Goal: Task Accomplishment & Management: Use online tool/utility

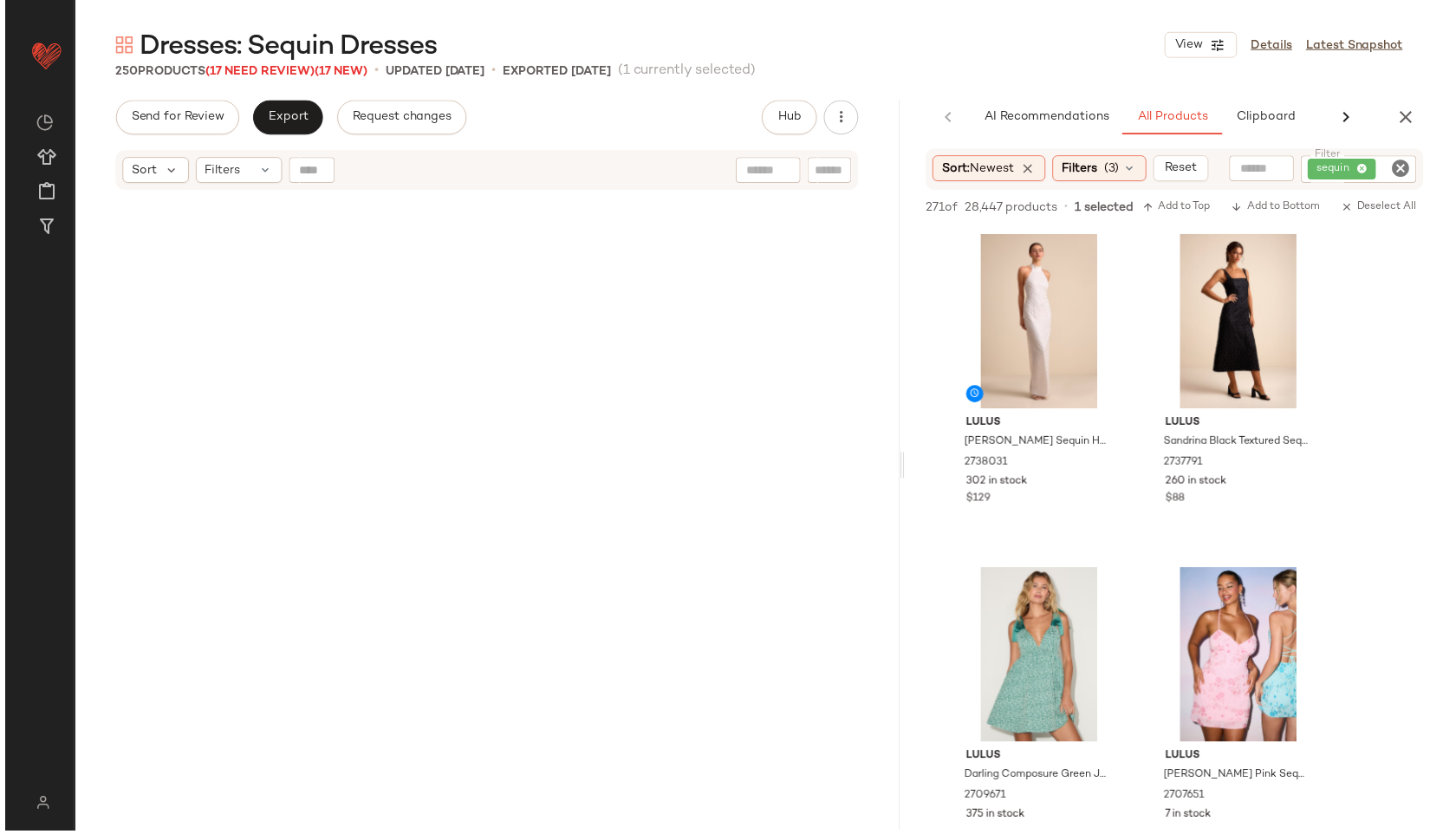
scroll to position [3295, 0]
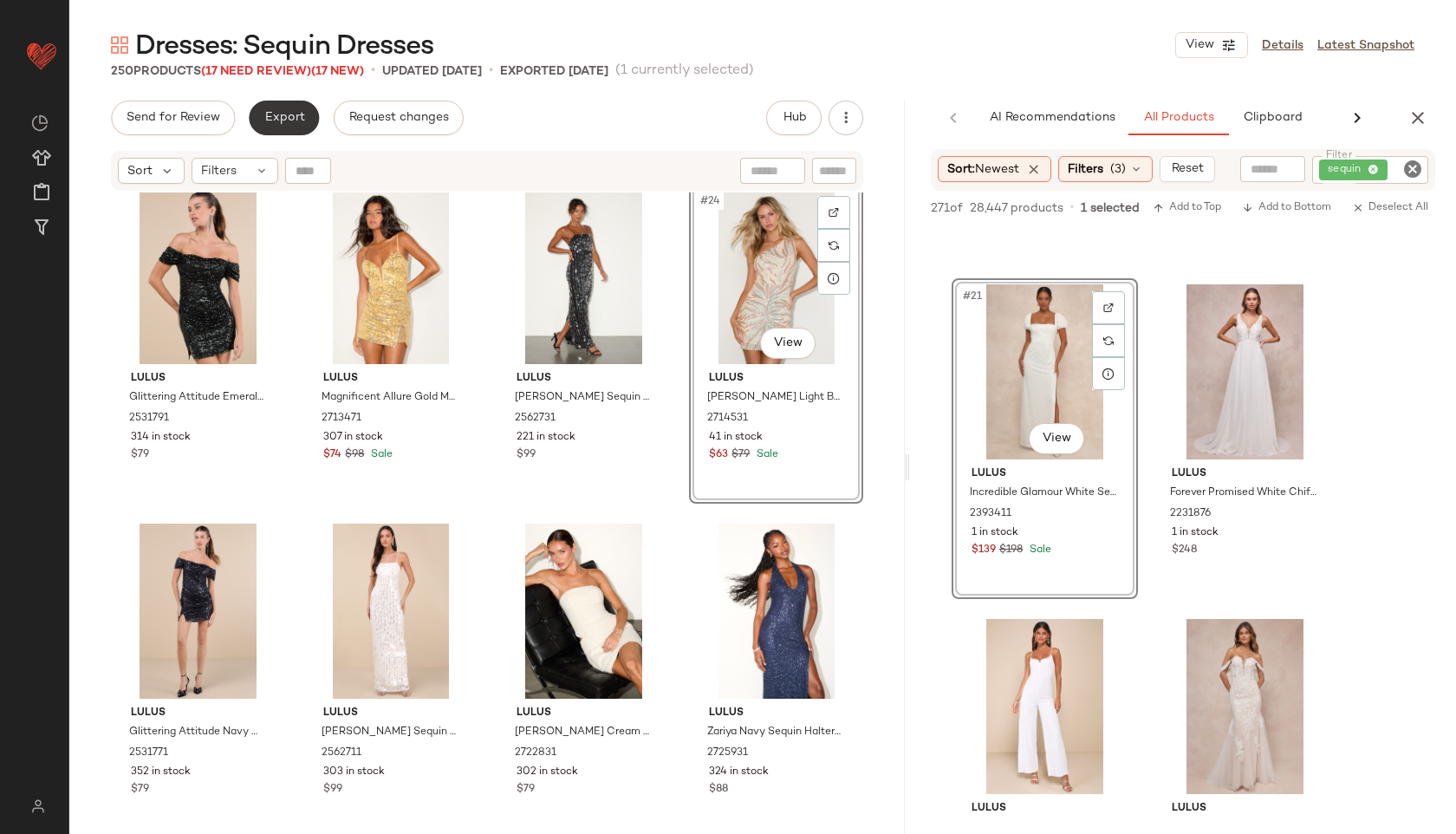
click at [273, 129] on button "Export" at bounding box center [284, 118] width 70 height 35
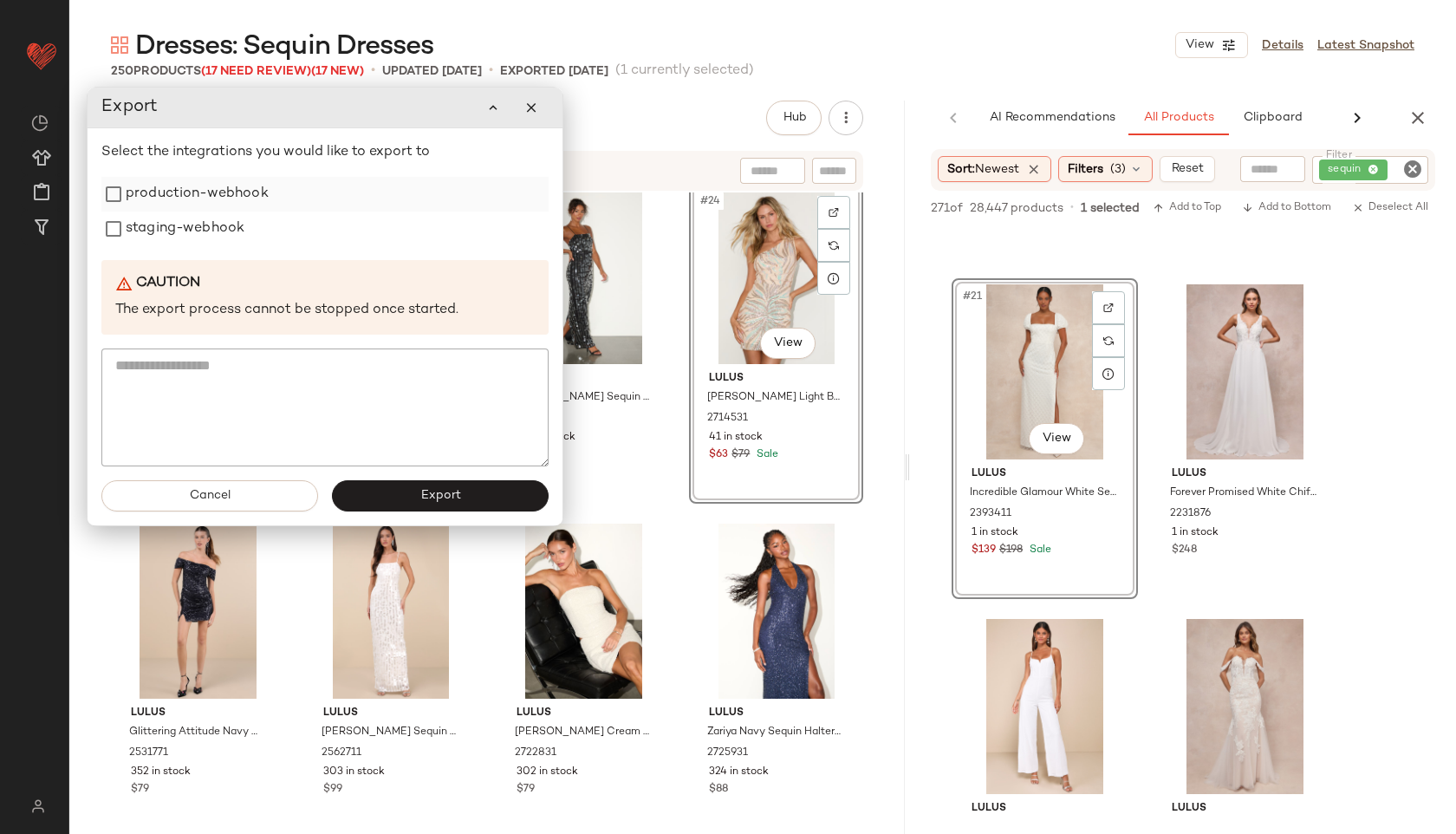
click at [218, 185] on label "production-webhook" at bounding box center [197, 194] width 143 height 35
click at [208, 231] on label "staging-webhook" at bounding box center [185, 229] width 119 height 35
click at [404, 495] on button "Export" at bounding box center [440, 495] width 216 height 31
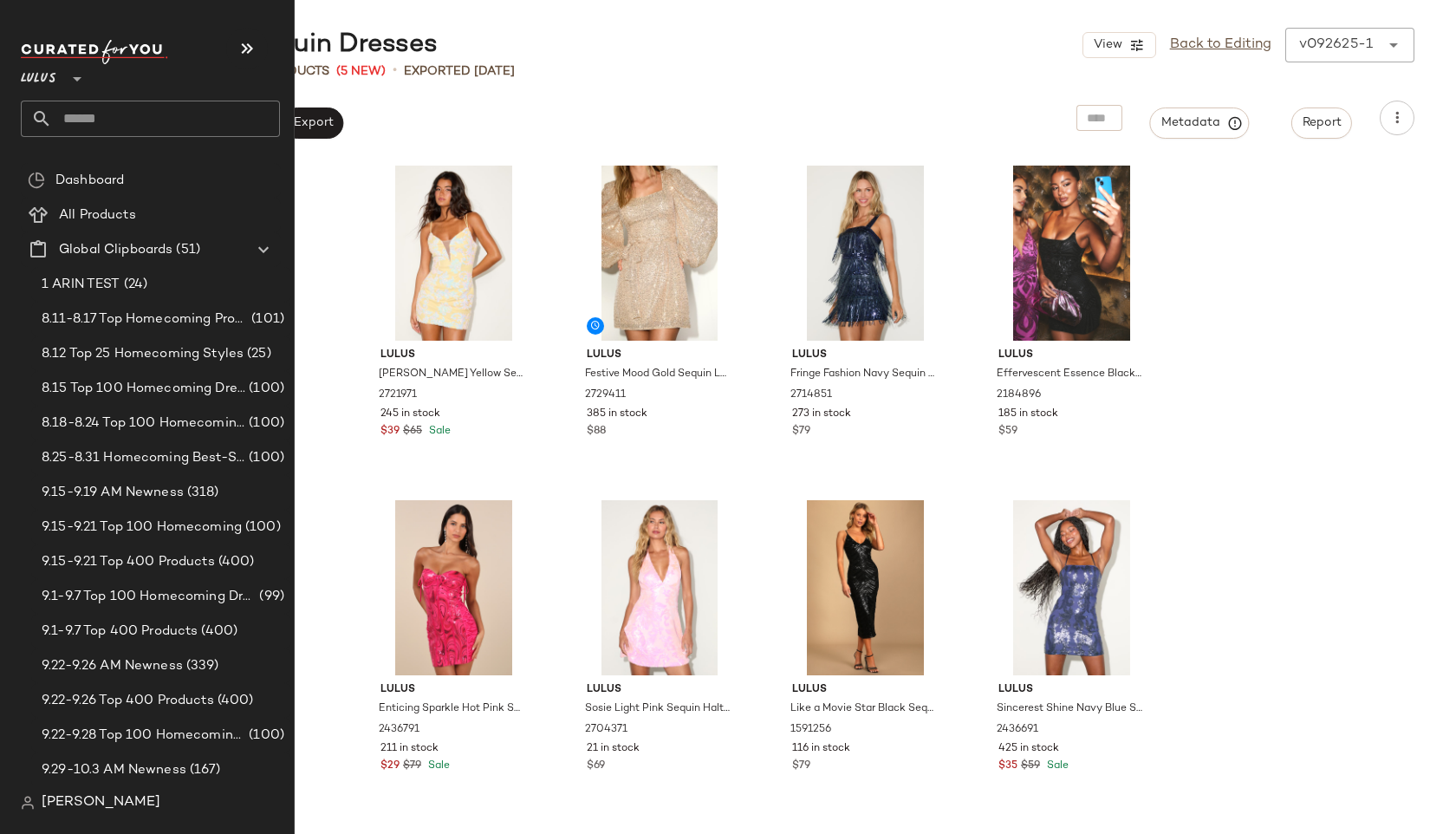
click at [76, 120] on input "text" at bounding box center [166, 119] width 228 height 36
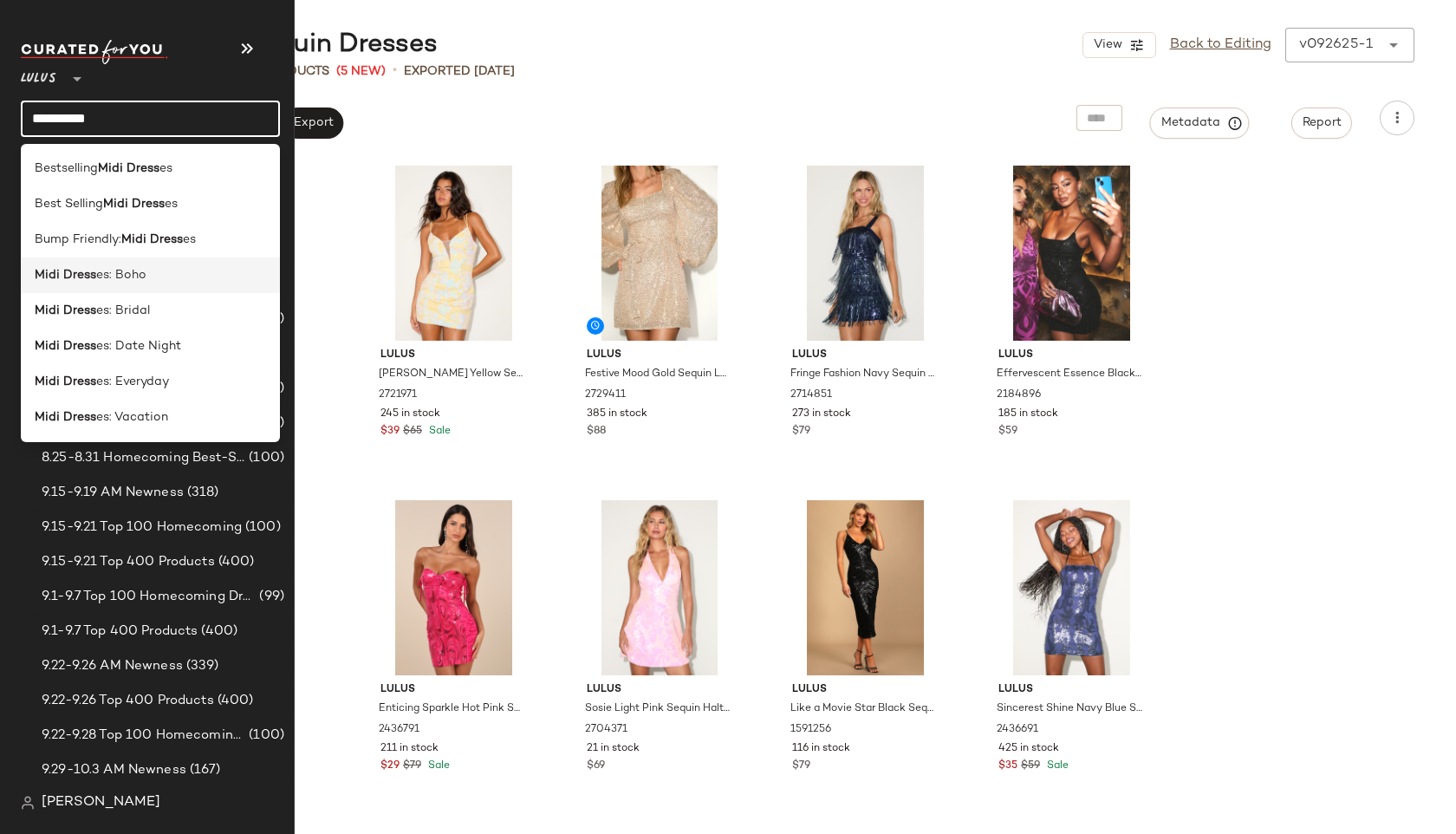
type input "**********"
click at [75, 275] on b "Midi Dress" at bounding box center [65, 276] width 61 height 18
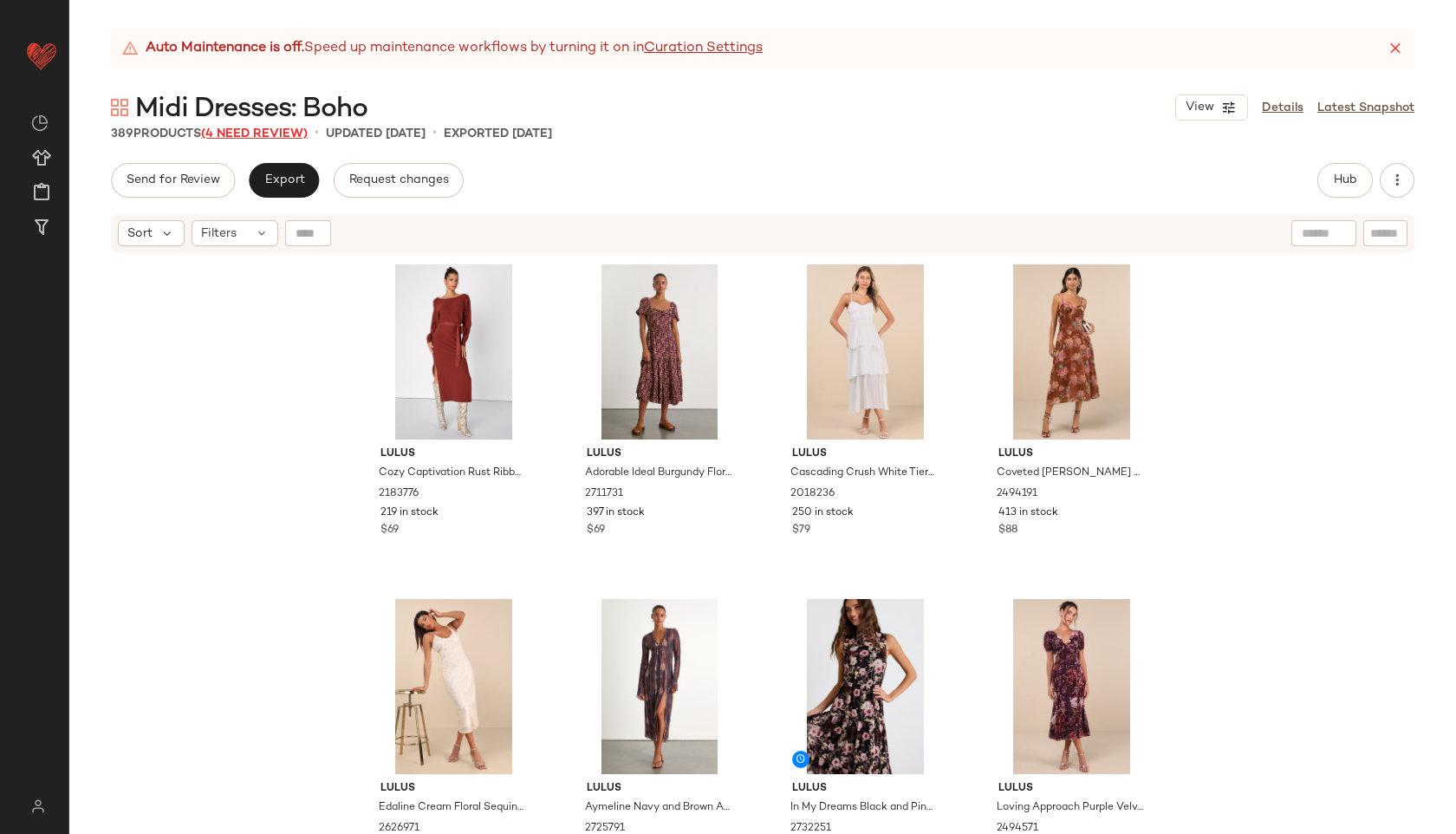
click at [290, 138] on span "(4 Need Review)" at bounding box center [254, 134] width 107 height 13
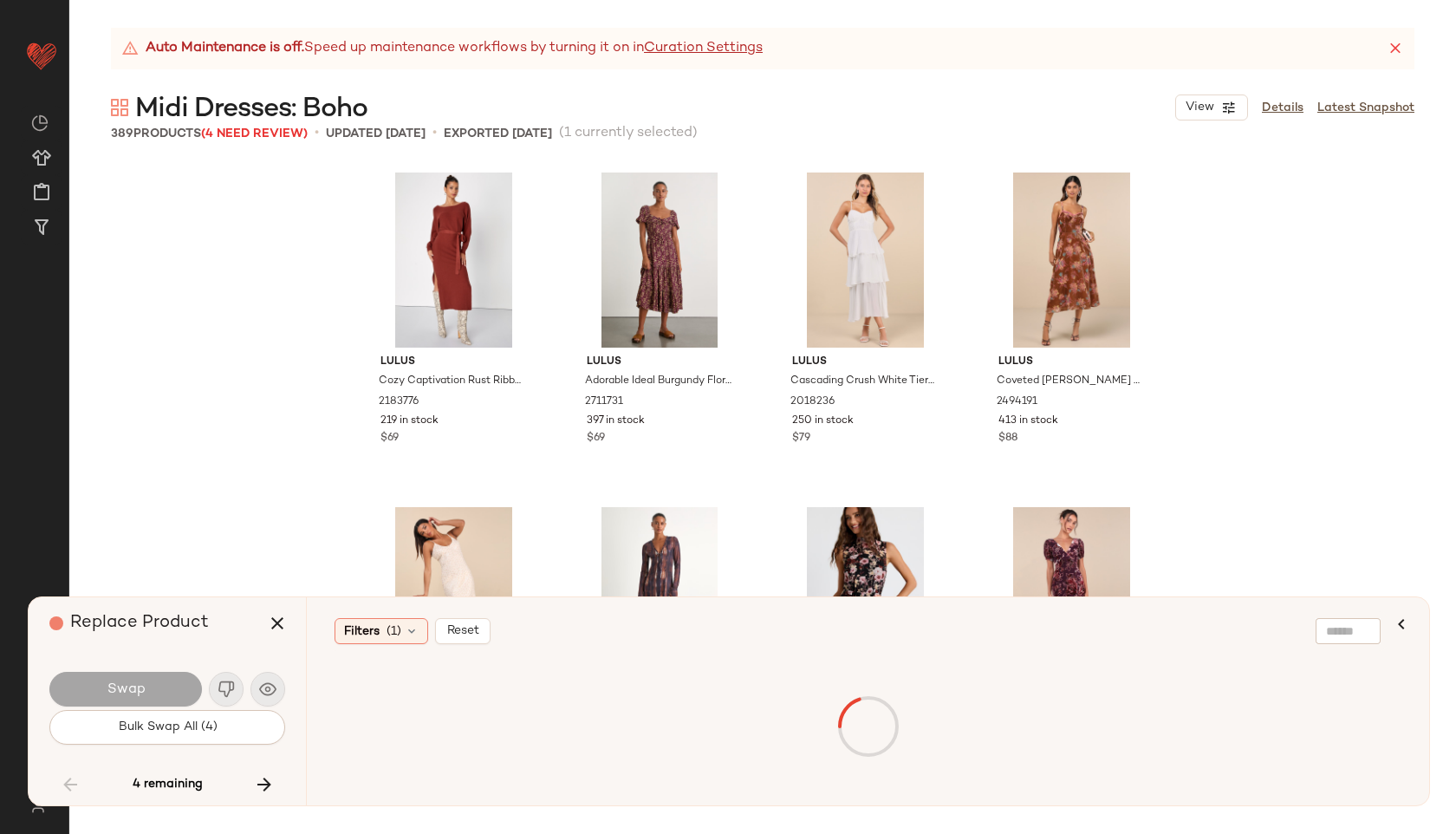
scroll to position [25754, 0]
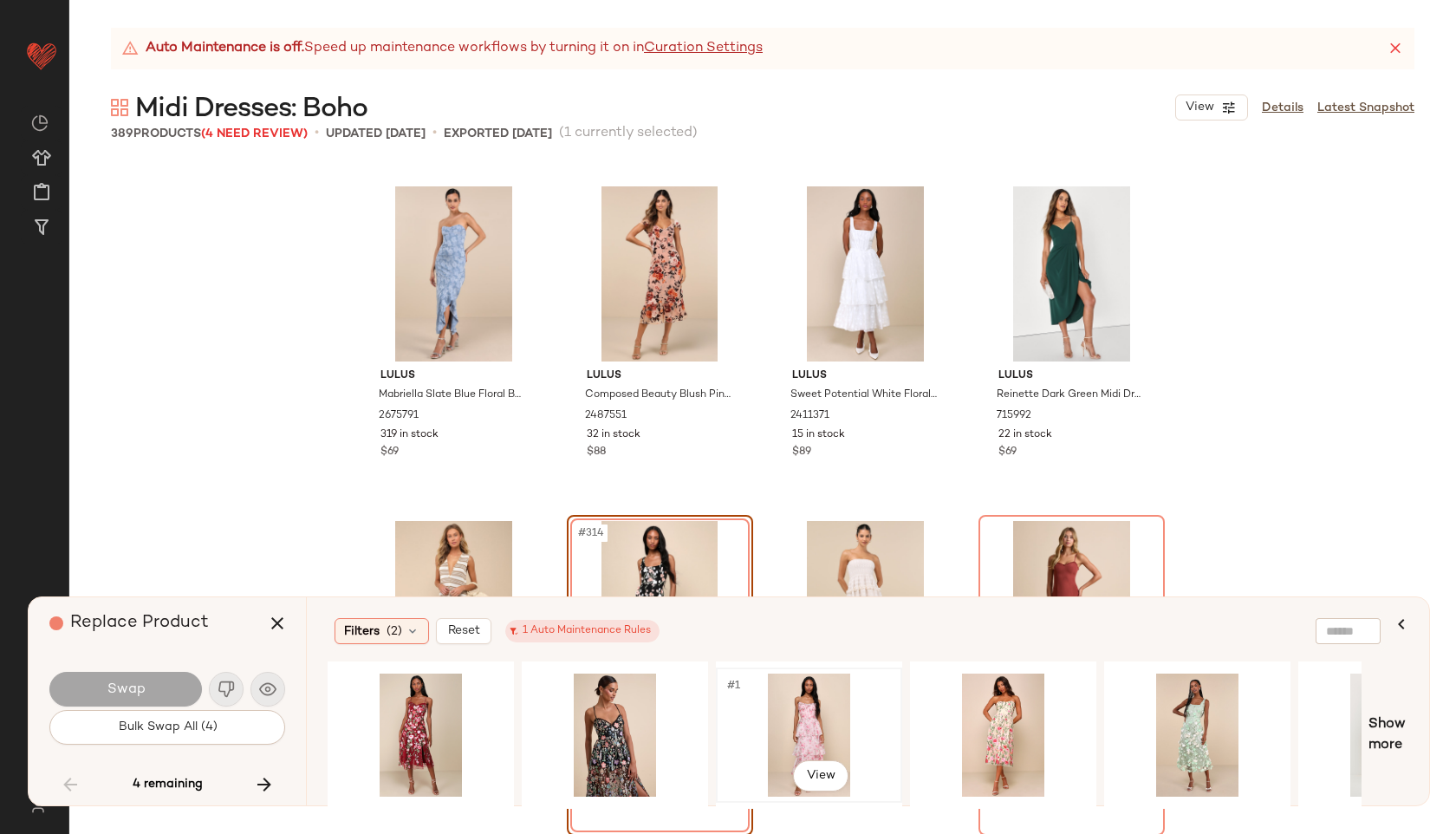
click at [769, 718] on div "#1 View" at bounding box center [809, 735] width 174 height 123
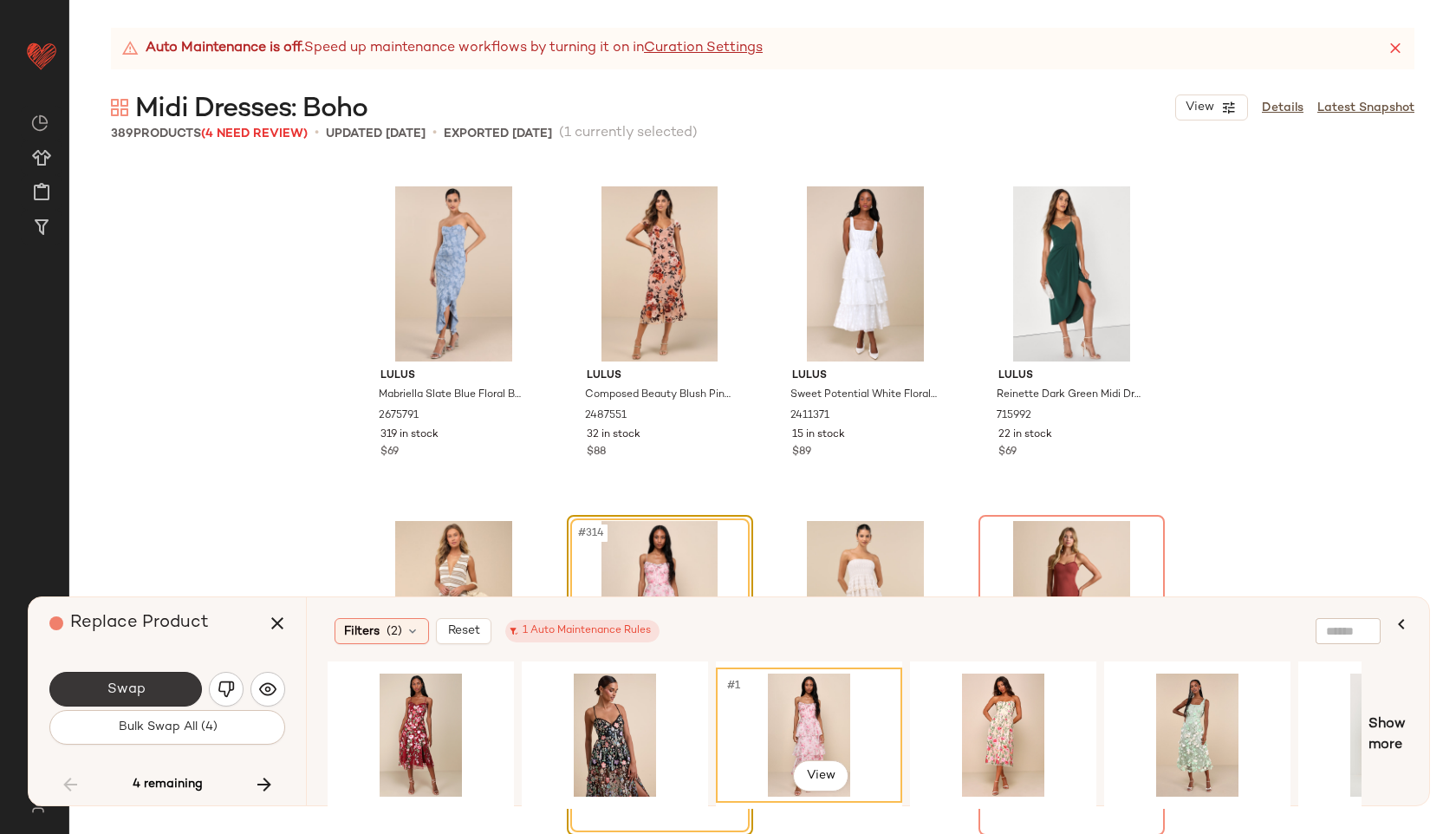
click at [173, 696] on button "Swap" at bounding box center [125, 689] width 152 height 35
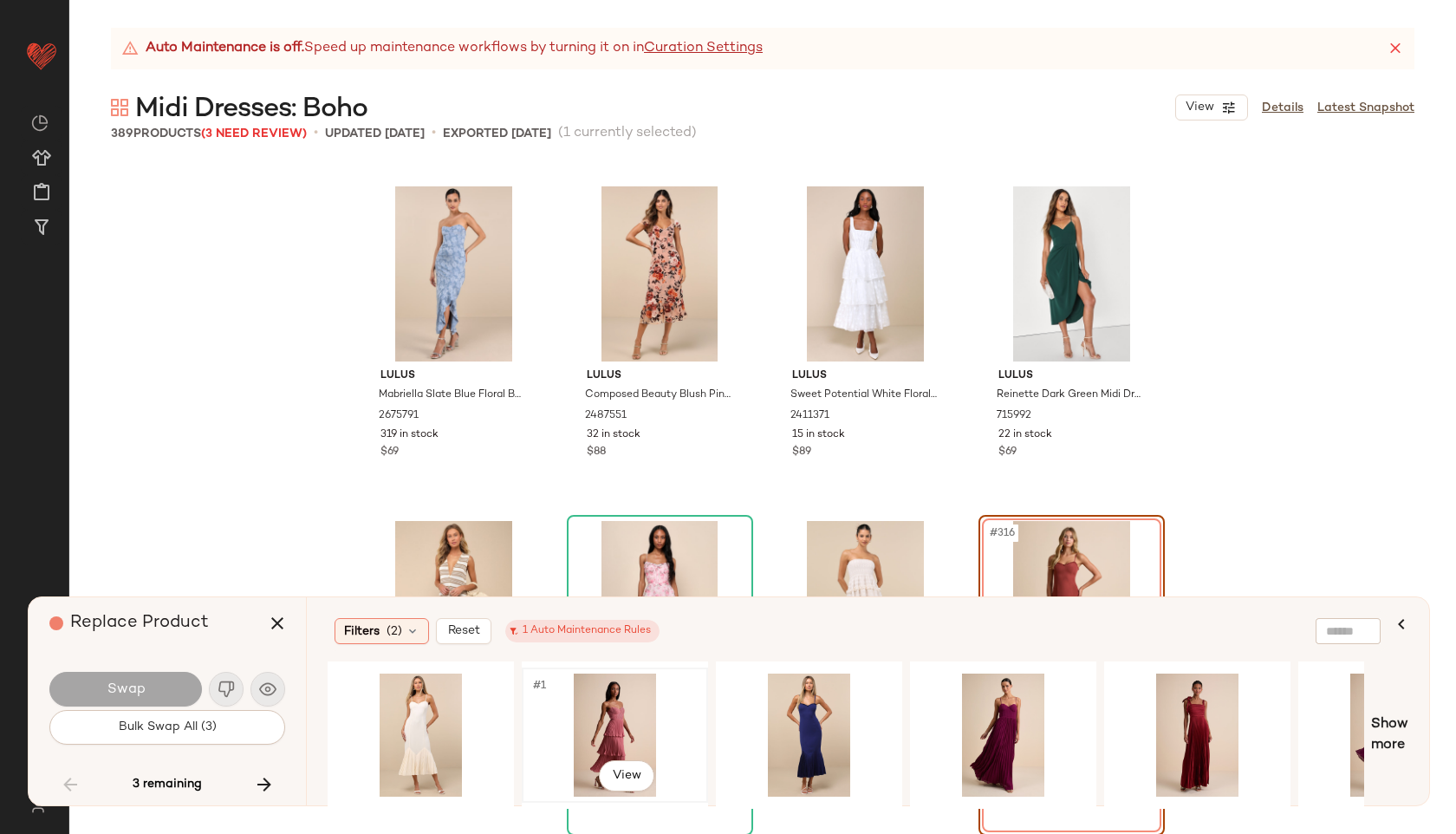
click at [614, 679] on div "#1 View" at bounding box center [614, 735] width 174 height 123
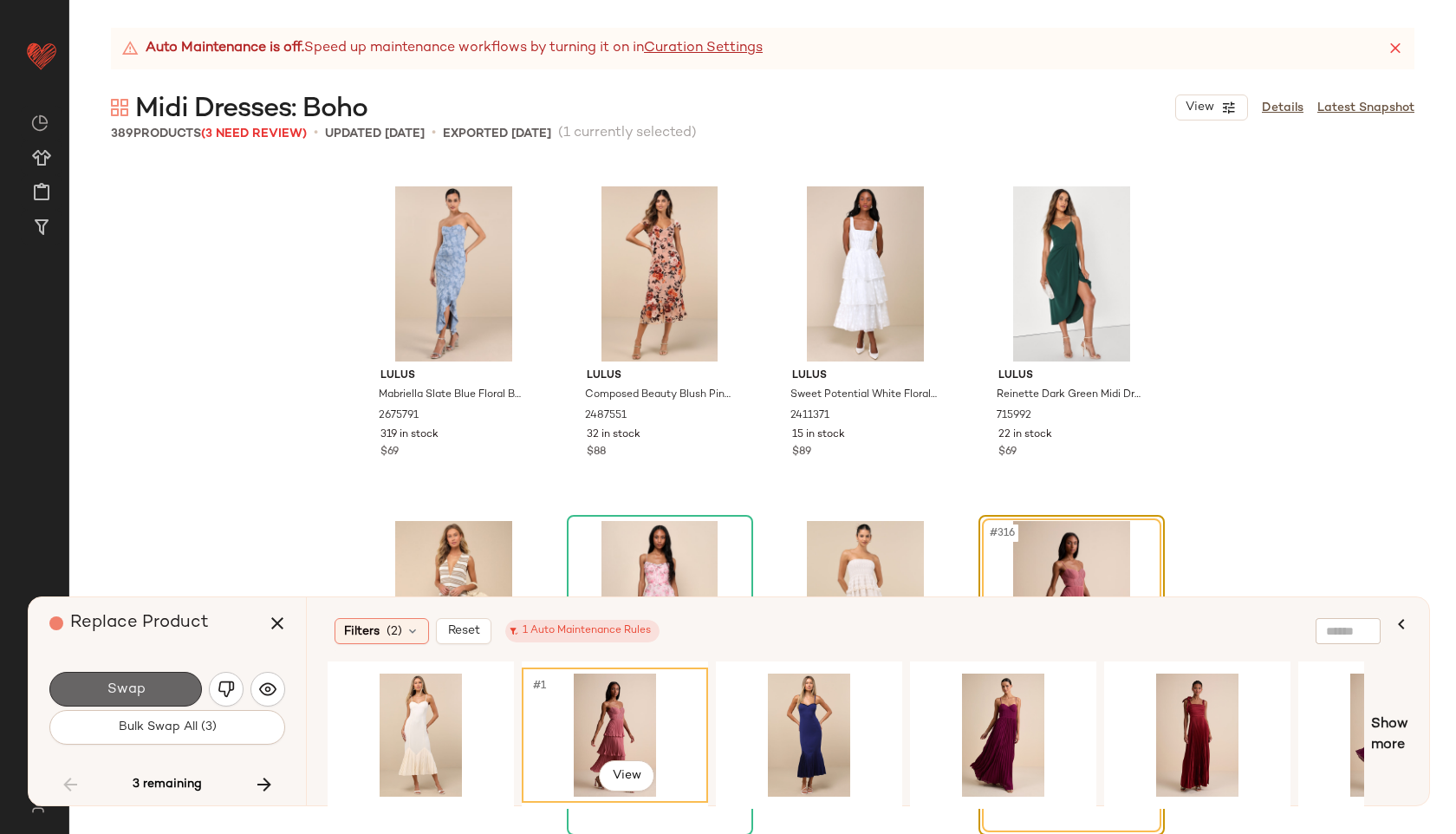
click at [156, 684] on button "Swap" at bounding box center [125, 689] width 152 height 35
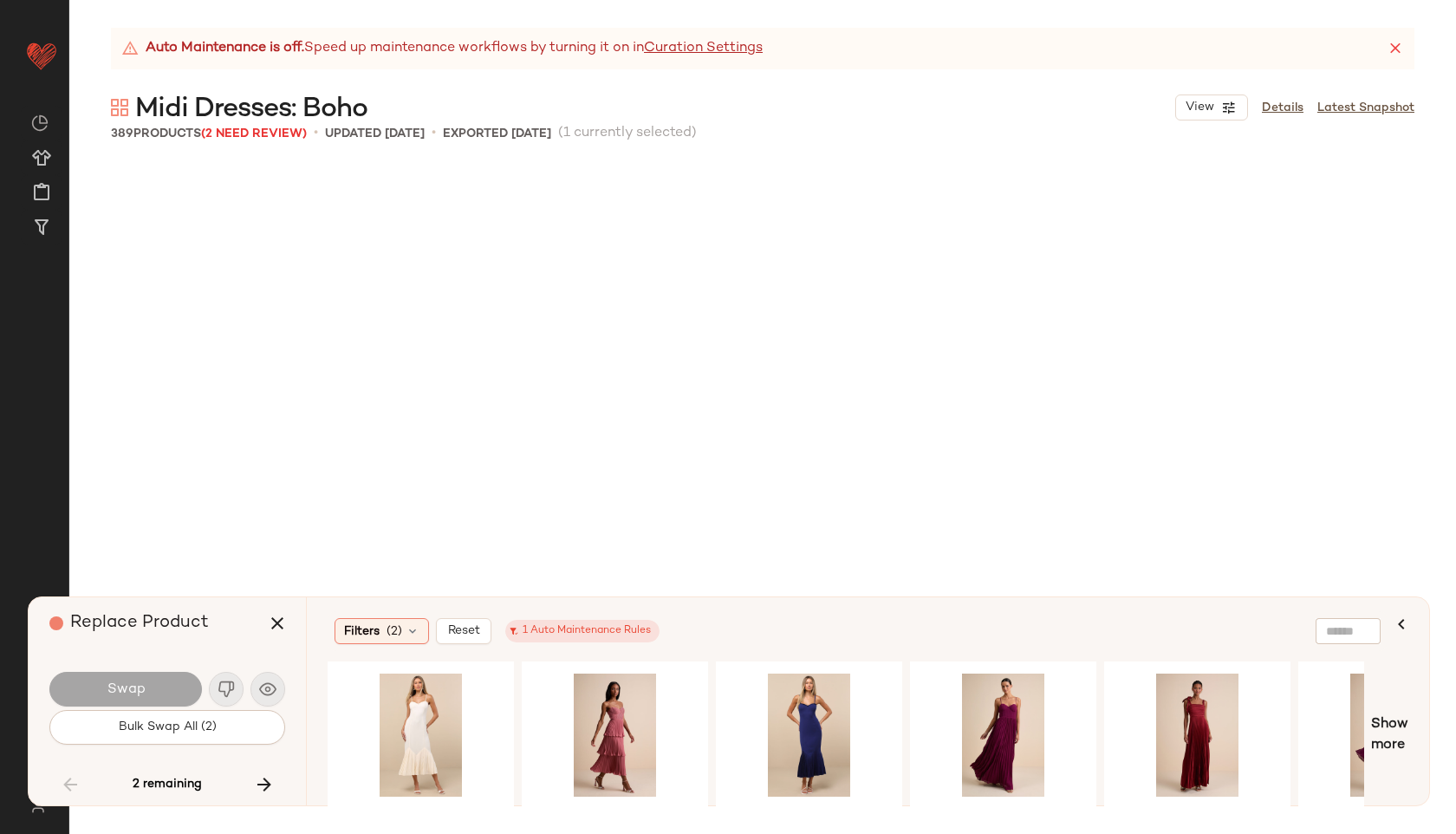
scroll to position [26422, 0]
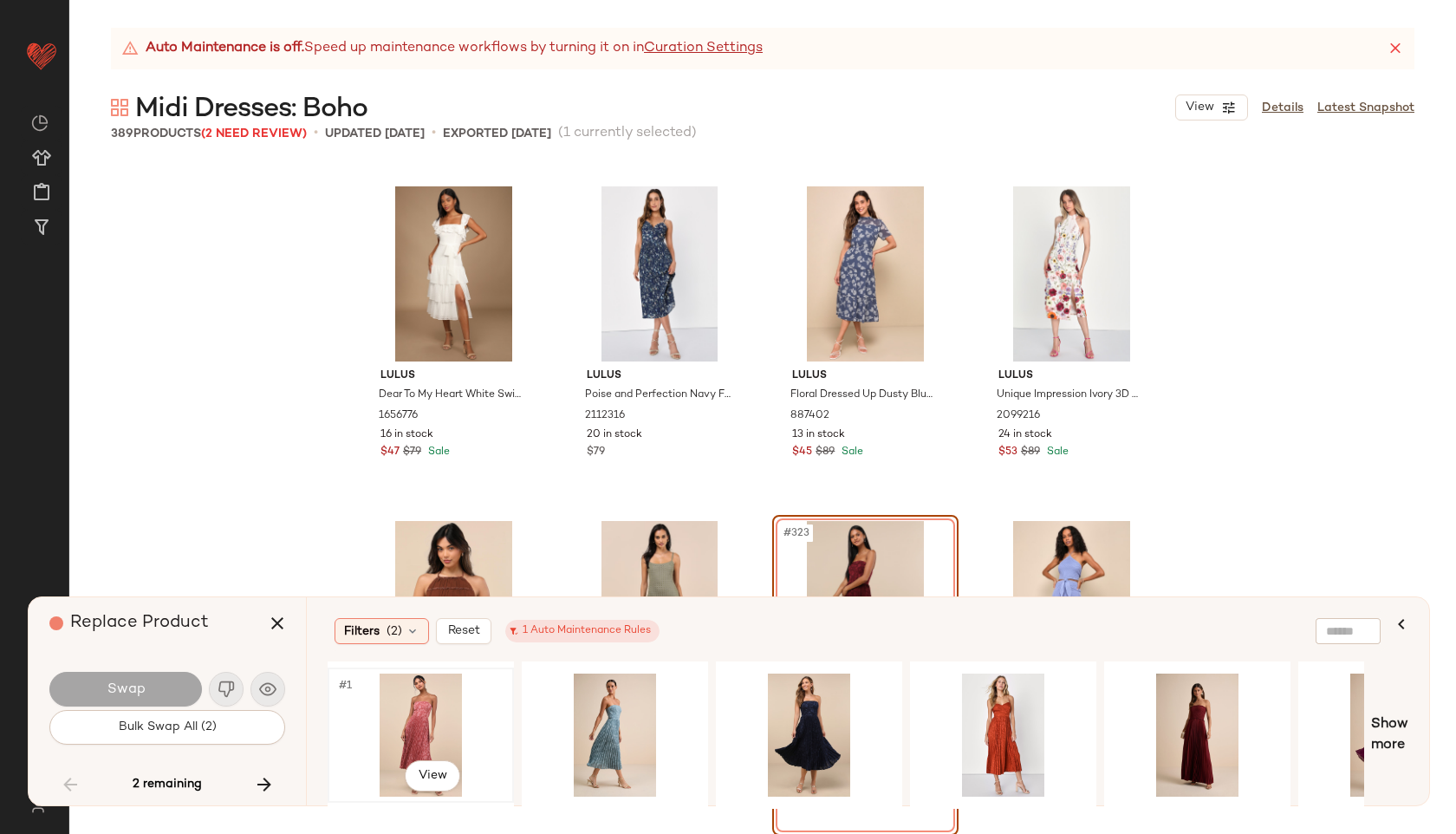
click at [403, 715] on div "#1 View" at bounding box center [421, 735] width 174 height 123
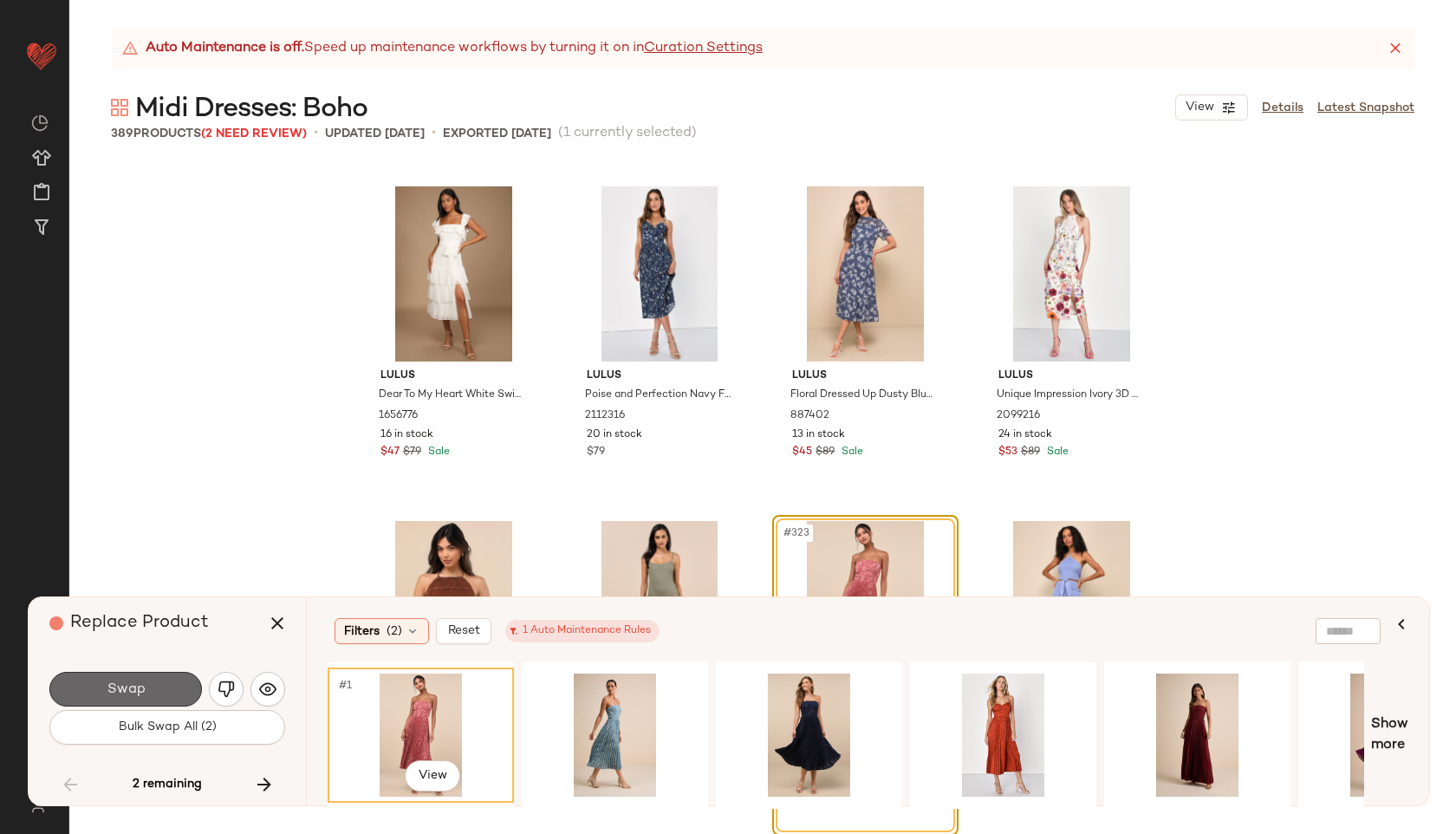
click at [180, 679] on button "Swap" at bounding box center [125, 689] width 152 height 35
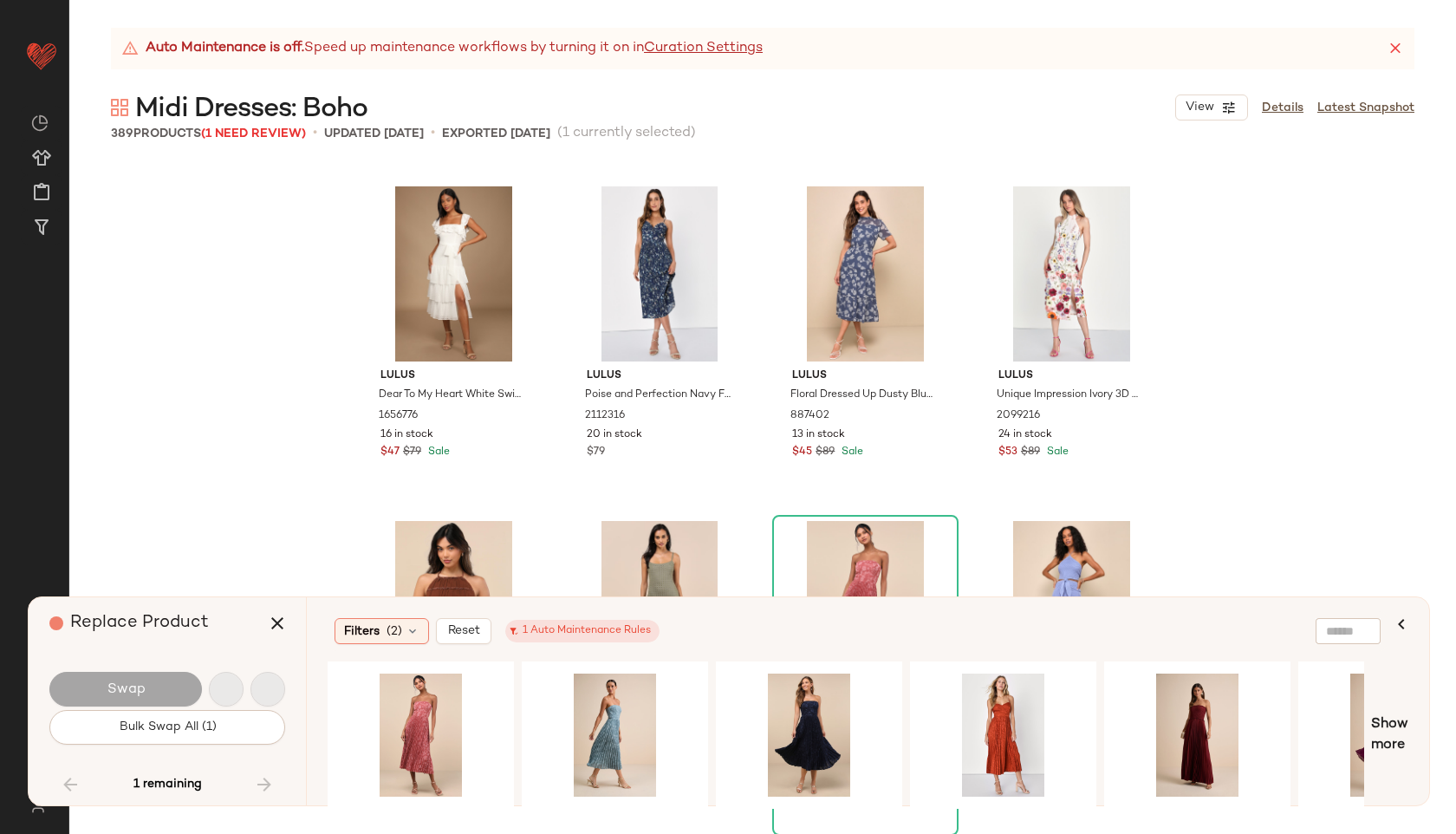
scroll to position [31440, 0]
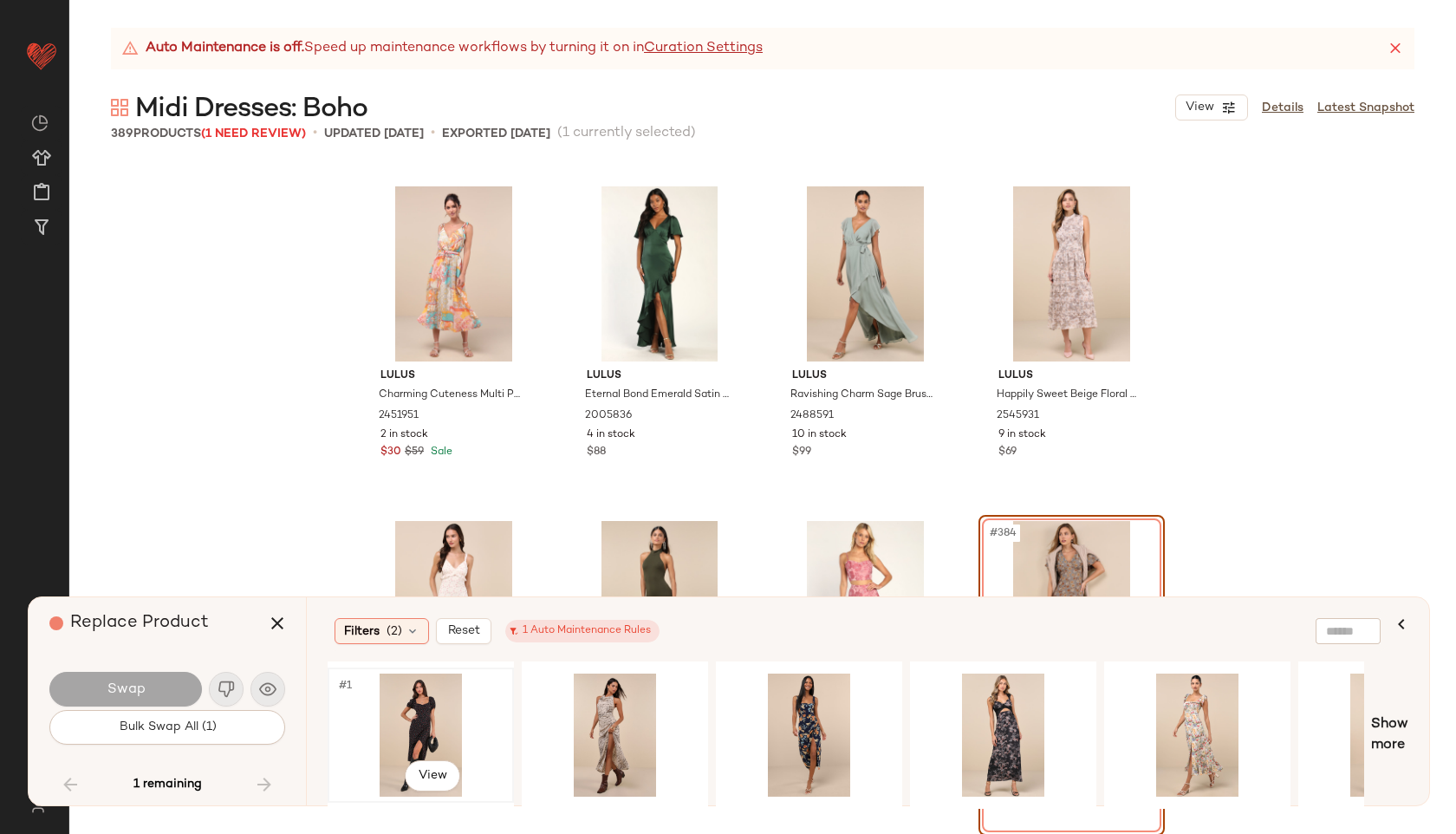
click at [413, 700] on div "#1 View" at bounding box center [421, 735] width 174 height 123
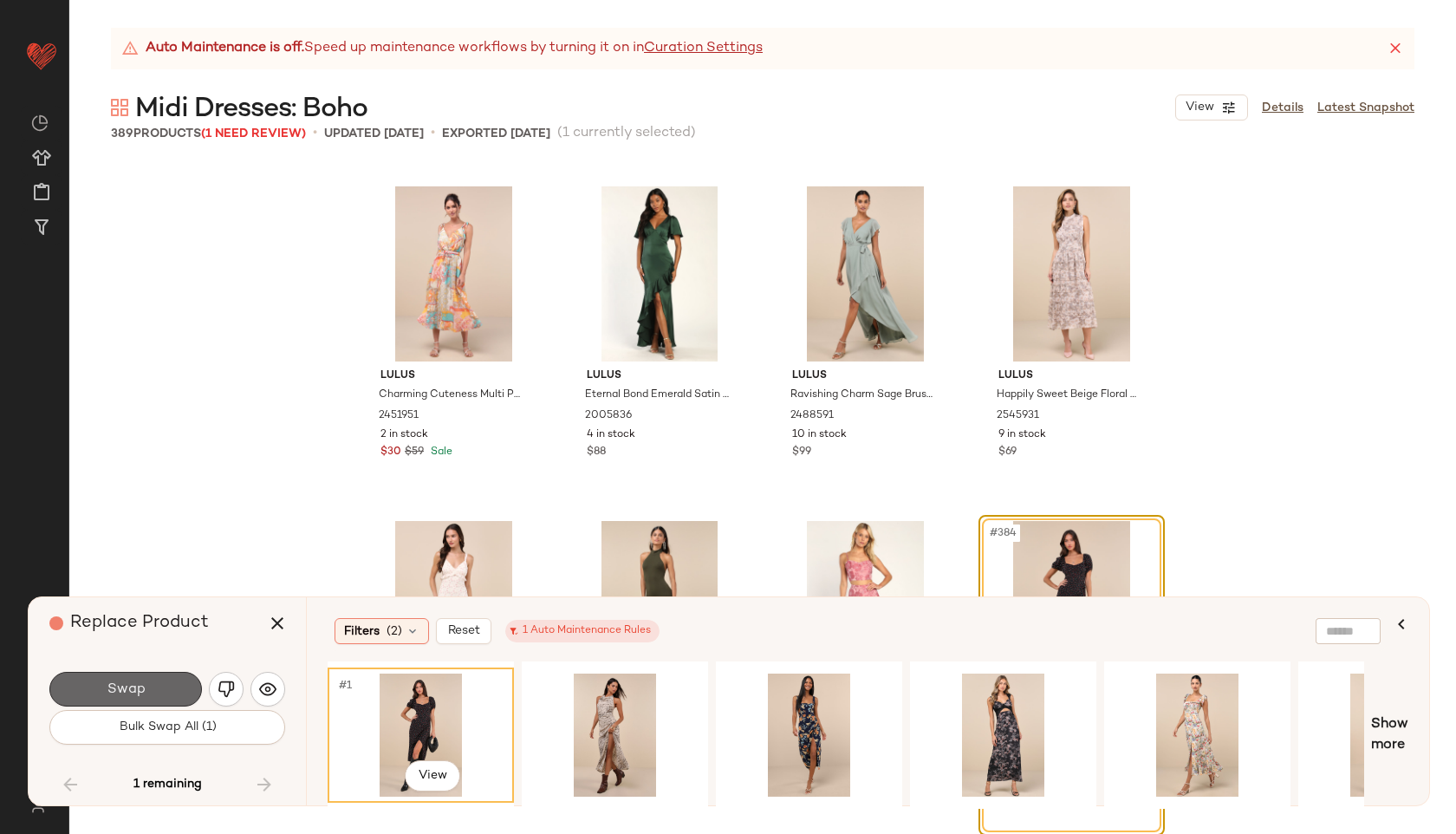
click at [177, 689] on button "Swap" at bounding box center [125, 689] width 152 height 35
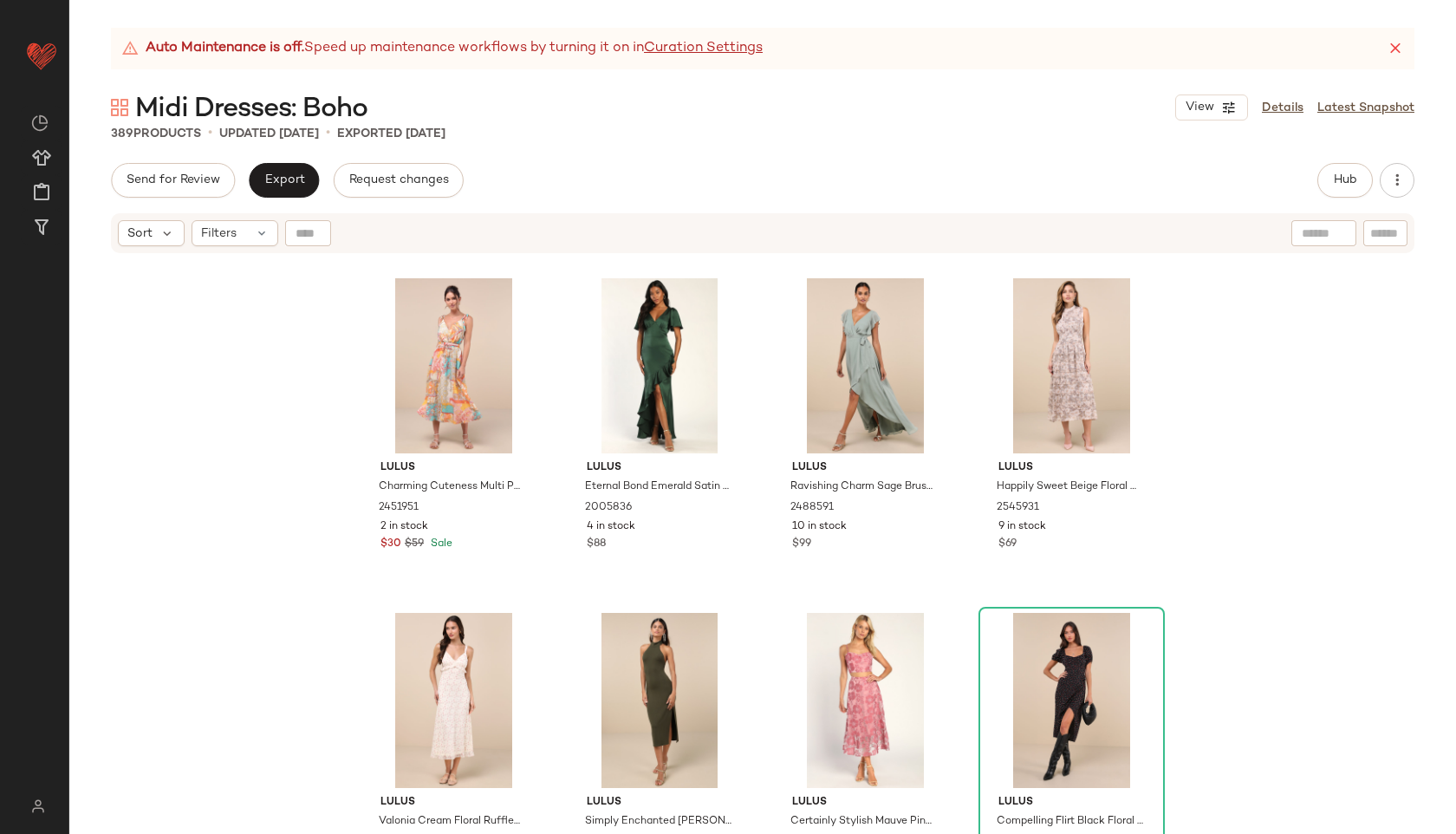
click at [1394, 52] on icon at bounding box center [1395, 48] width 17 height 17
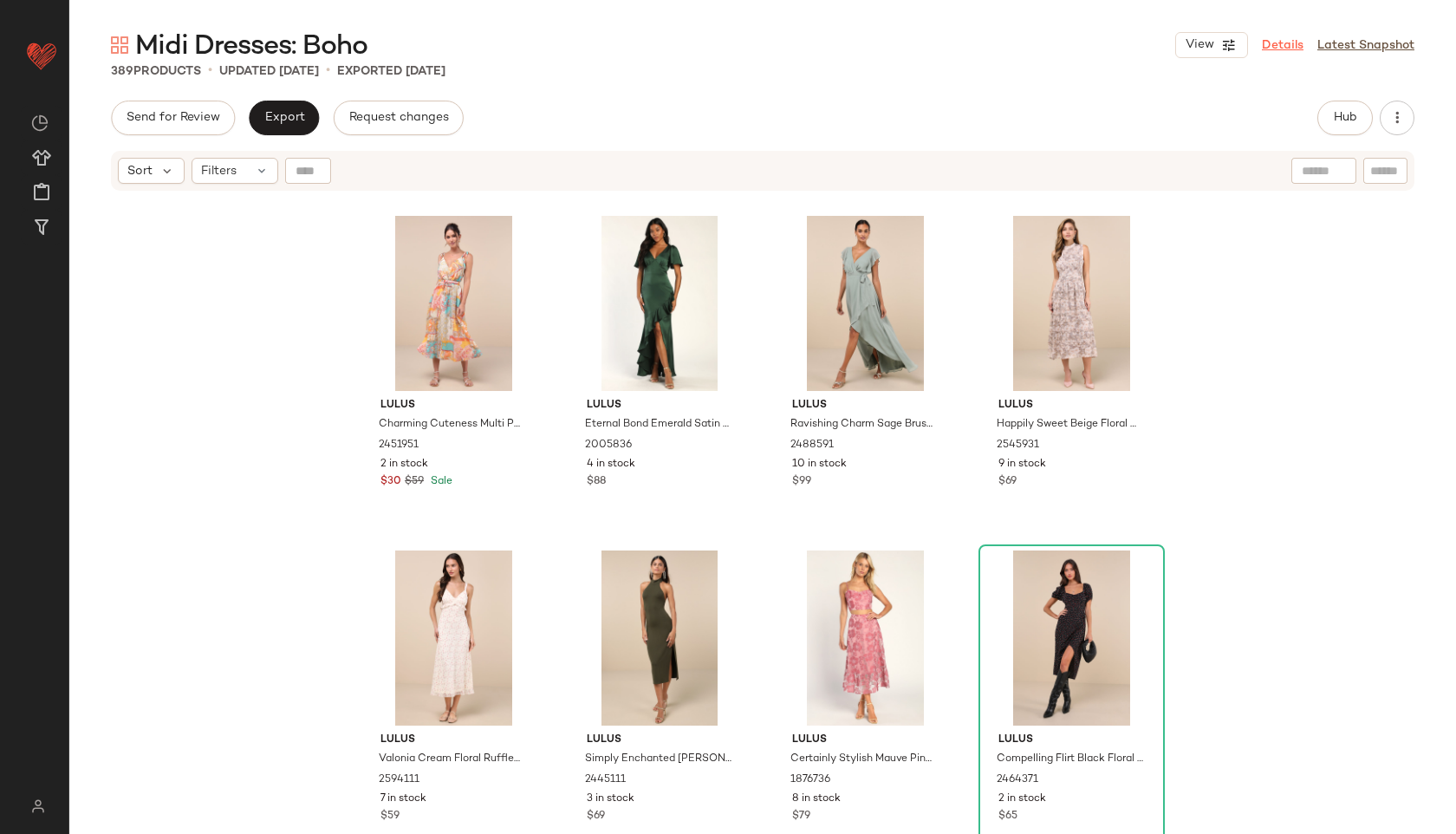
click at [1291, 47] on link "Details" at bounding box center [1283, 46] width 42 height 18
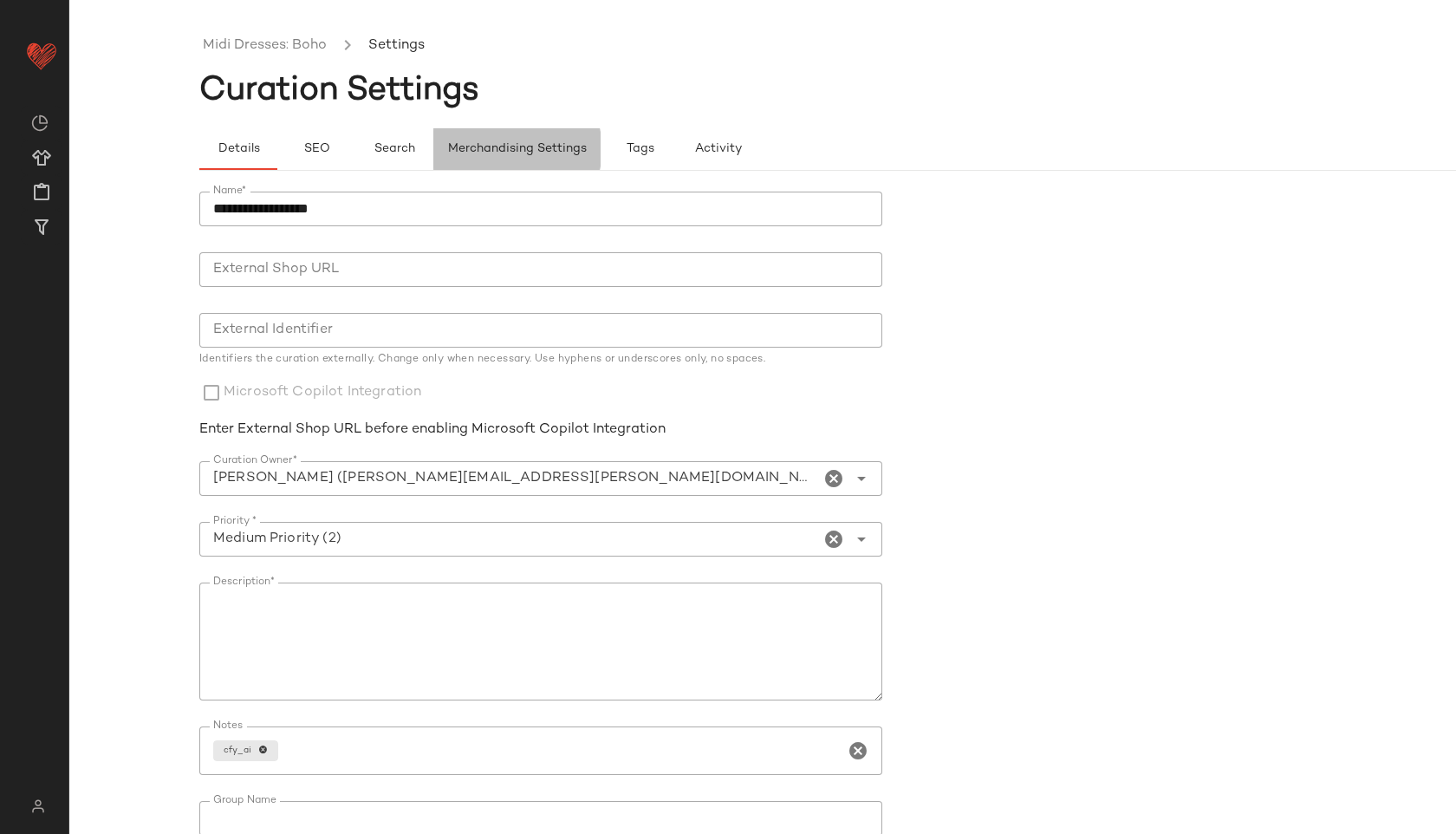
click at [517, 150] on span "Merchandising Settings" at bounding box center [517, 149] width 140 height 14
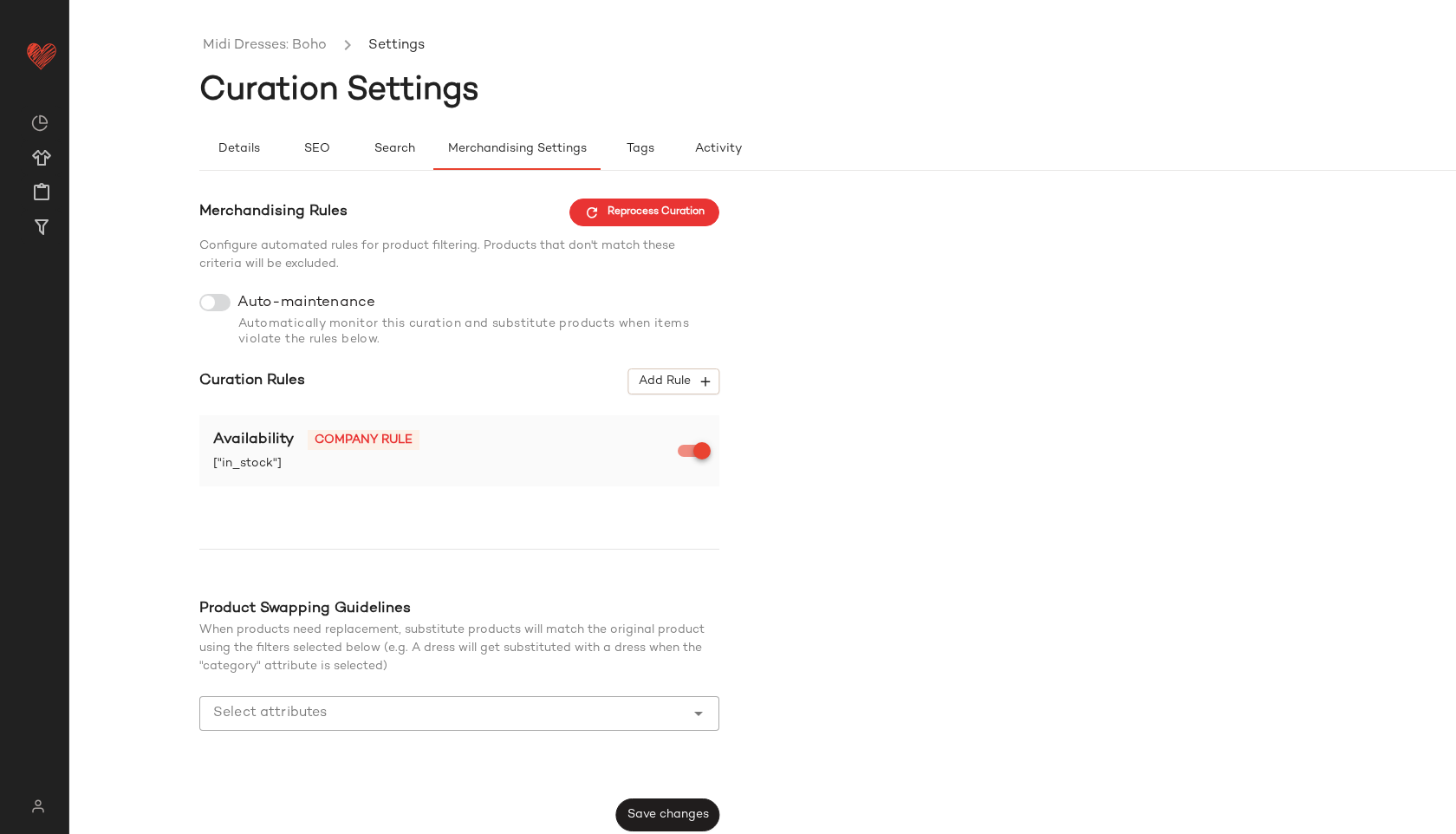
click at [215, 315] on div "Automatically monitor this curation and substitute products when items violate …" at bounding box center [459, 329] width 520 height 36
click at [709, 365] on div "Merchandising Rules Reprocess Curation Configure automated rules for product fi…" at bounding box center [459, 514] width 520 height 632
click at [700, 379] on icon "button" at bounding box center [705, 381] width 16 height 16
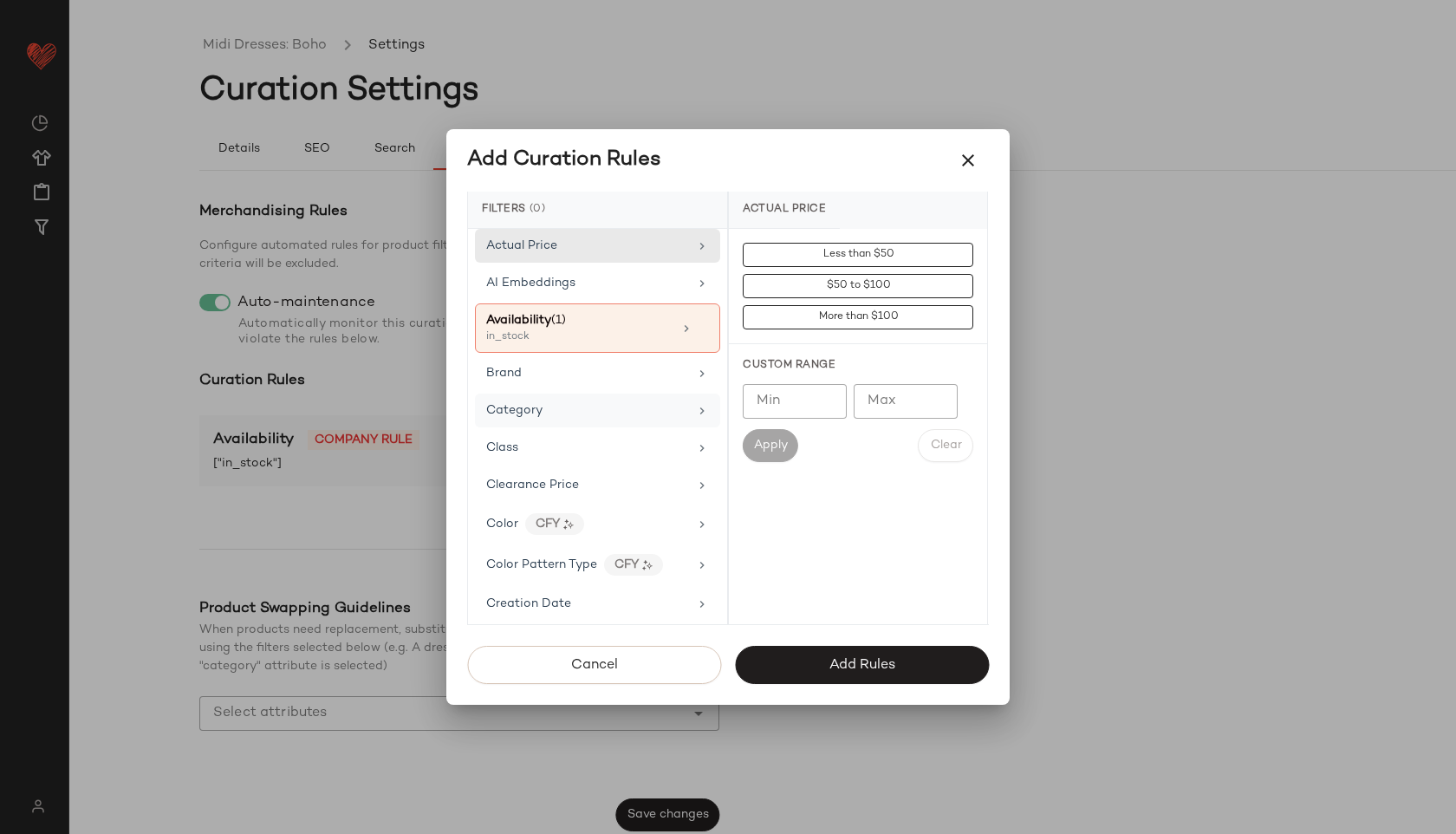
click at [535, 407] on span "Category" at bounding box center [515, 411] width 57 height 13
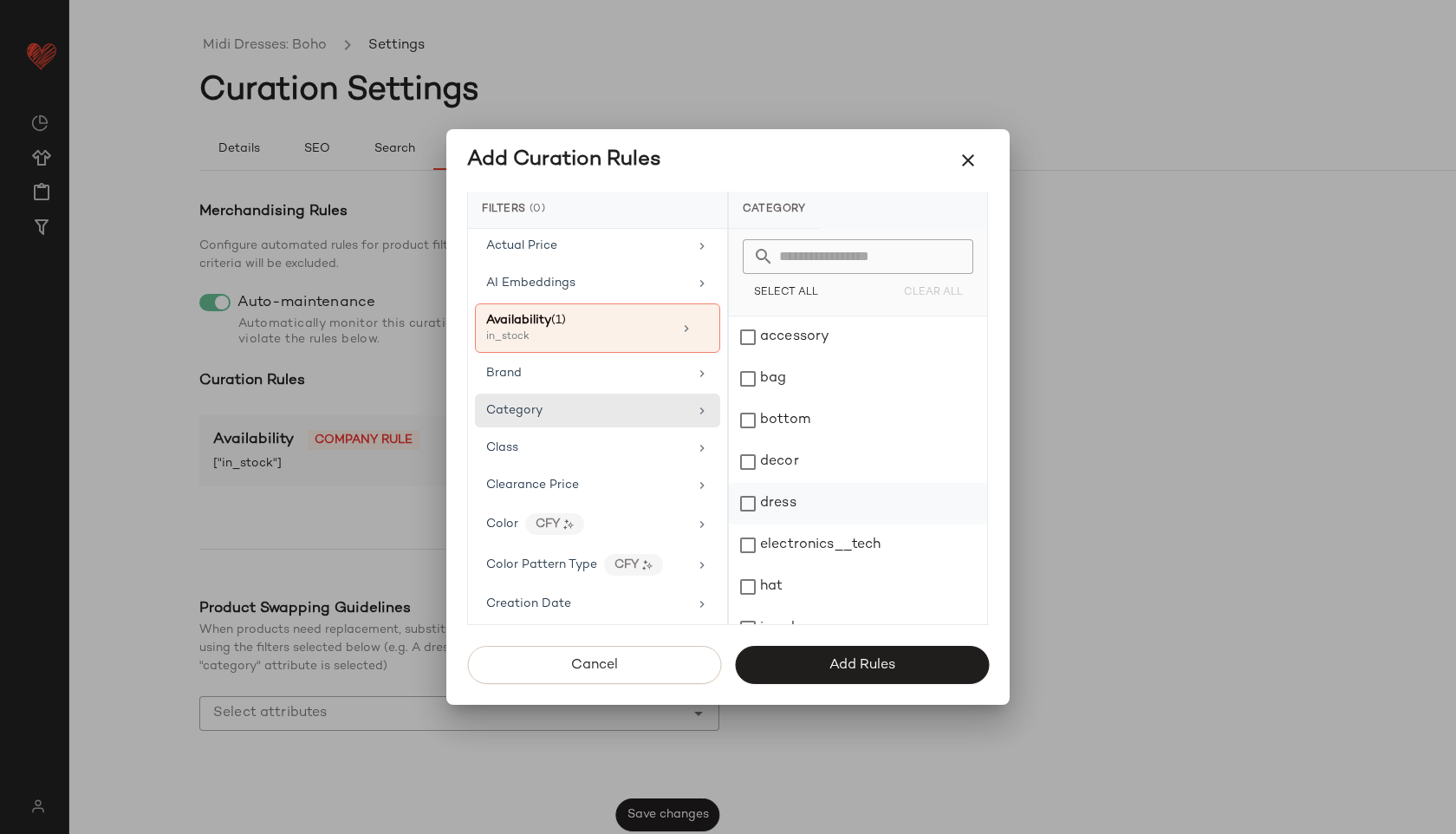
click at [791, 499] on div "dress" at bounding box center [858, 504] width 258 height 42
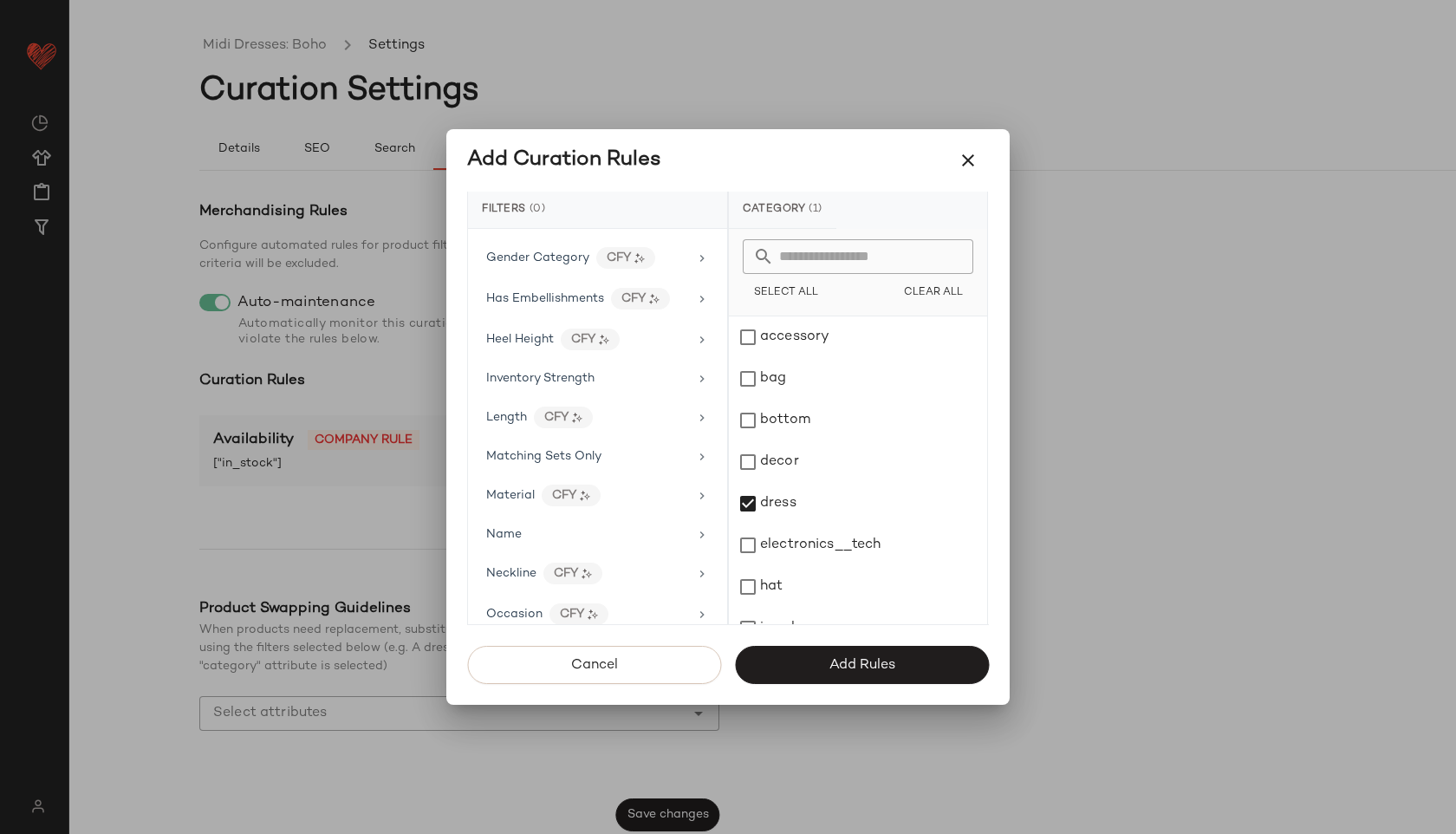
scroll to position [648, 0]
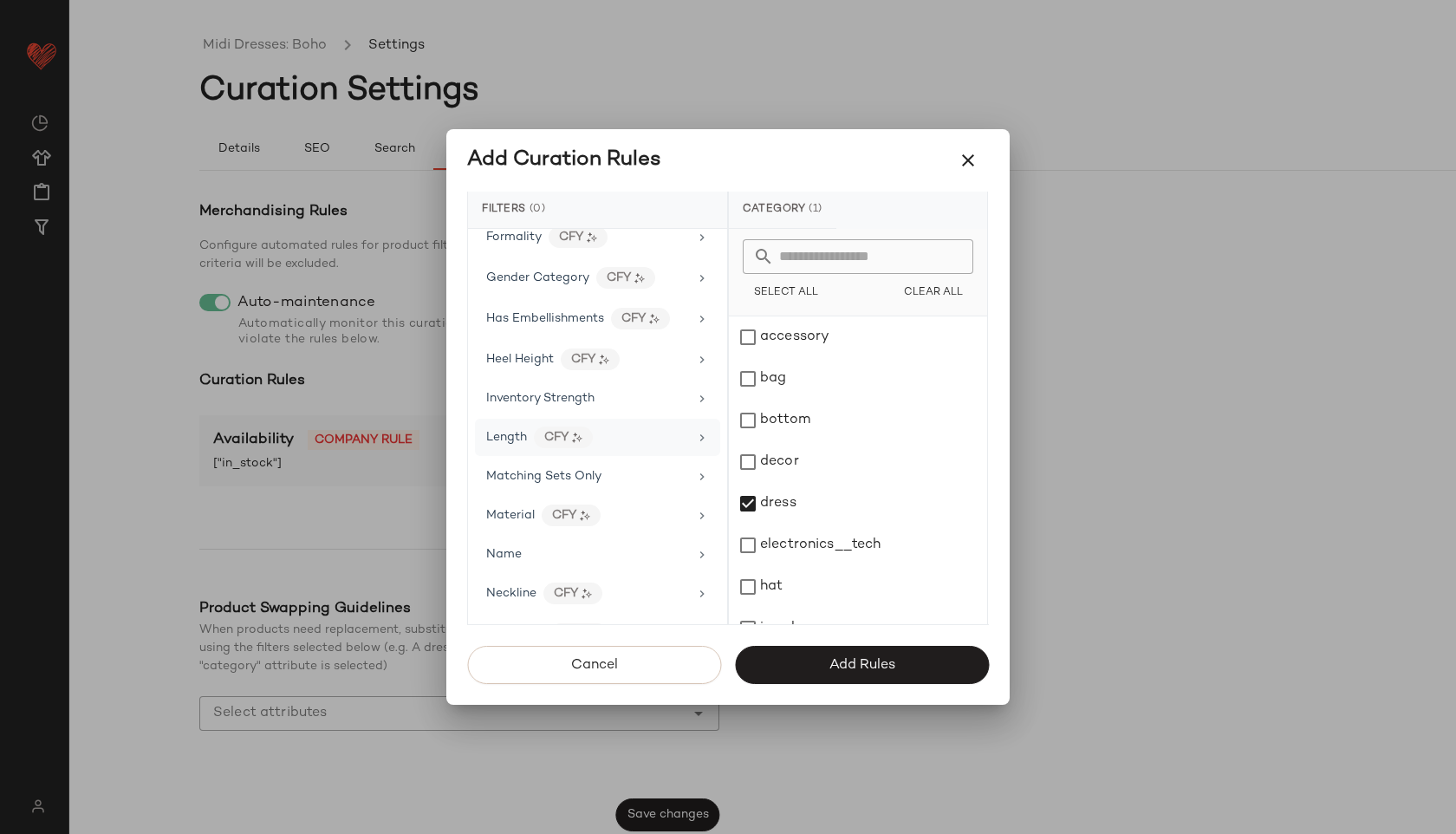
click at [623, 426] on div "Length CFY" at bounding box center [587, 437] width 202 height 22
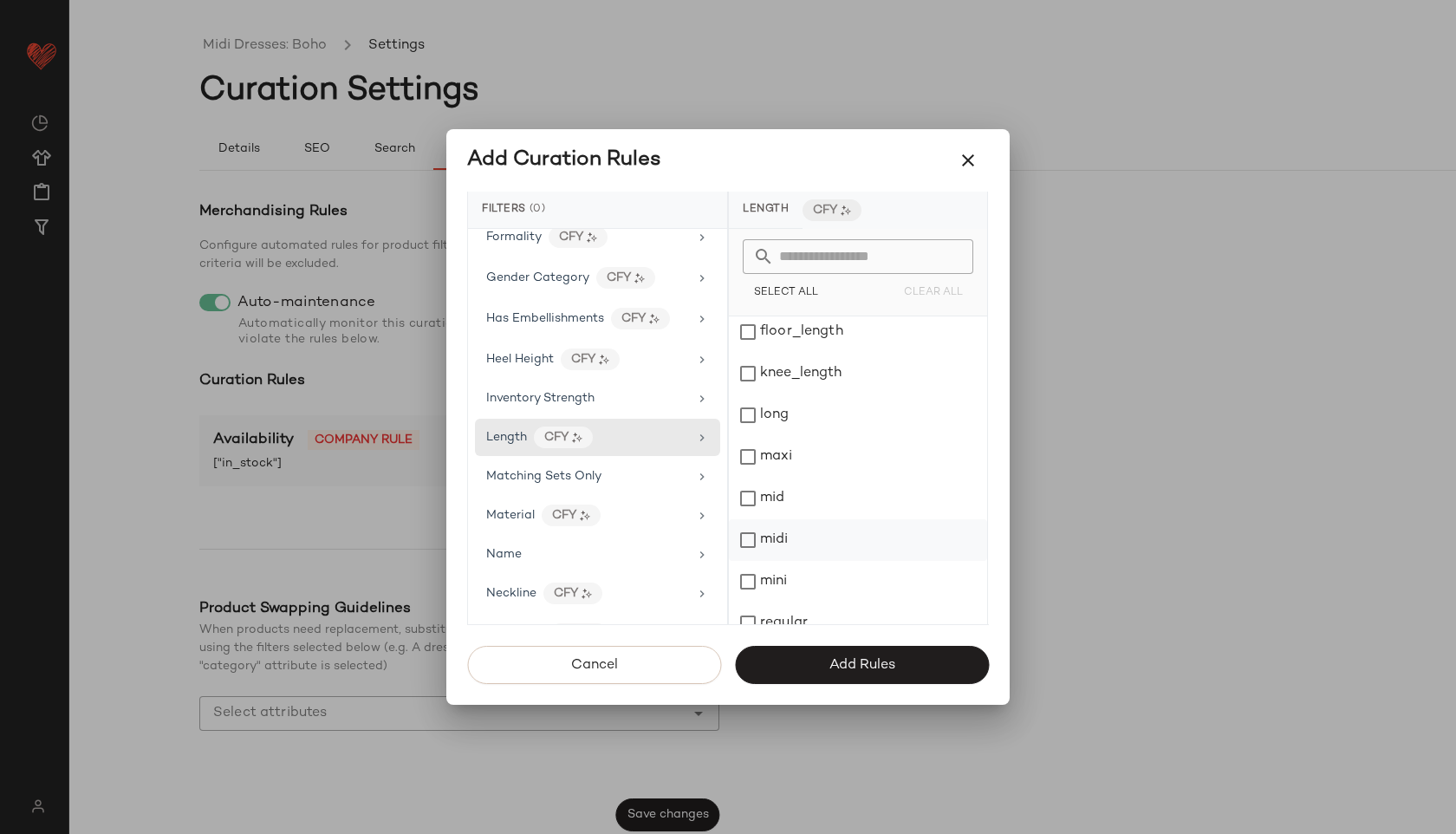
click at [776, 534] on div "midi" at bounding box center [858, 540] width 258 height 42
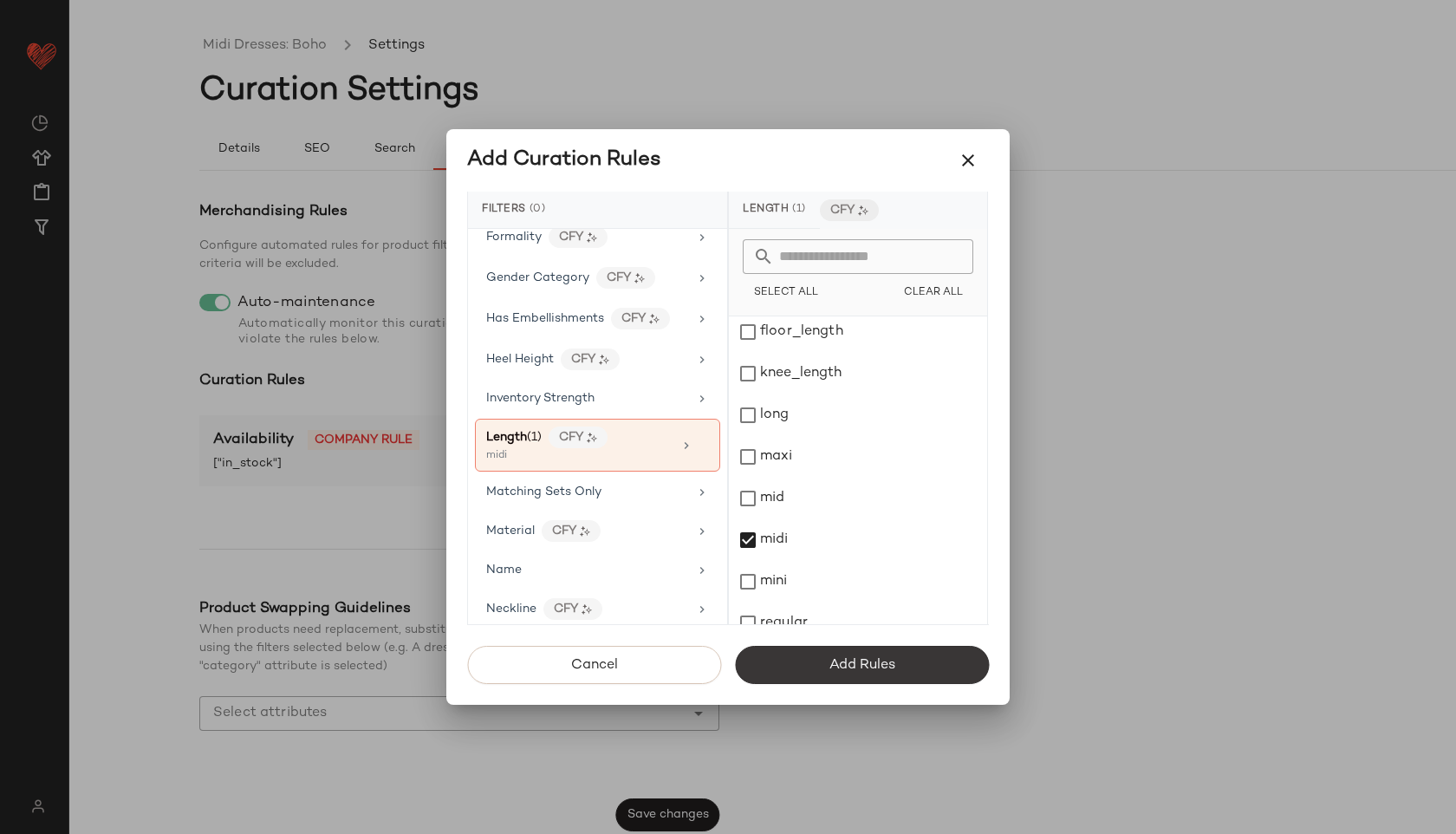
click at [807, 656] on button "Add Rules" at bounding box center [862, 664] width 254 height 38
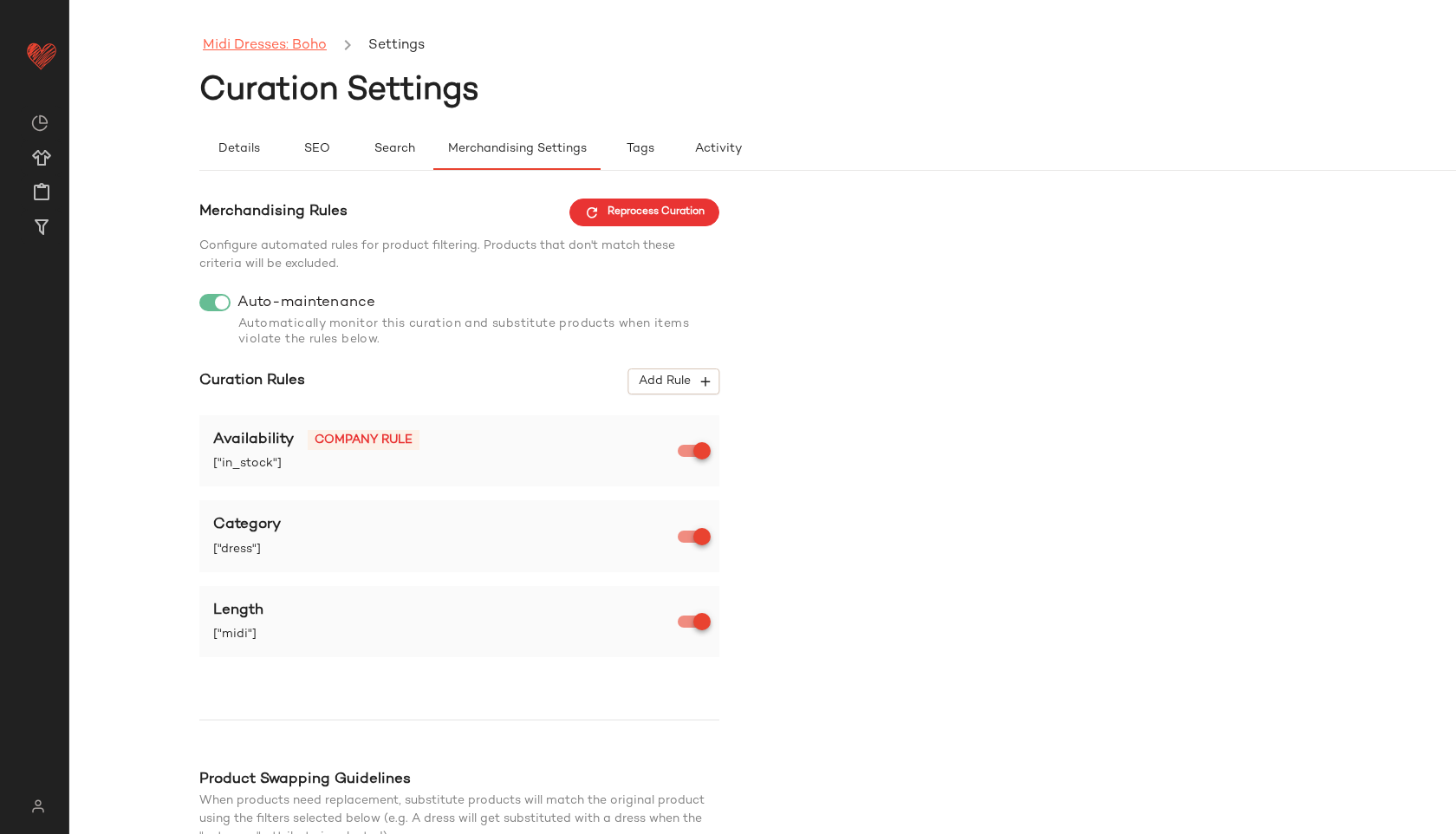
click at [309, 39] on link "Midi Dresses: Boho" at bounding box center [265, 46] width 124 height 23
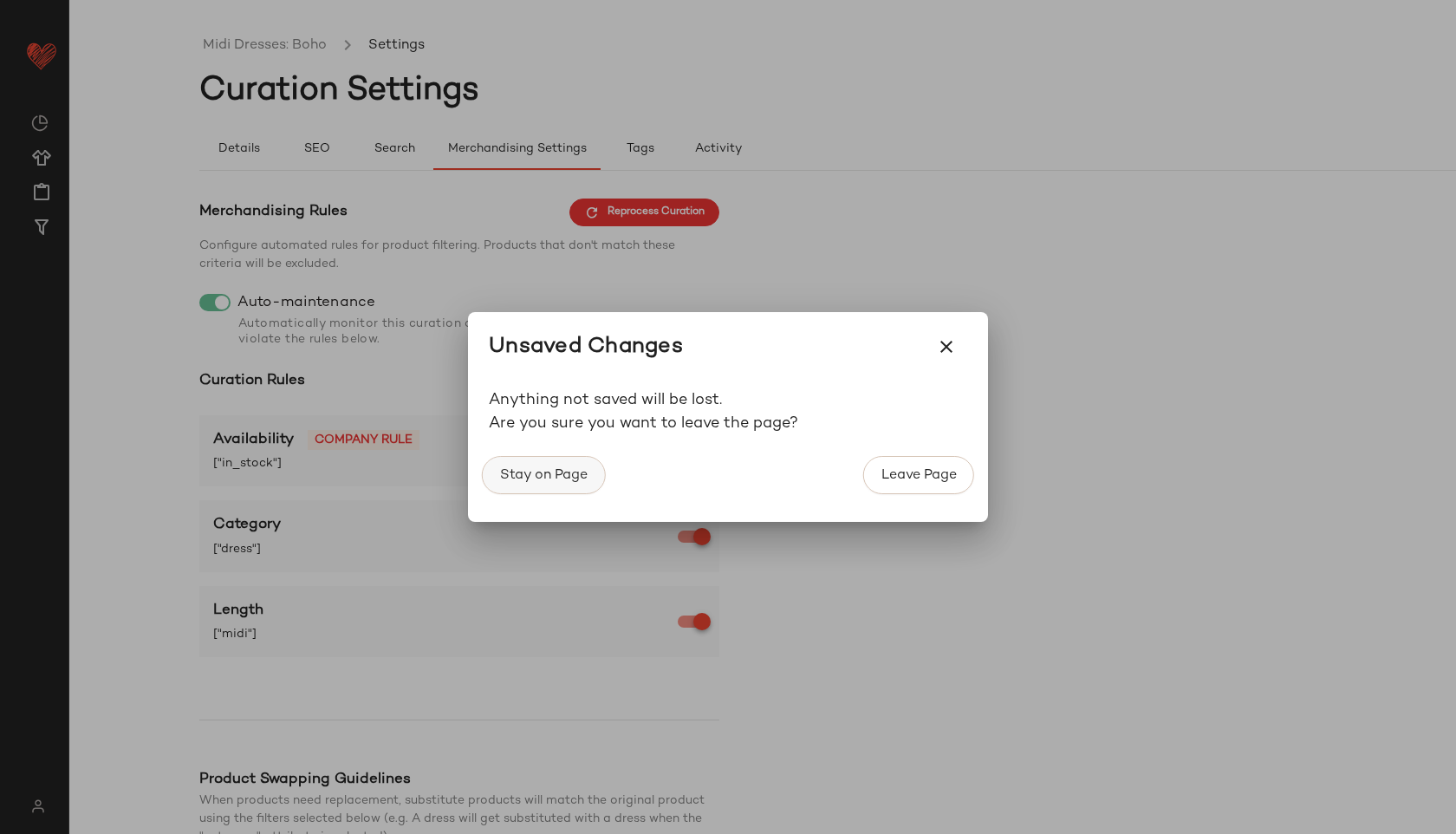
click at [551, 474] on span "Stay on Page" at bounding box center [543, 475] width 89 height 16
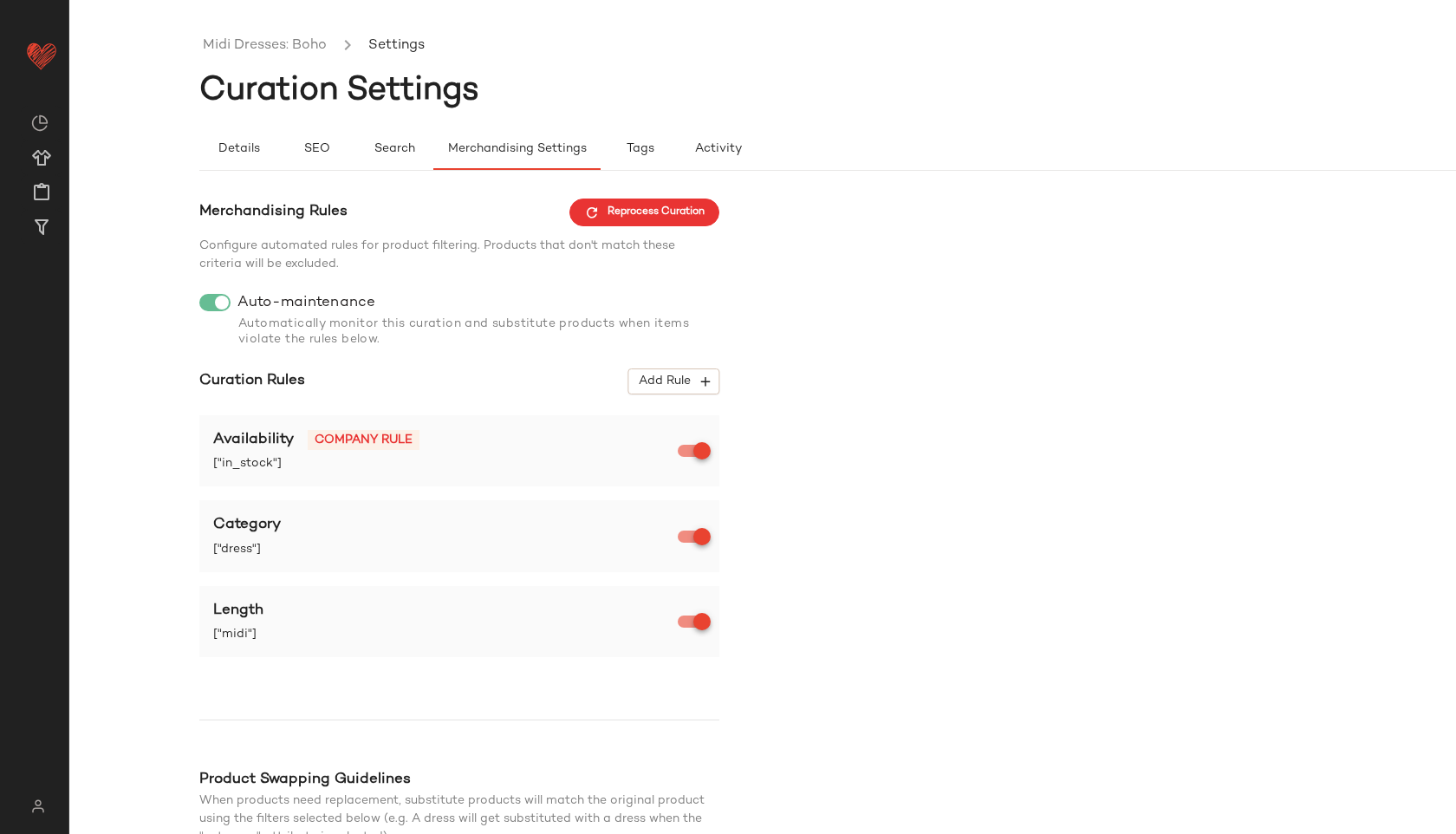
scroll to position [179, 0]
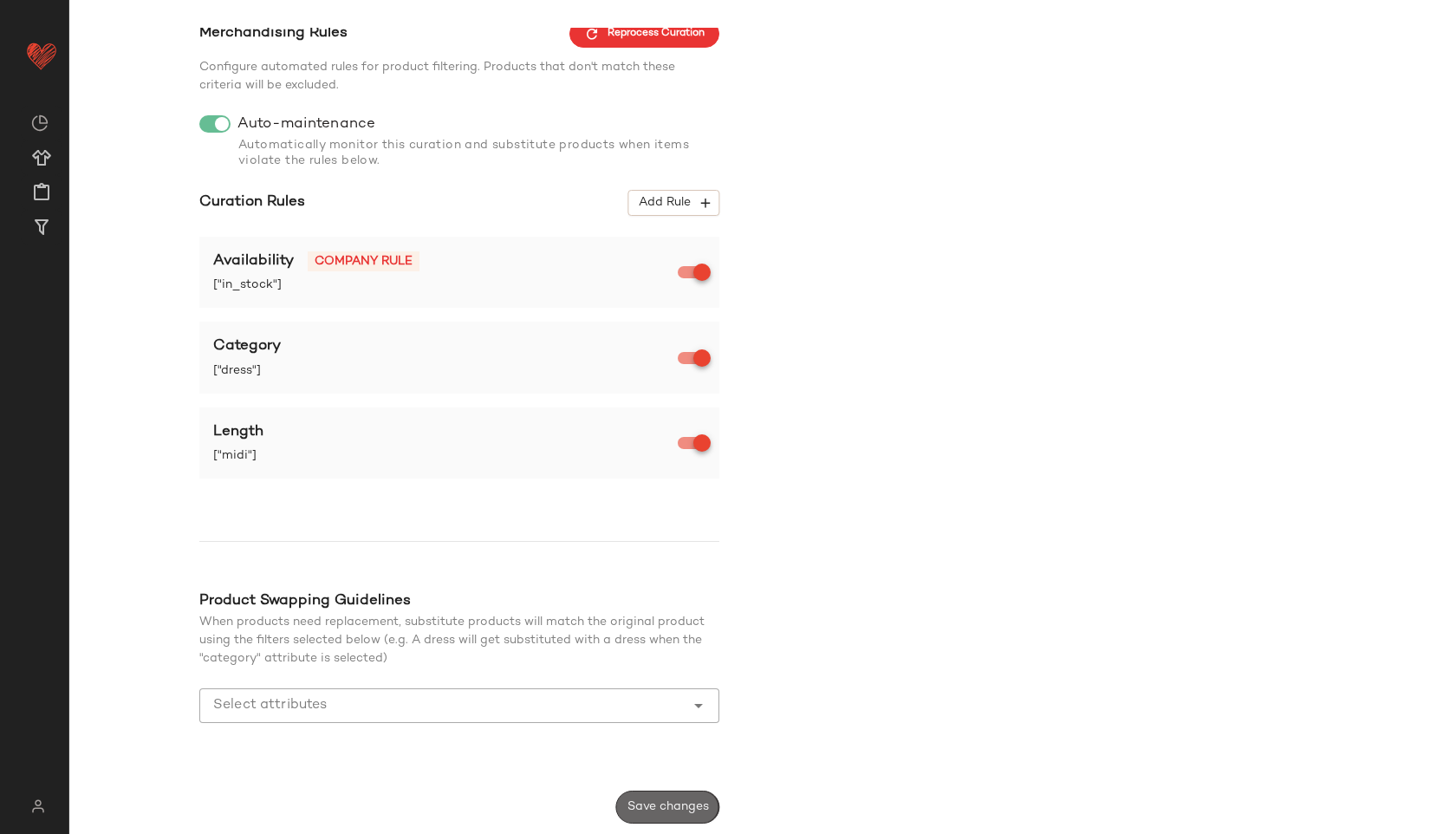
click at [686, 799] on span "Save changes" at bounding box center [668, 806] width 82 height 14
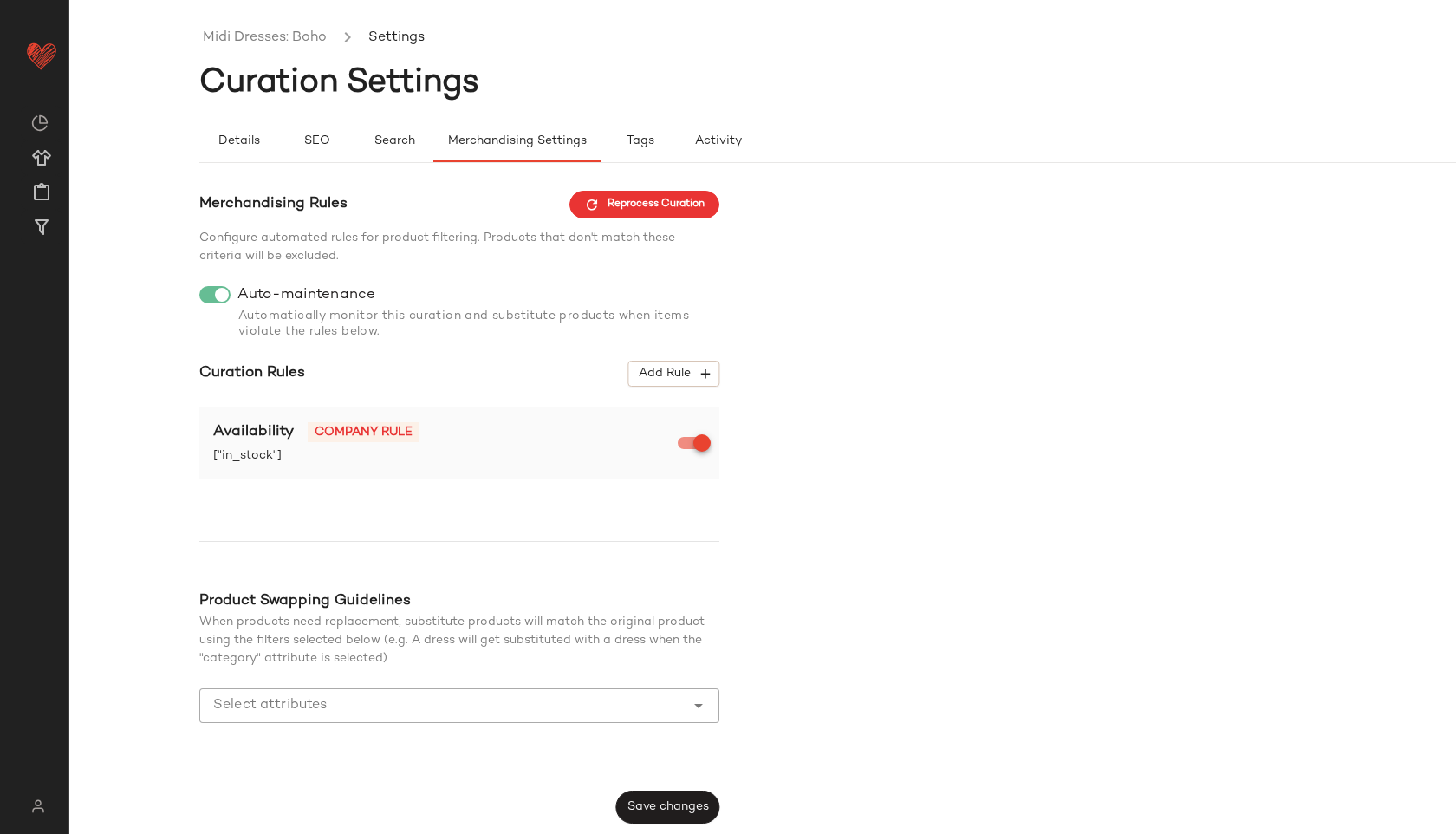
scroll to position [0, 0]
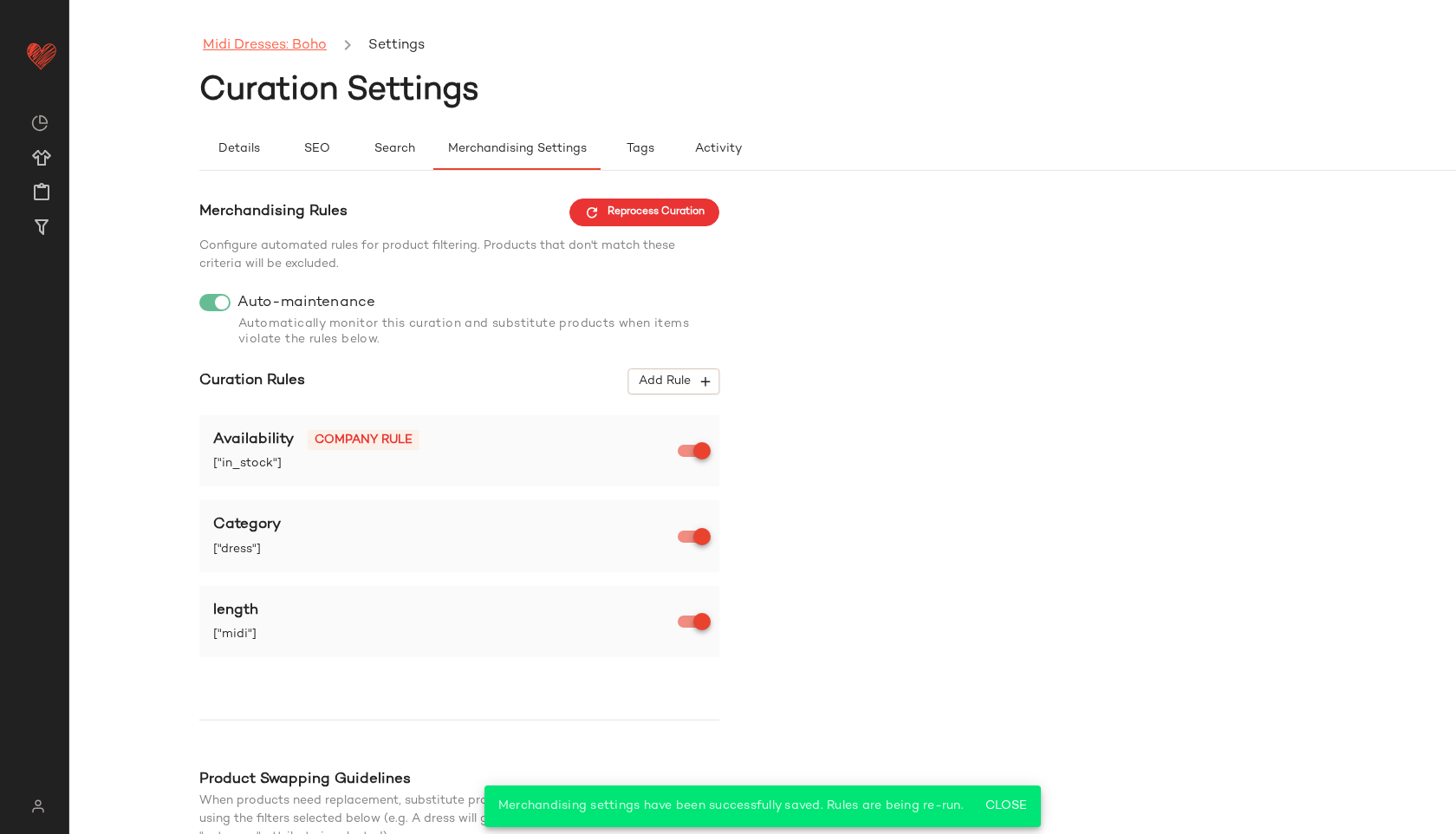
click at [262, 45] on link "Midi Dresses: Boho" at bounding box center [265, 46] width 124 height 23
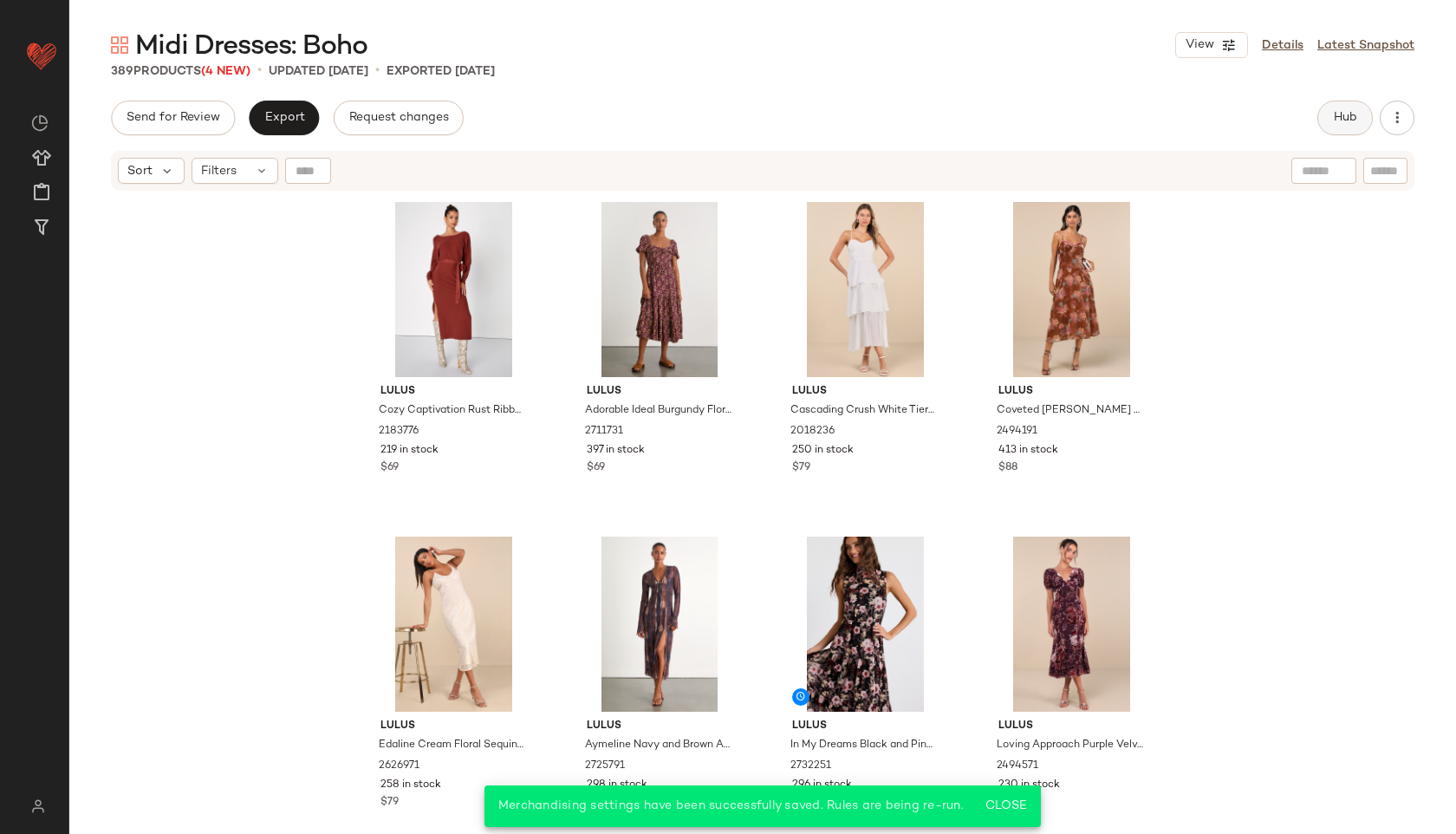
click at [1340, 108] on button "Hub" at bounding box center [1345, 118] width 56 height 35
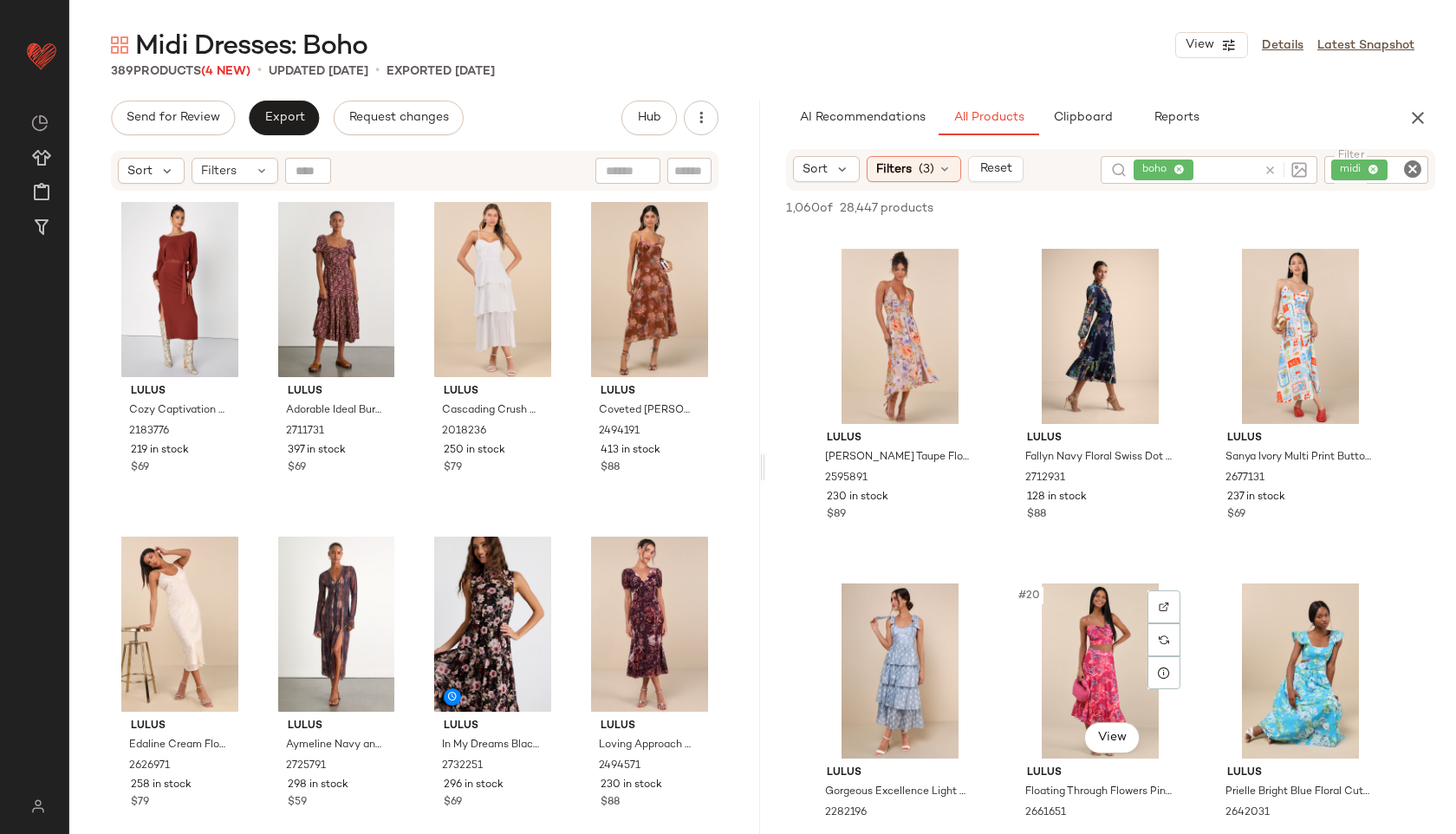
scroll to position [1658, 0]
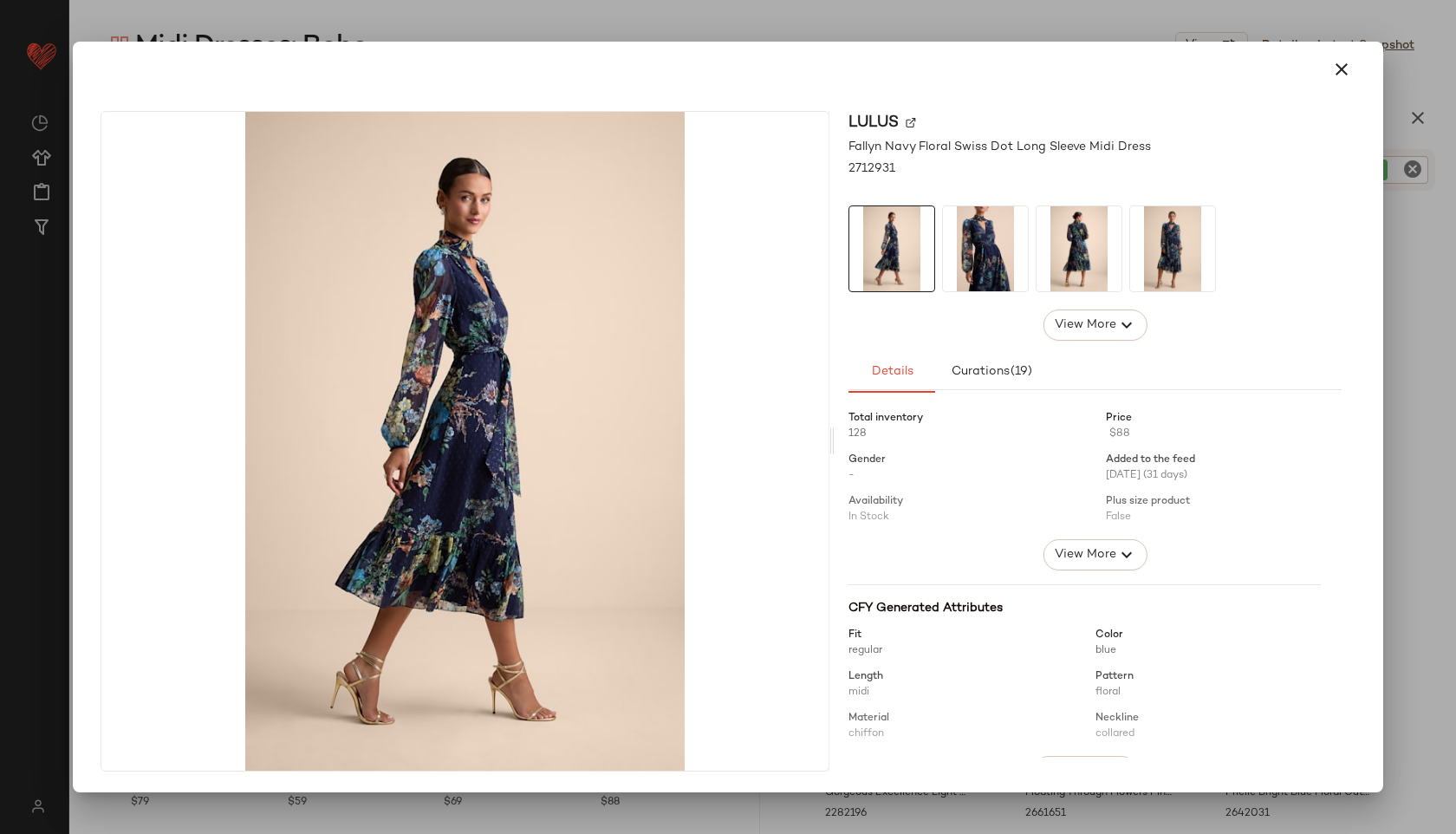
click at [976, 263] on img at bounding box center [985, 248] width 85 height 85
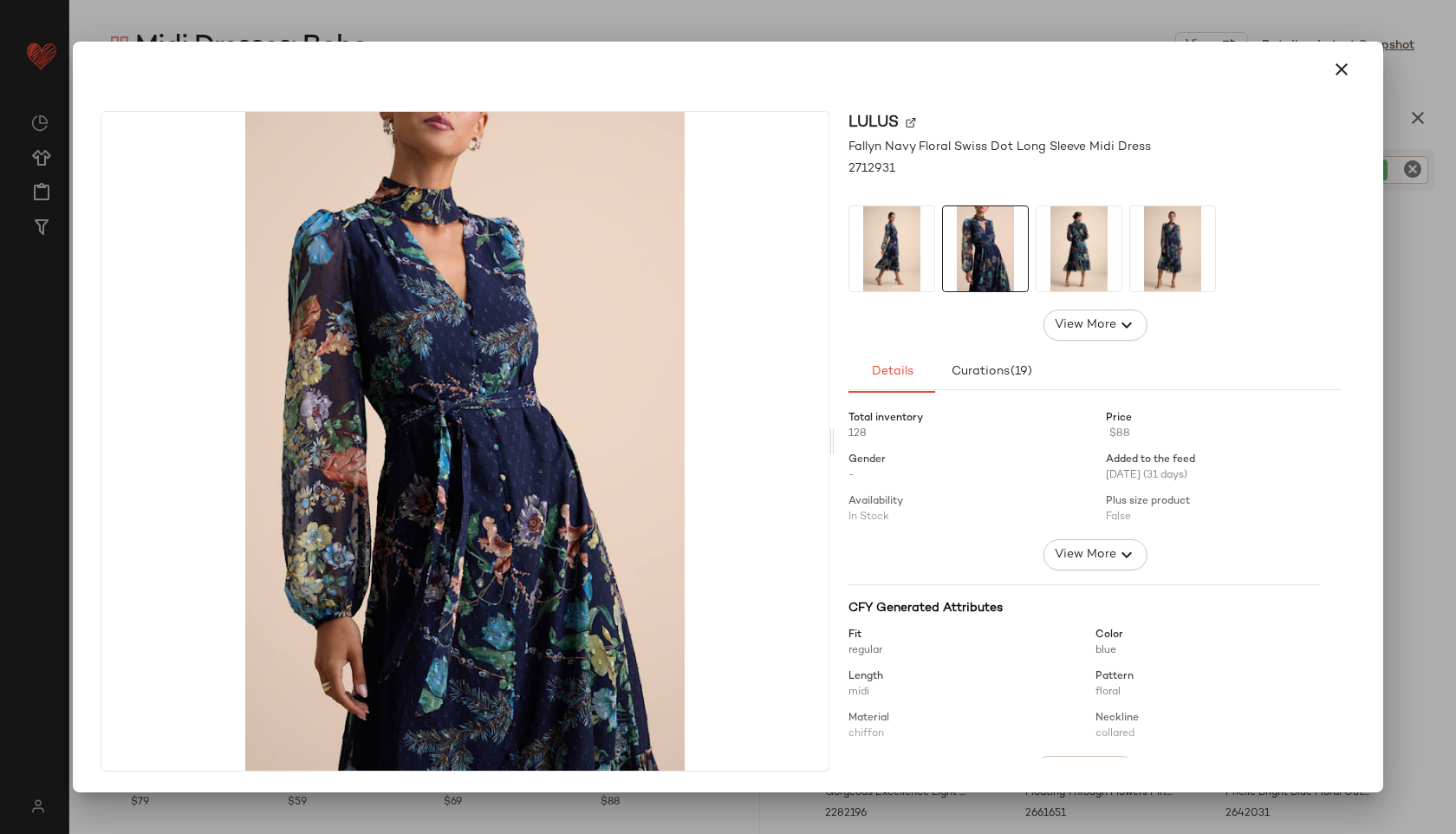
click at [1050, 249] on img at bounding box center [1079, 248] width 85 height 85
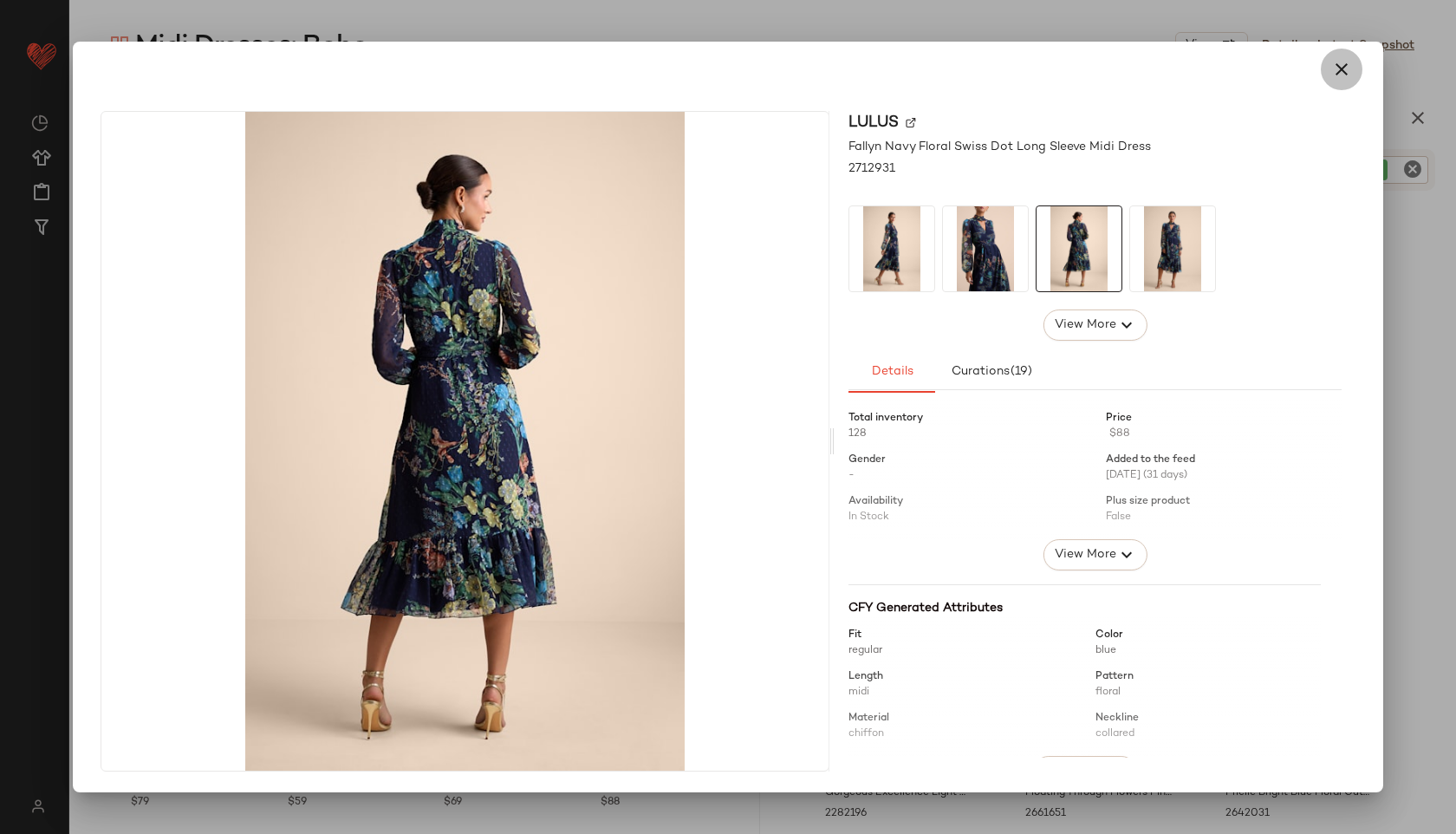
click at [1330, 68] on button "button" at bounding box center [1342, 69] width 42 height 42
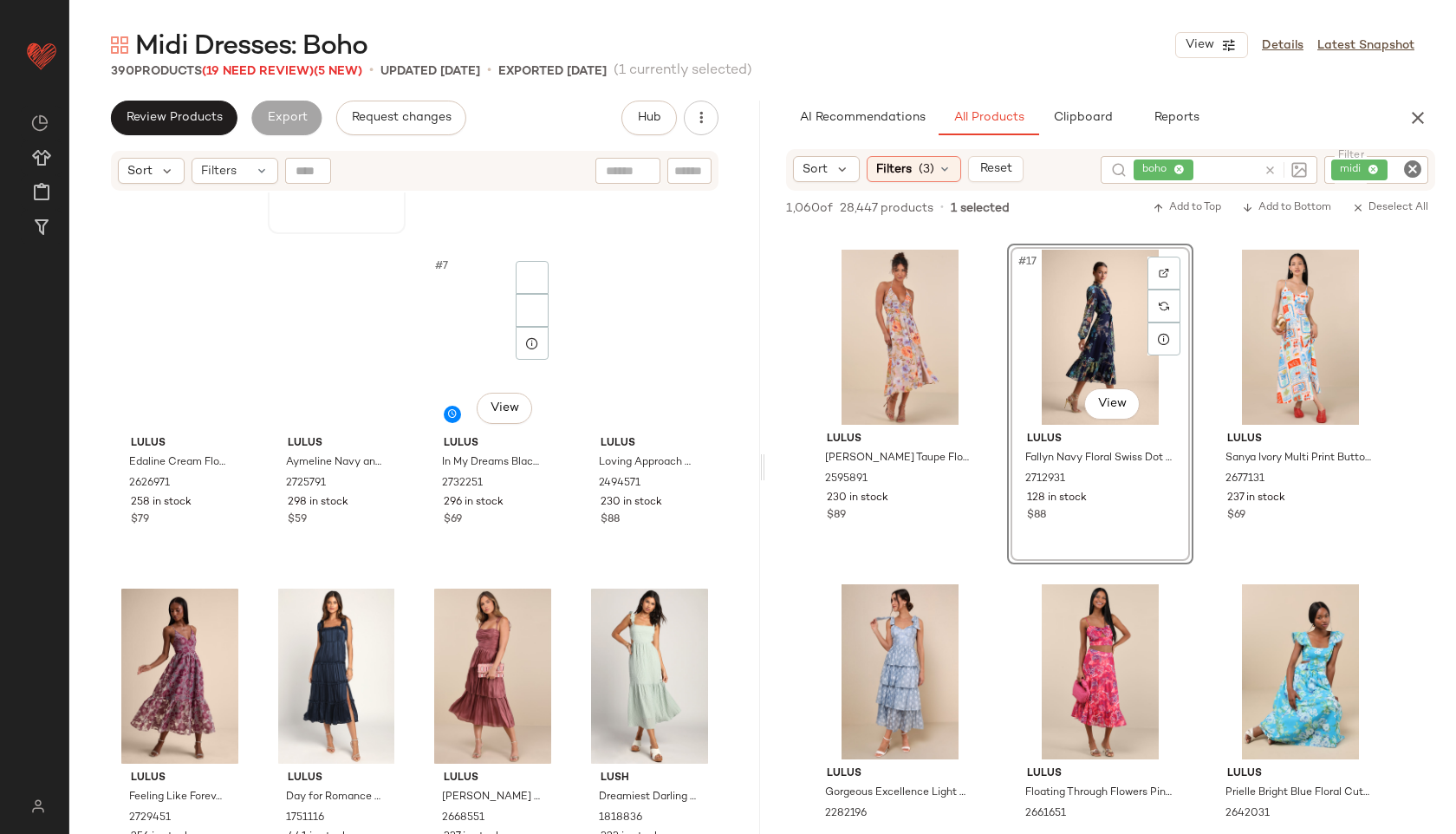
scroll to position [0, 0]
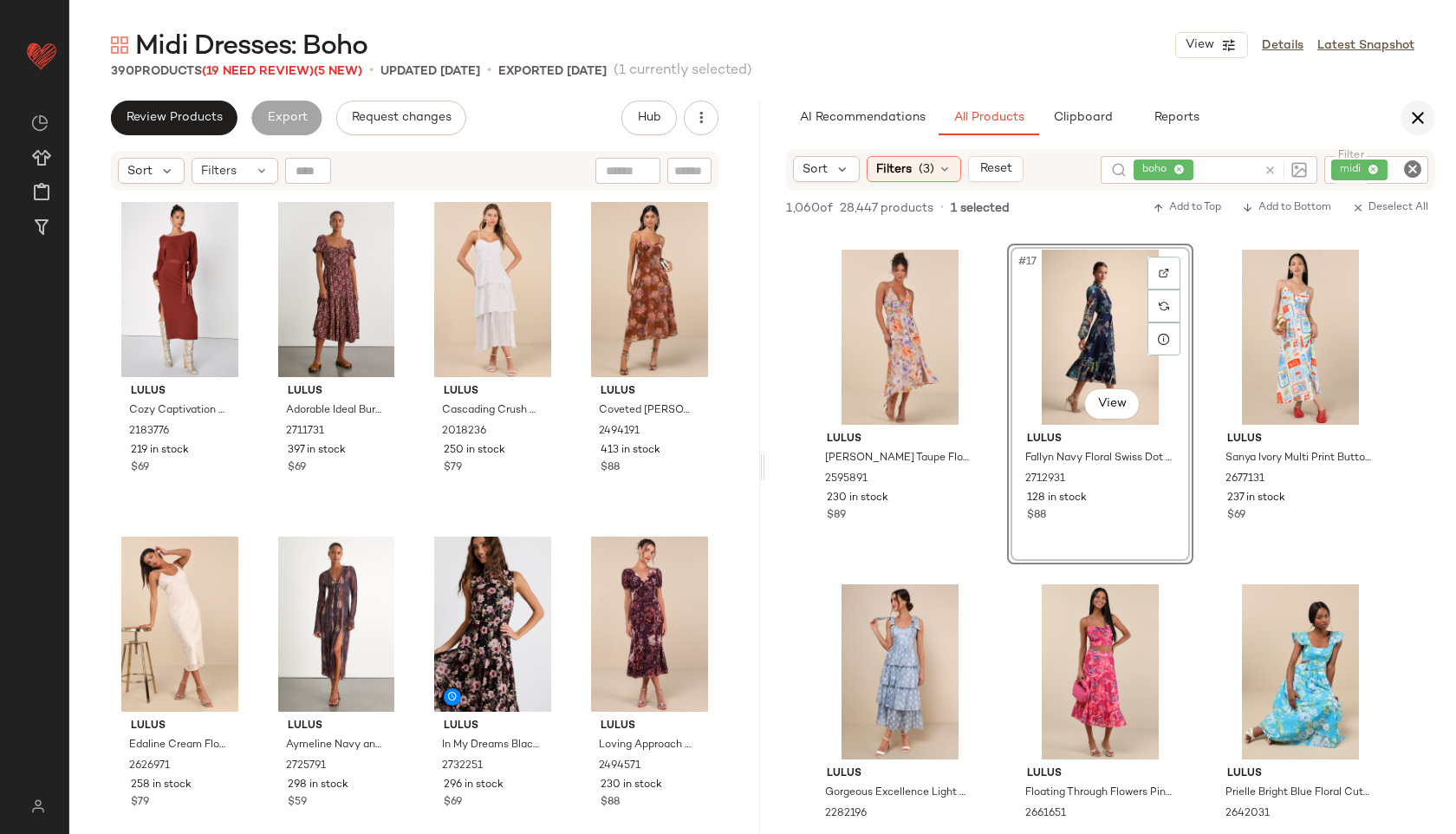
click at [1416, 116] on icon "button" at bounding box center [1418, 118] width 21 height 21
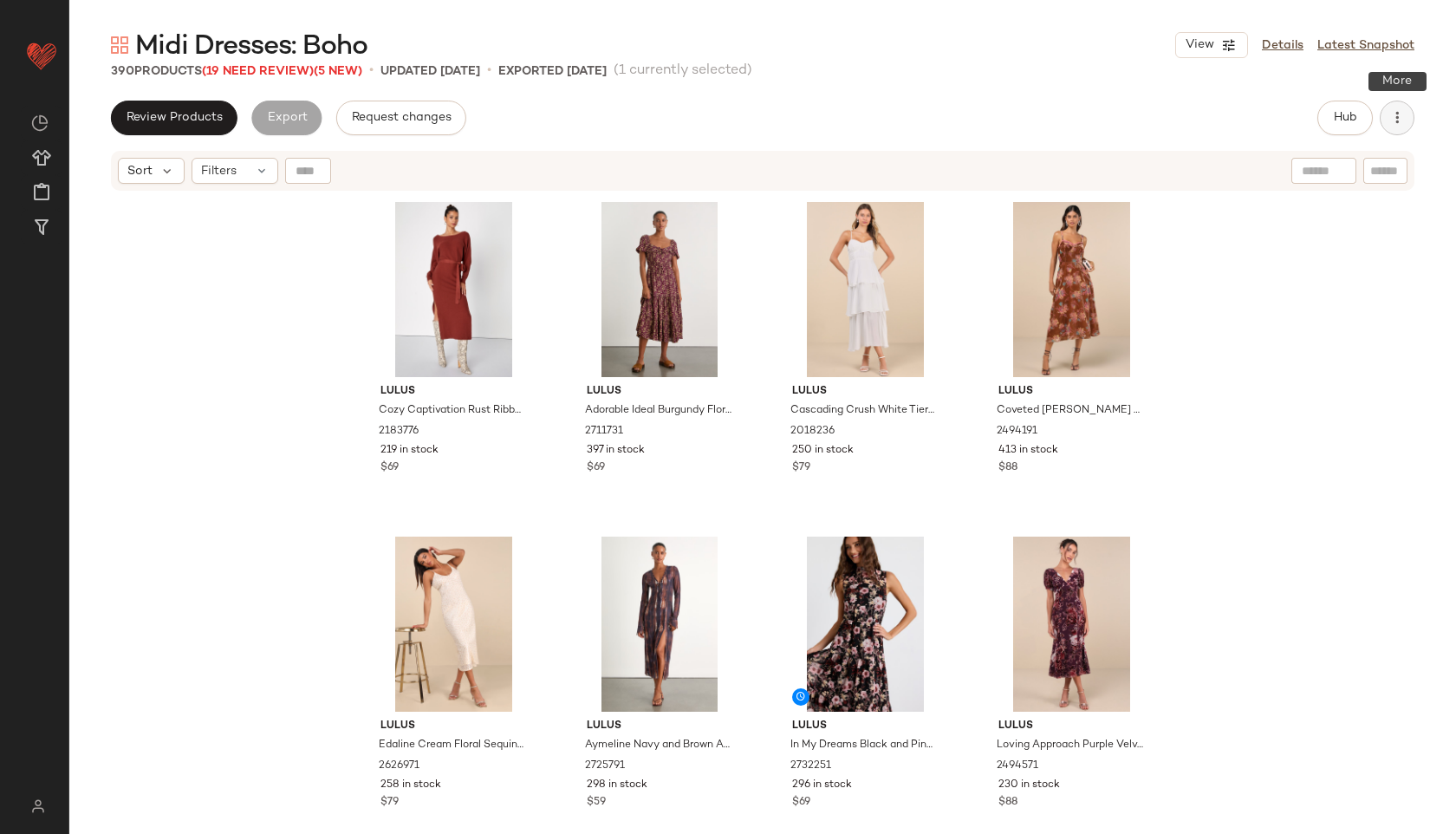
click at [1399, 114] on icon "button" at bounding box center [1397, 118] width 17 height 17
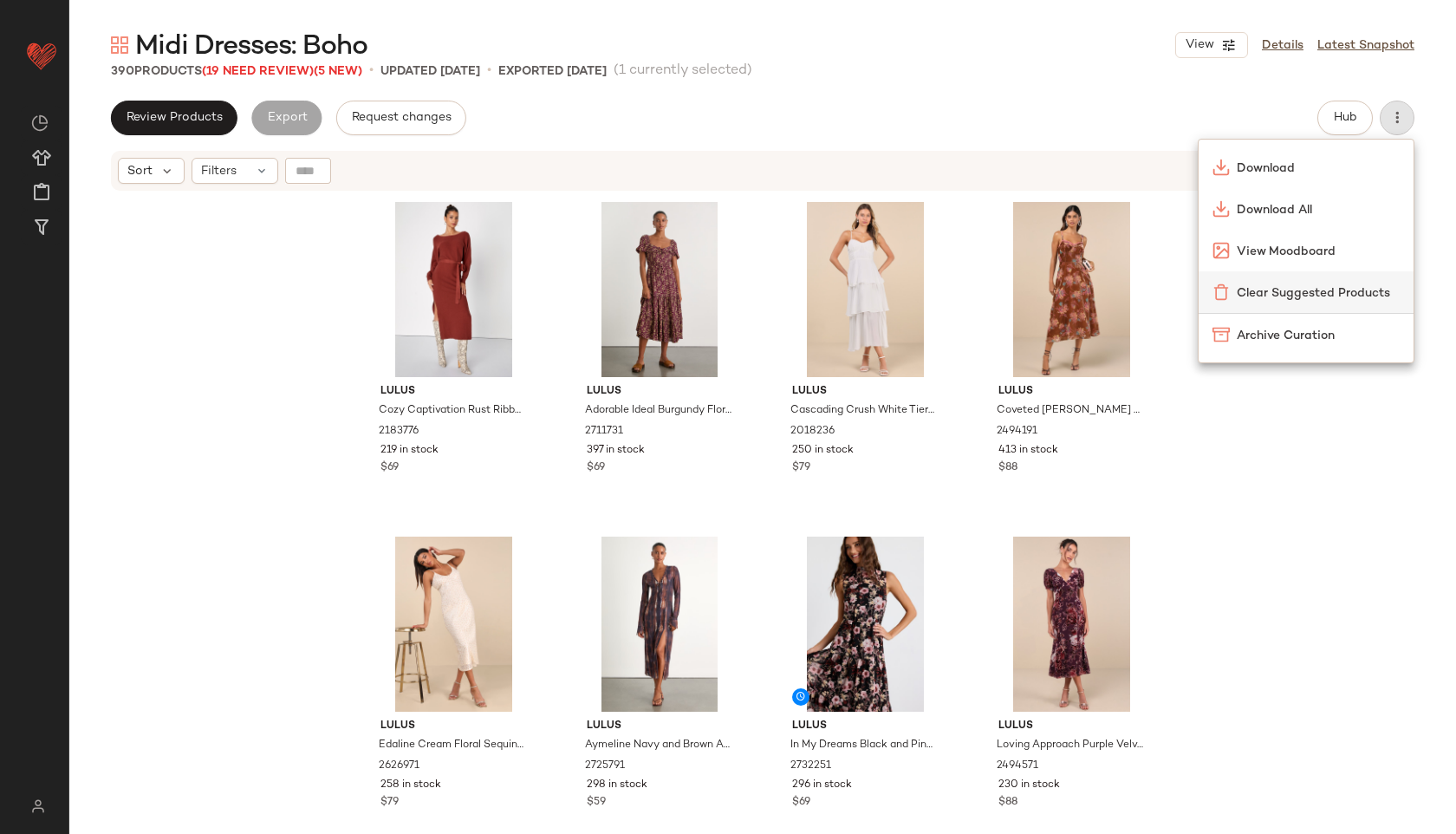
click at [1337, 288] on span "Clear Suggested Products" at bounding box center [1318, 293] width 163 height 18
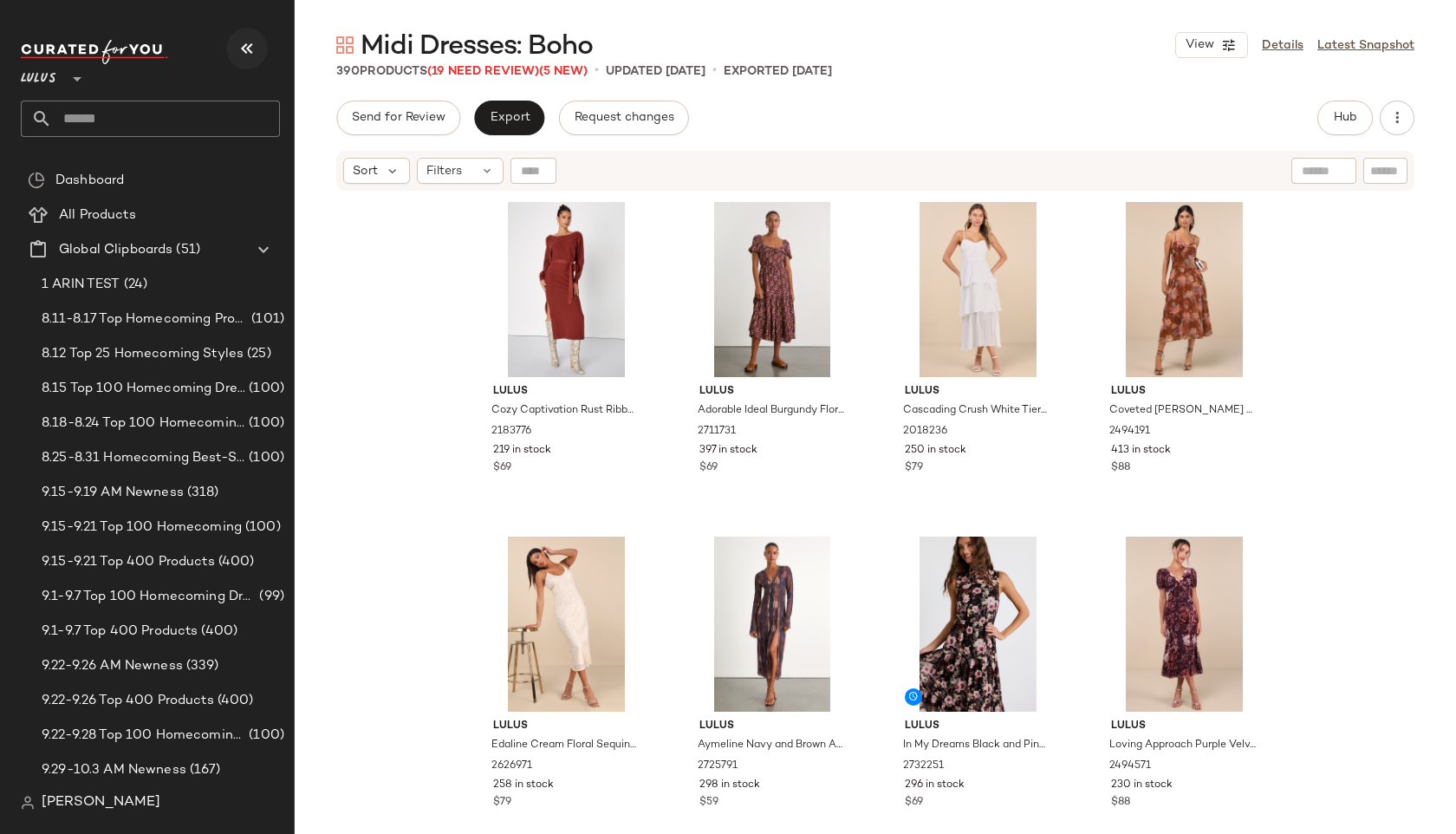
click at [257, 53] on icon "button" at bounding box center [246, 48] width 21 height 21
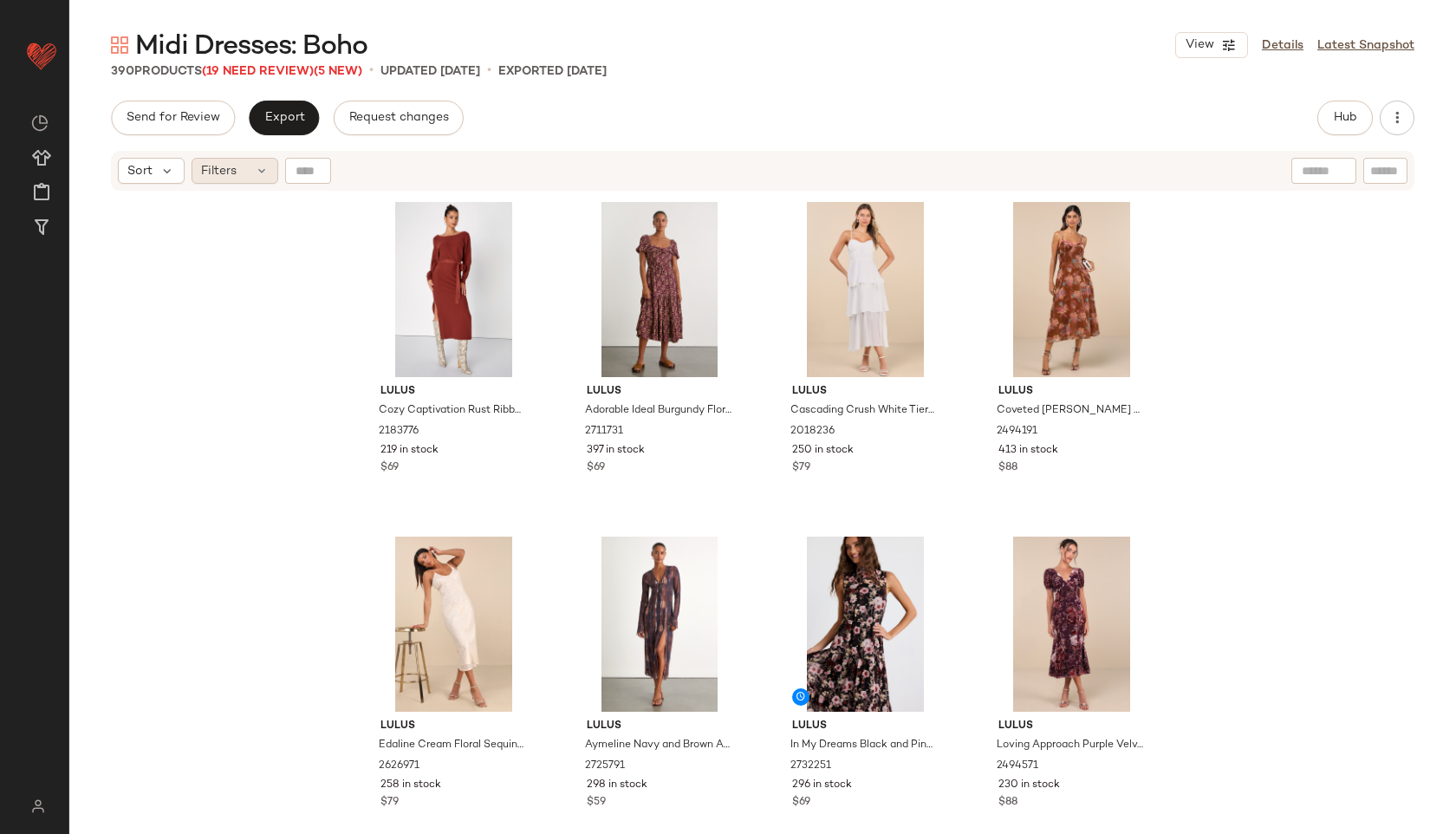
click at [244, 163] on div "Filters" at bounding box center [235, 171] width 87 height 26
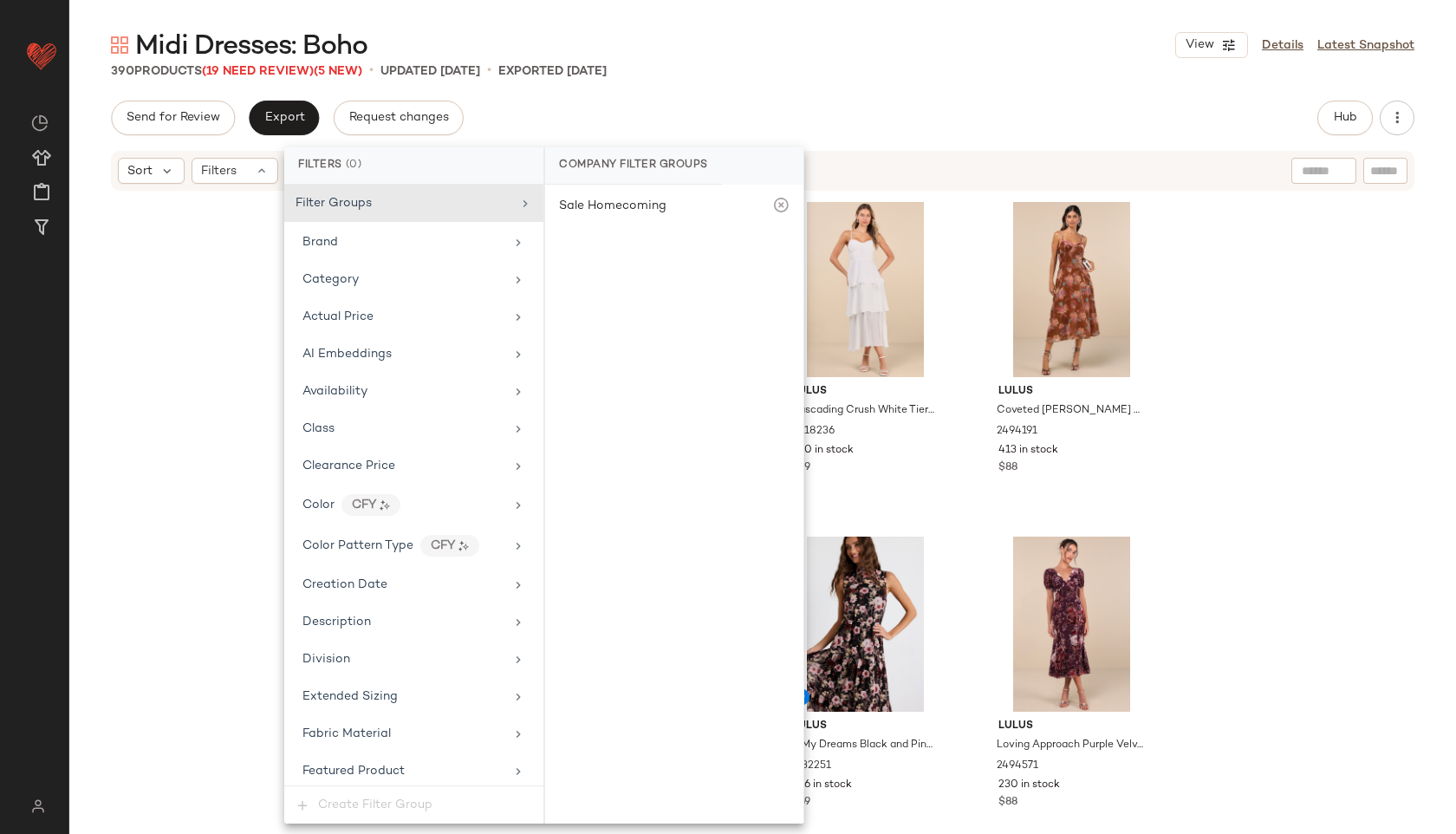
scroll to position [1064, 0]
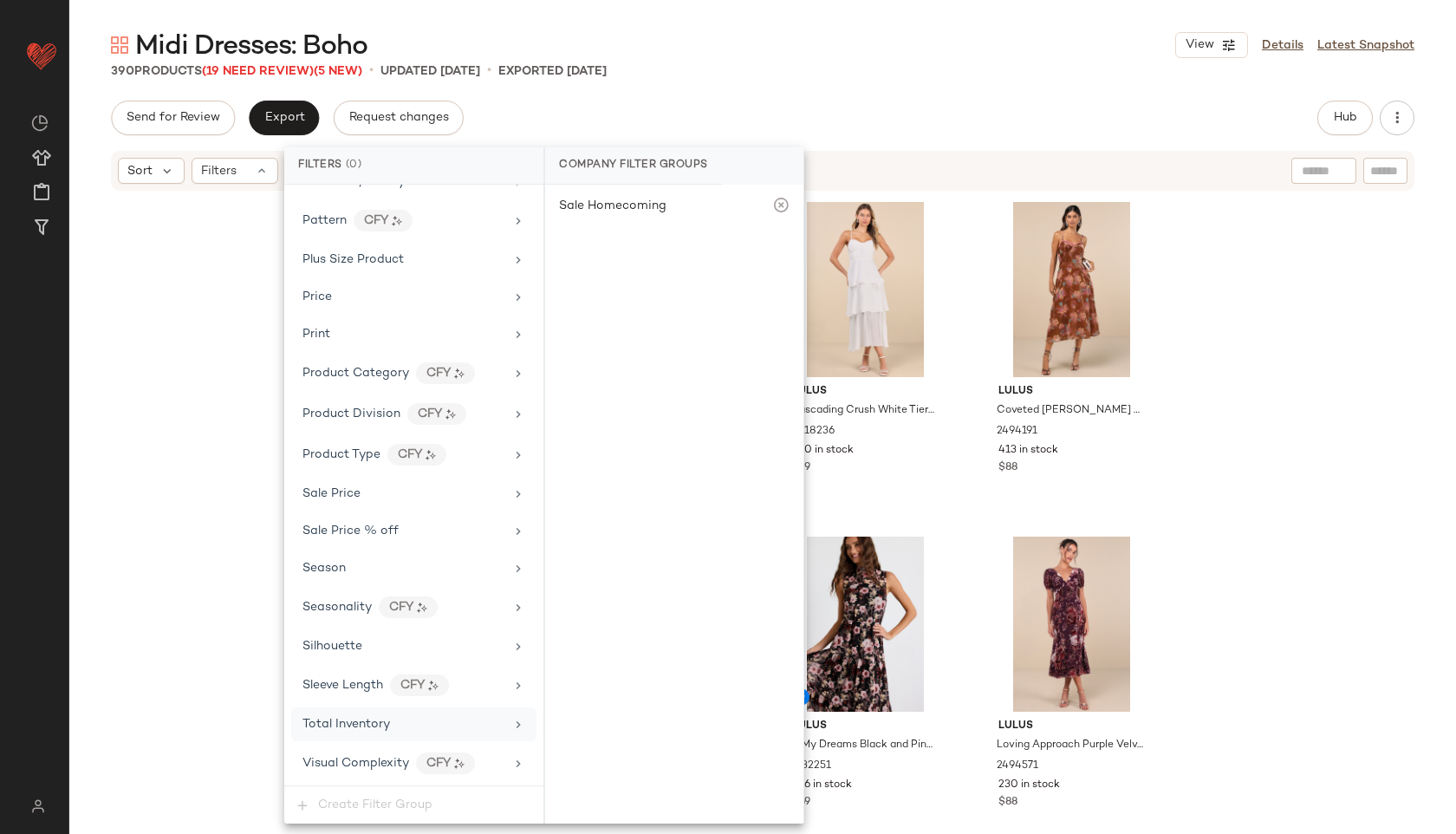
click at [381, 725] on span "Total Inventory" at bounding box center [346, 724] width 88 height 13
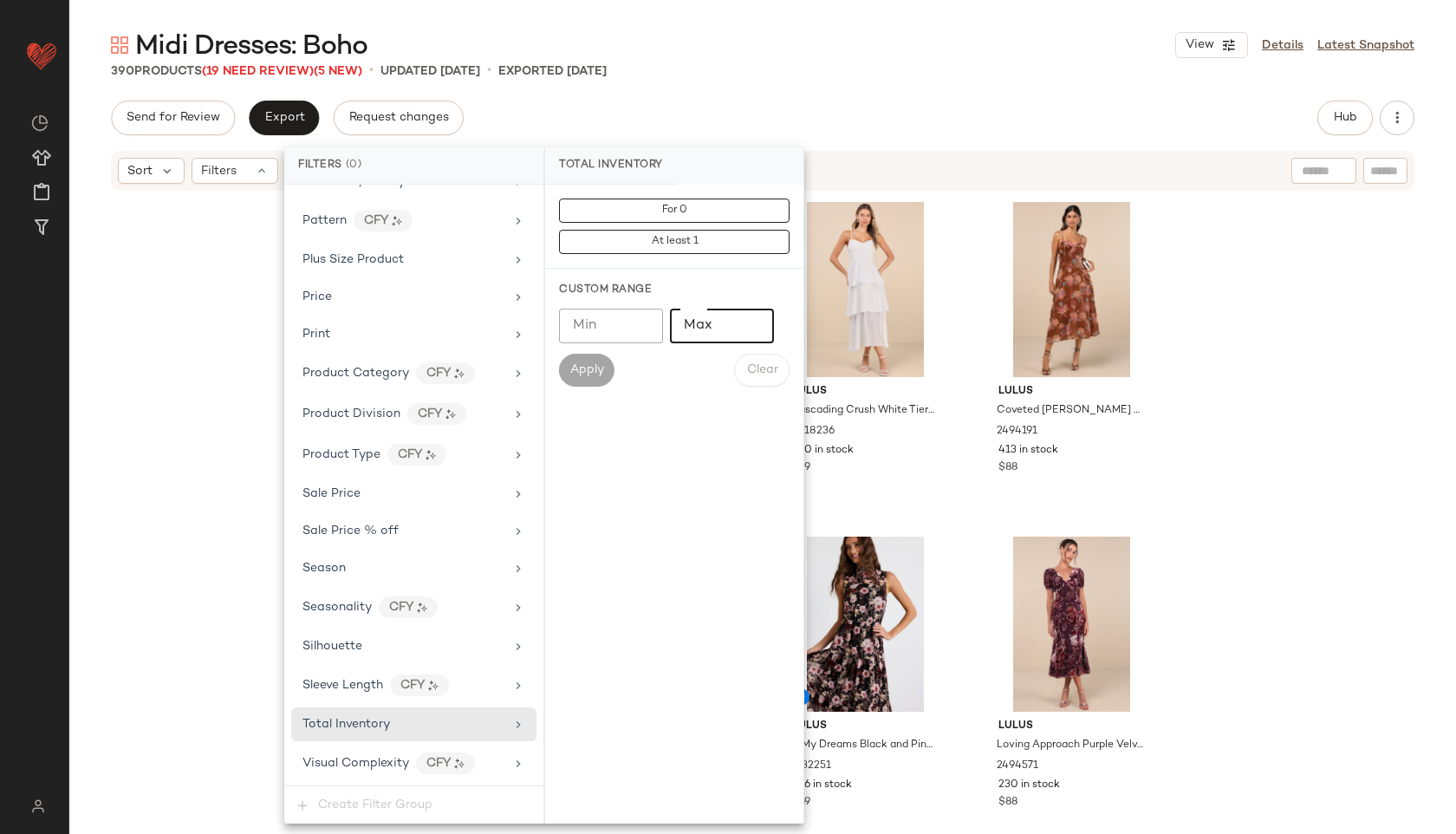
click at [707, 337] on input "Max" at bounding box center [722, 326] width 104 height 35
type input "**"
click at [582, 352] on div "Min Min Max ** Max Apply Clear" at bounding box center [674, 347] width 231 height 78
click at [584, 364] on span "Apply" at bounding box center [587, 370] width 35 height 14
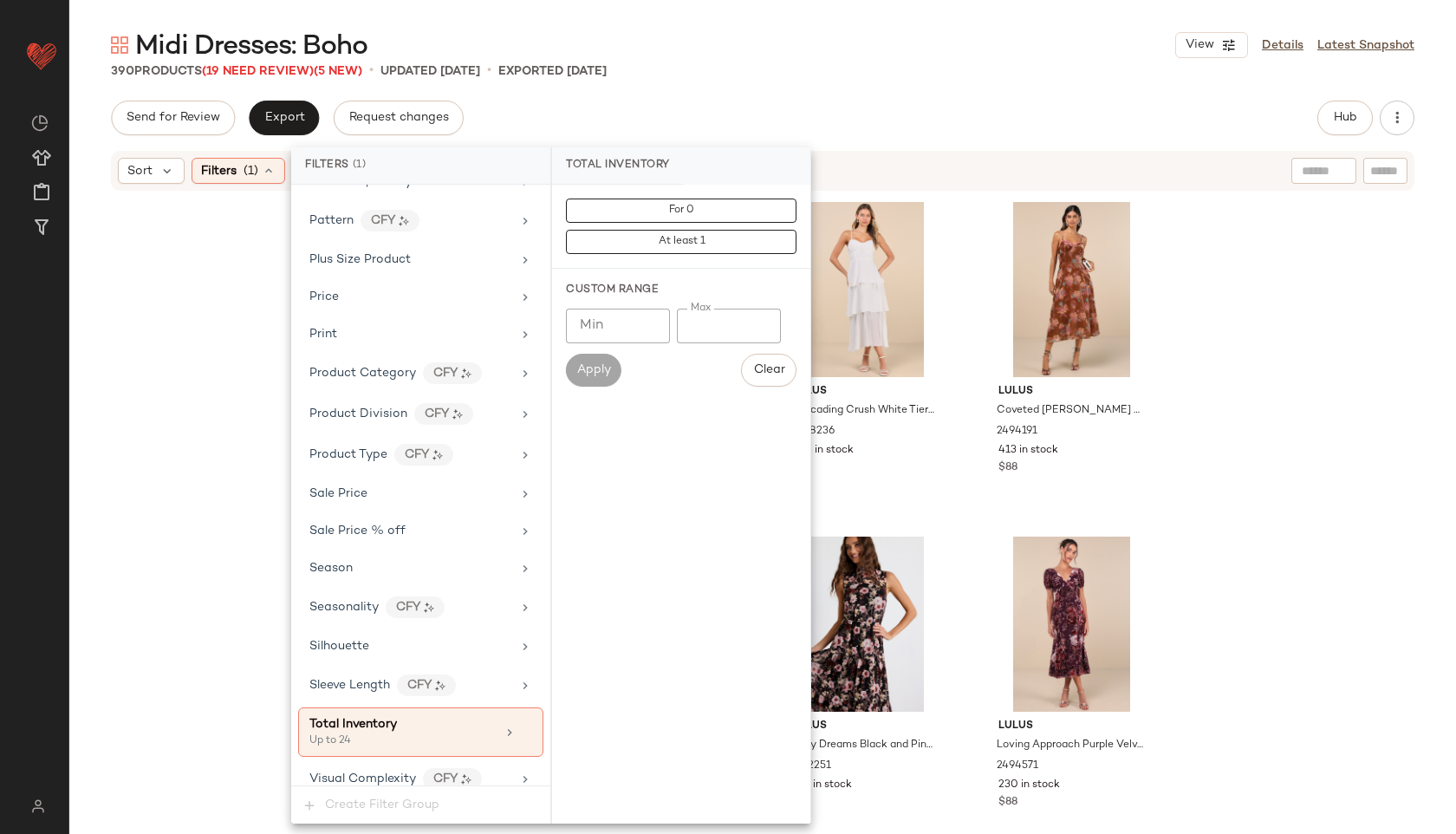
click at [812, 56] on div "Midi Dresses: Boho View Details Latest Snapshot" at bounding box center [762, 45] width 1387 height 35
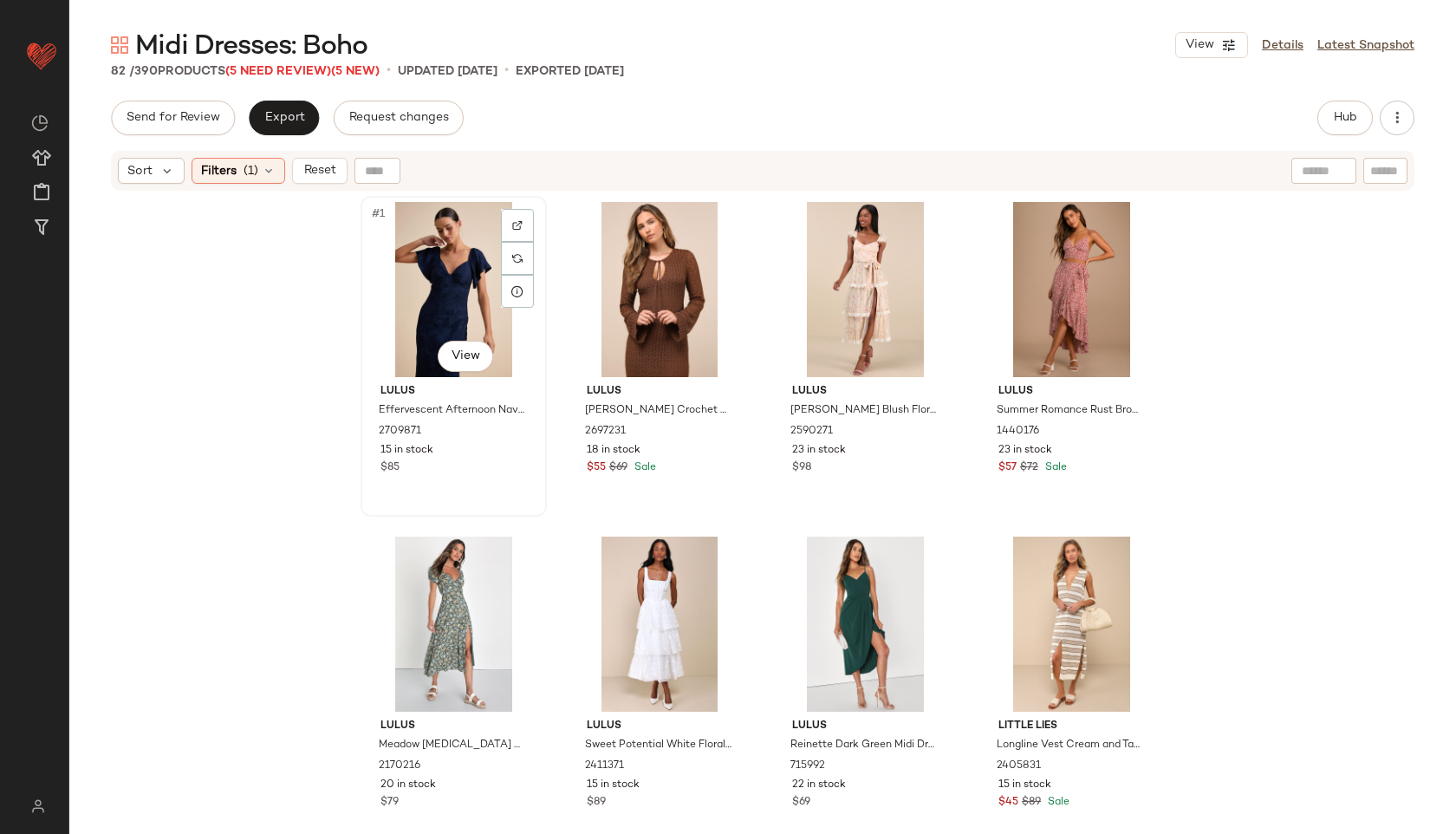
click at [422, 255] on div "#1 View" at bounding box center [454, 289] width 174 height 175
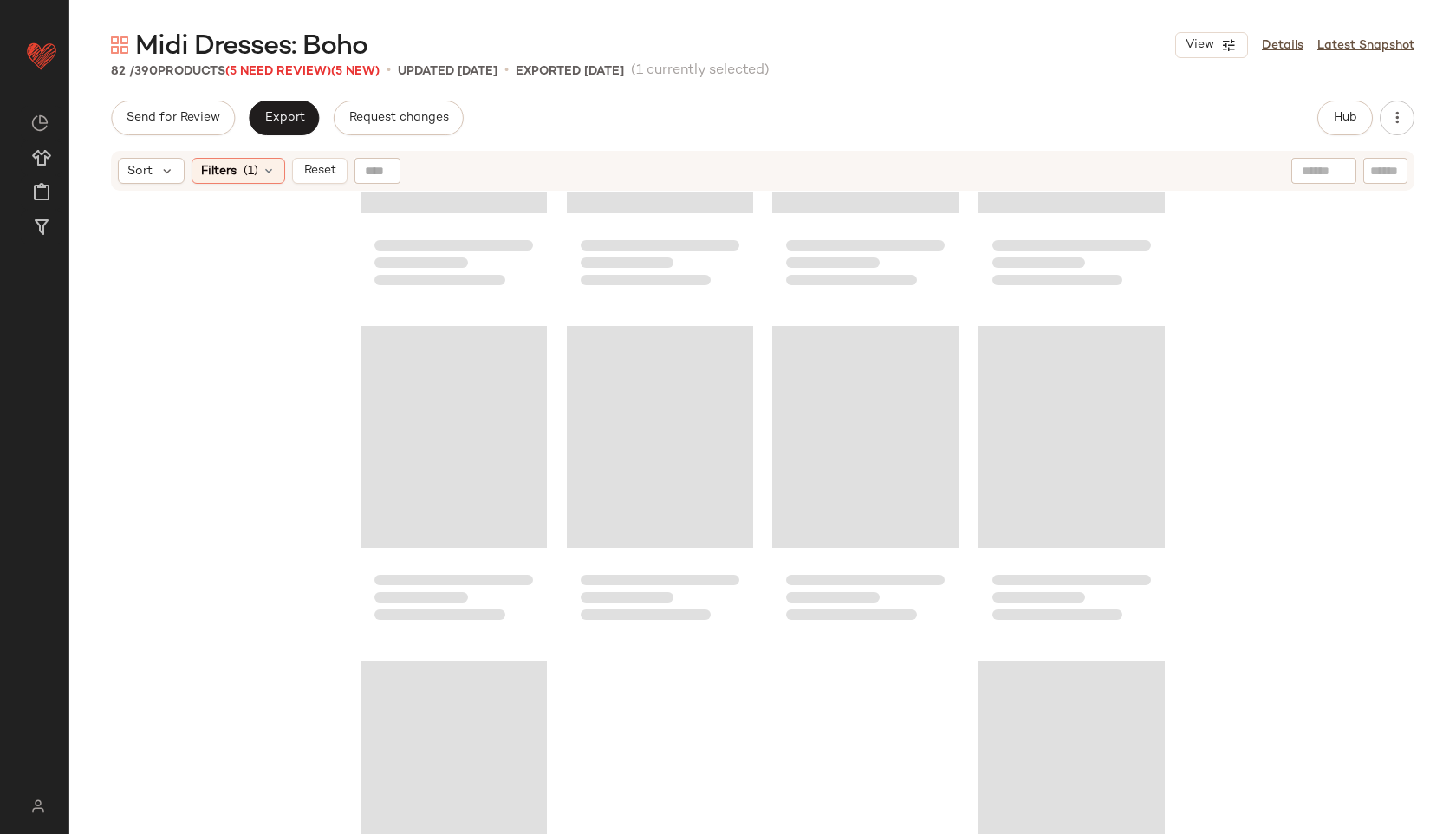
scroll to position [6343, 0]
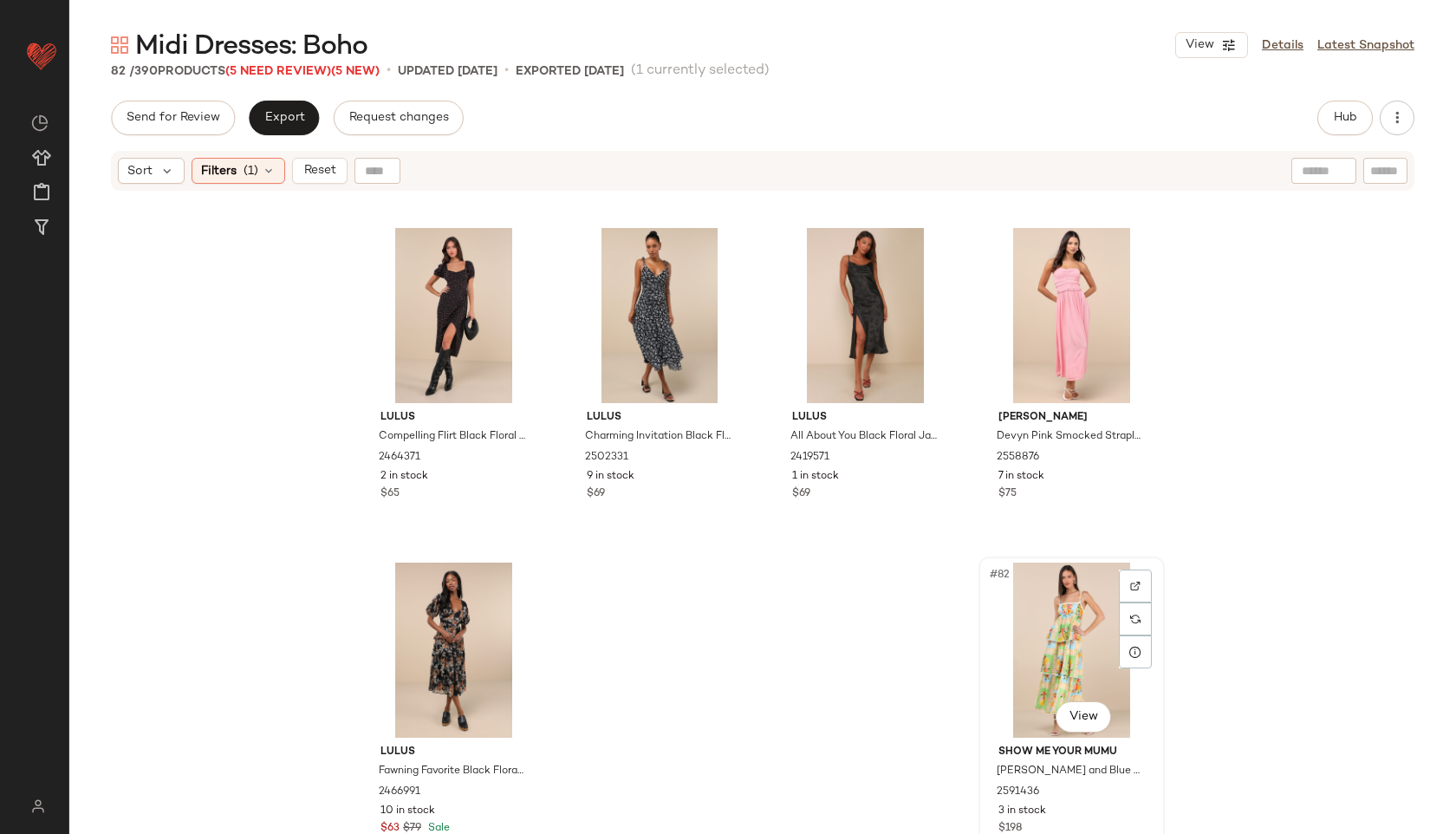
click at [1068, 630] on div "#82 View" at bounding box center [1072, 650] width 174 height 175
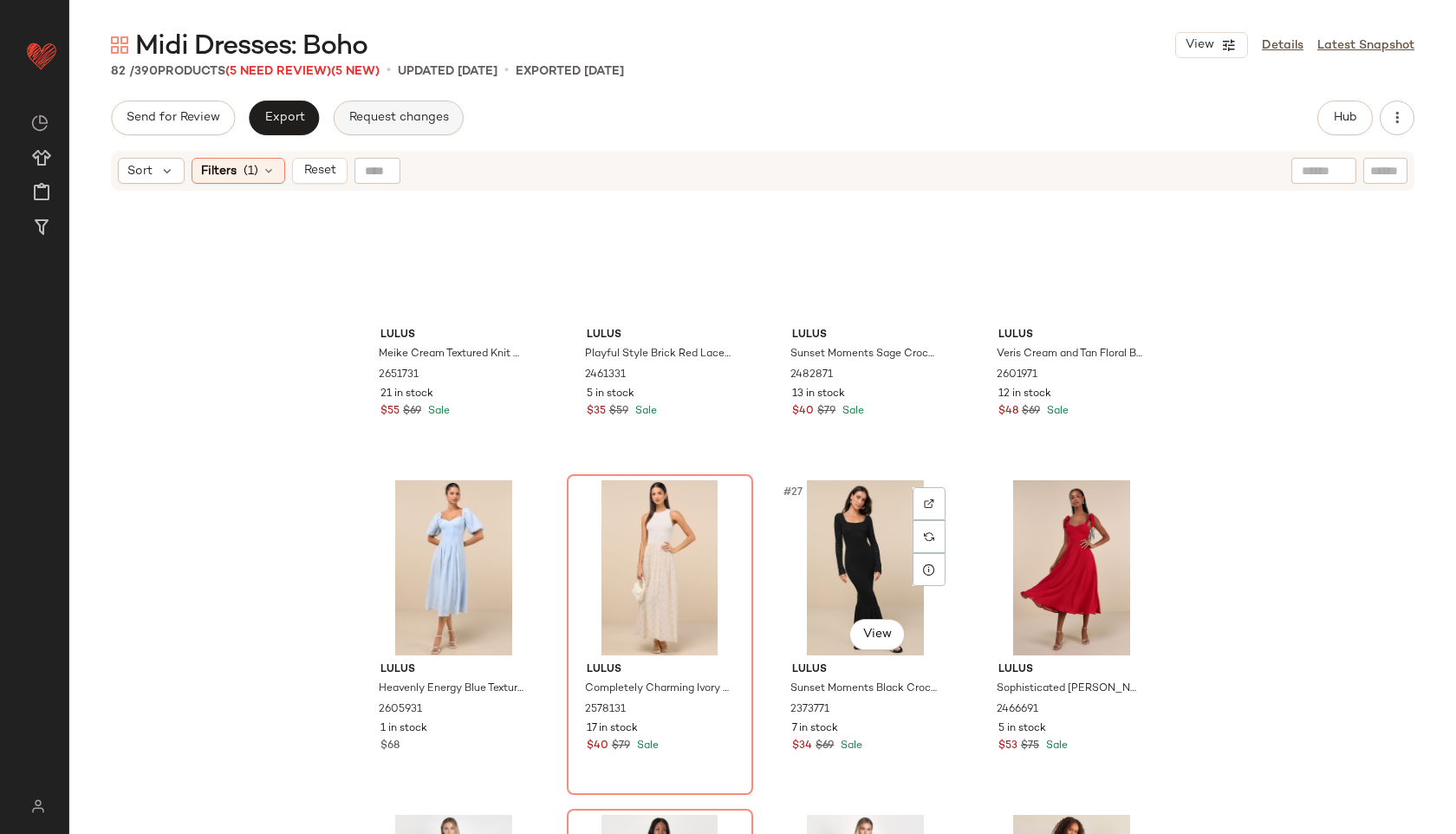
scroll to position [1648, 0]
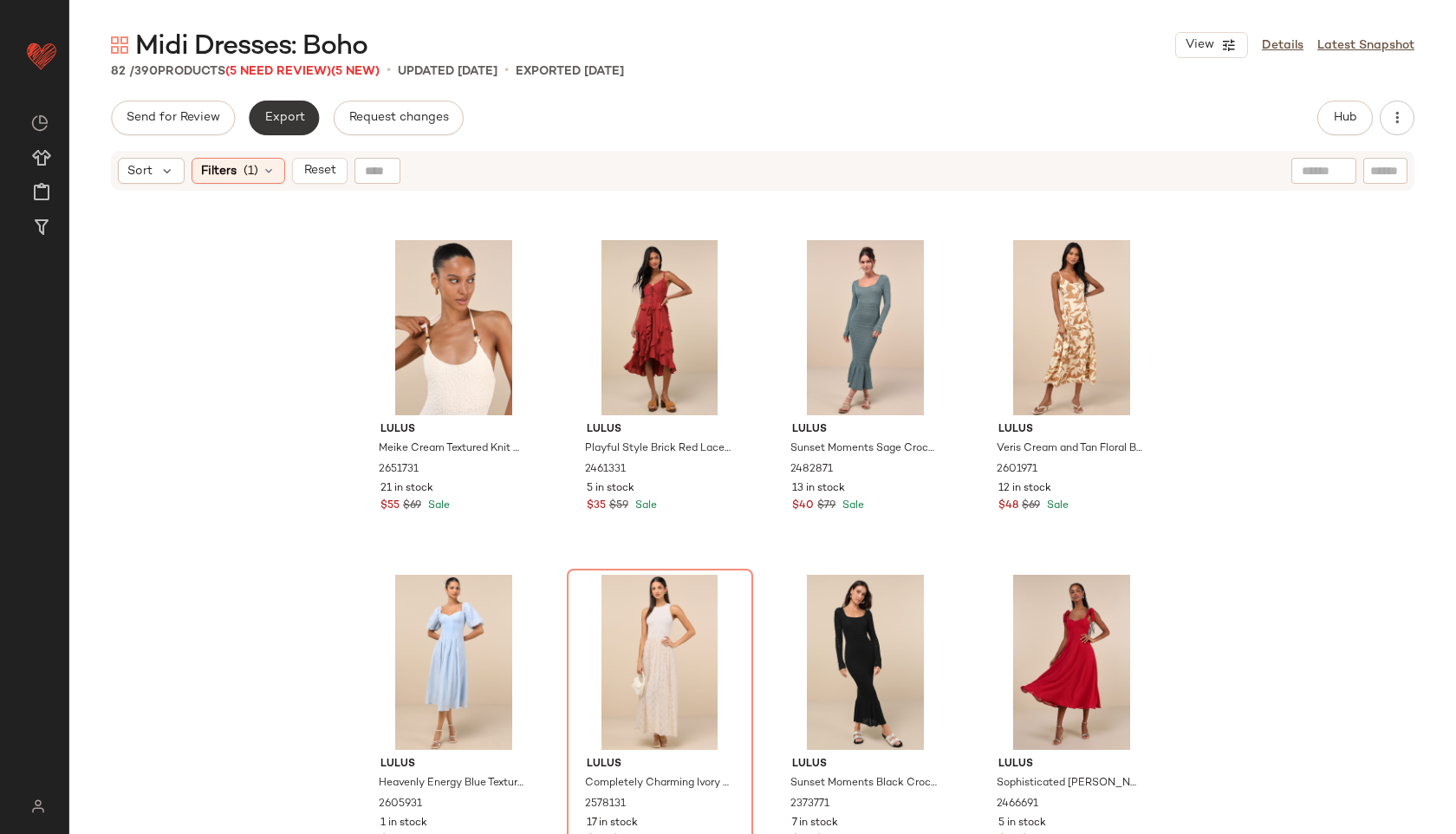
click at [265, 109] on button "Export" at bounding box center [284, 118] width 70 height 35
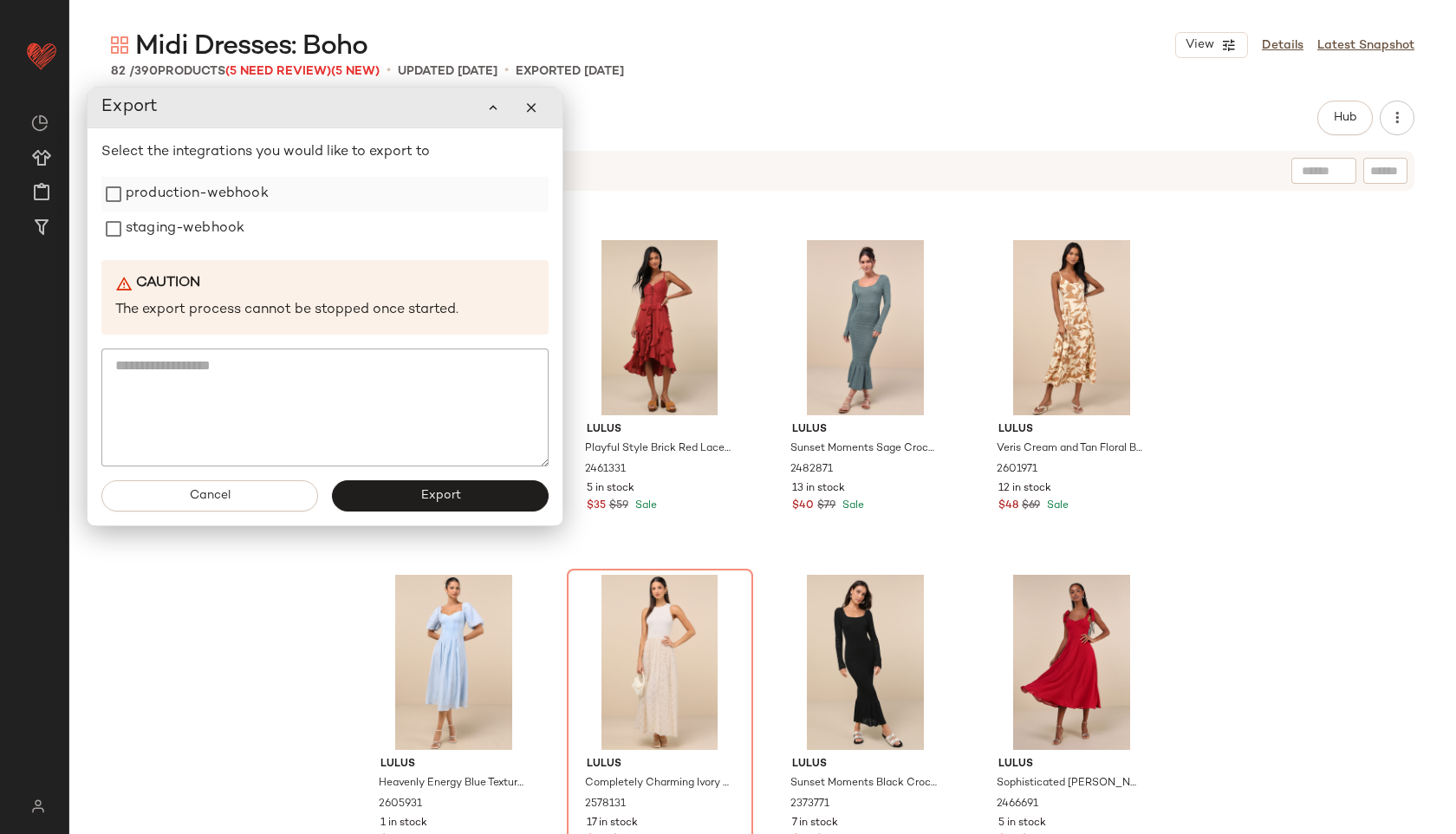
click at [253, 191] on label "production-webhook" at bounding box center [197, 194] width 143 height 35
click at [217, 232] on label "staging-webhook" at bounding box center [185, 229] width 119 height 35
click at [365, 490] on button "Export" at bounding box center [440, 495] width 216 height 31
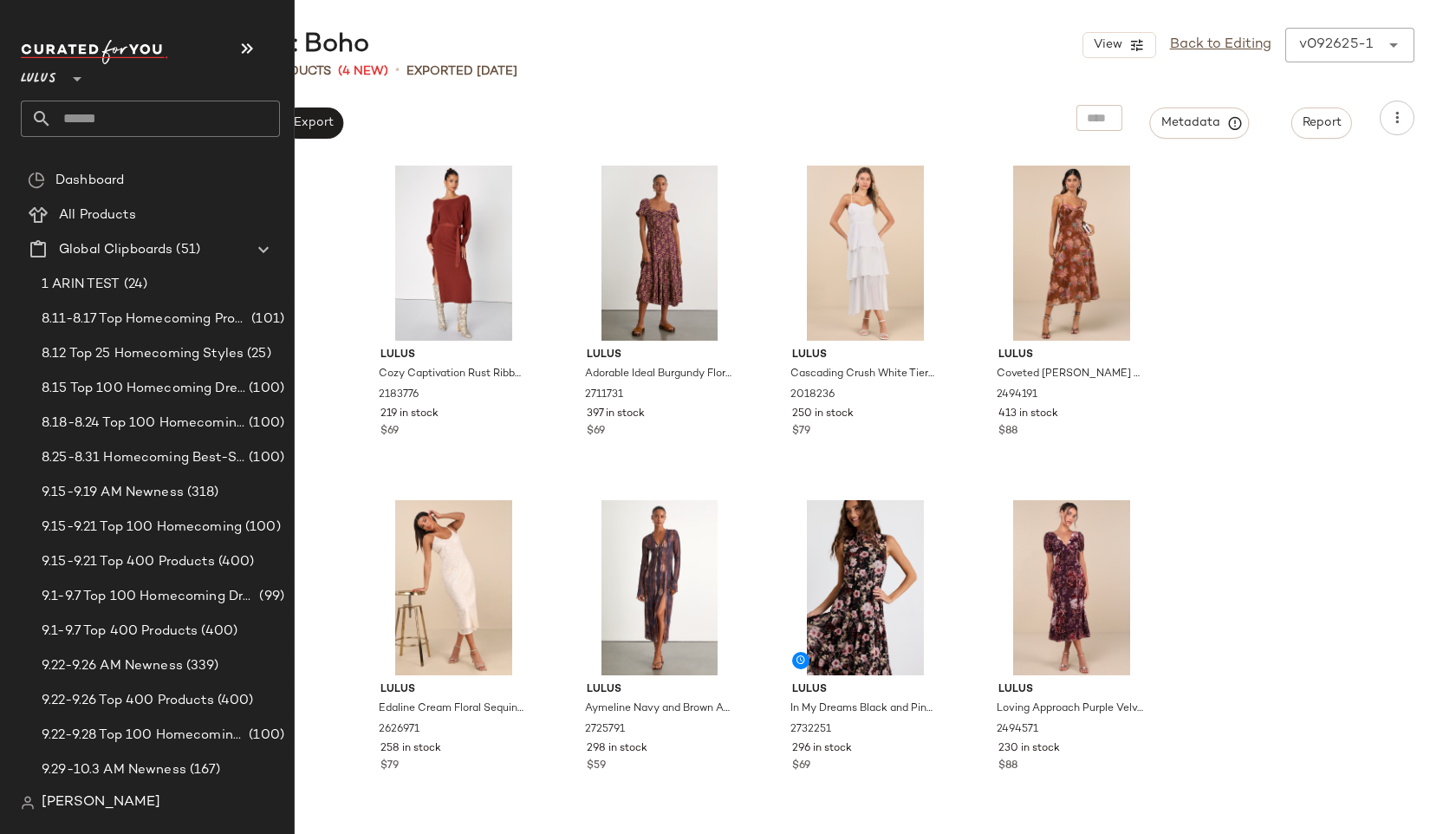
click at [154, 96] on div "Lulus **" at bounding box center [151, 89] width 259 height 97
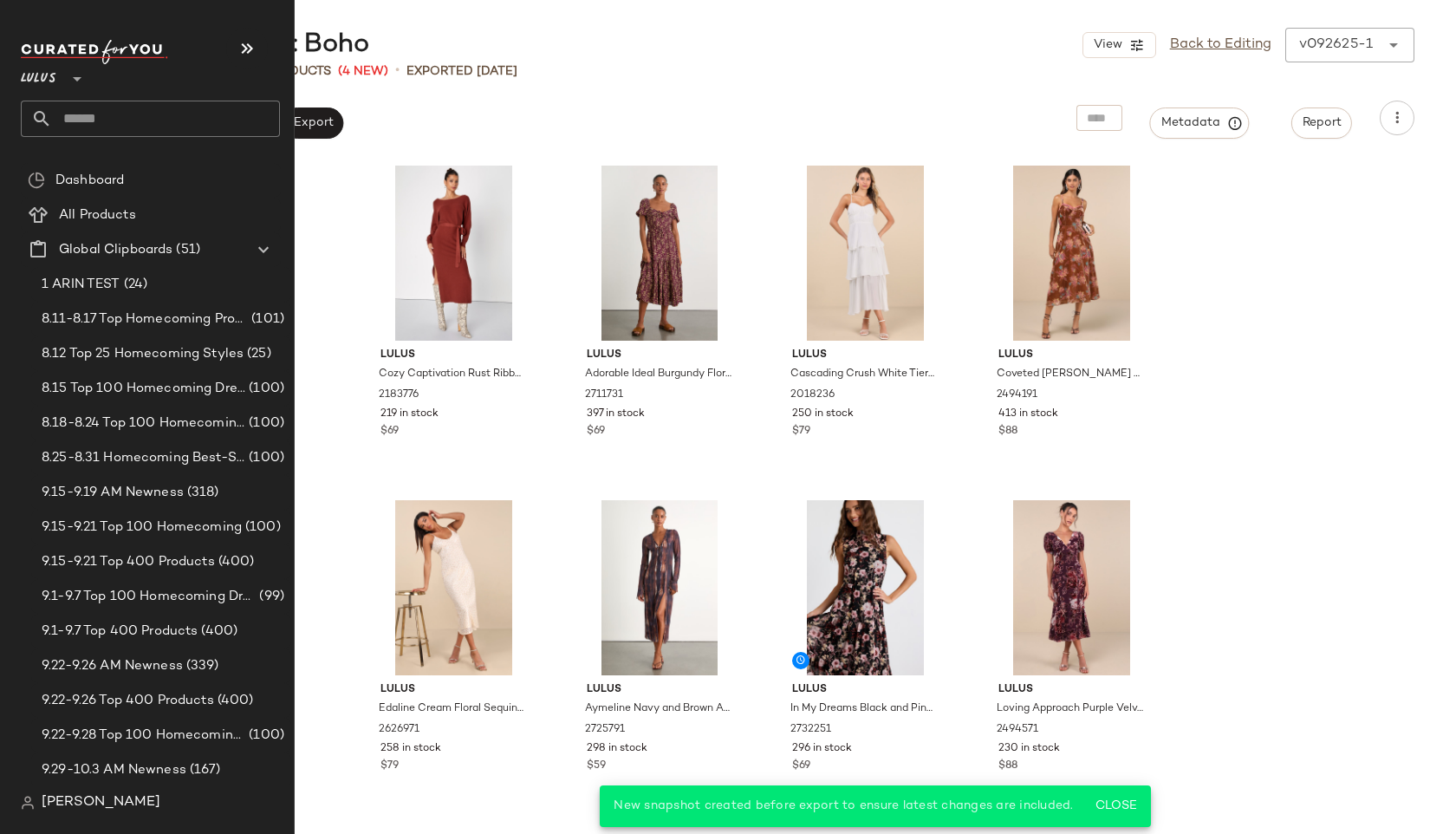
click at [152, 121] on input "text" at bounding box center [166, 119] width 228 height 36
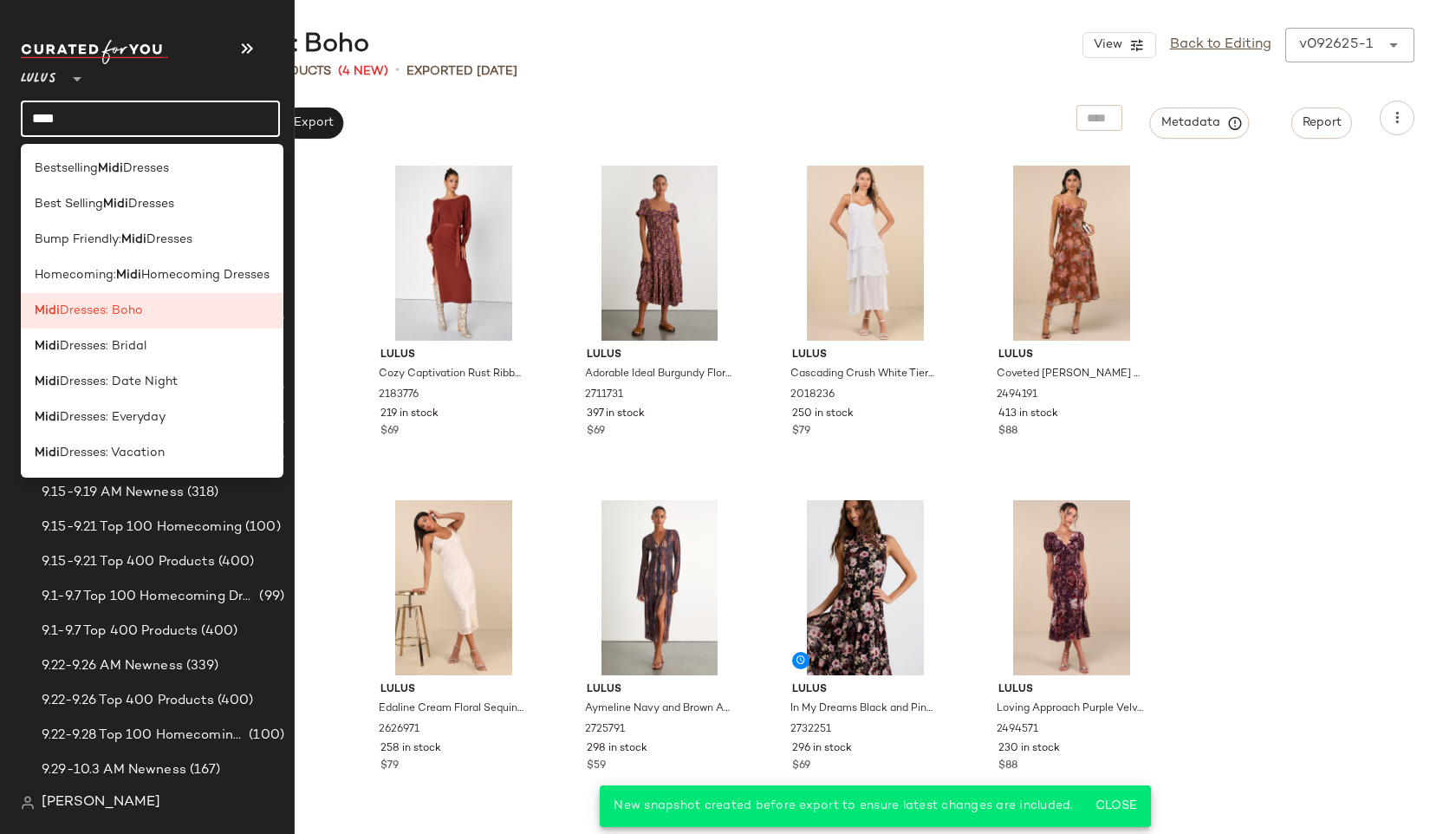
type input "****"
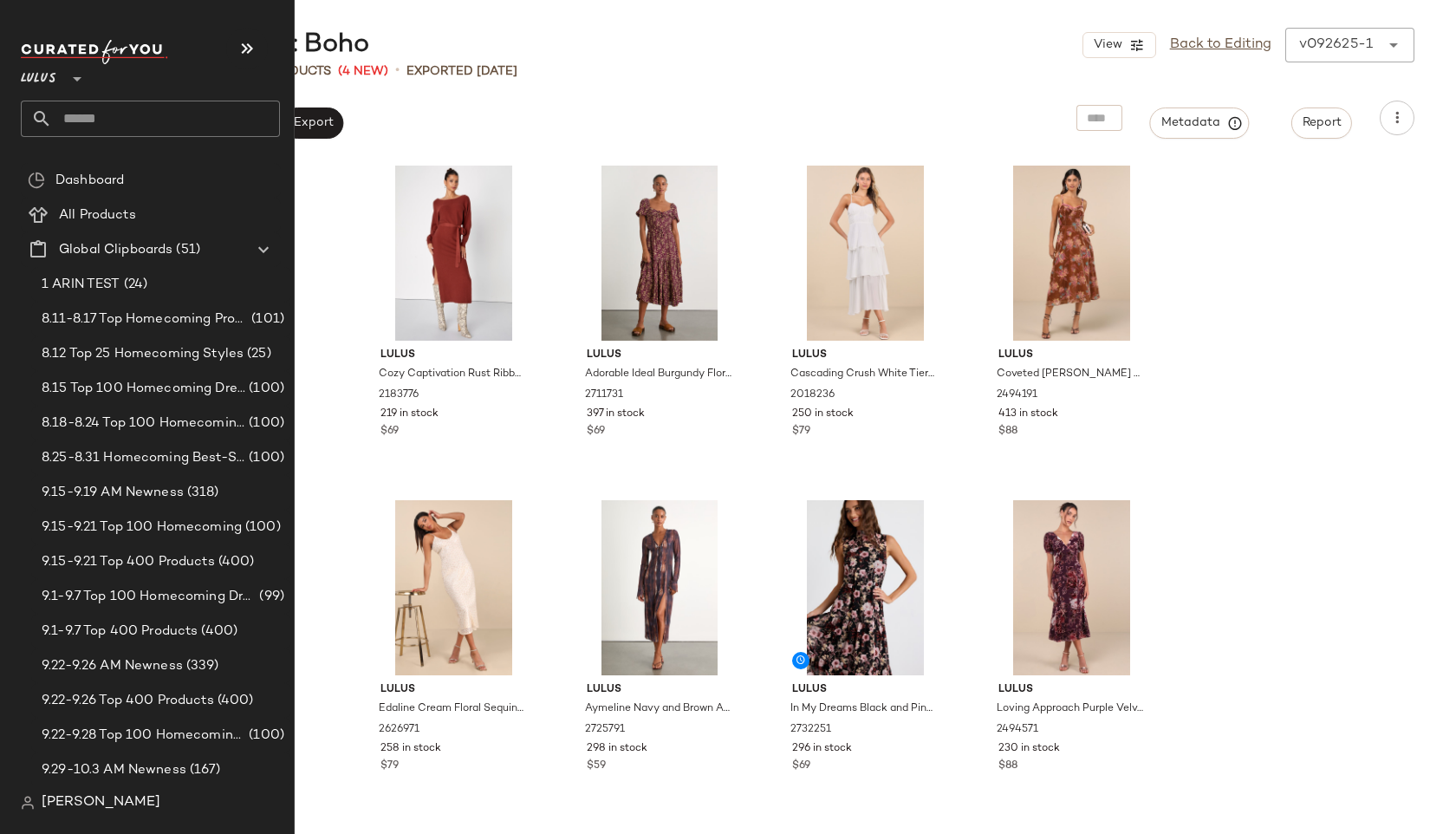
click at [92, 114] on input "text" at bounding box center [166, 119] width 228 height 36
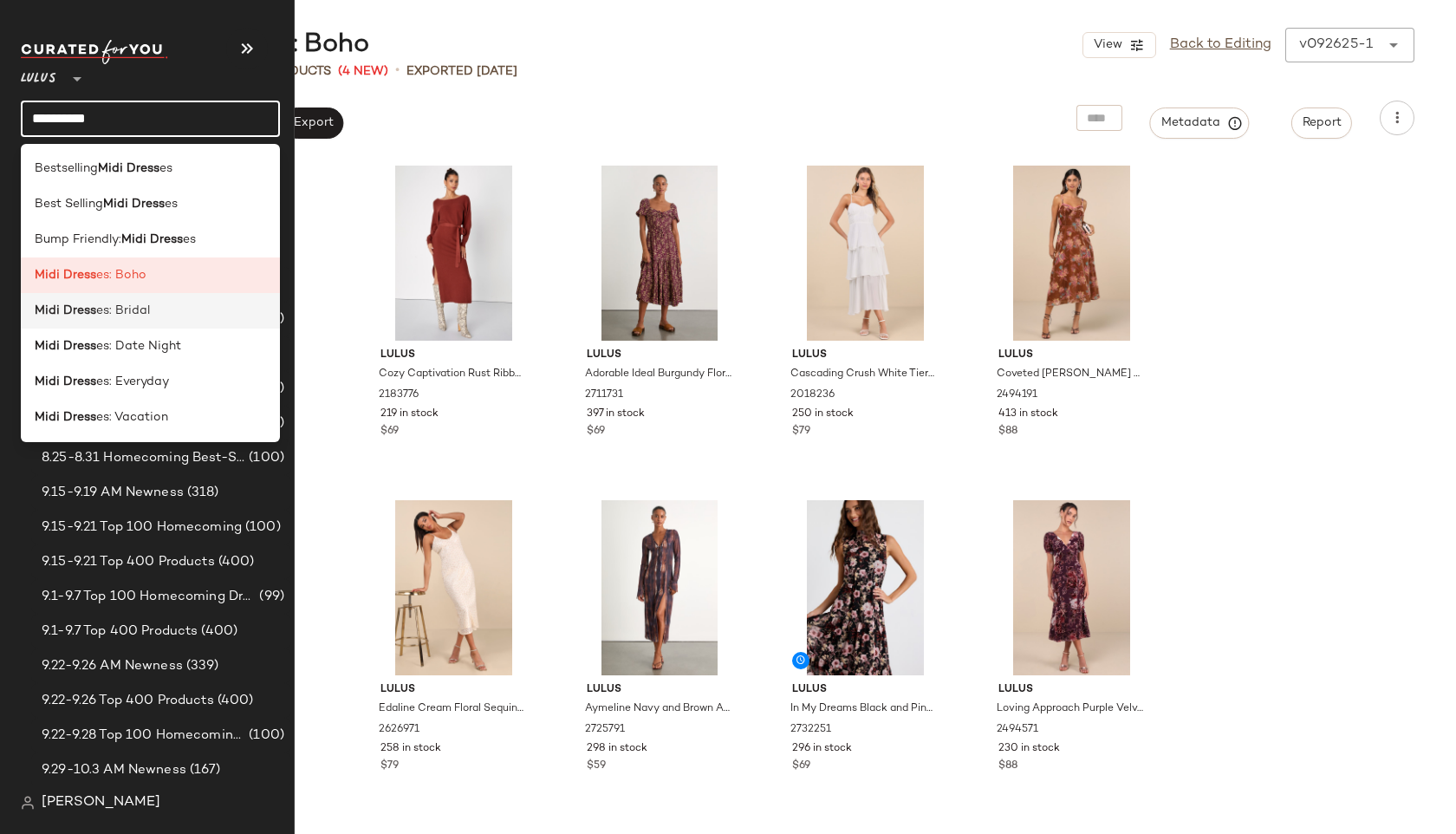
type input "**********"
click at [65, 318] on b "Midi Dress" at bounding box center [65, 310] width 61 height 18
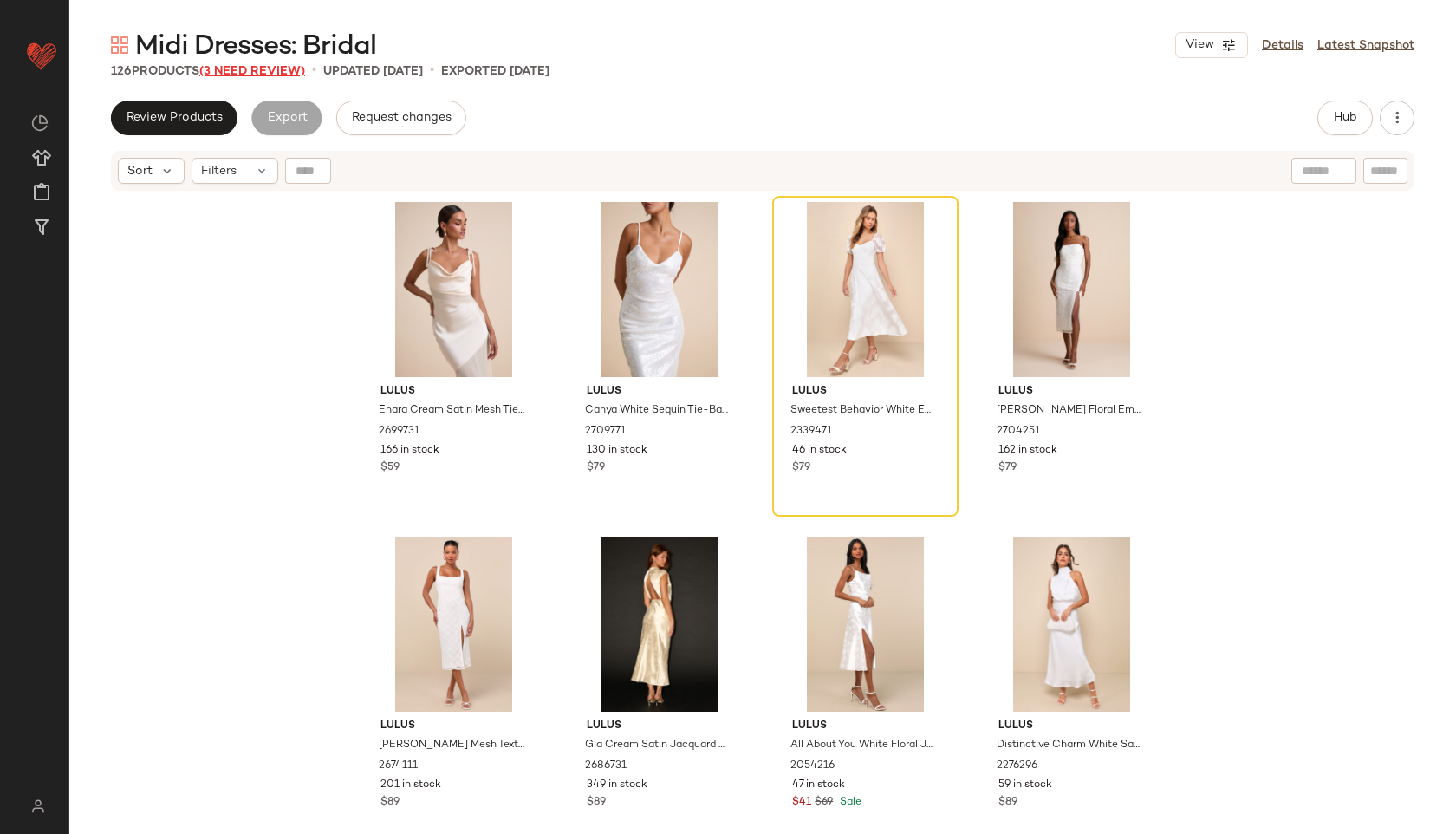
click at [275, 68] on span "(3 Need Review)" at bounding box center [252, 71] width 106 height 13
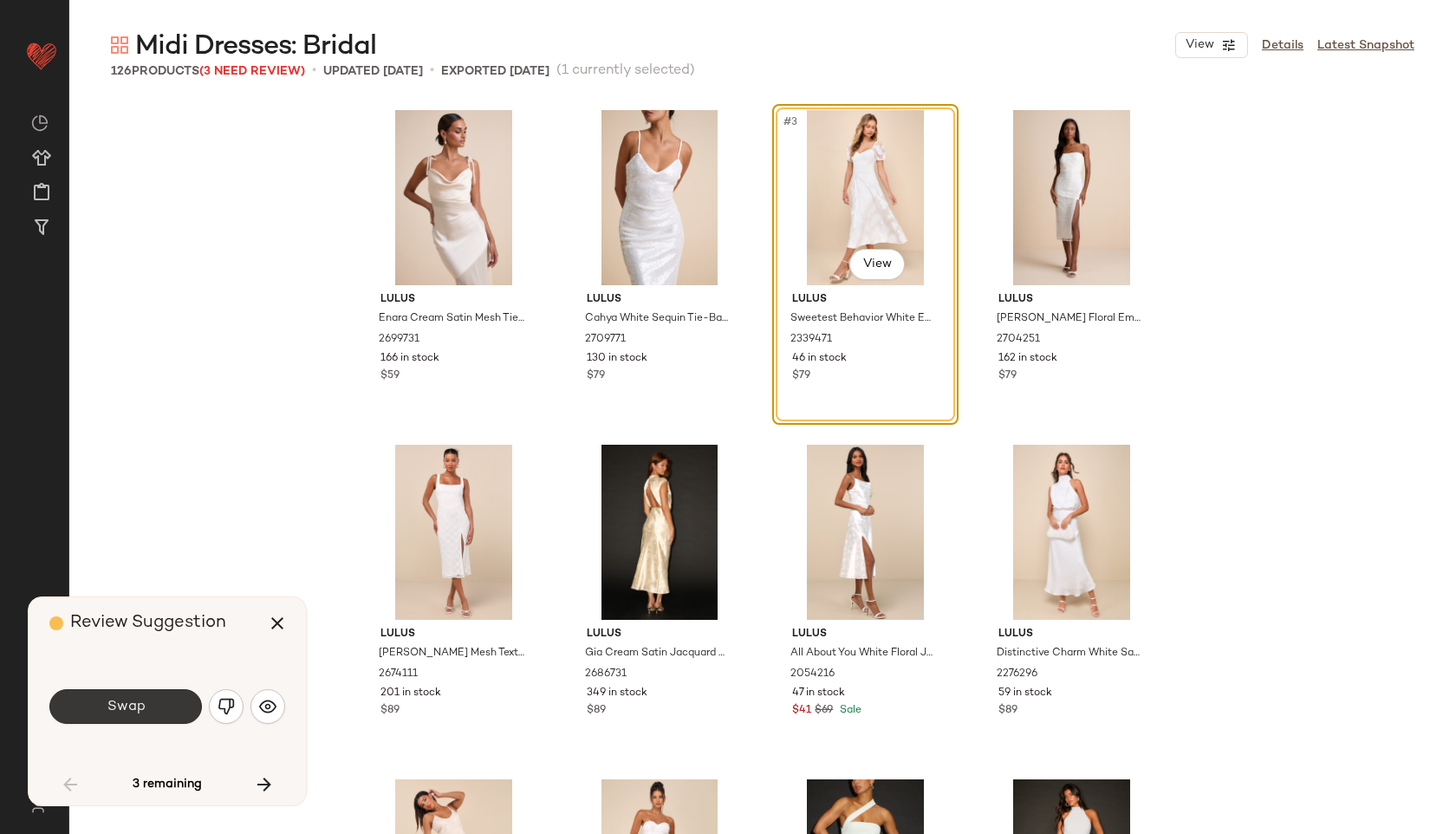
click at [184, 695] on button "Swap" at bounding box center [125, 706] width 152 height 35
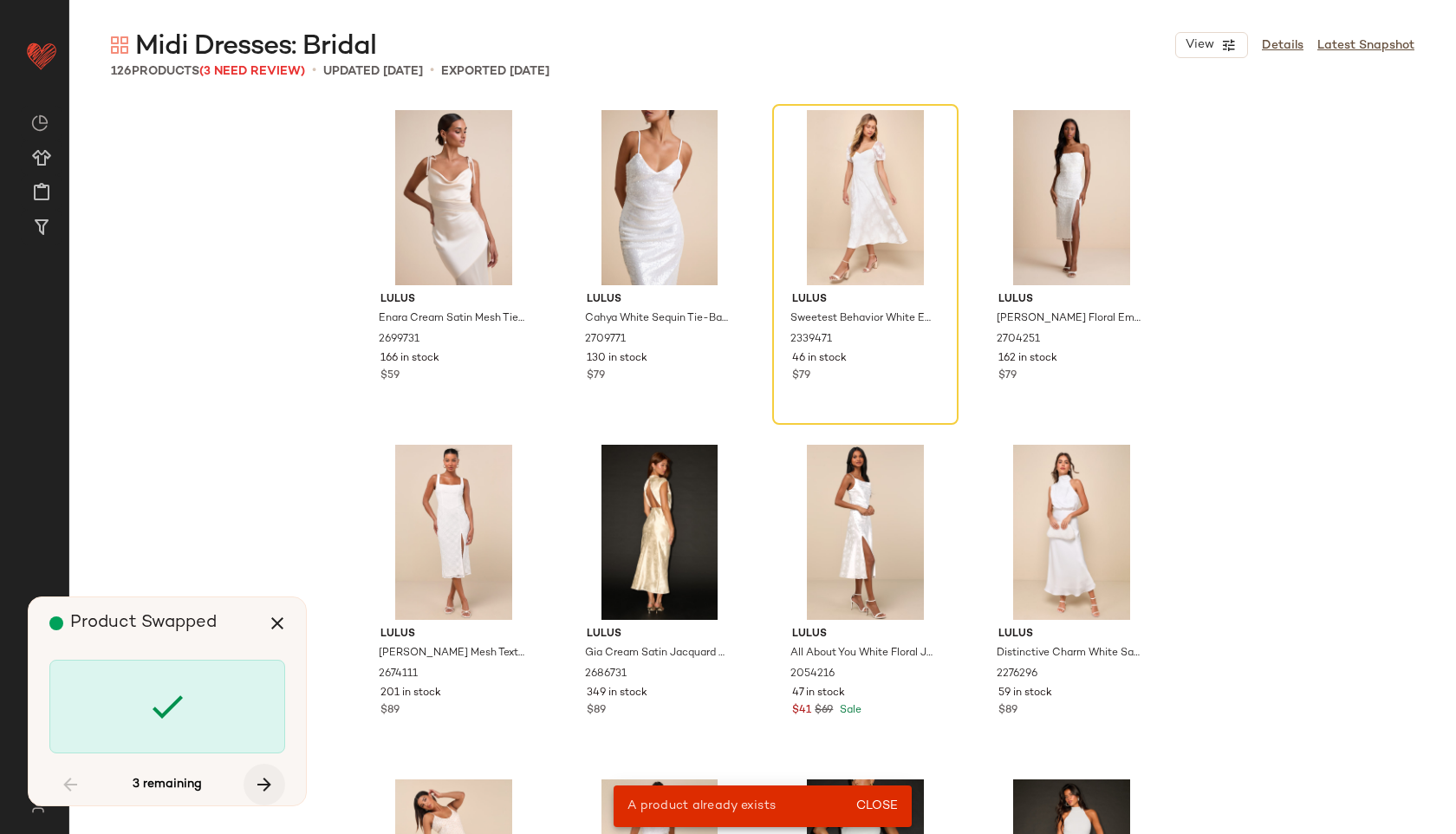
click at [266, 778] on icon "button" at bounding box center [264, 784] width 21 height 21
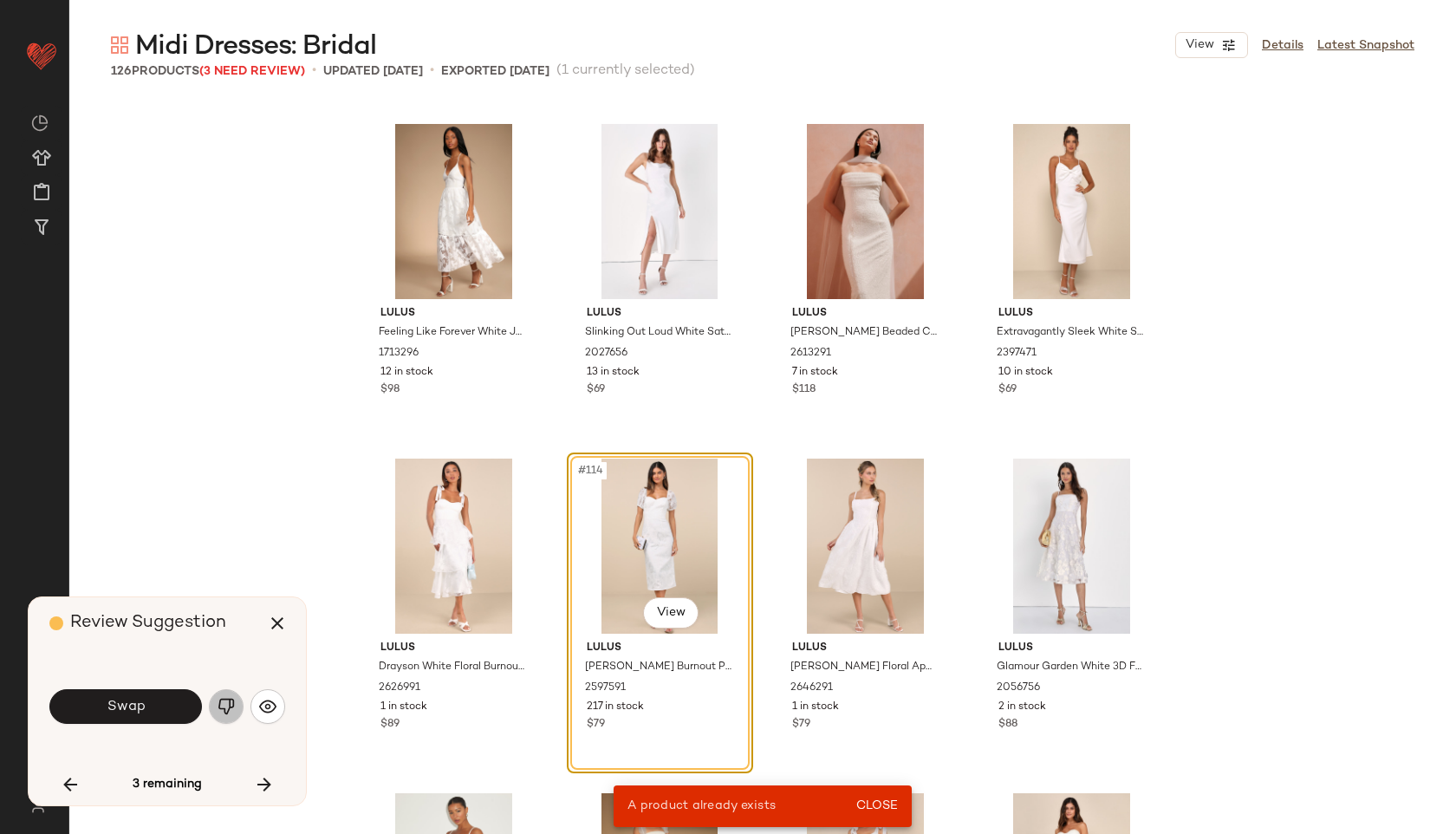
click at [233, 699] on img "button" at bounding box center [225, 705] width 17 height 17
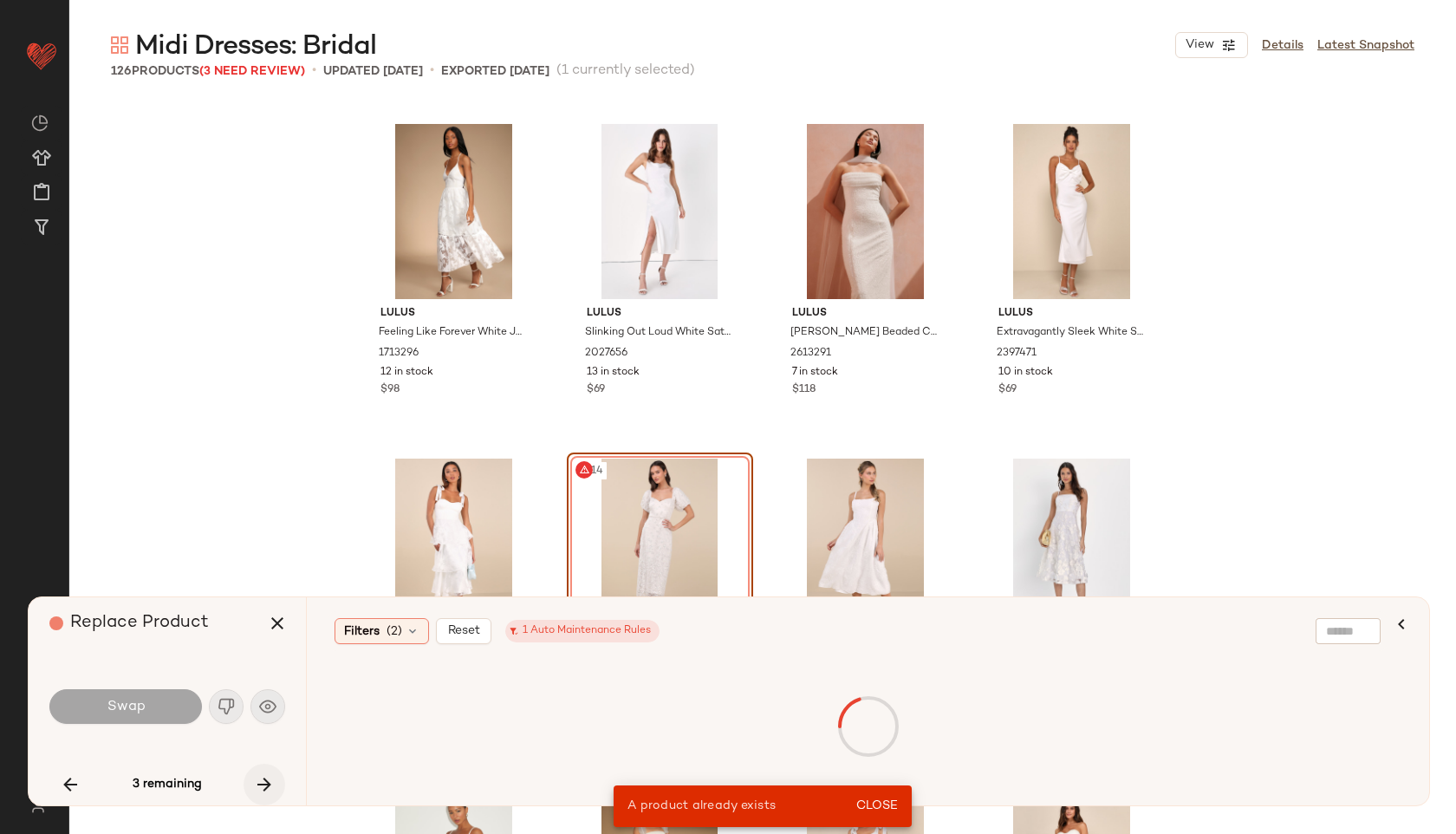
click at [260, 777] on icon "button" at bounding box center [264, 784] width 21 height 21
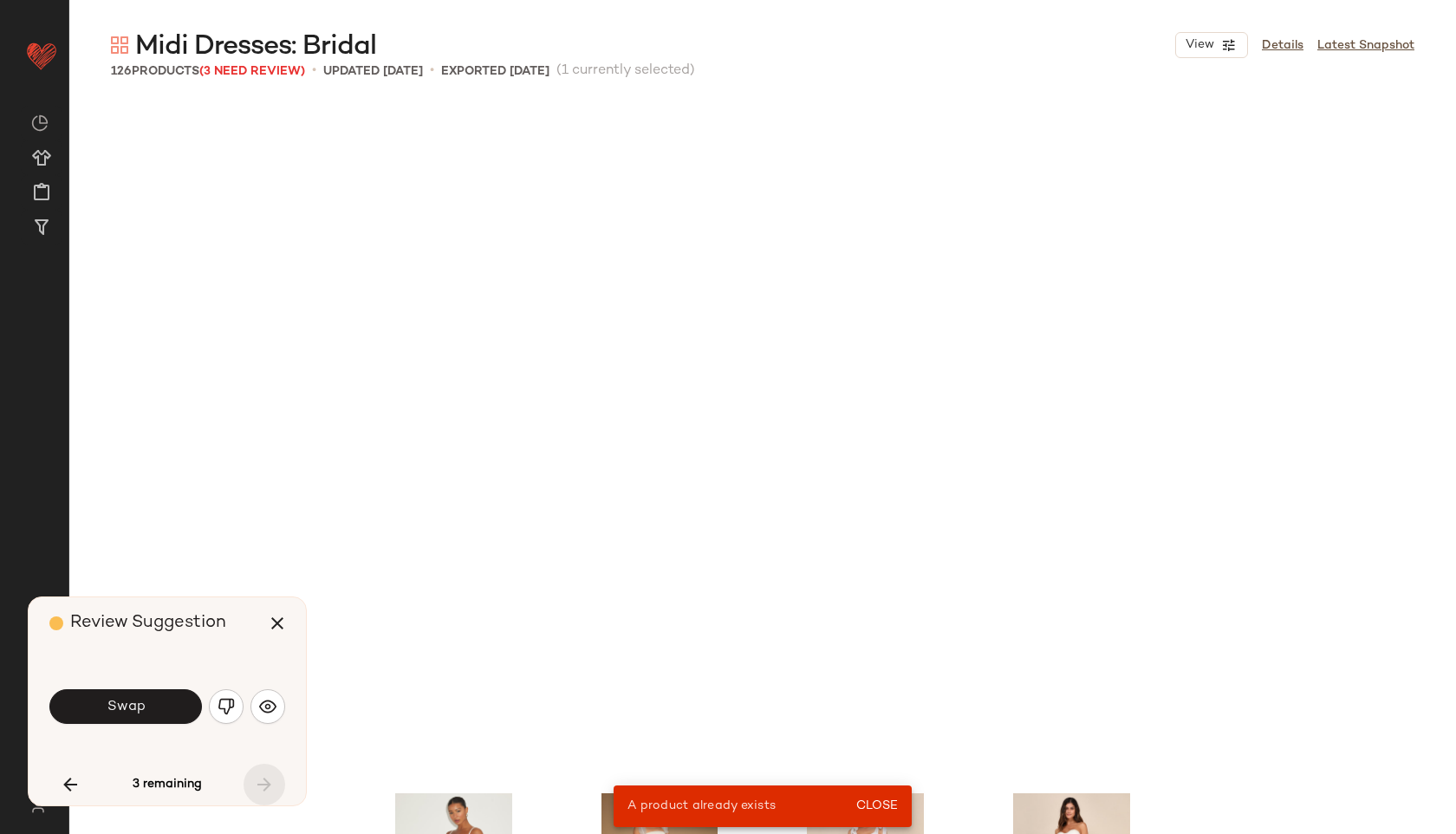
scroll to position [9700, 0]
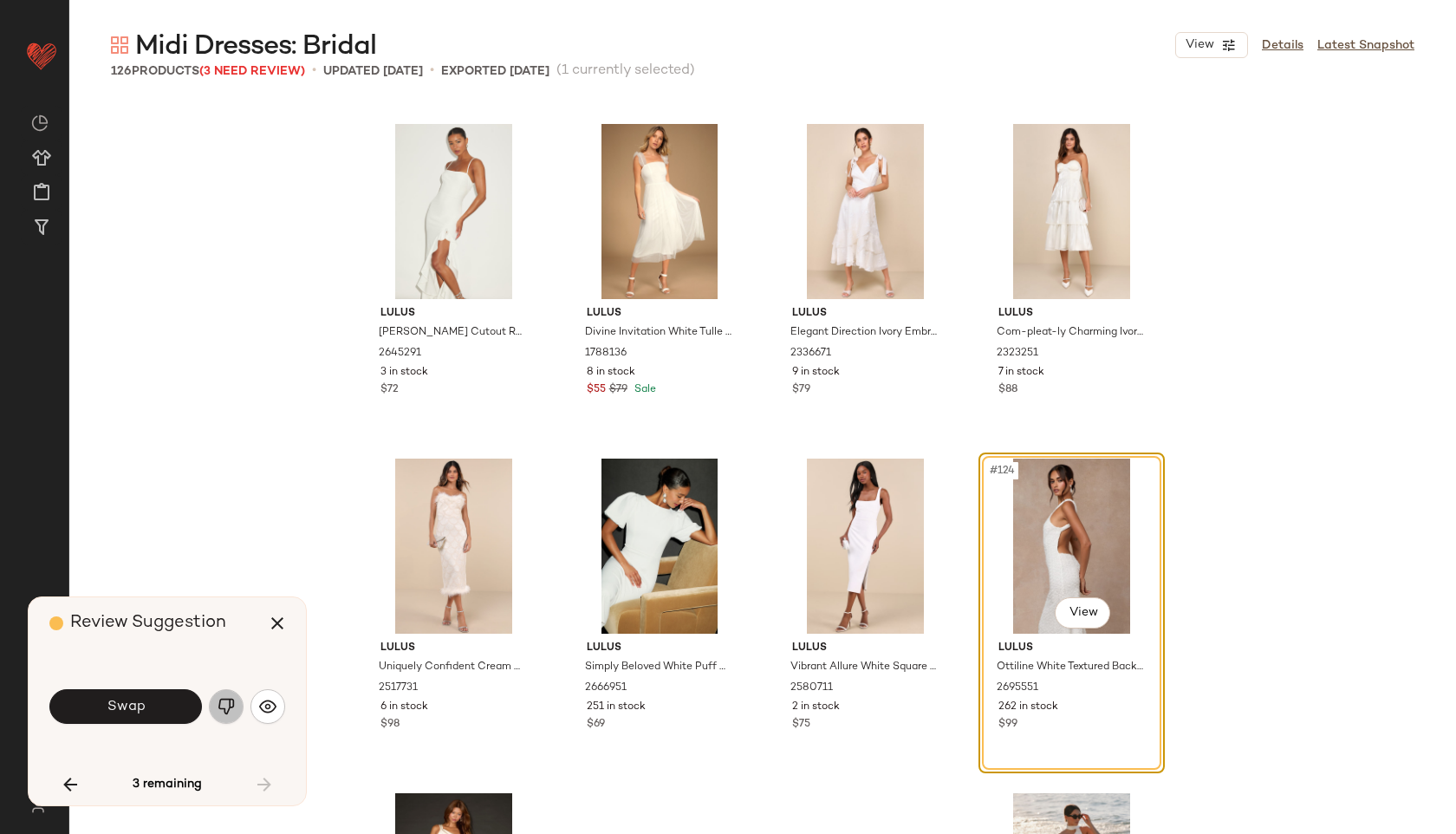
click at [229, 715] on button "button" at bounding box center [226, 706] width 35 height 35
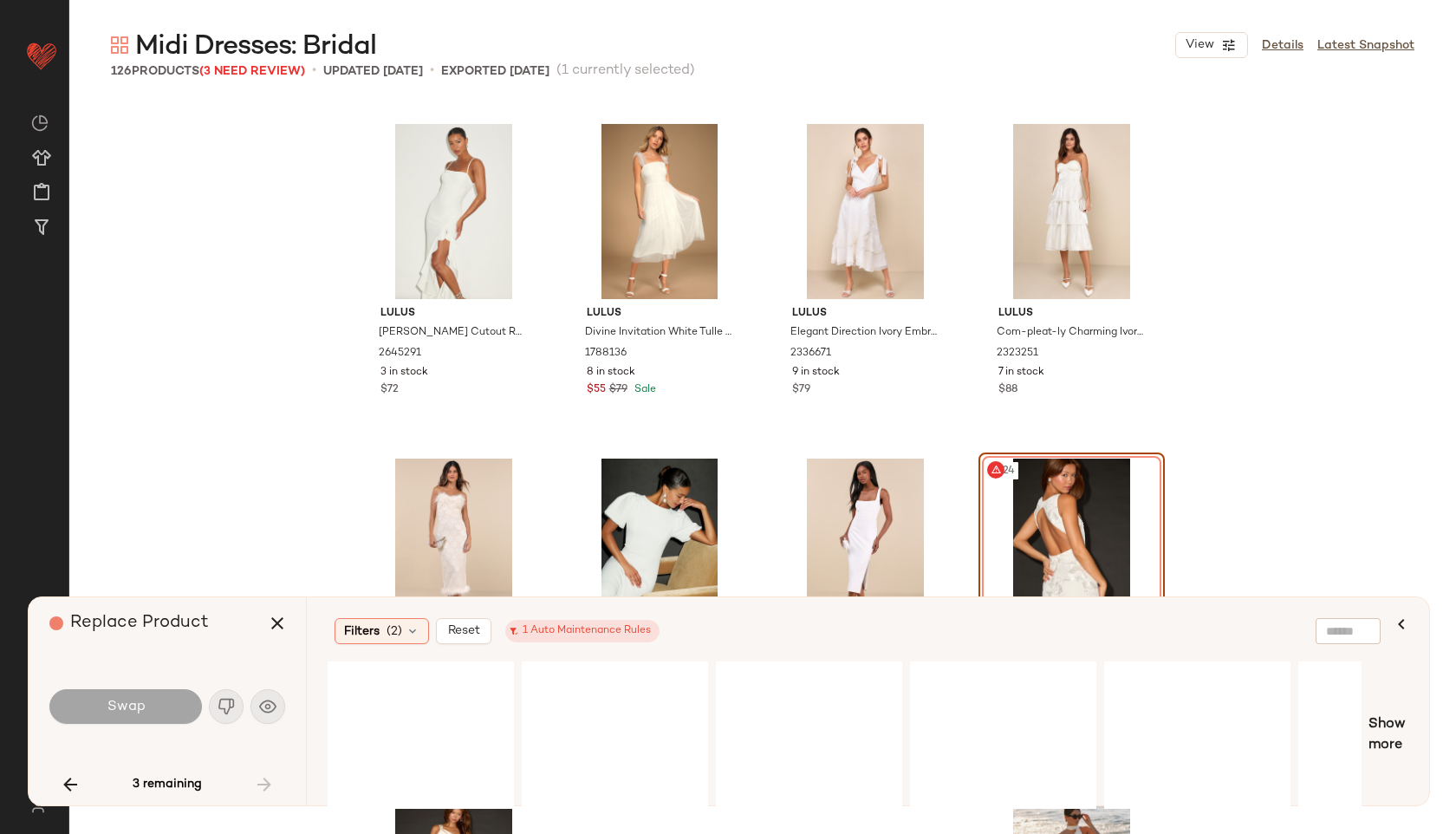
click at [265, 775] on div "3 remaining" at bounding box center [167, 785] width 236 height 42
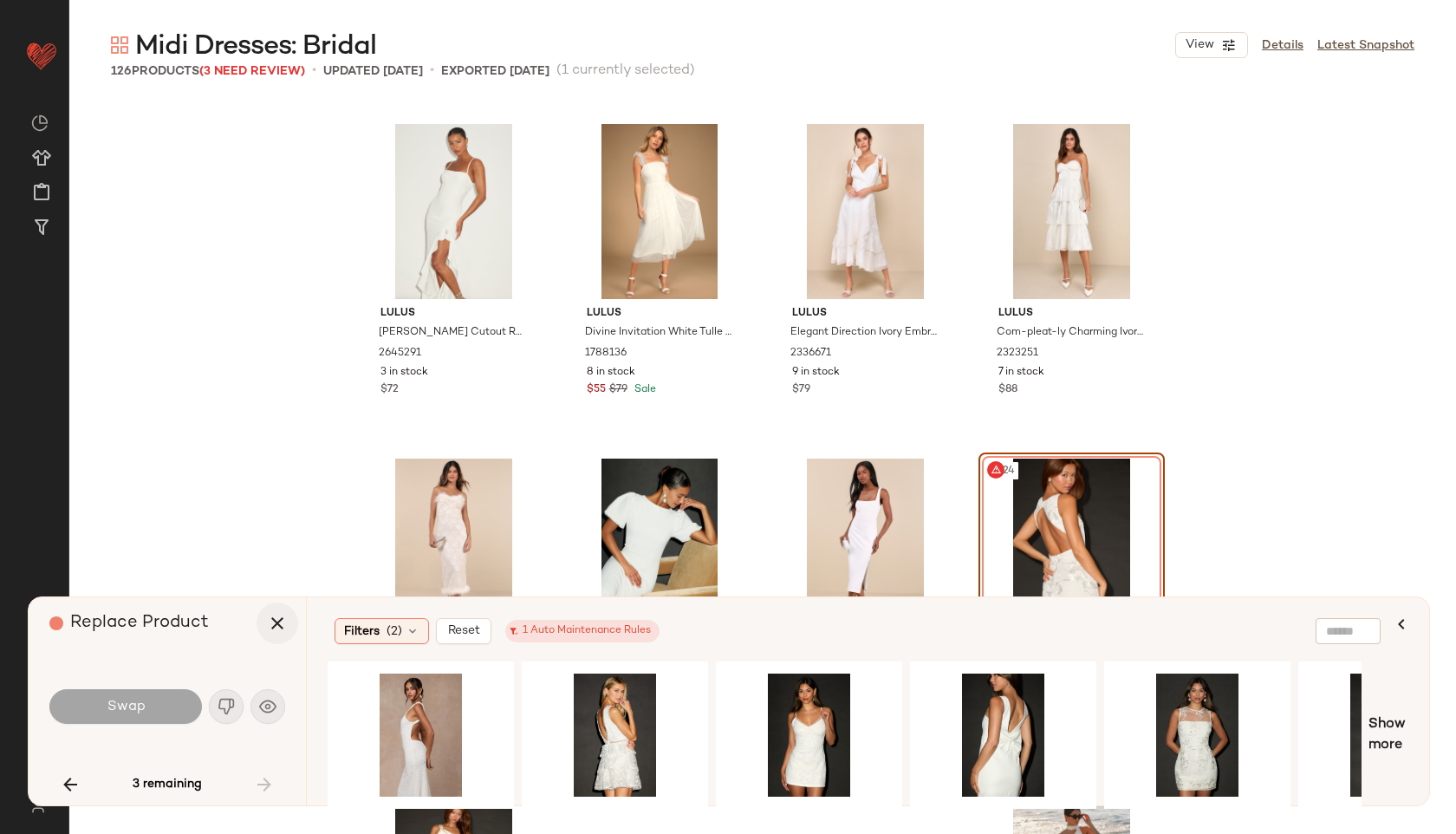
click at [272, 625] on icon "button" at bounding box center [277, 622] width 21 height 21
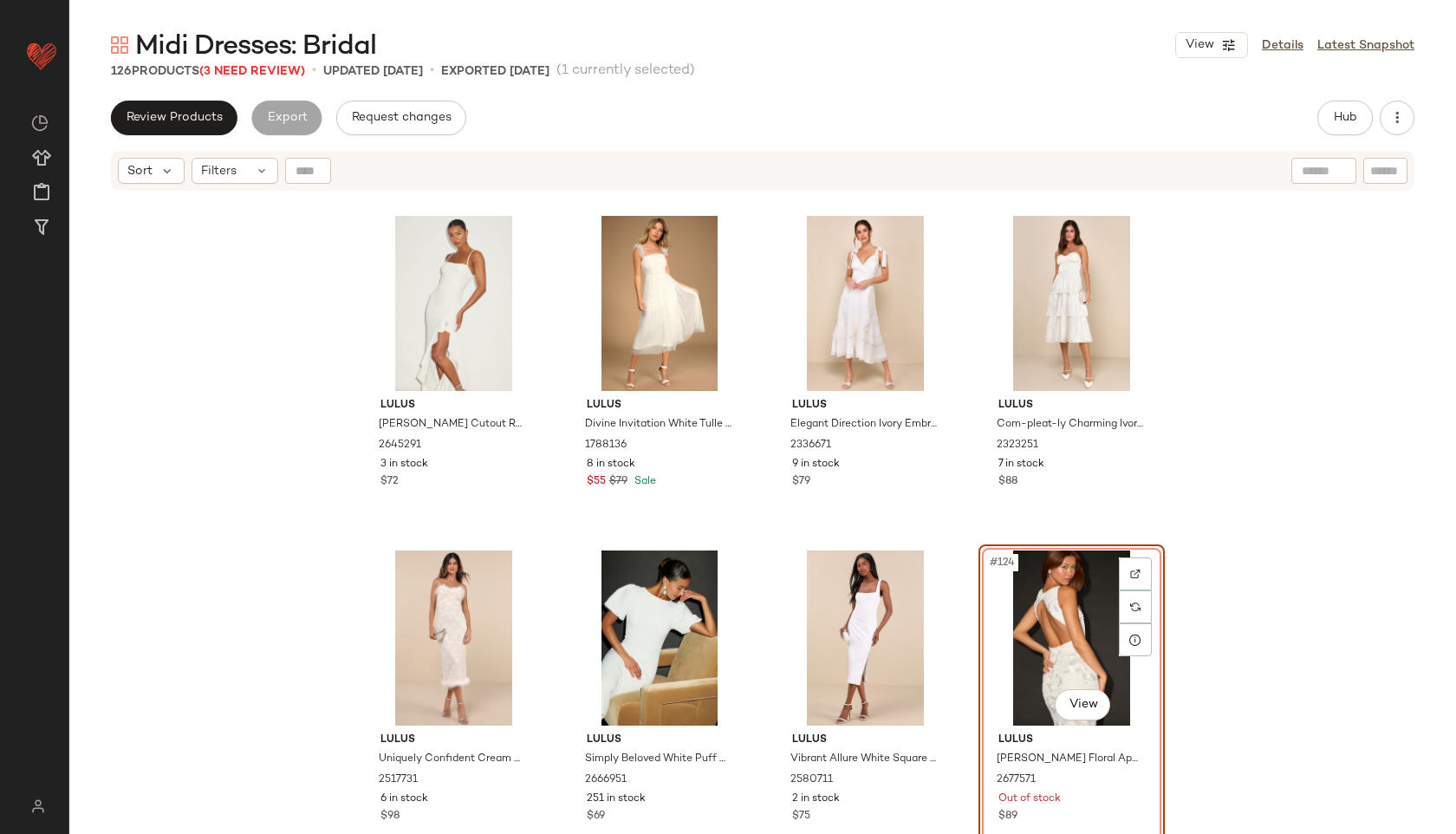
click at [1108, 642] on div "#124 View" at bounding box center [1072, 638] width 174 height 175
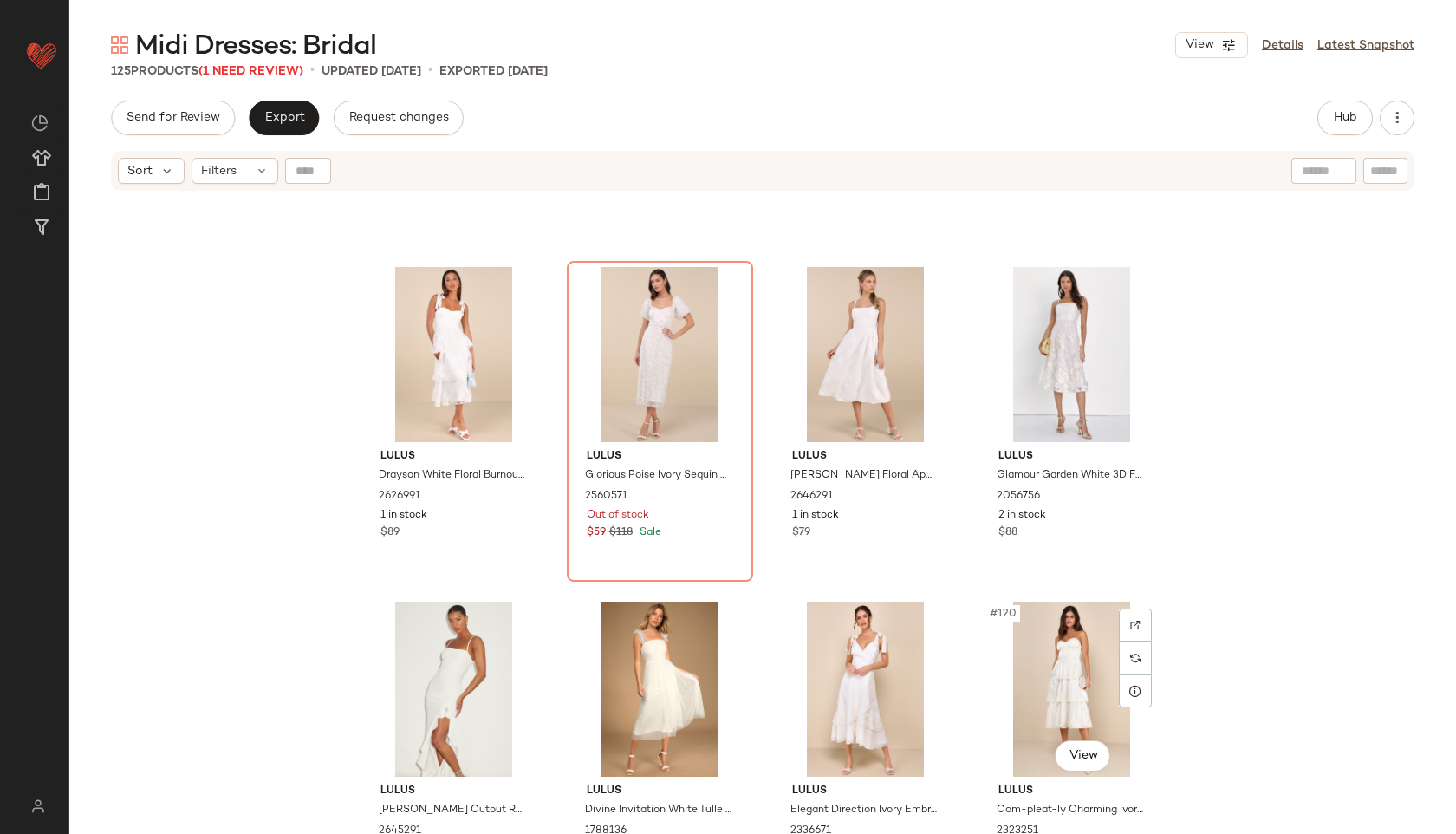
scroll to position [9283, 0]
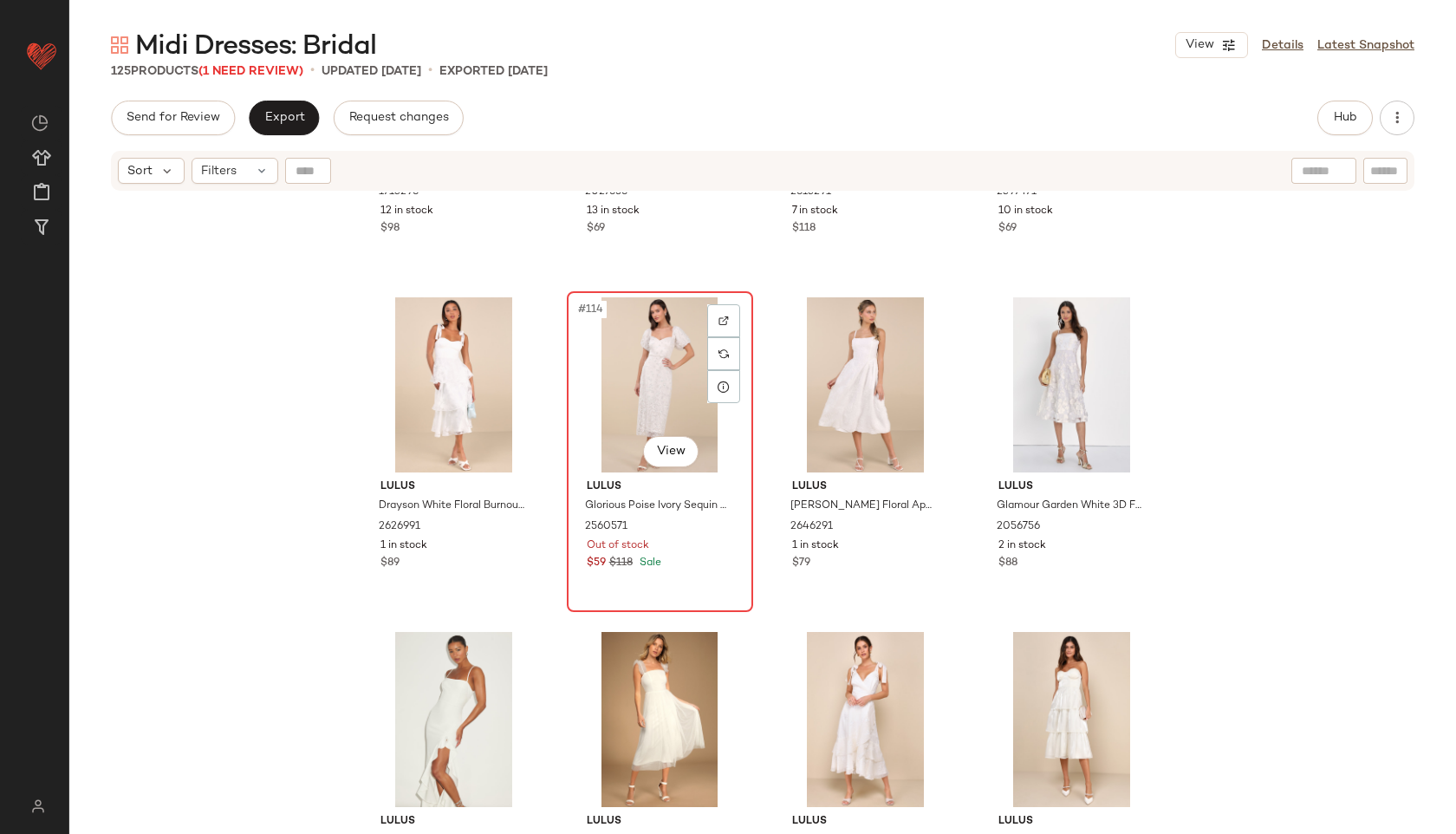
click at [638, 381] on div "#114 View" at bounding box center [660, 385] width 174 height 175
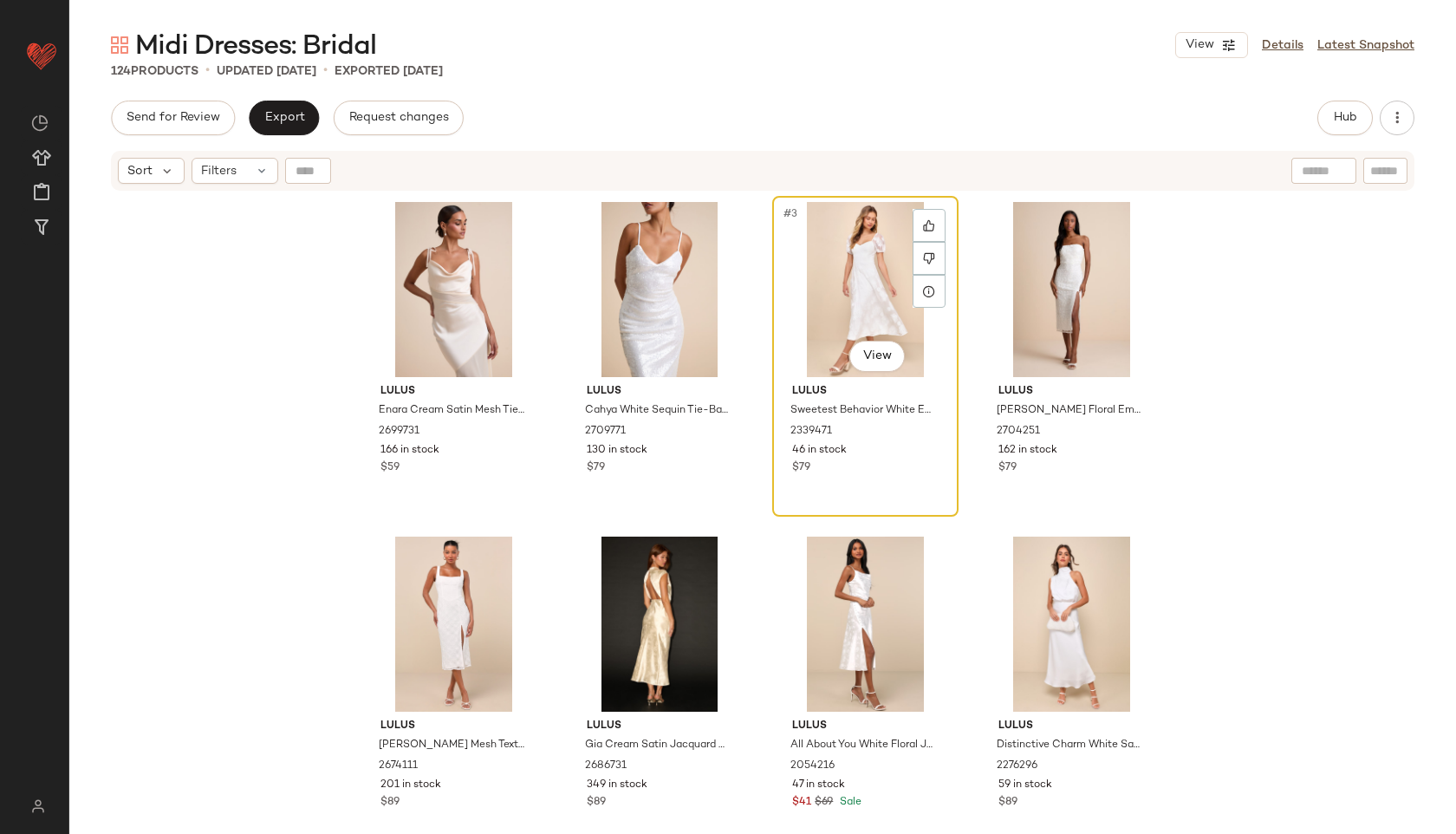
click at [869, 266] on div "#3 View" at bounding box center [865, 289] width 174 height 175
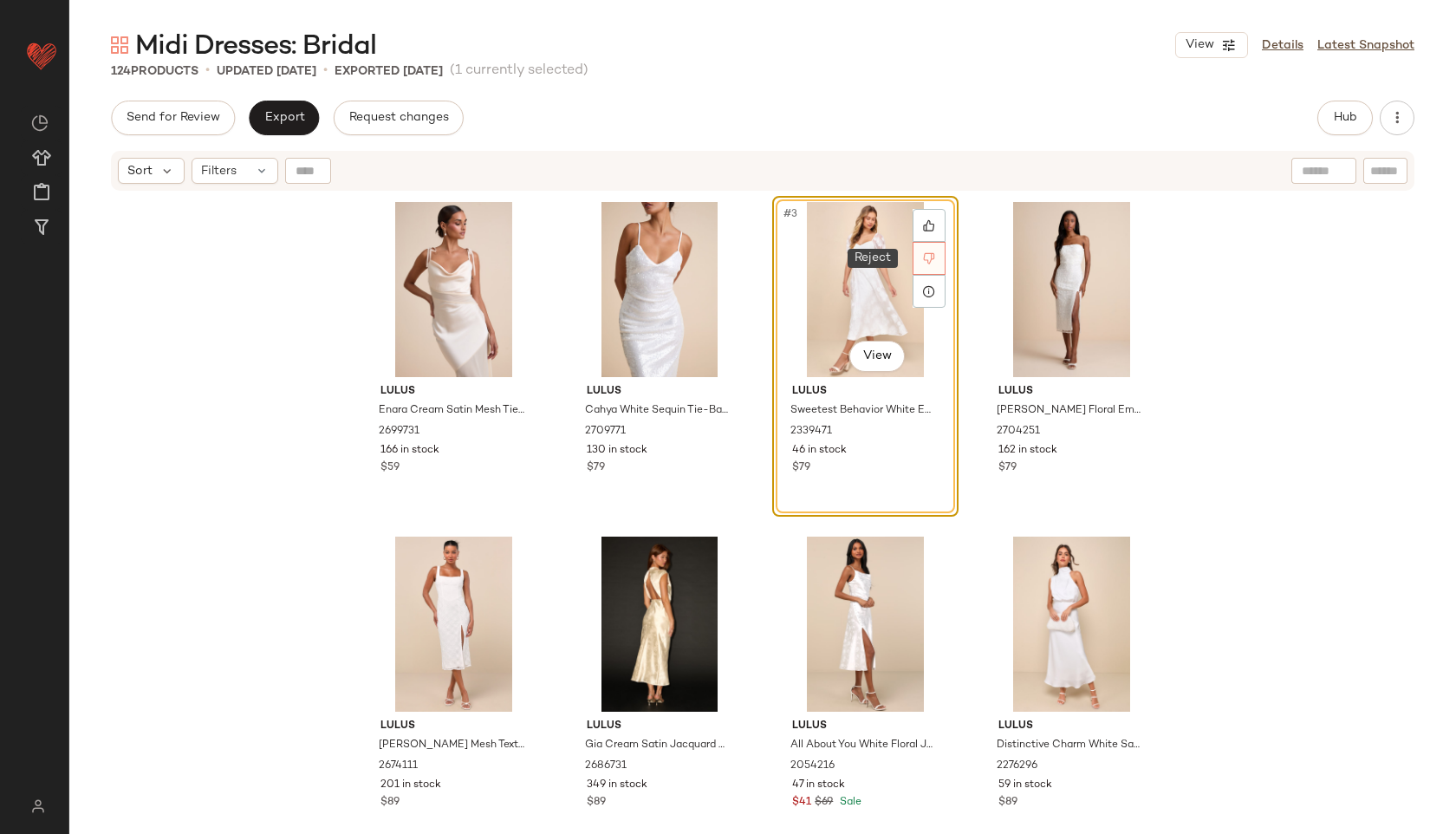
click at [924, 250] on div at bounding box center [929, 258] width 33 height 33
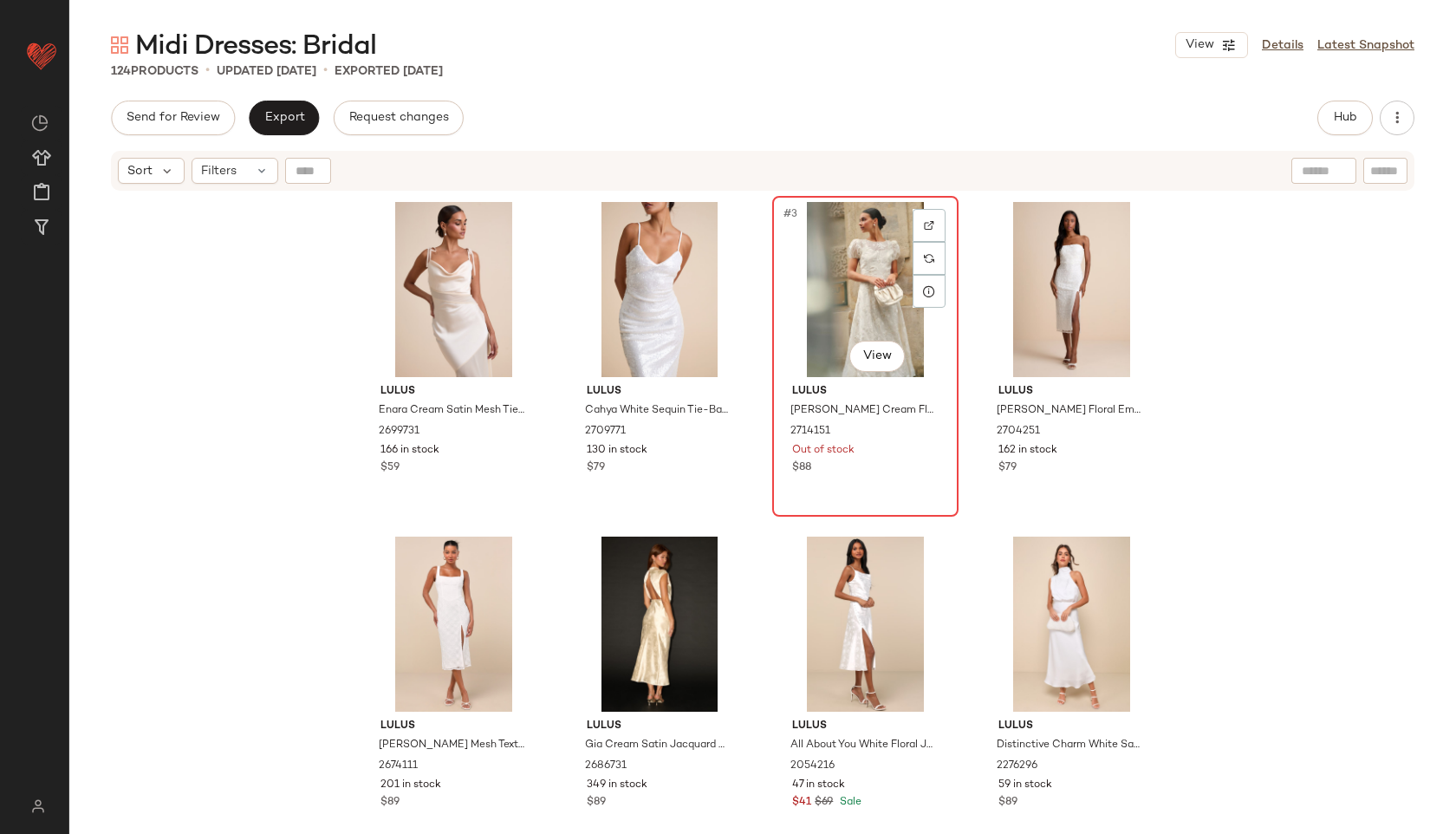
click at [829, 281] on div "#3 View" at bounding box center [865, 289] width 174 height 175
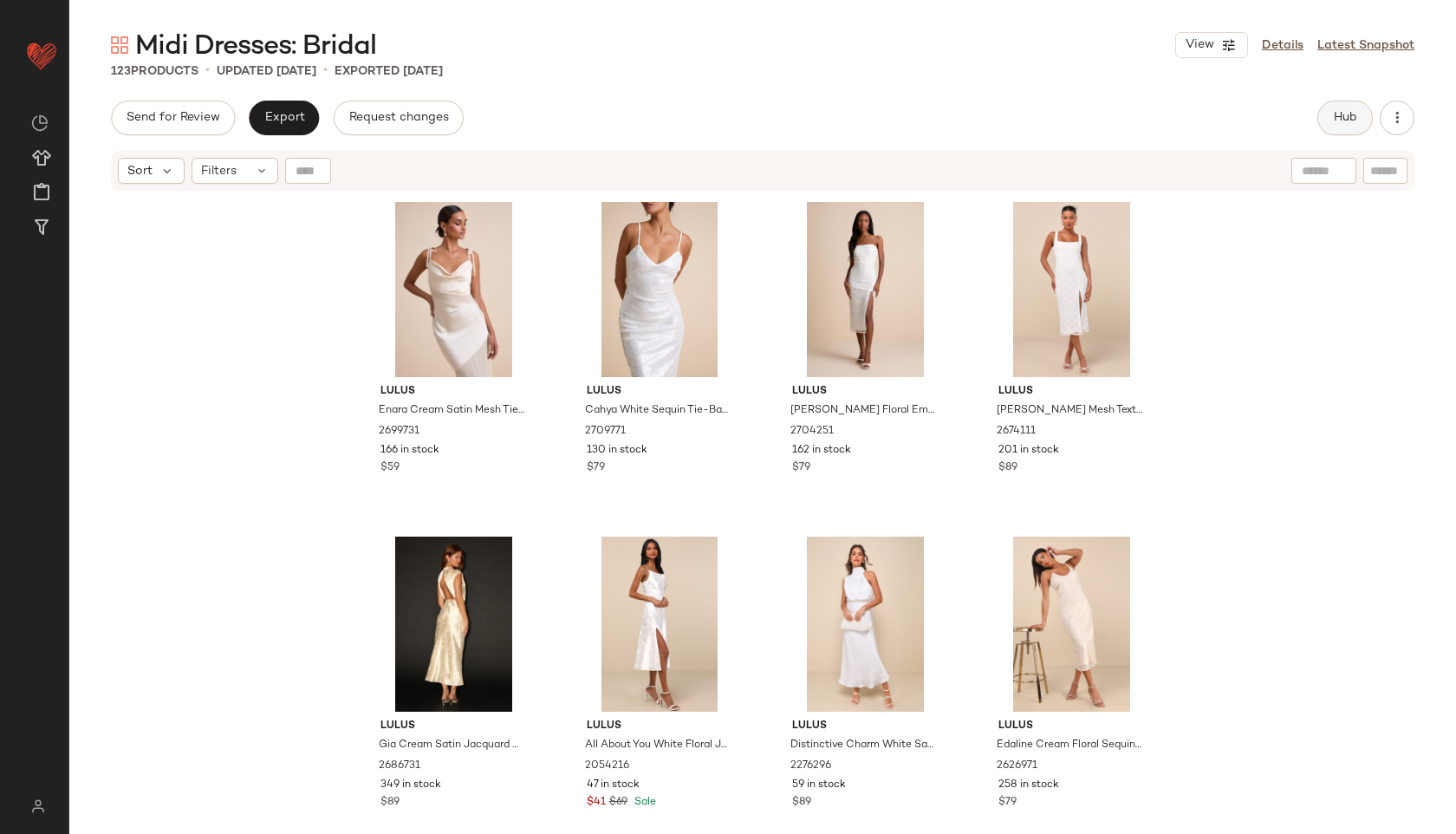
click at [1330, 109] on button "Hub" at bounding box center [1345, 118] width 56 height 35
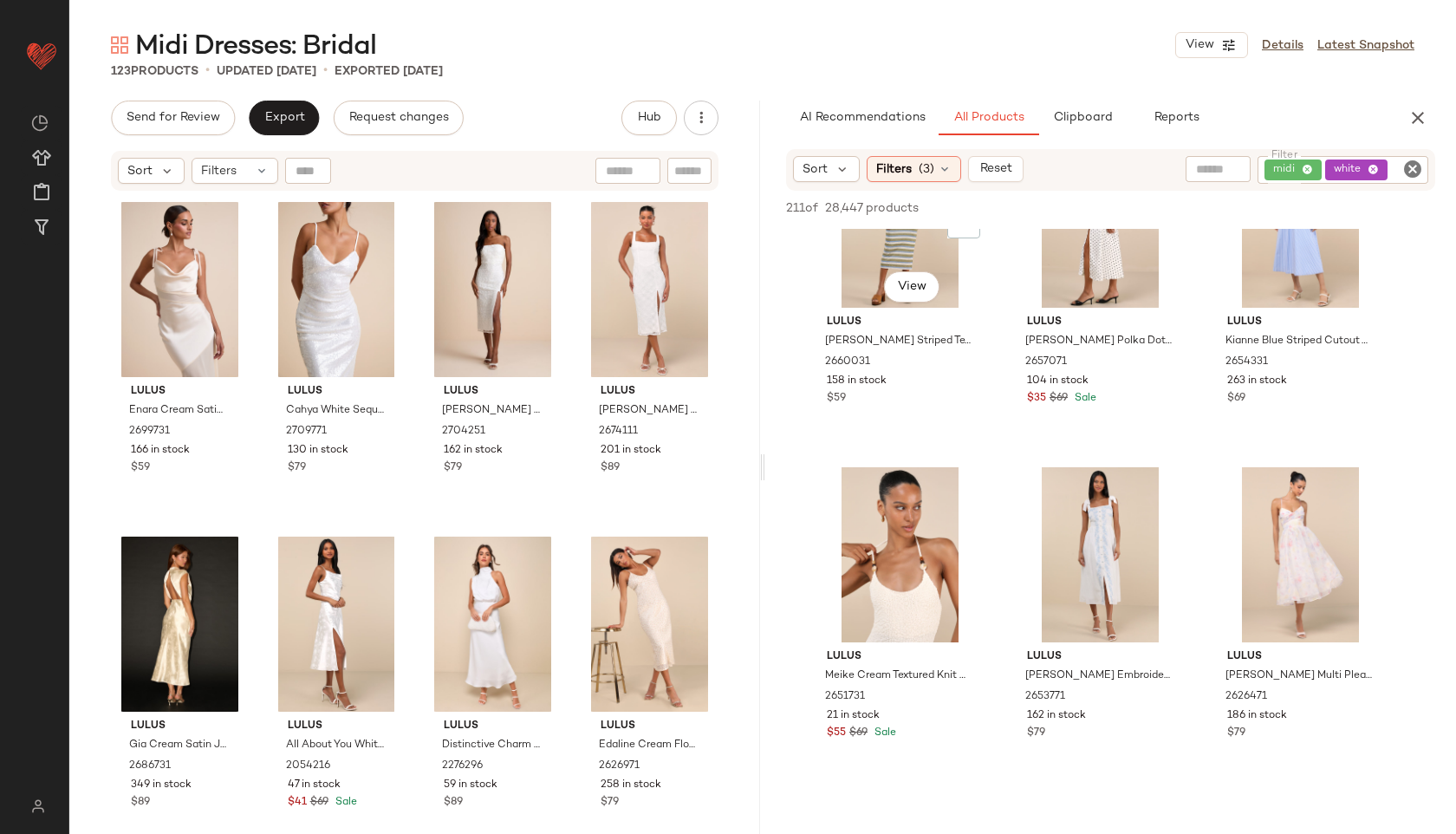
scroll to position [1777, 0]
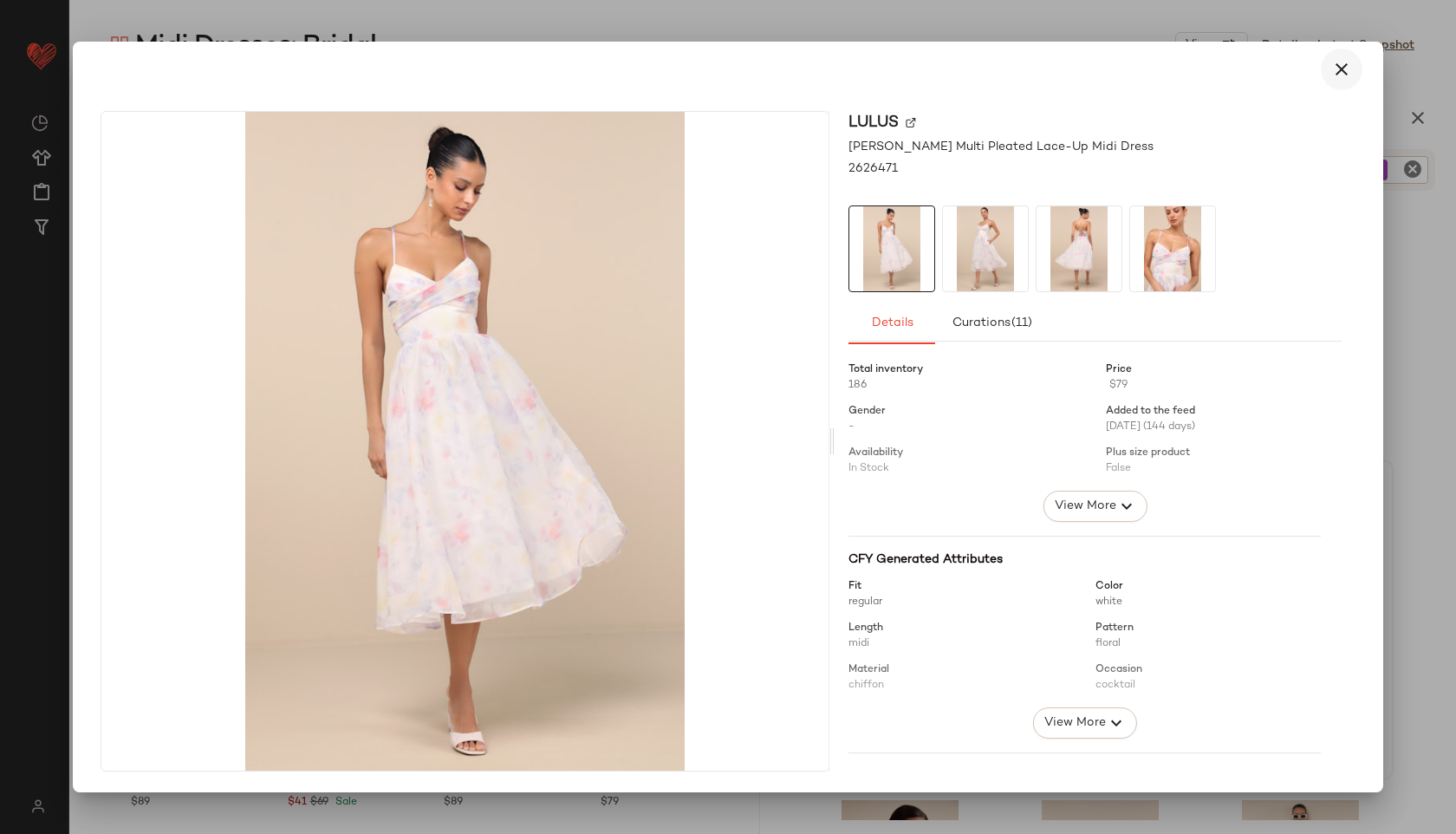
click at [1330, 69] on button "button" at bounding box center [1342, 69] width 42 height 42
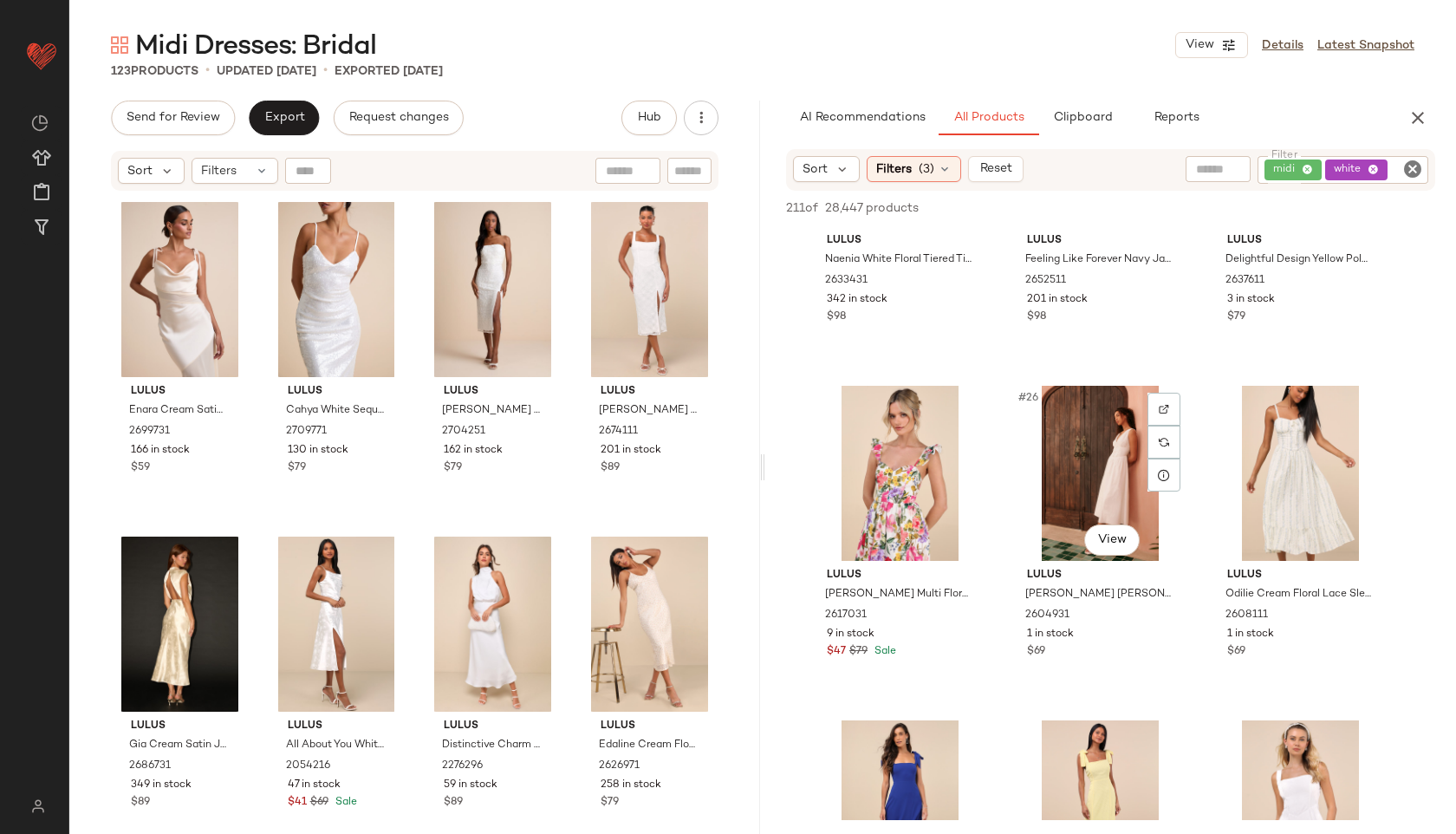
scroll to position [2539, 0]
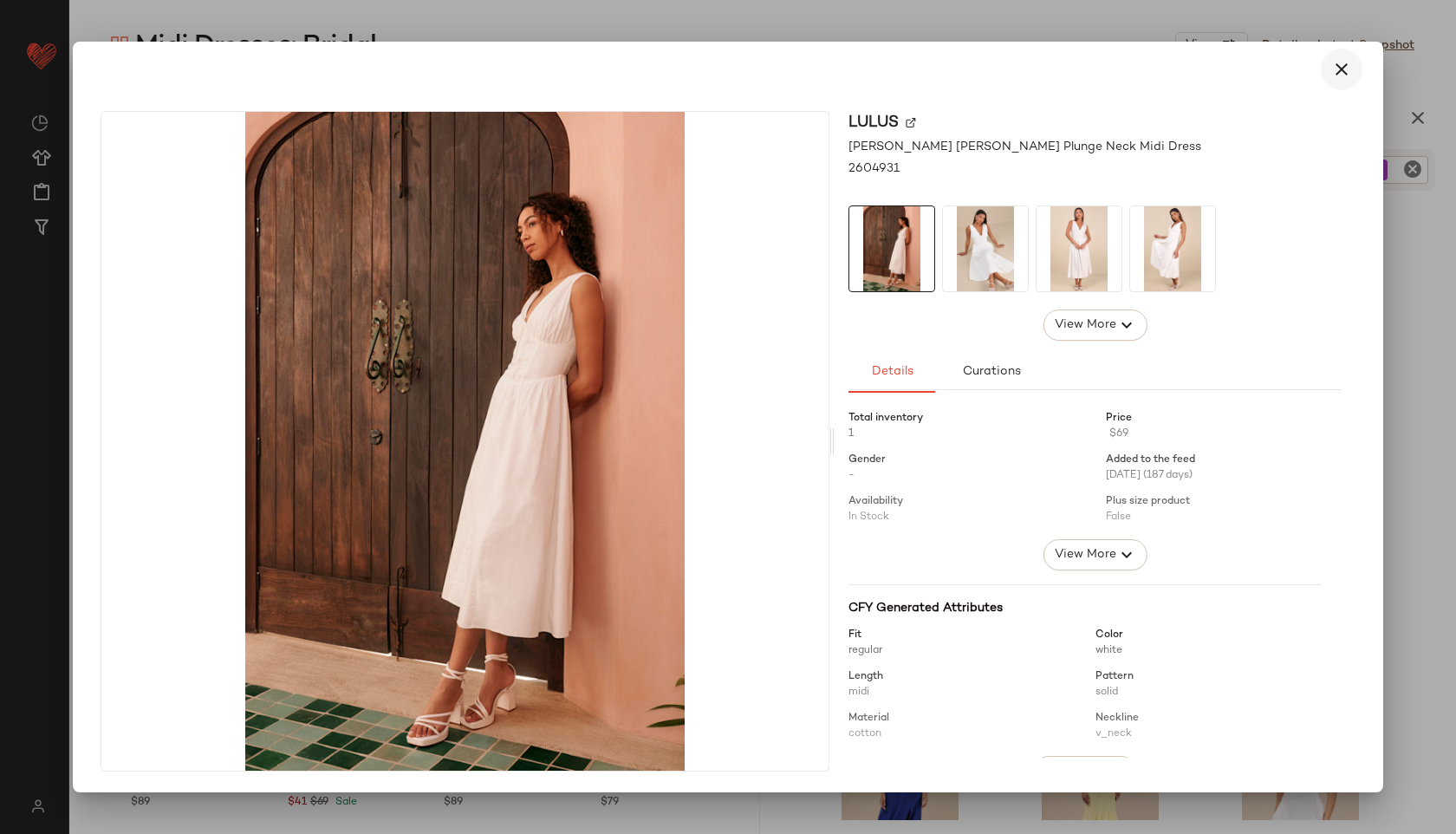
click at [1344, 63] on icon "button" at bounding box center [1342, 69] width 21 height 21
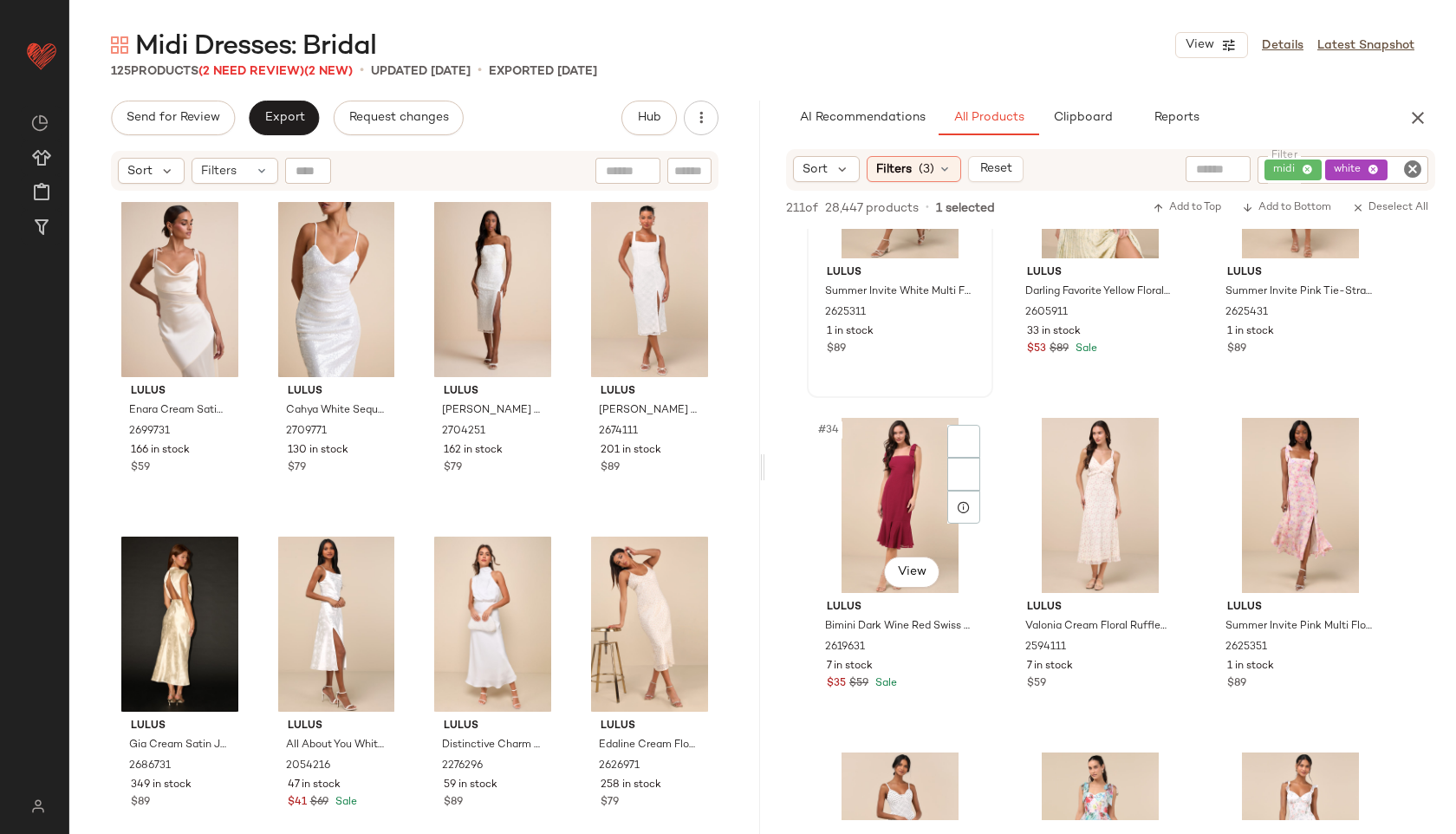
scroll to position [3500, 0]
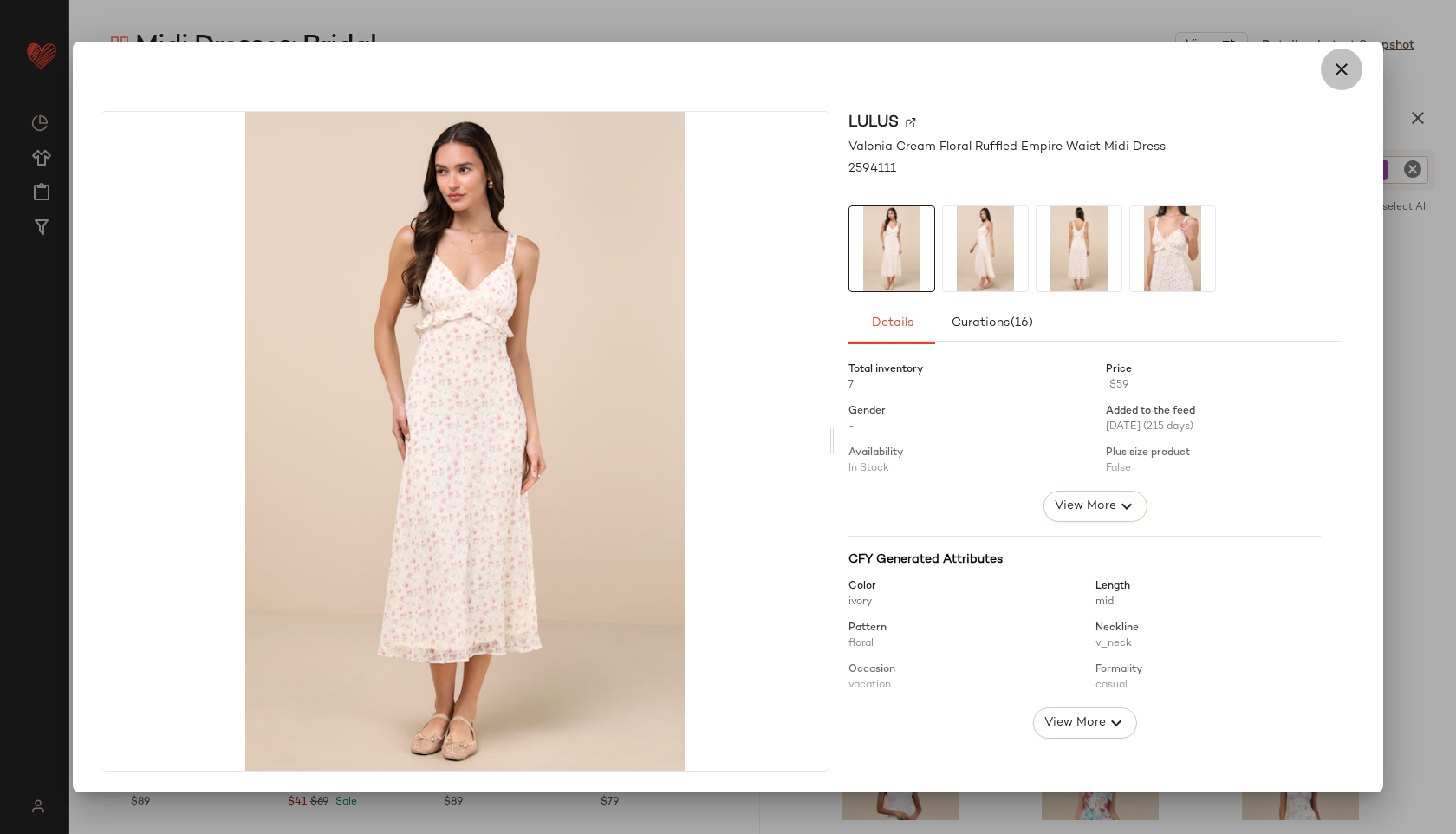
click at [1341, 70] on icon "button" at bounding box center [1342, 69] width 21 height 21
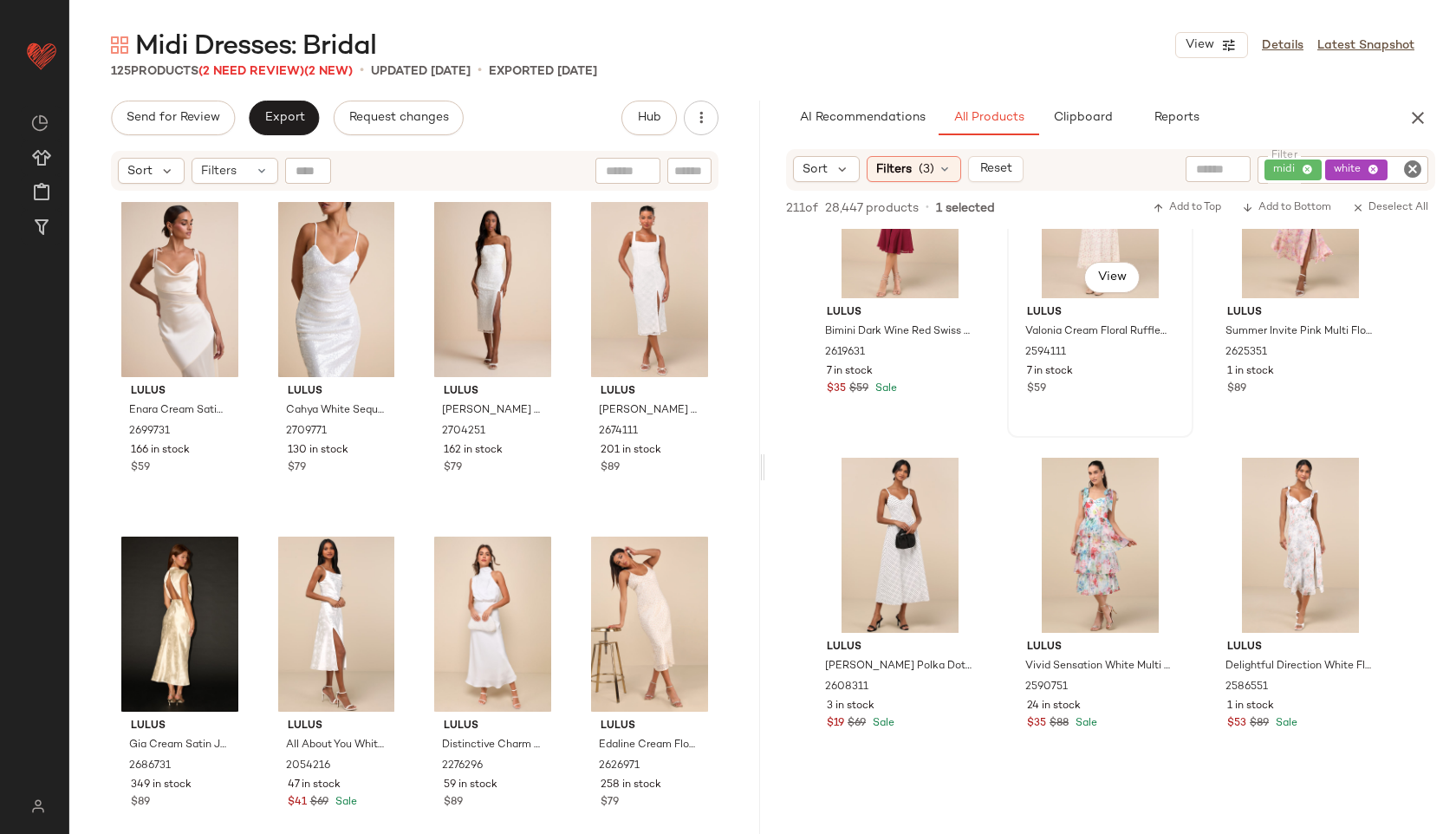
scroll to position [3801, 0]
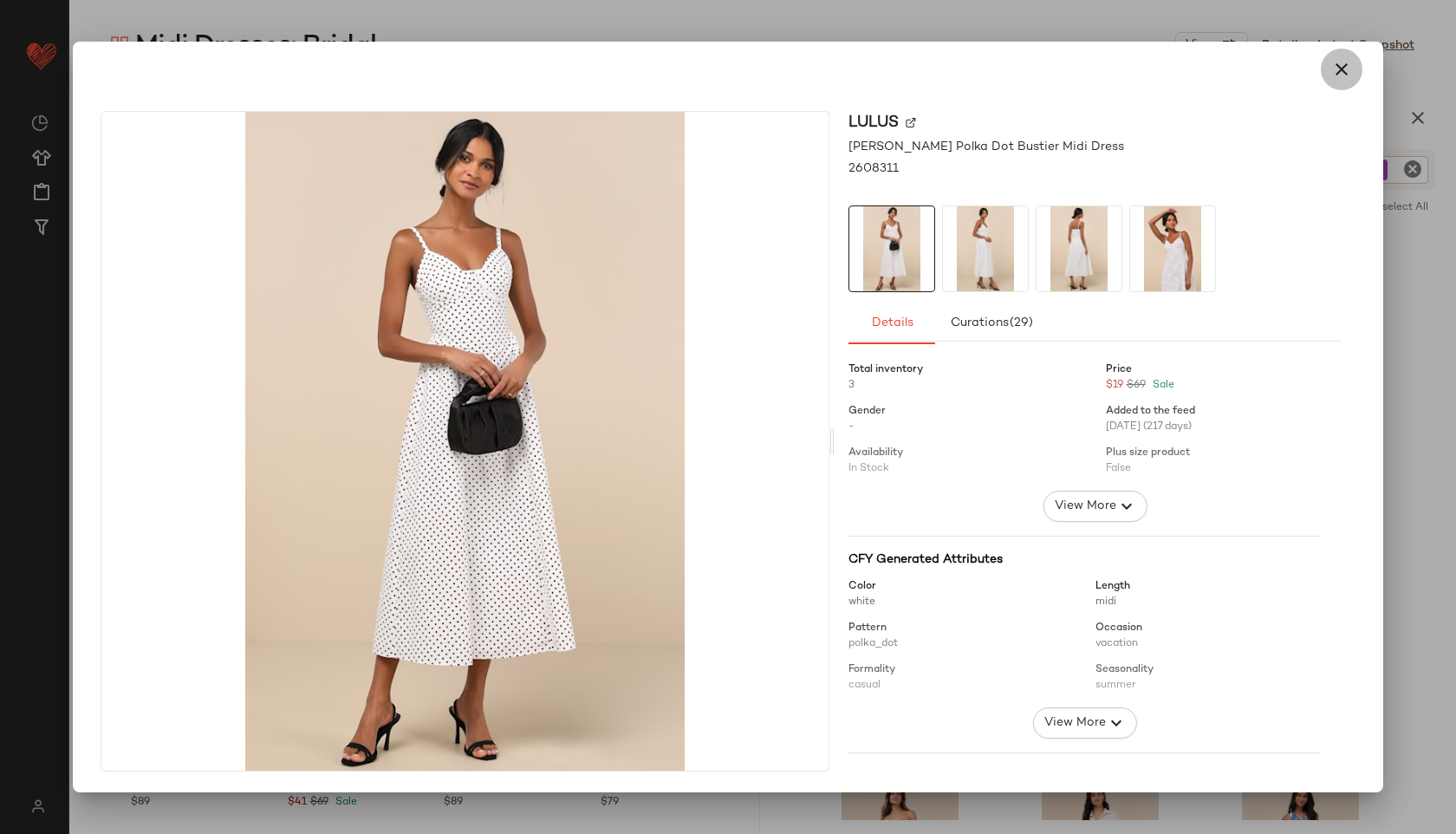
click at [1336, 68] on icon "button" at bounding box center [1342, 69] width 21 height 21
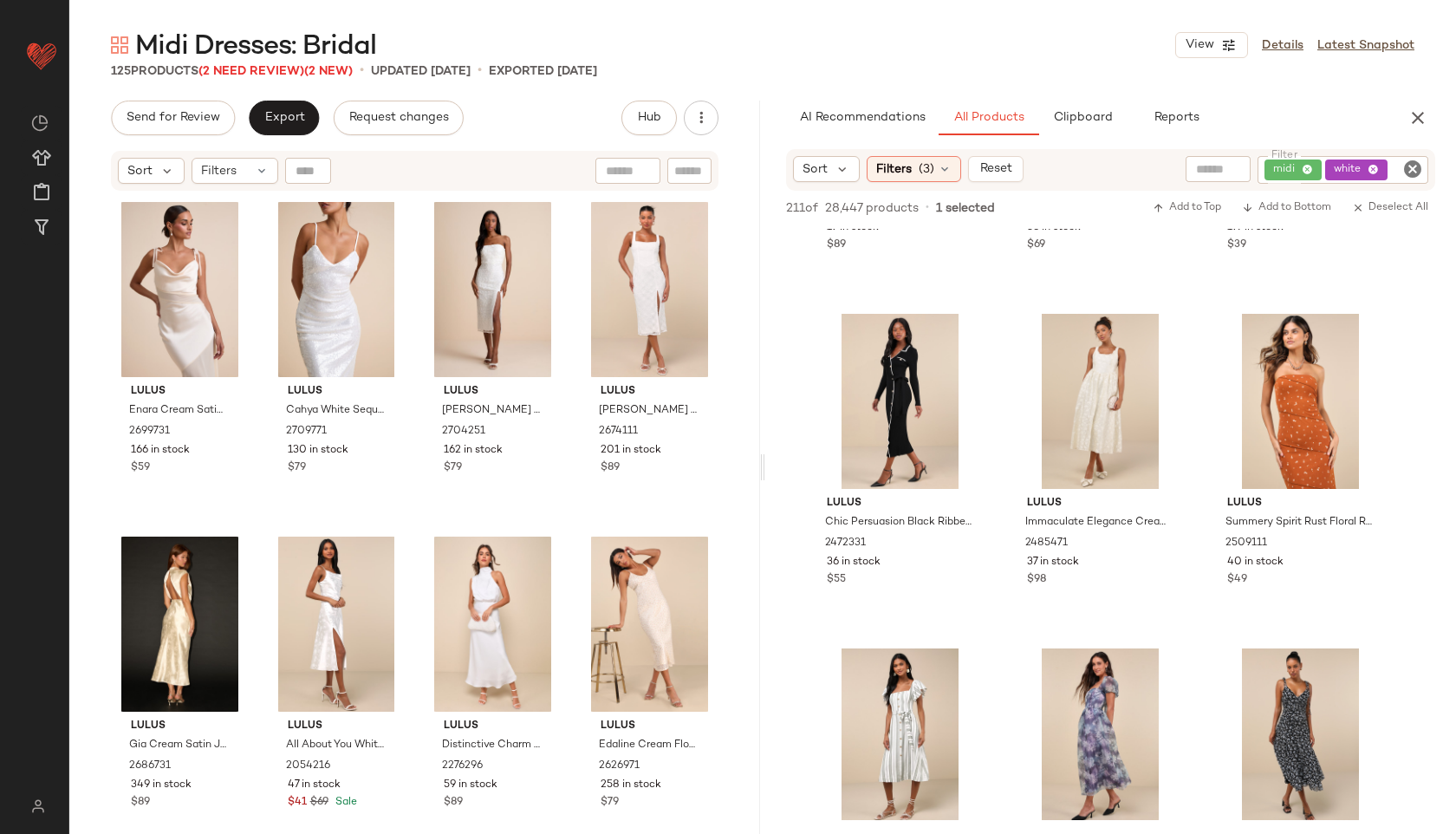
scroll to position [4937, 0]
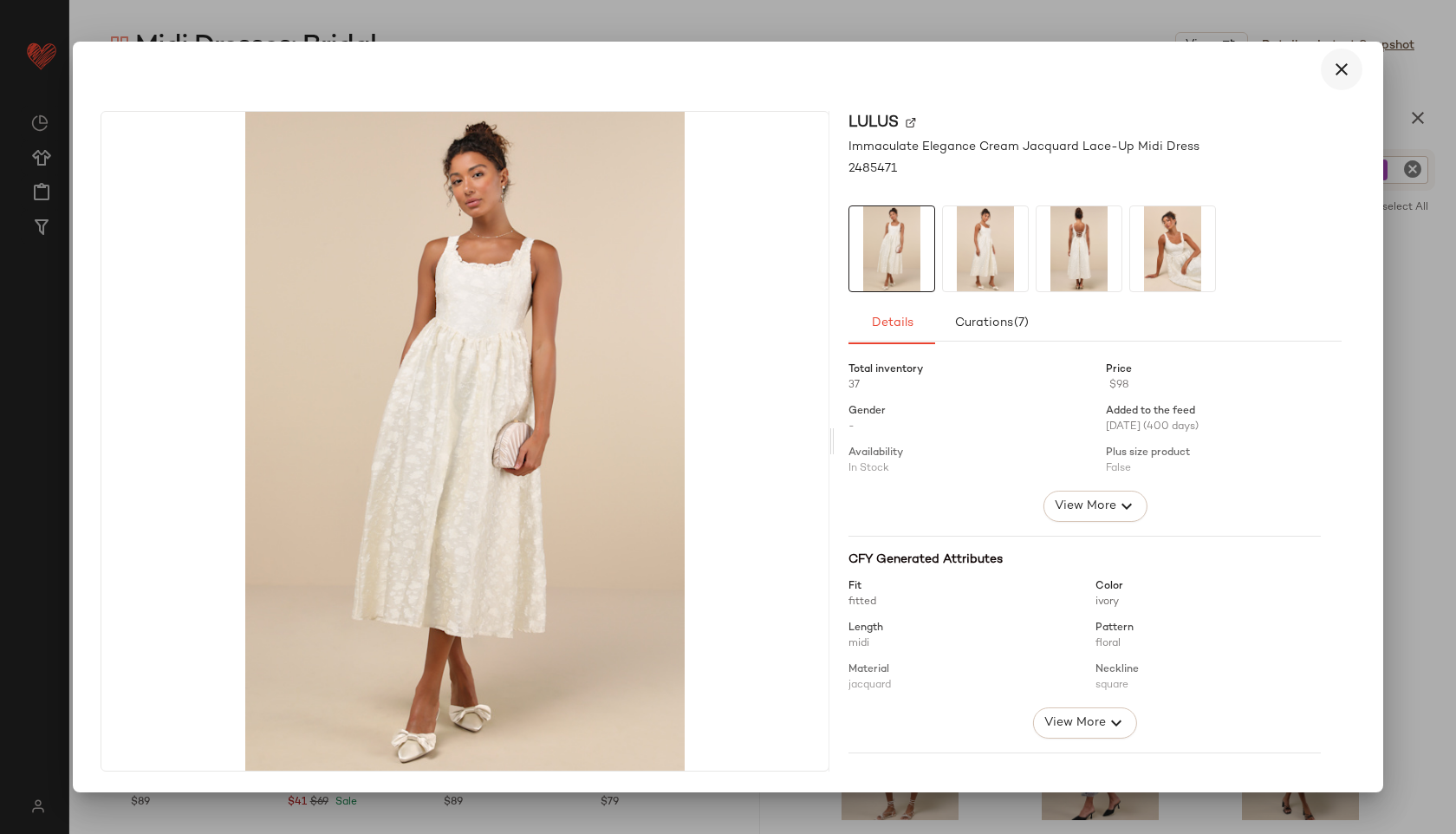
click at [1350, 71] on icon "button" at bounding box center [1342, 69] width 21 height 21
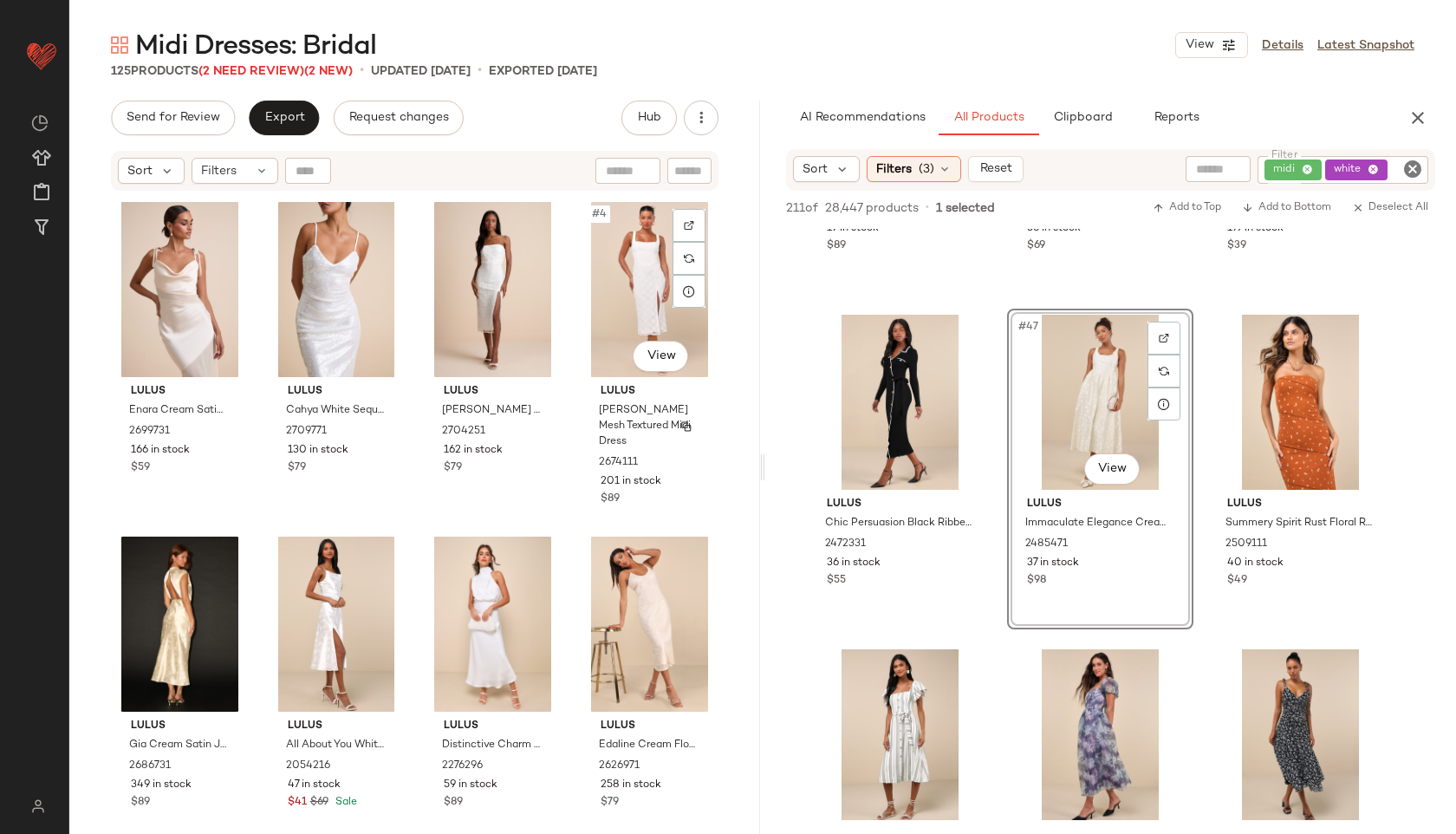
click at [612, 412] on div "Lulus Enara Cream Satin Mesh Tie-Strap Asymmetrical Midi Dress 2699731 166 in s…" at bounding box center [415, 537] width 608 height 681
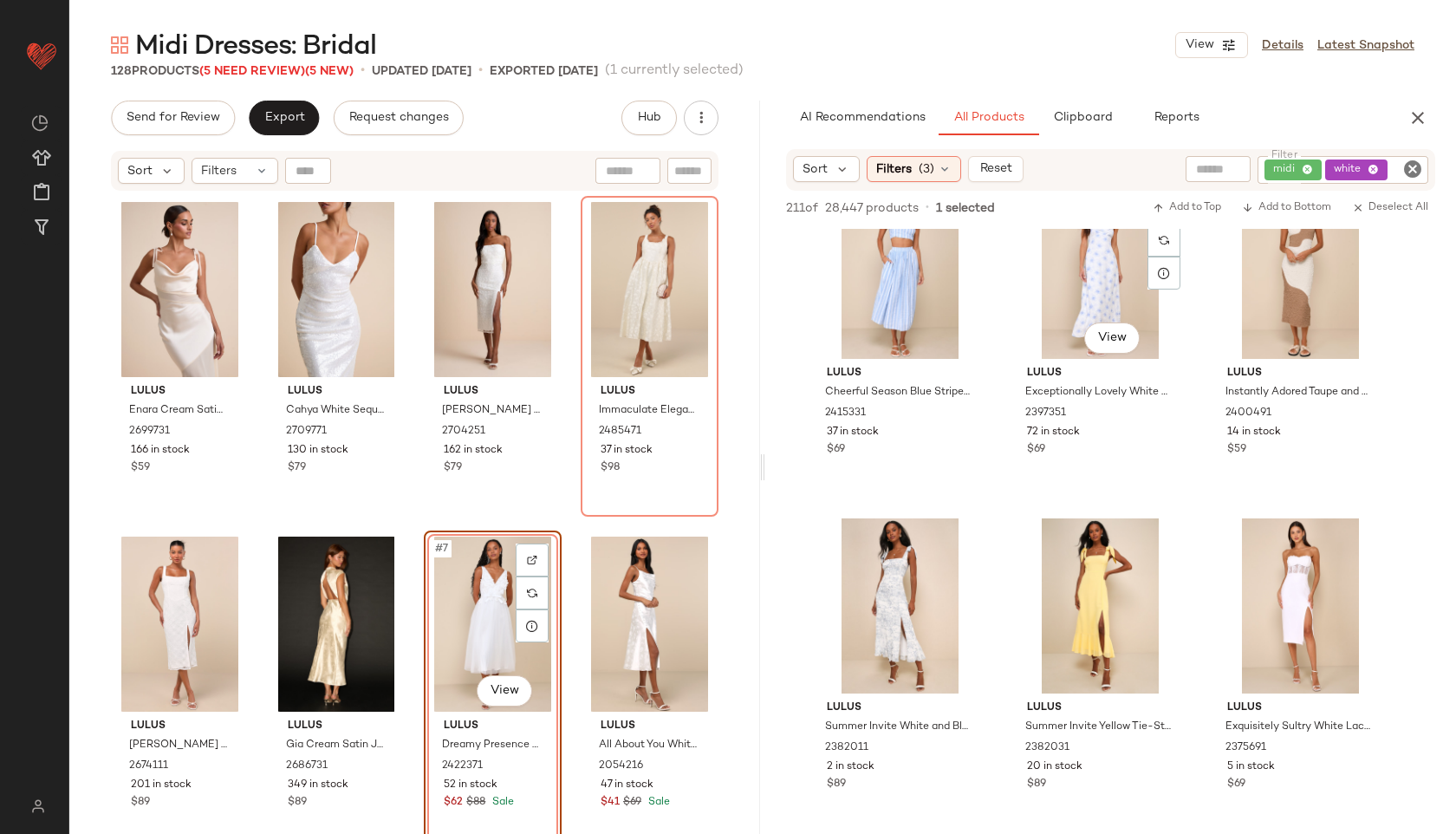
scroll to position [6104, 0]
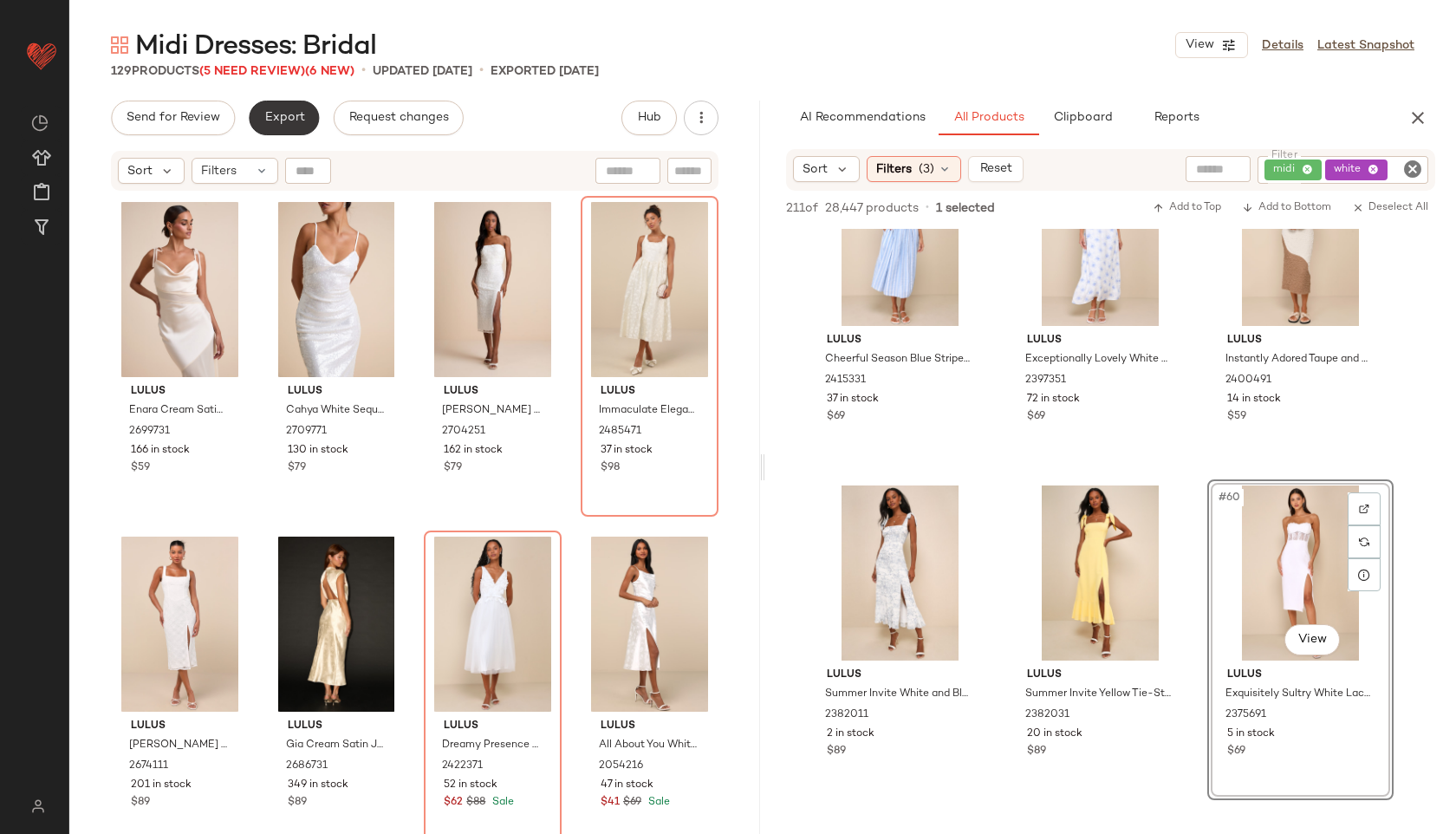
click at [259, 125] on button "Export" at bounding box center [284, 118] width 70 height 35
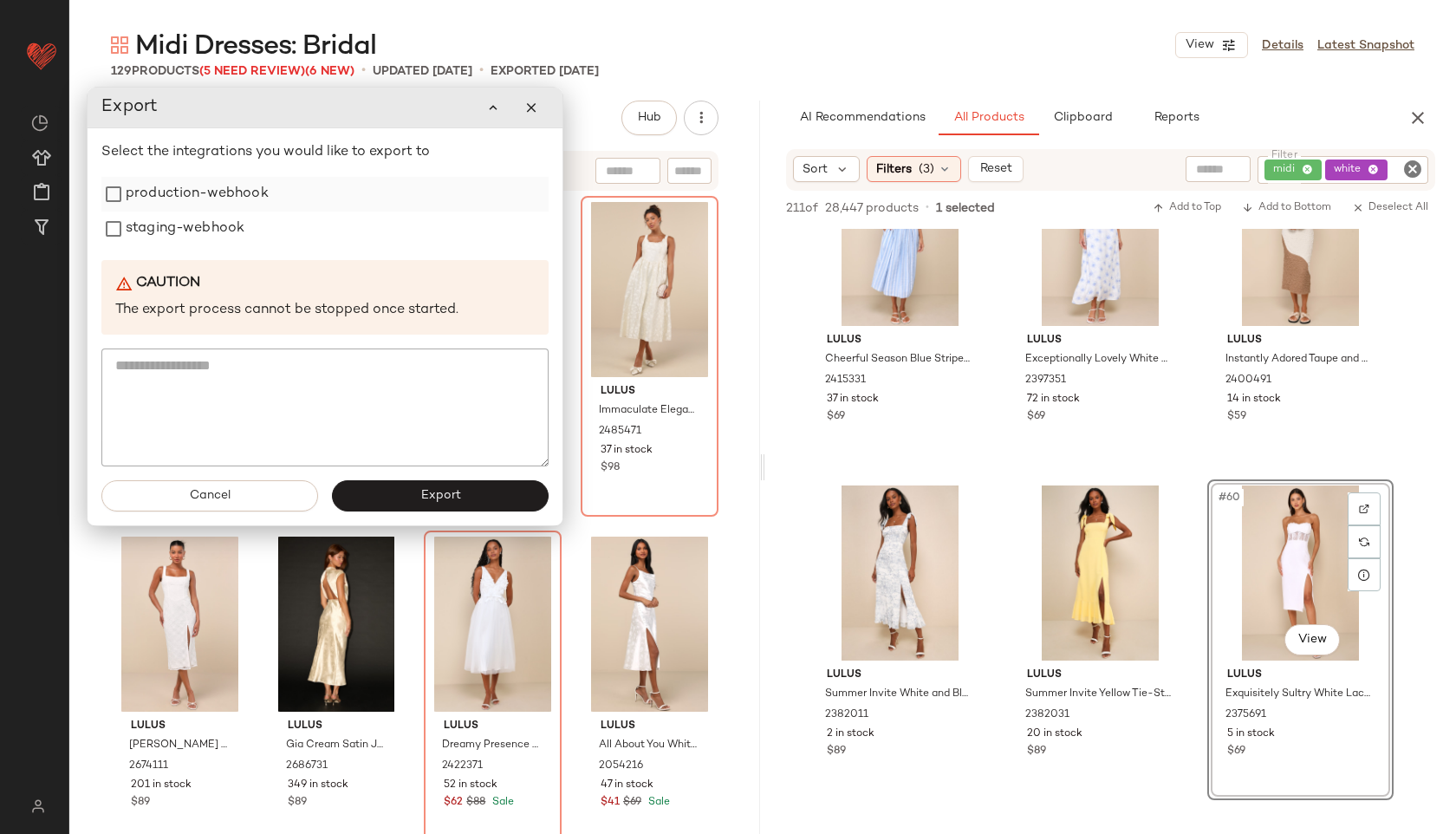
click at [291, 200] on div "production-webhook" at bounding box center [325, 194] width 447 height 35
click at [227, 232] on label "staging-webhook" at bounding box center [185, 229] width 119 height 35
click at [267, 203] on div "production-webhook" at bounding box center [325, 194] width 447 height 35
click at [230, 198] on label "production-webhook" at bounding box center [197, 194] width 143 height 35
click at [374, 490] on button "Export" at bounding box center [440, 495] width 216 height 31
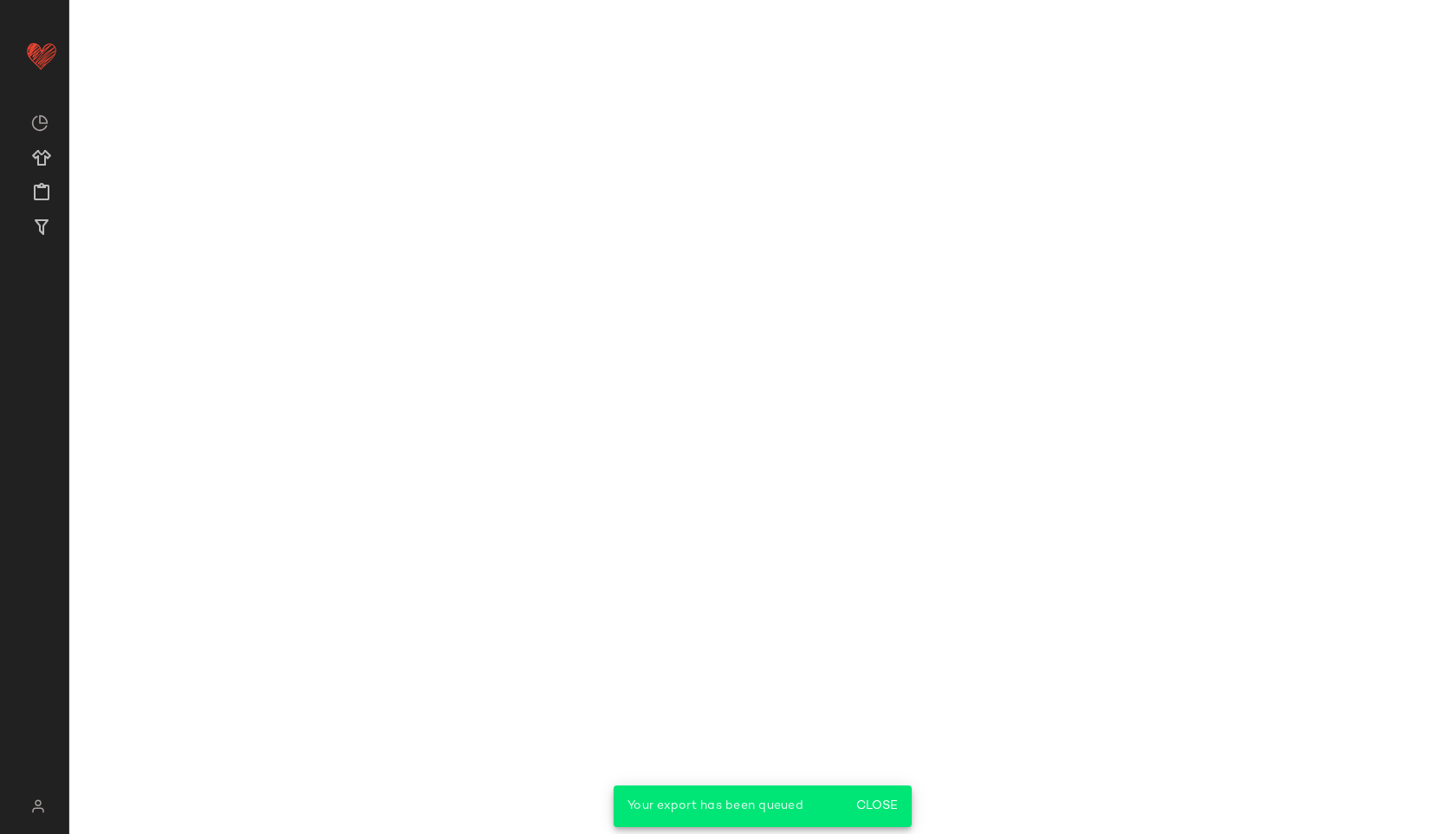
scroll to position [9115, 0]
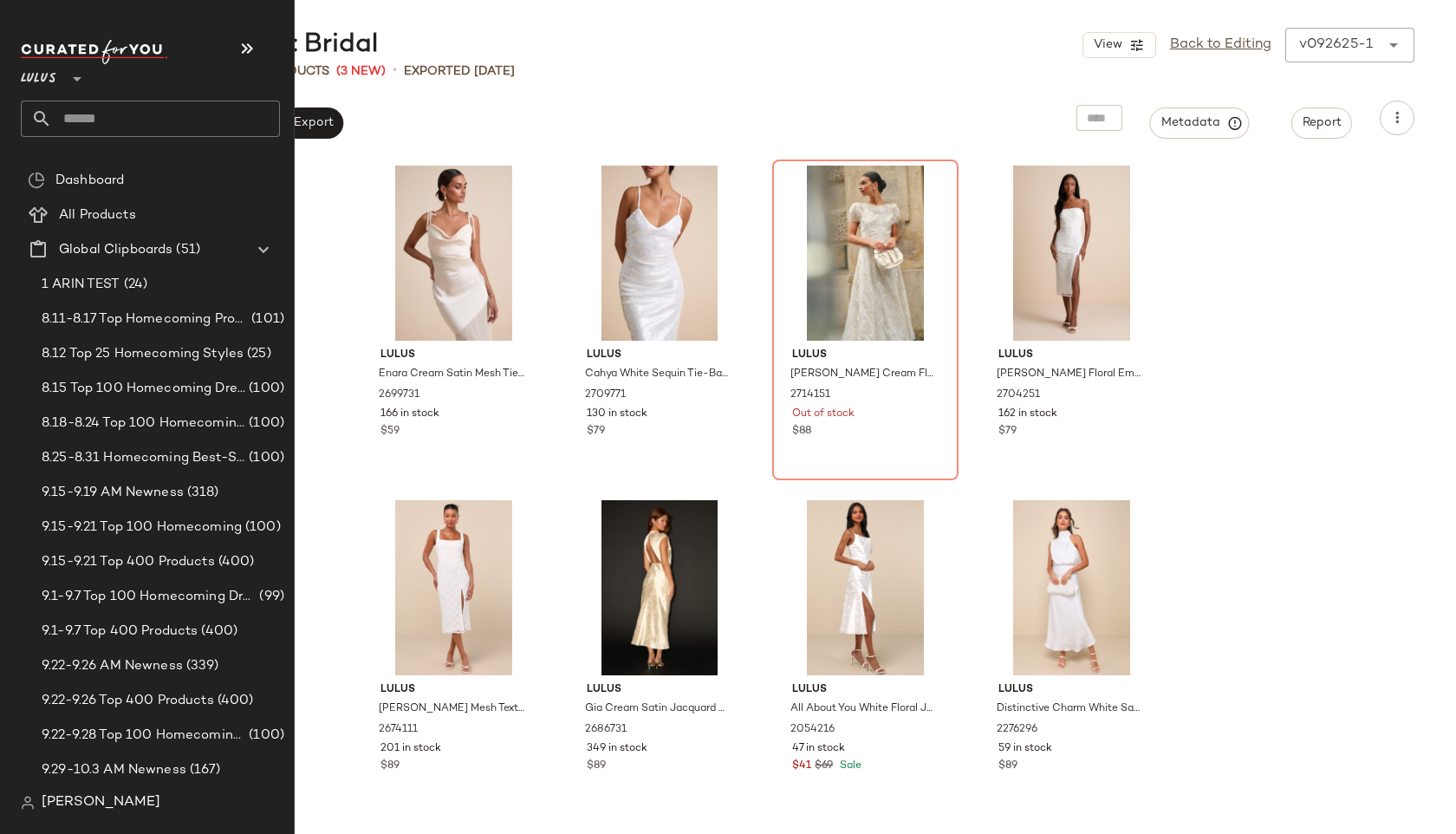
click at [100, 120] on input "text" at bounding box center [166, 119] width 228 height 36
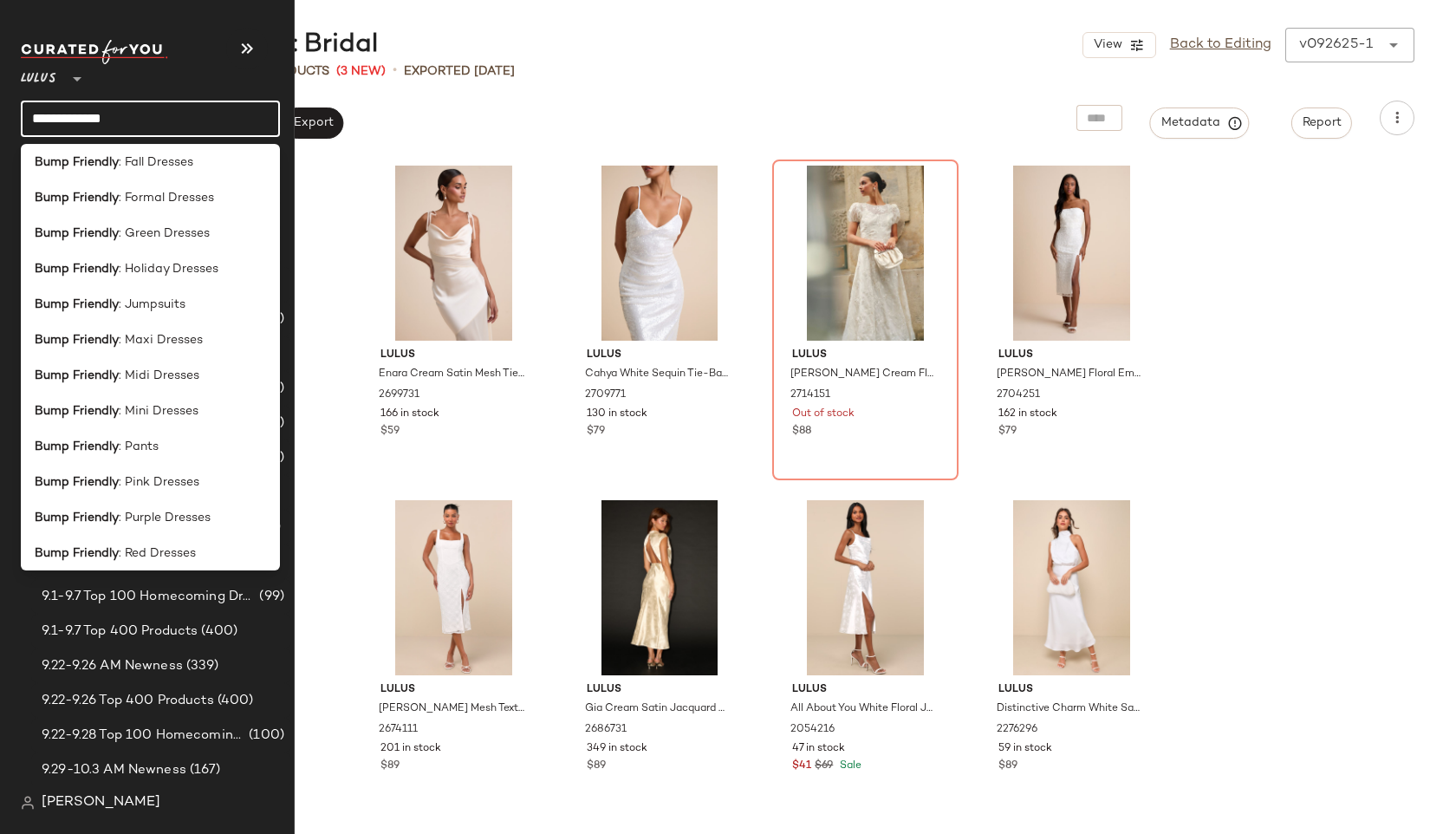
scroll to position [155, 0]
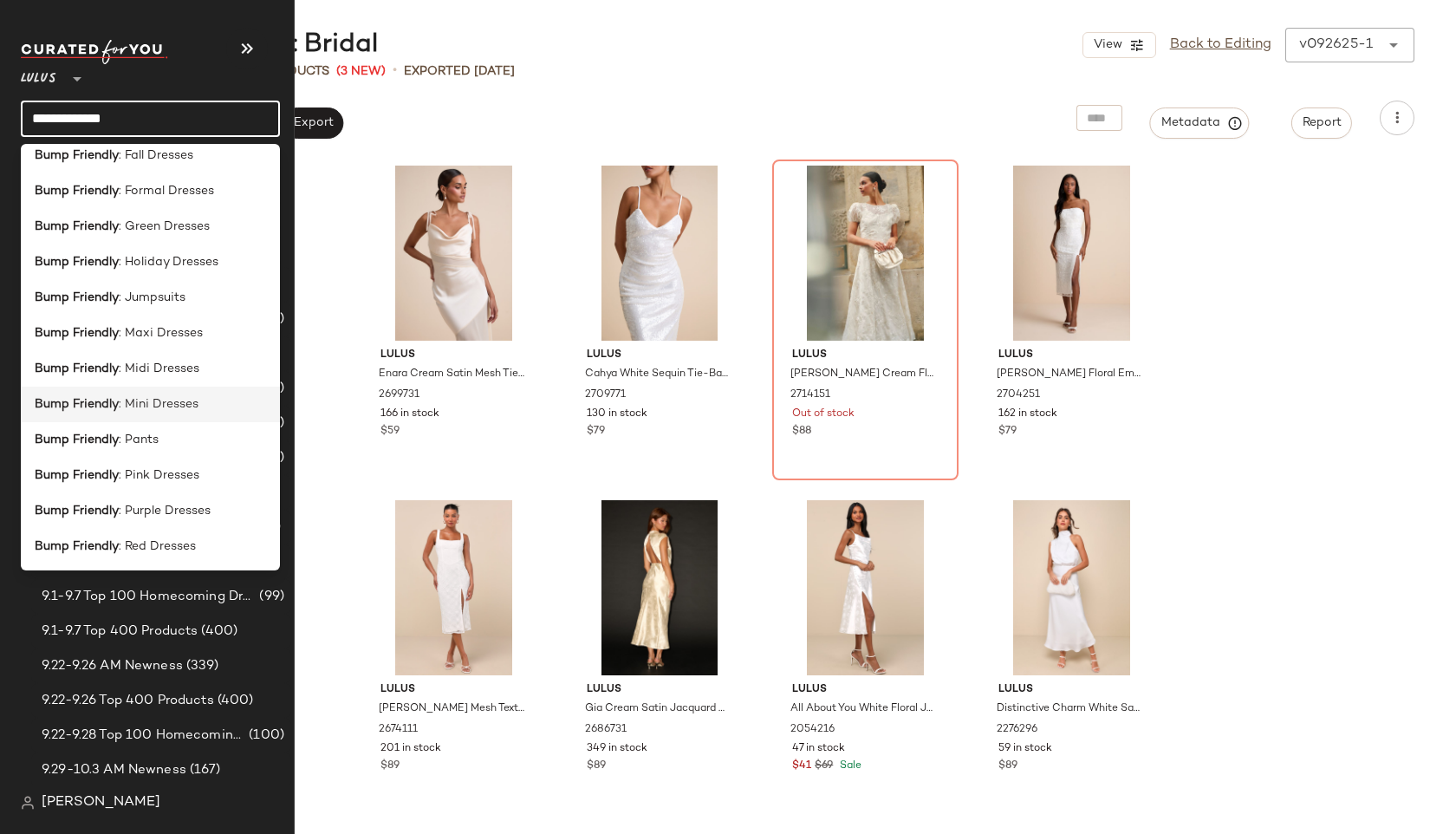
type input "**********"
click at [119, 390] on div "Bump Friendly : Mini Dresses" at bounding box center [151, 404] width 259 height 36
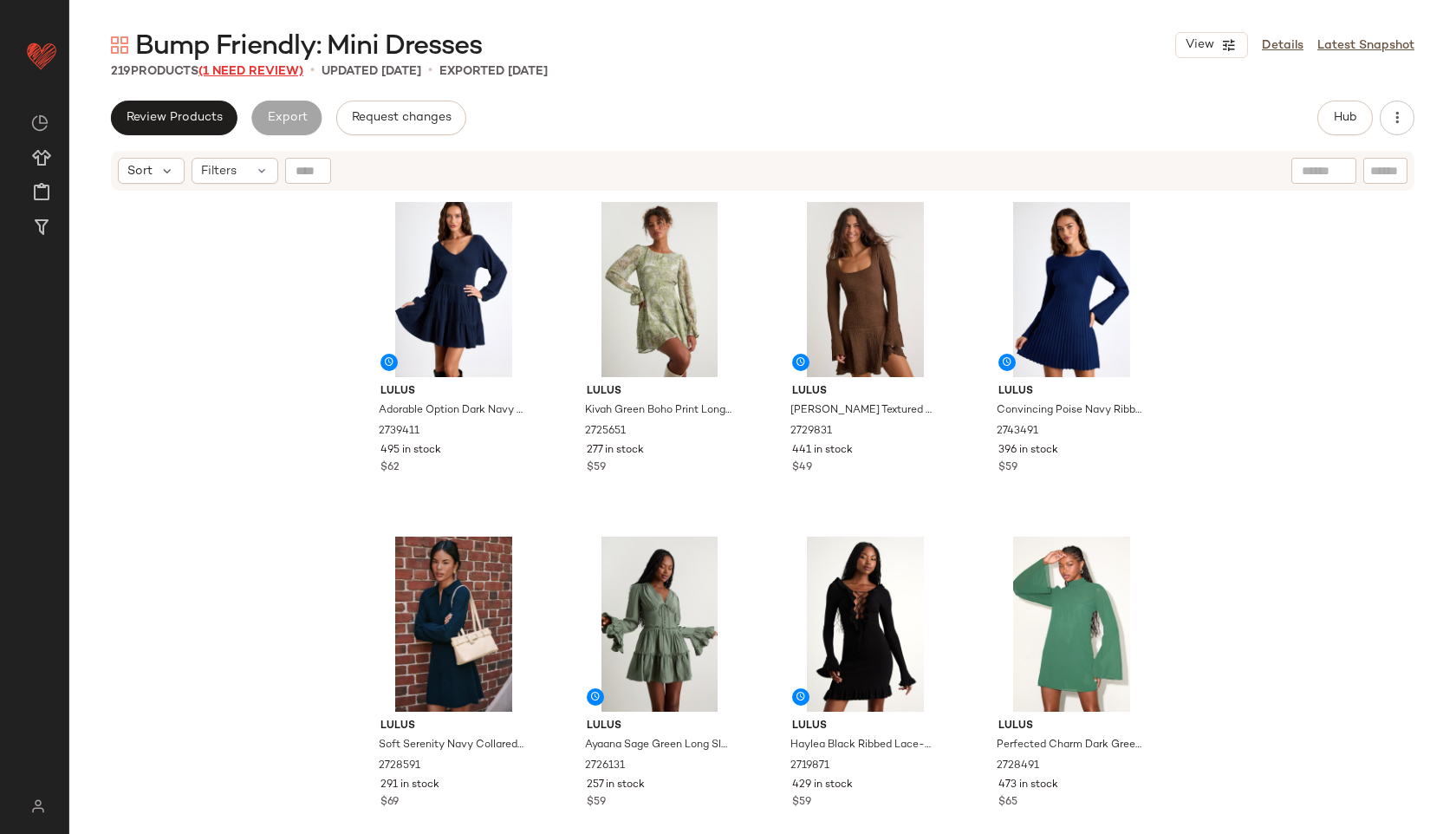
click at [285, 75] on span "(1 Need Review)" at bounding box center [250, 71] width 105 height 13
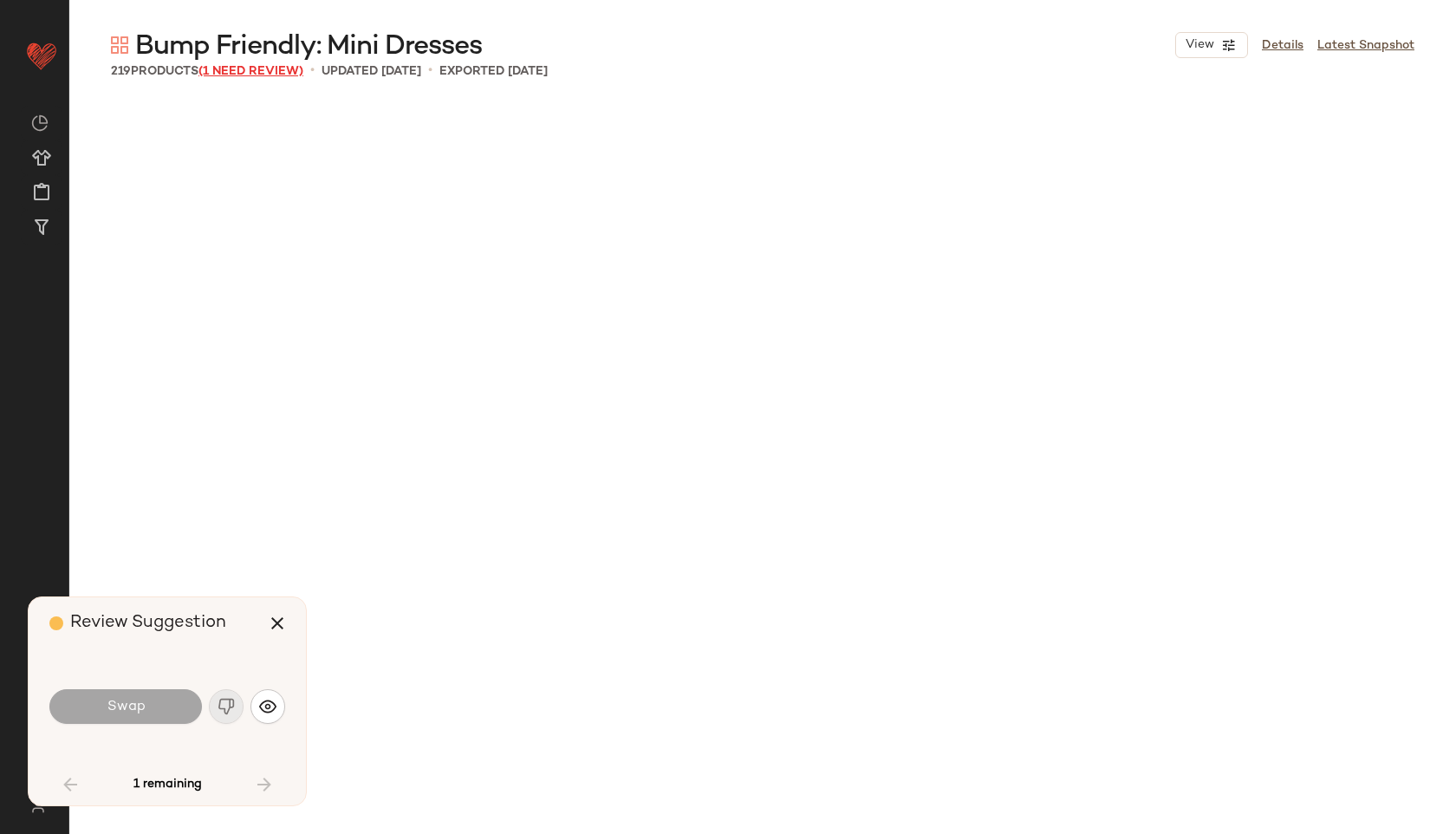
scroll to position [2675, 0]
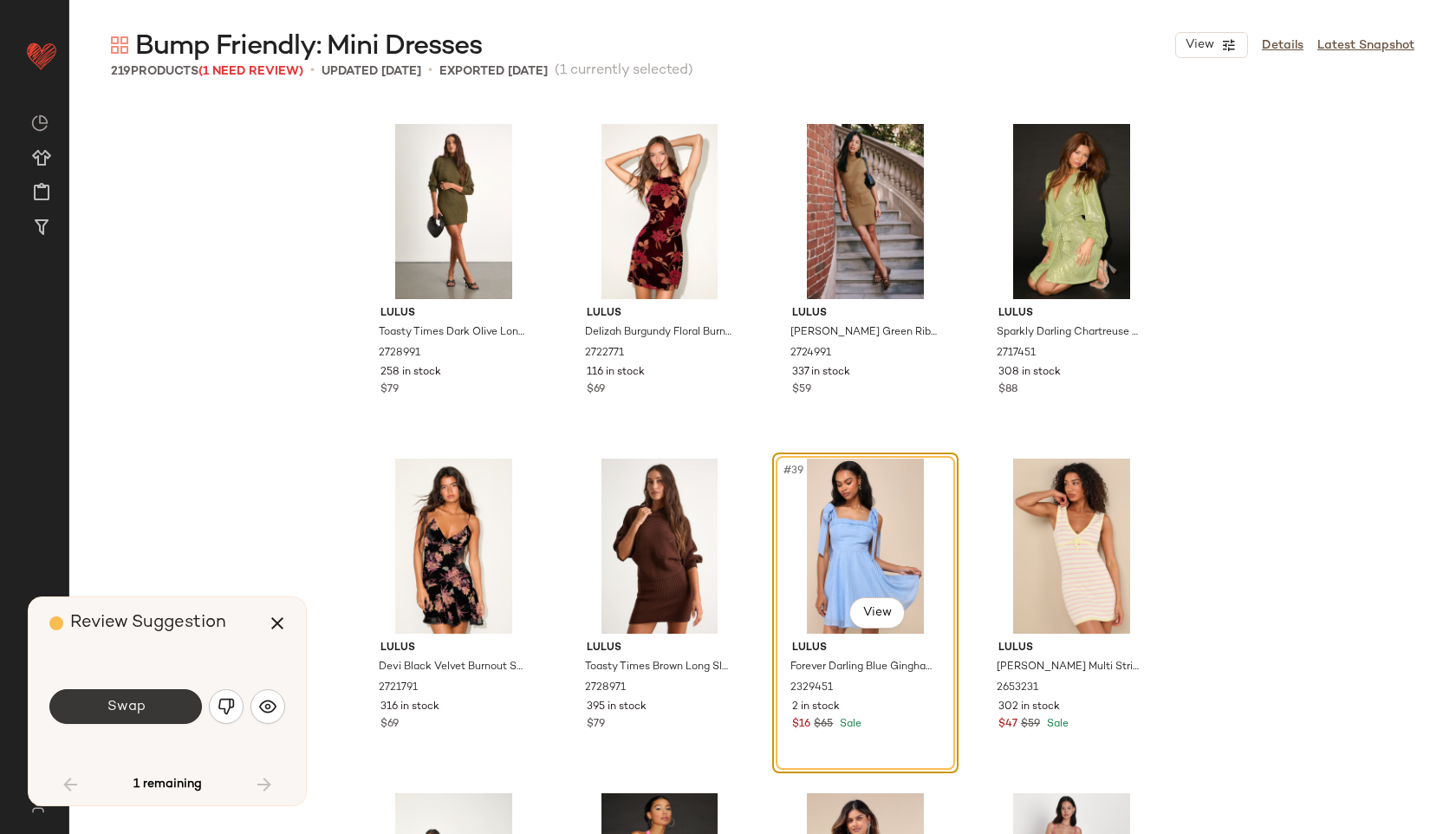
click at [171, 700] on button "Swap" at bounding box center [125, 706] width 152 height 35
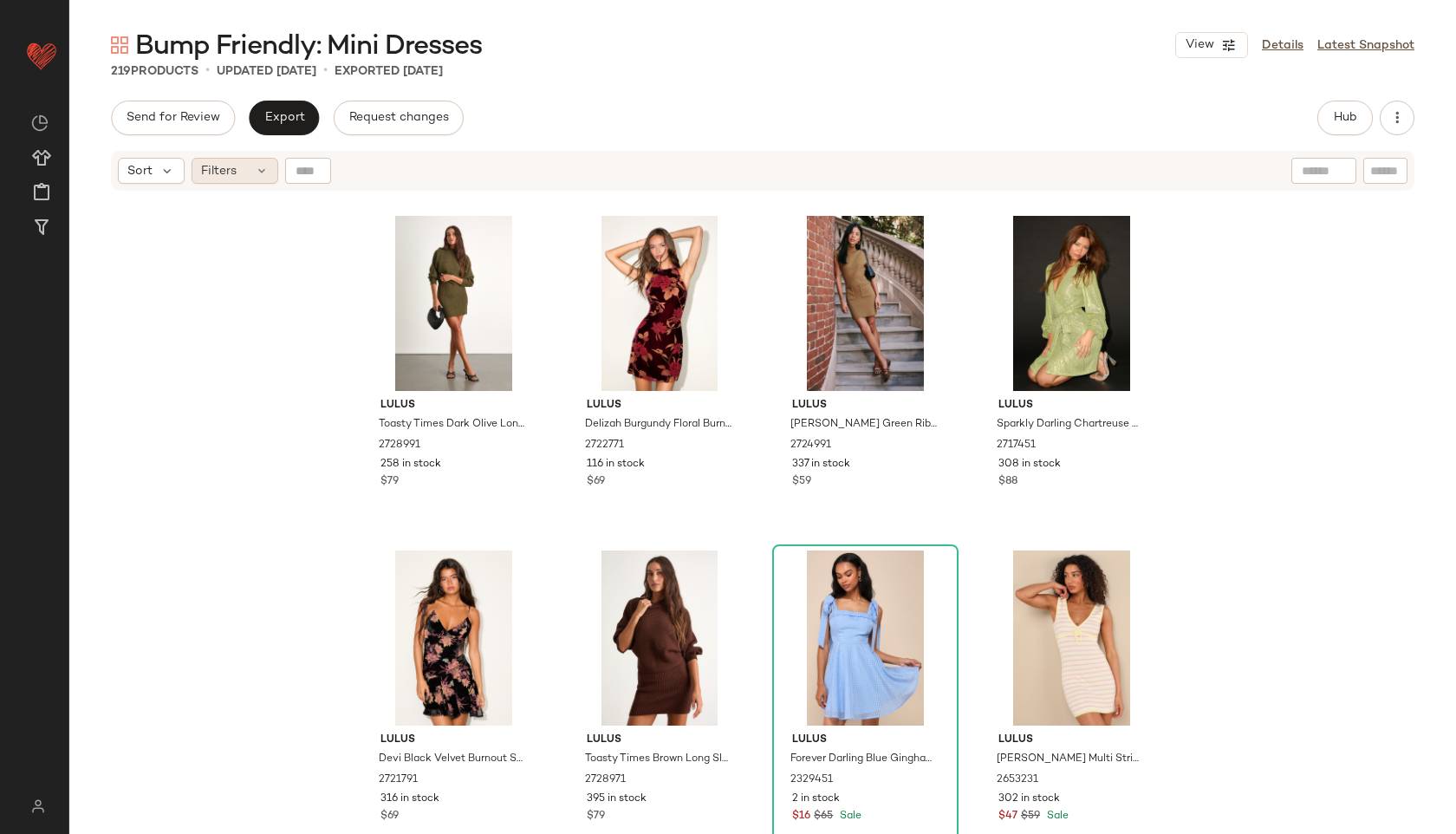
click at [255, 175] on icon at bounding box center [261, 170] width 14 height 14
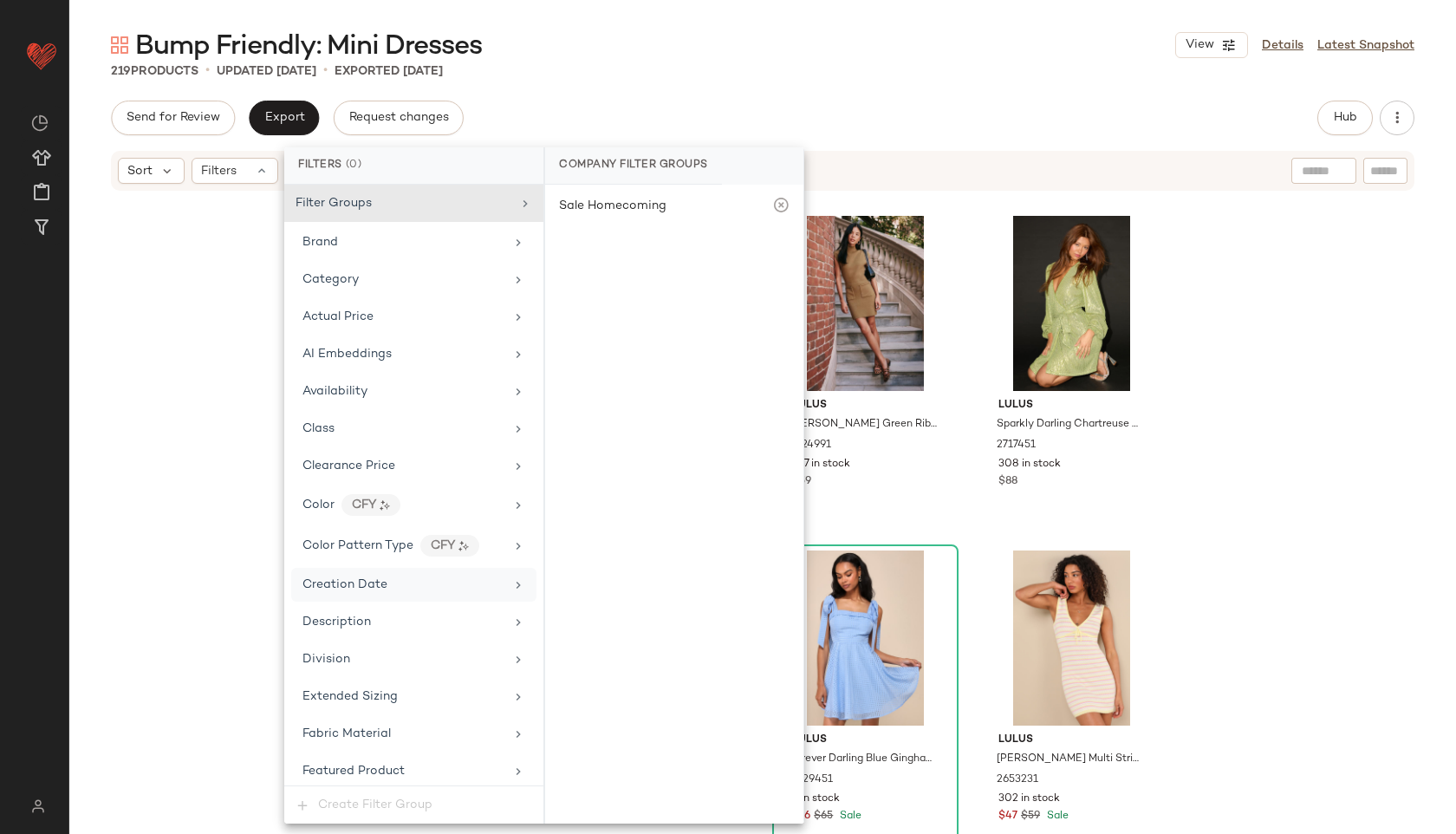
scroll to position [1027, 0]
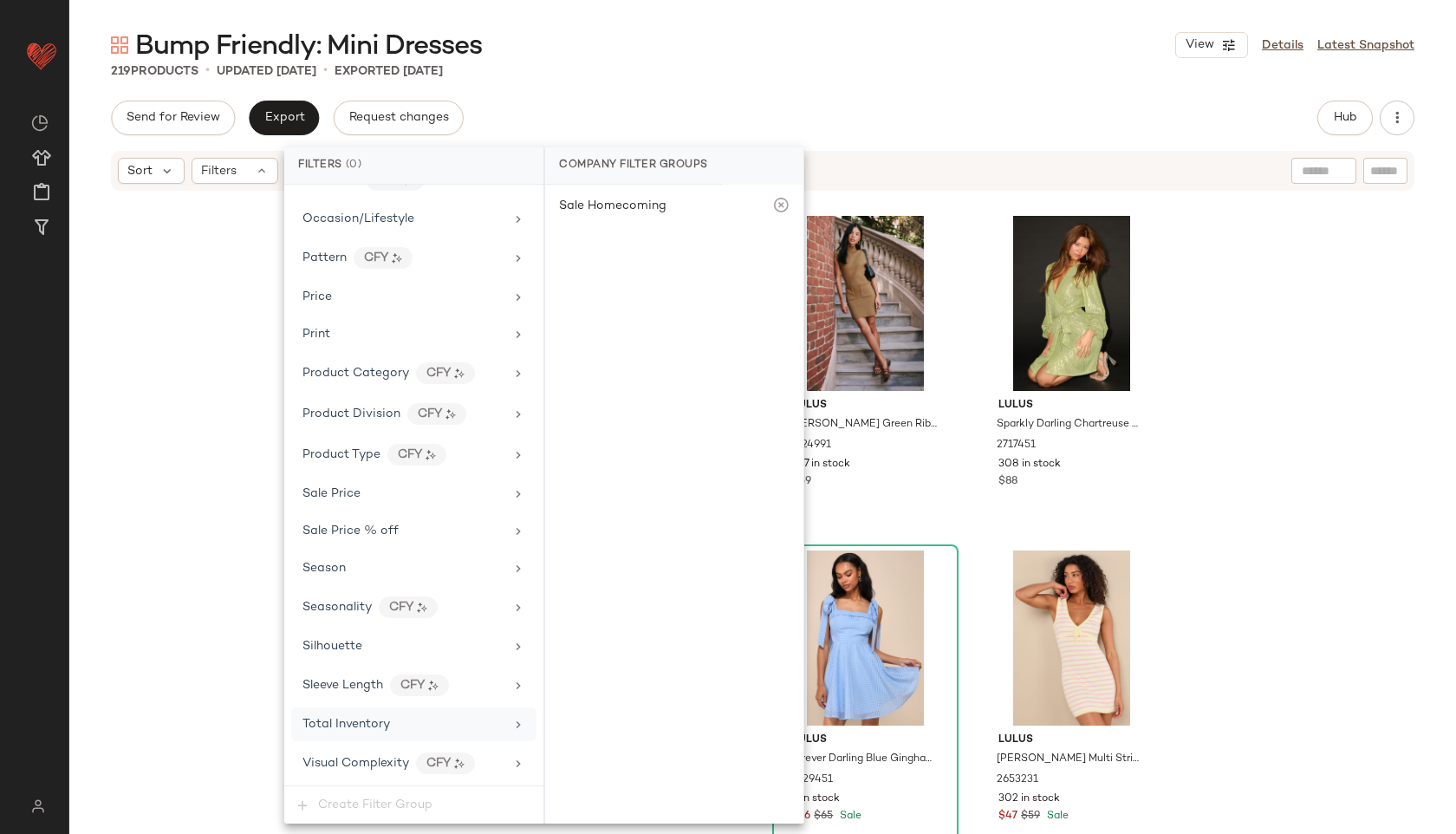
click at [400, 721] on div "Total Inventory" at bounding box center [403, 724] width 202 height 18
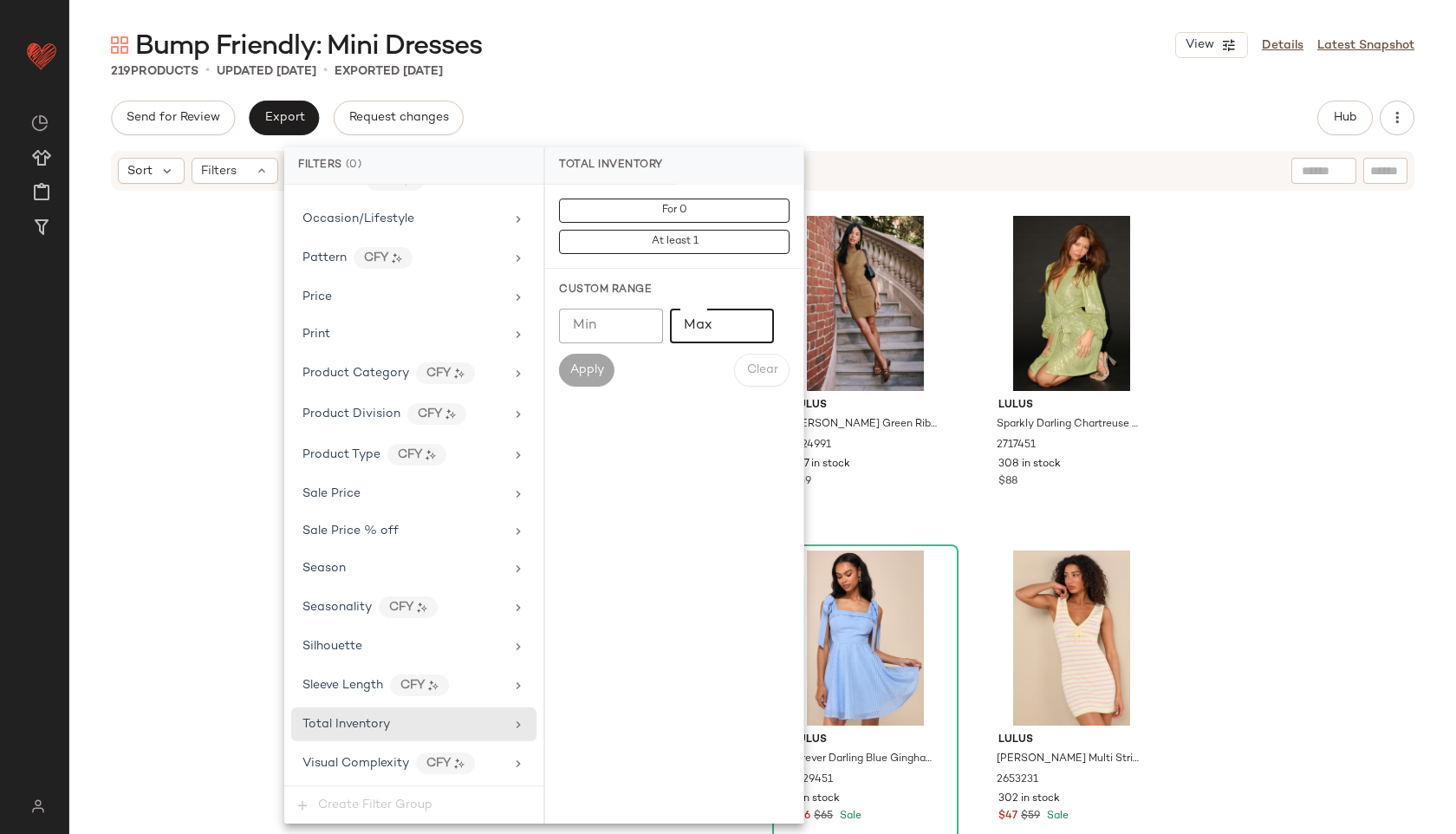
click at [715, 335] on input "Max" at bounding box center [722, 326] width 104 height 35
type input "**"
click at [592, 375] on span "Apply" at bounding box center [587, 370] width 35 height 14
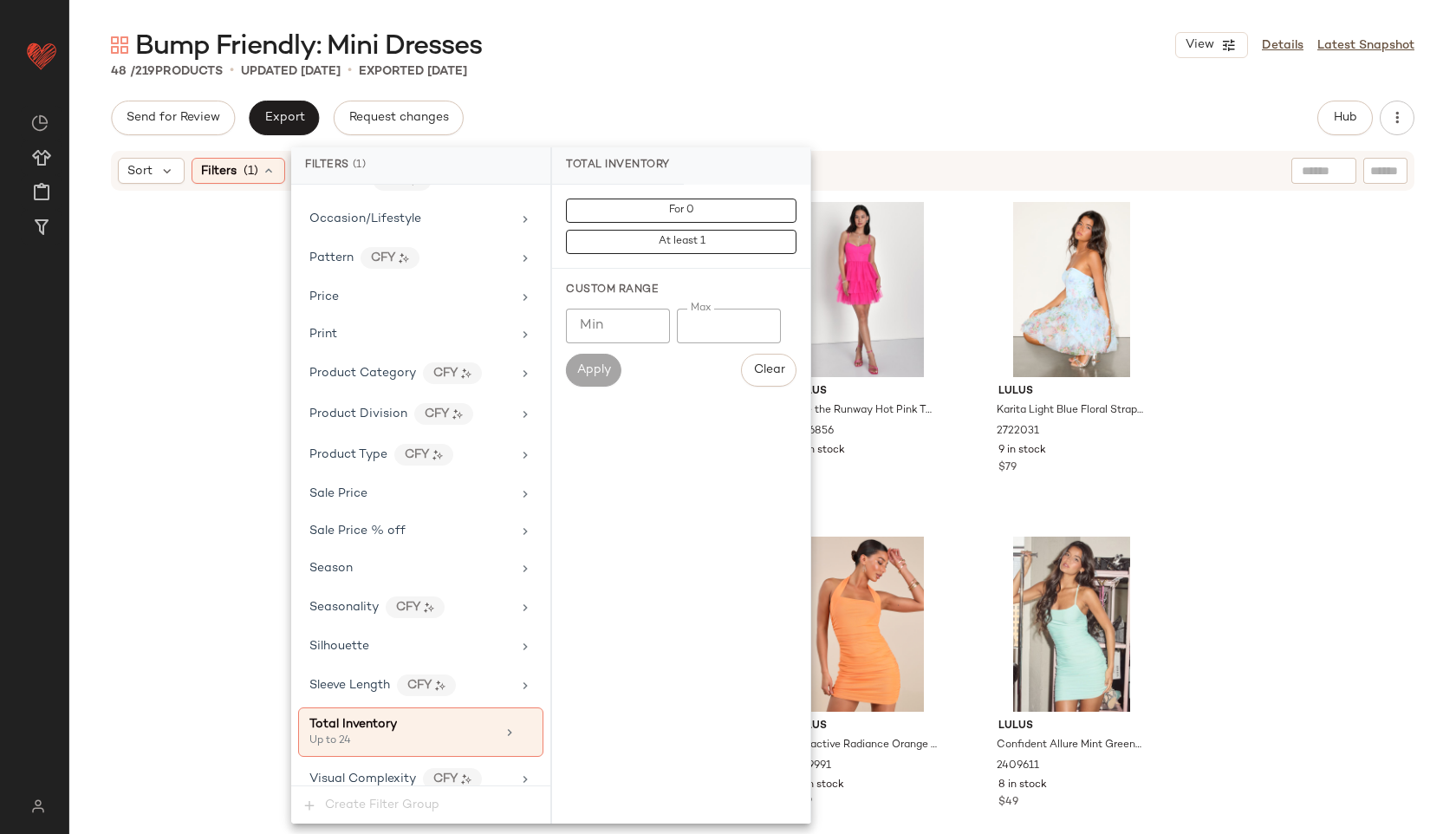
click at [822, 49] on div "Bump Friendly: Mini Dresses View Details Latest Snapshot" at bounding box center [762, 45] width 1387 height 35
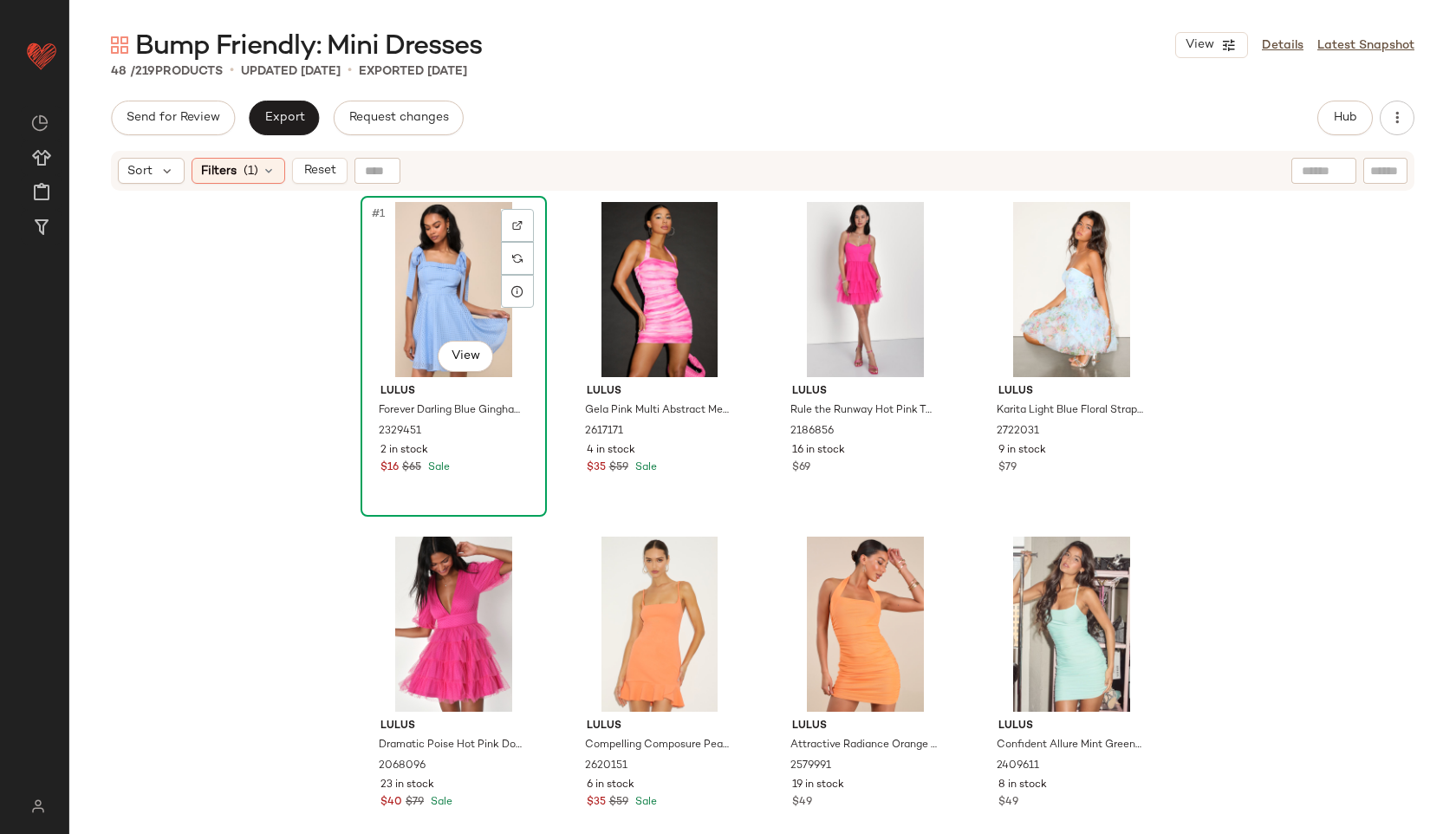
click at [439, 229] on div "#1 View" at bounding box center [454, 289] width 174 height 175
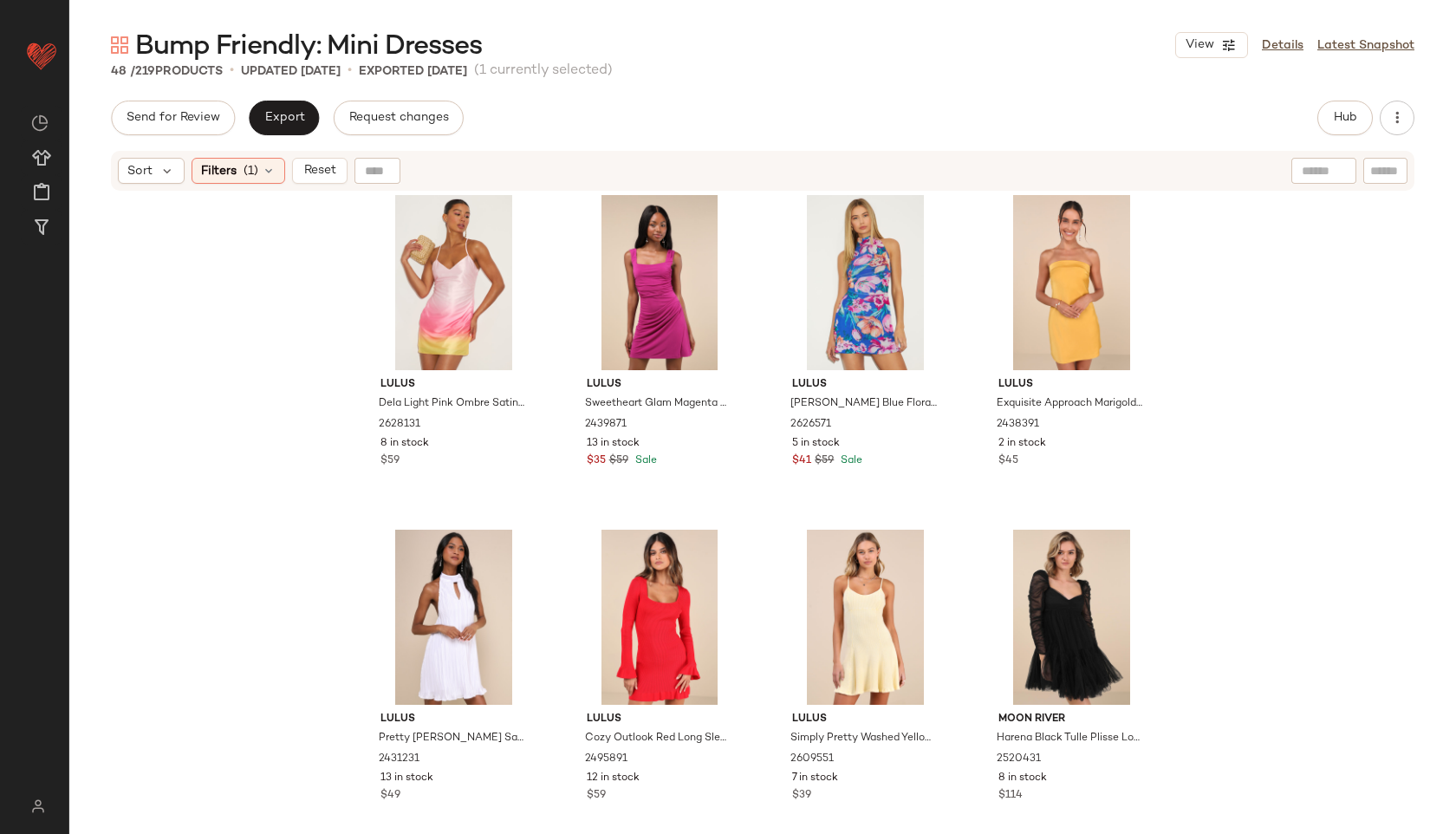
scroll to position [3332, 0]
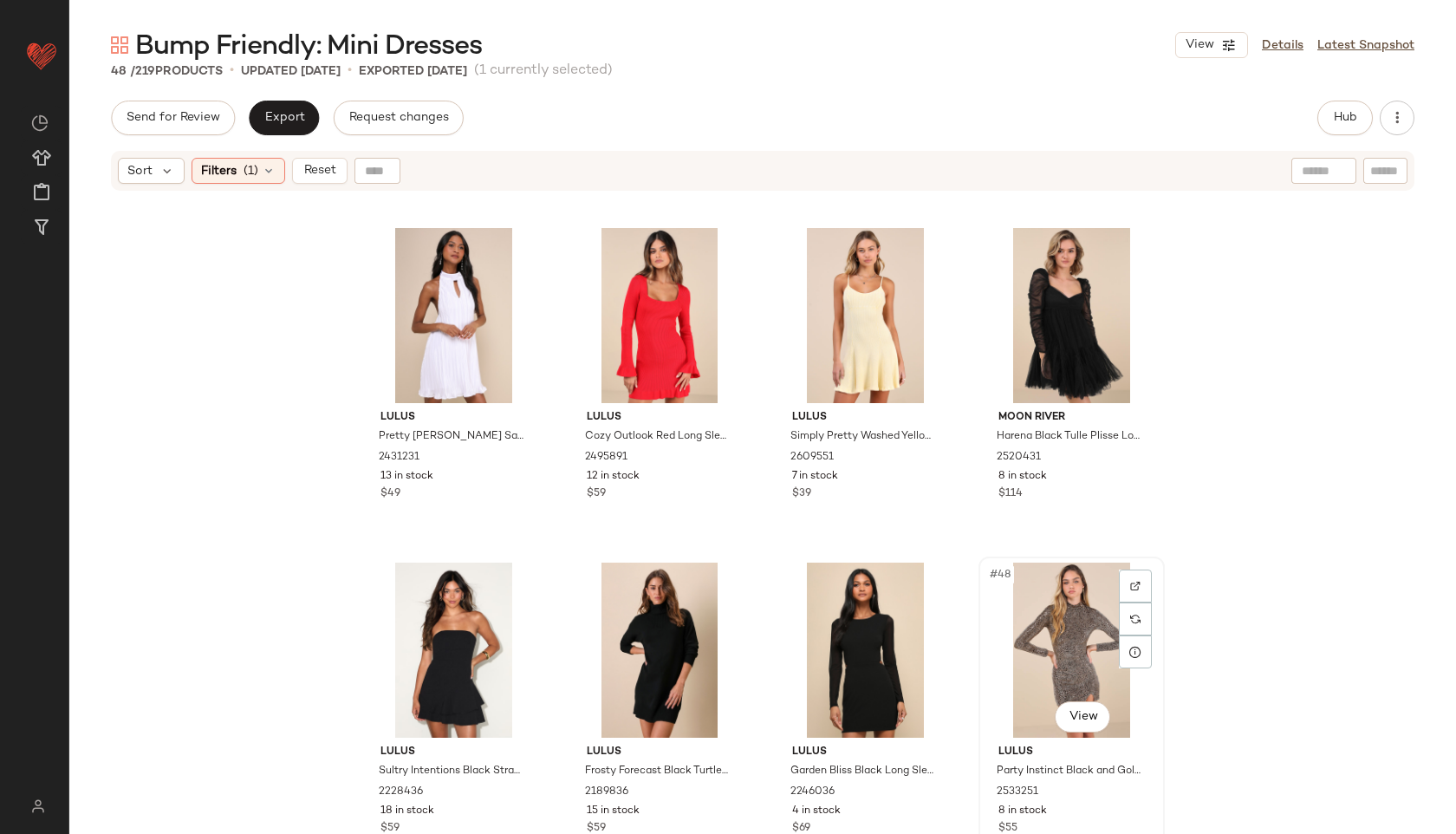
click at [1011, 639] on div "#48 View" at bounding box center [1072, 650] width 174 height 175
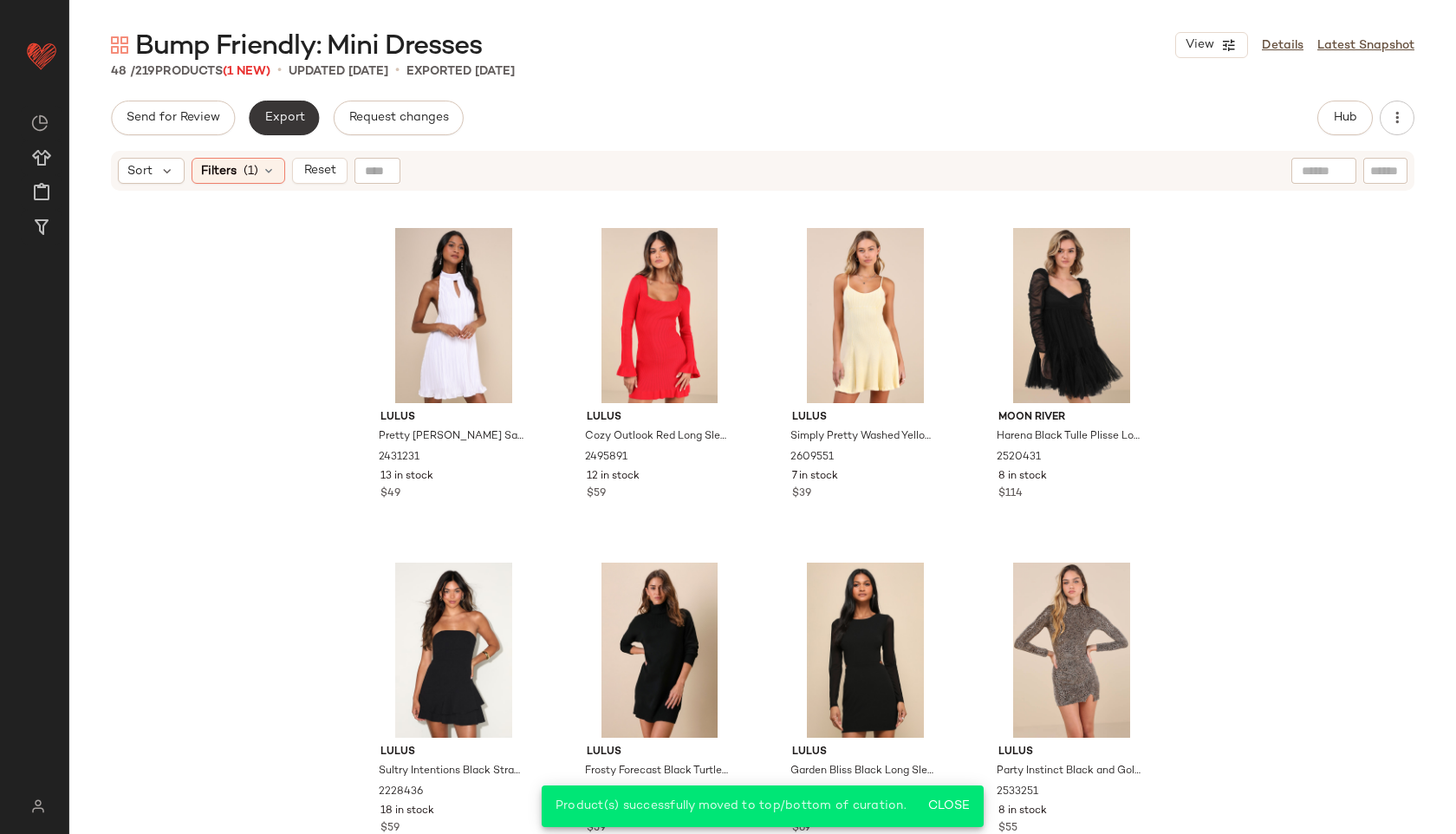
click at [267, 111] on span "Export" at bounding box center [284, 118] width 41 height 14
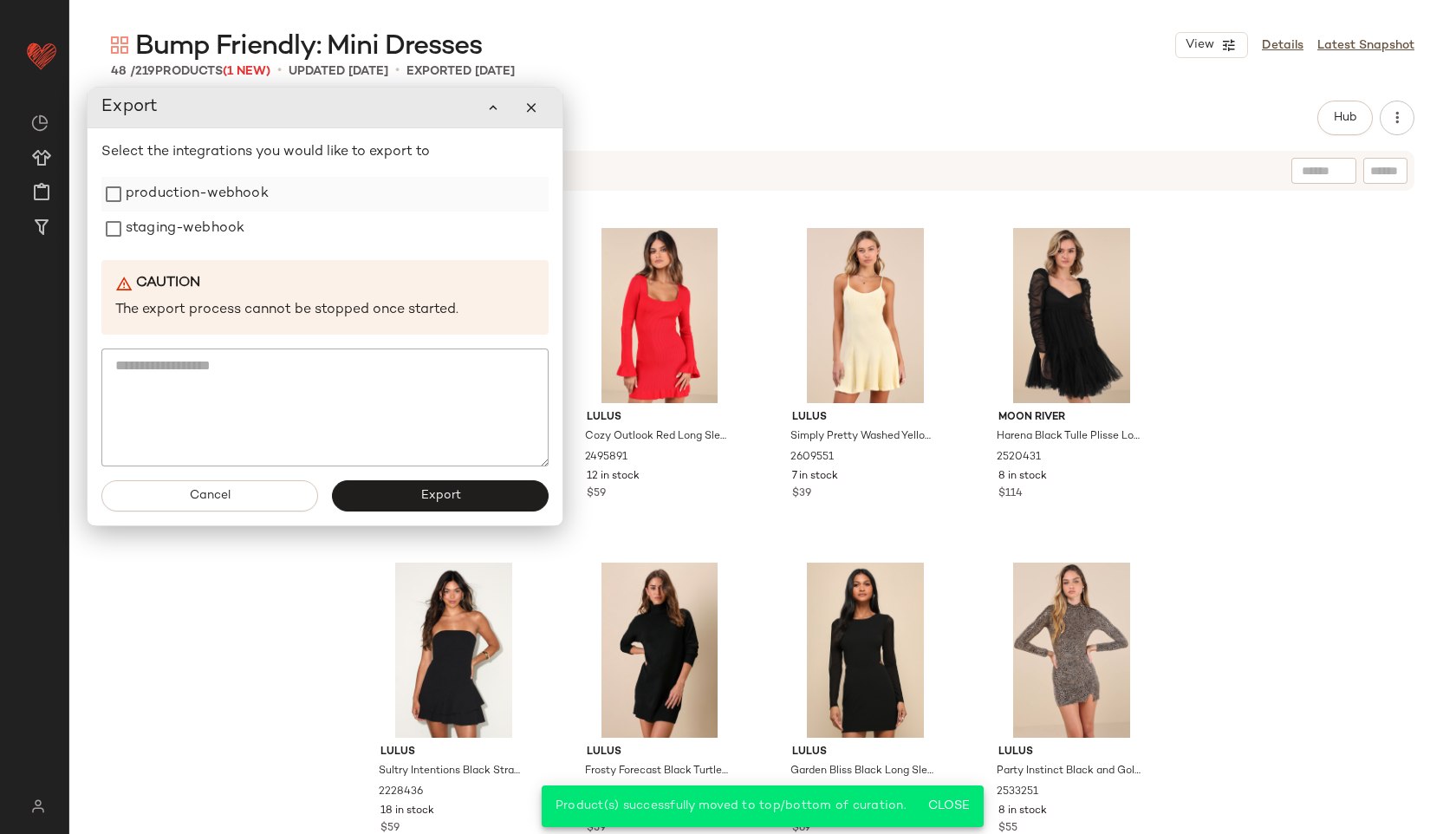
click at [229, 196] on label "production-webhook" at bounding box center [197, 194] width 143 height 35
click at [215, 222] on label "staging-webhook" at bounding box center [185, 229] width 119 height 35
click at [390, 494] on button "Export" at bounding box center [440, 495] width 216 height 31
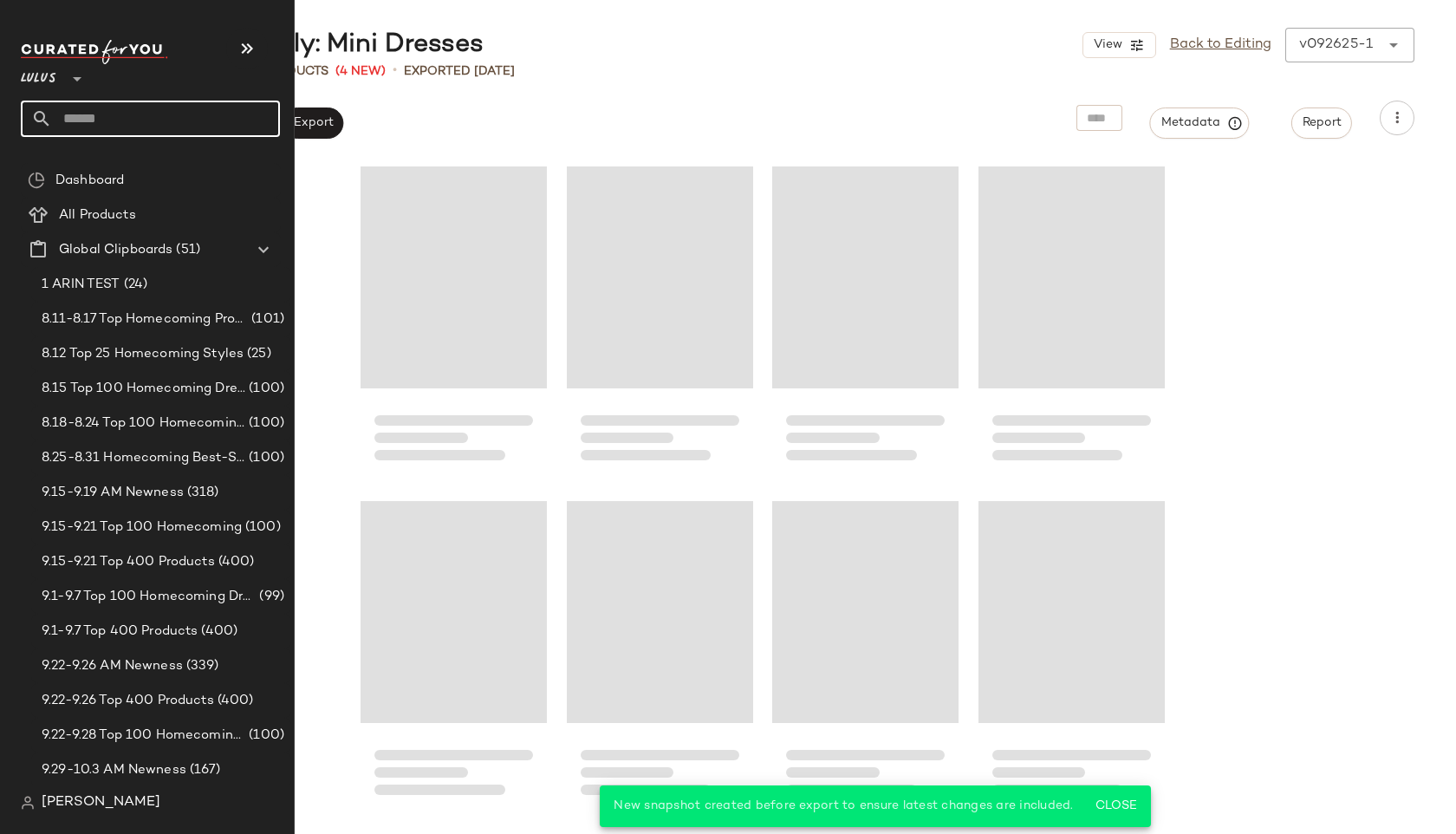
click at [87, 126] on input "text" at bounding box center [166, 119] width 228 height 36
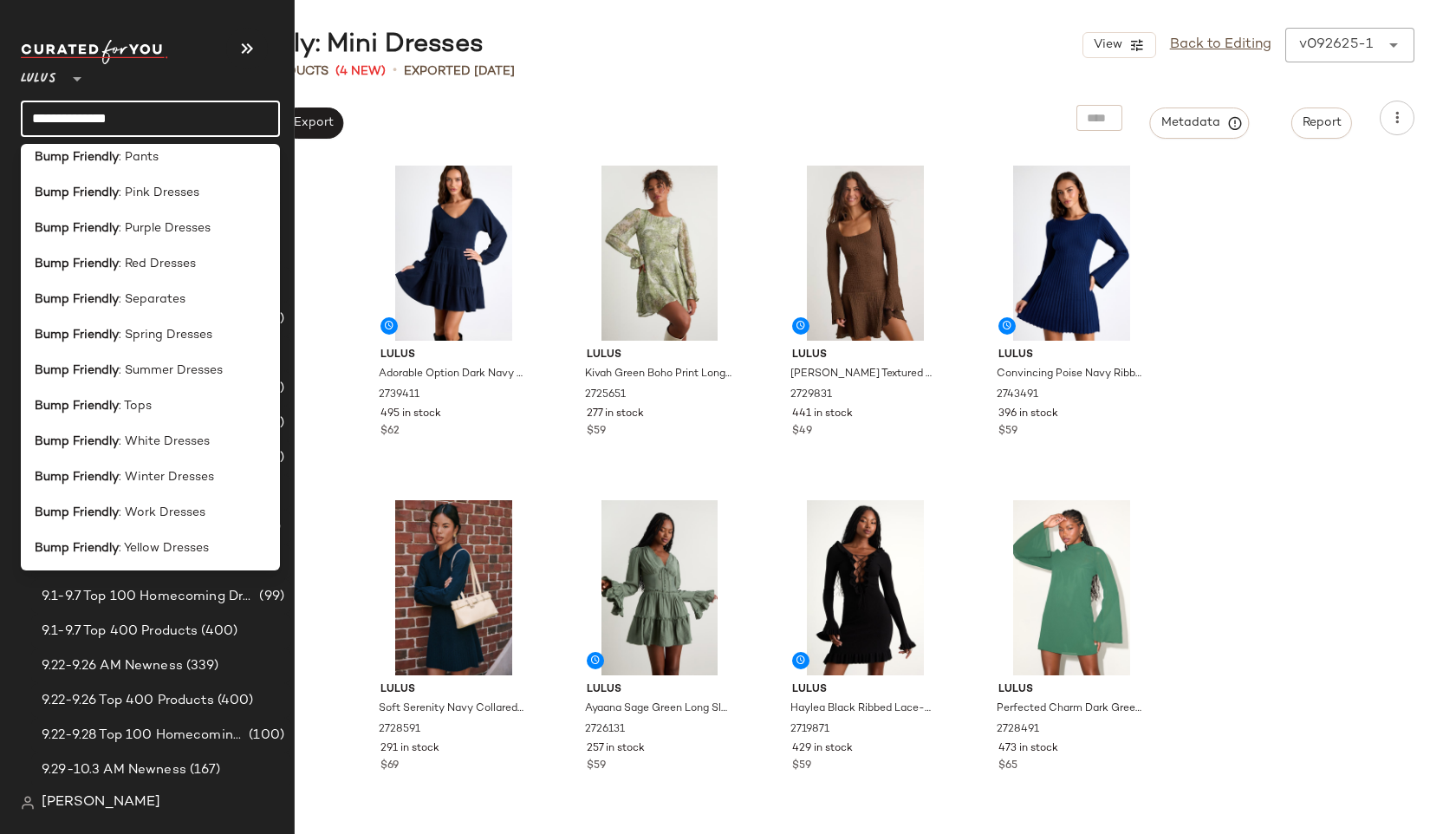
scroll to position [440, 0]
type input "**********"
click at [126, 462] on div "Bump Friendly : Winter Dresses" at bounding box center [151, 474] width 259 height 36
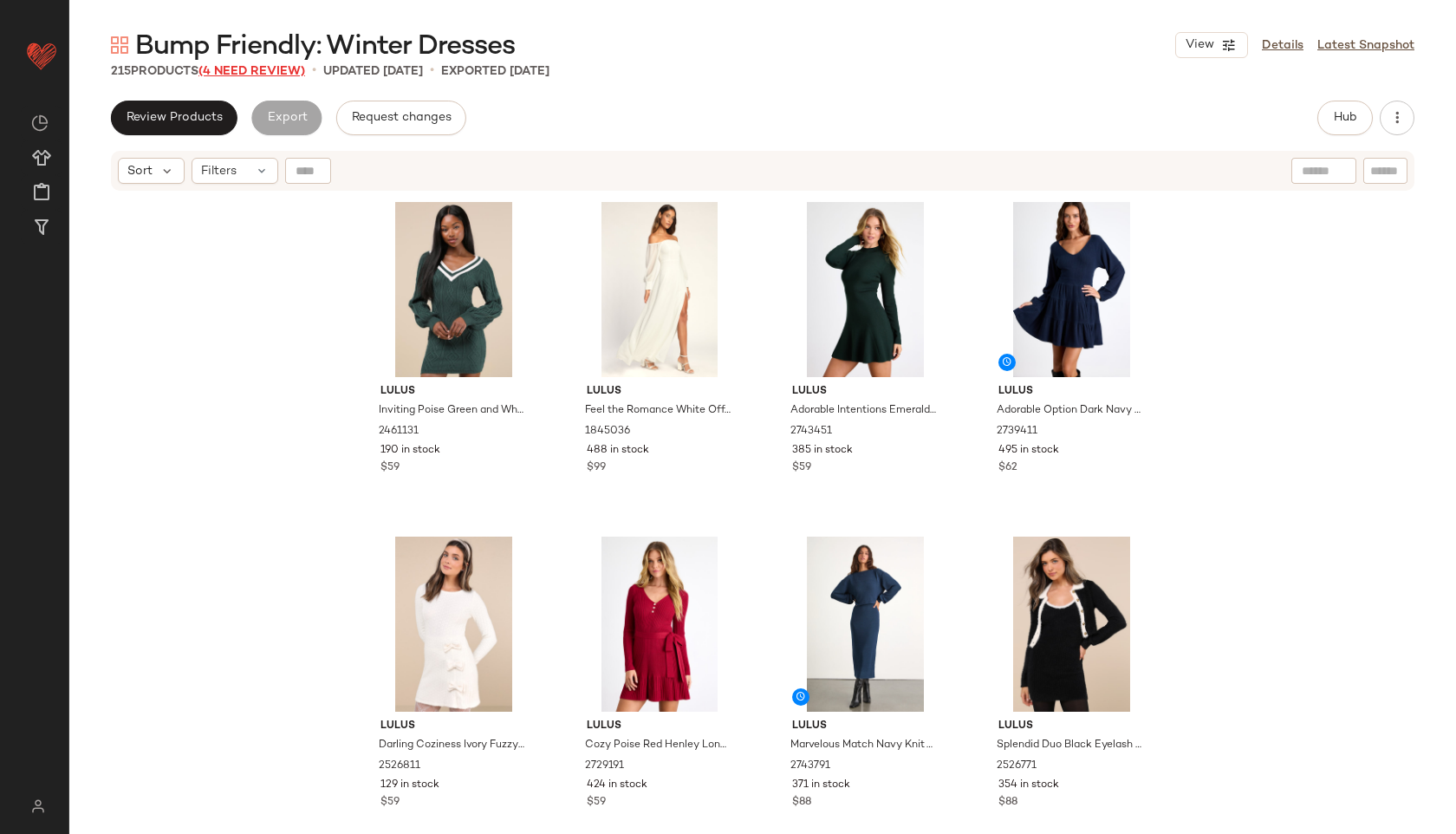
click at [278, 69] on span "(4 Need Review)" at bounding box center [251, 71] width 107 height 13
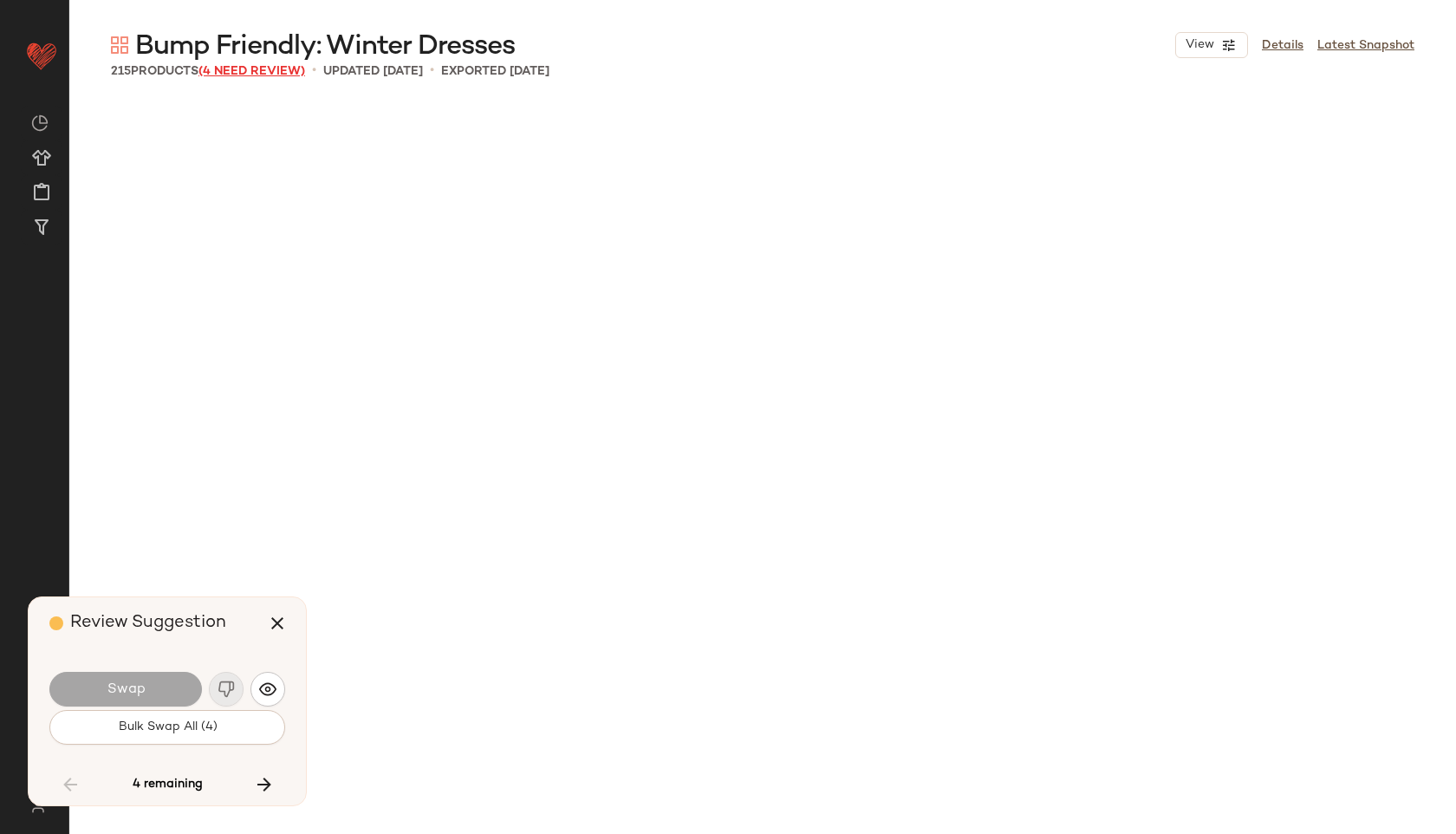
scroll to position [15720, 0]
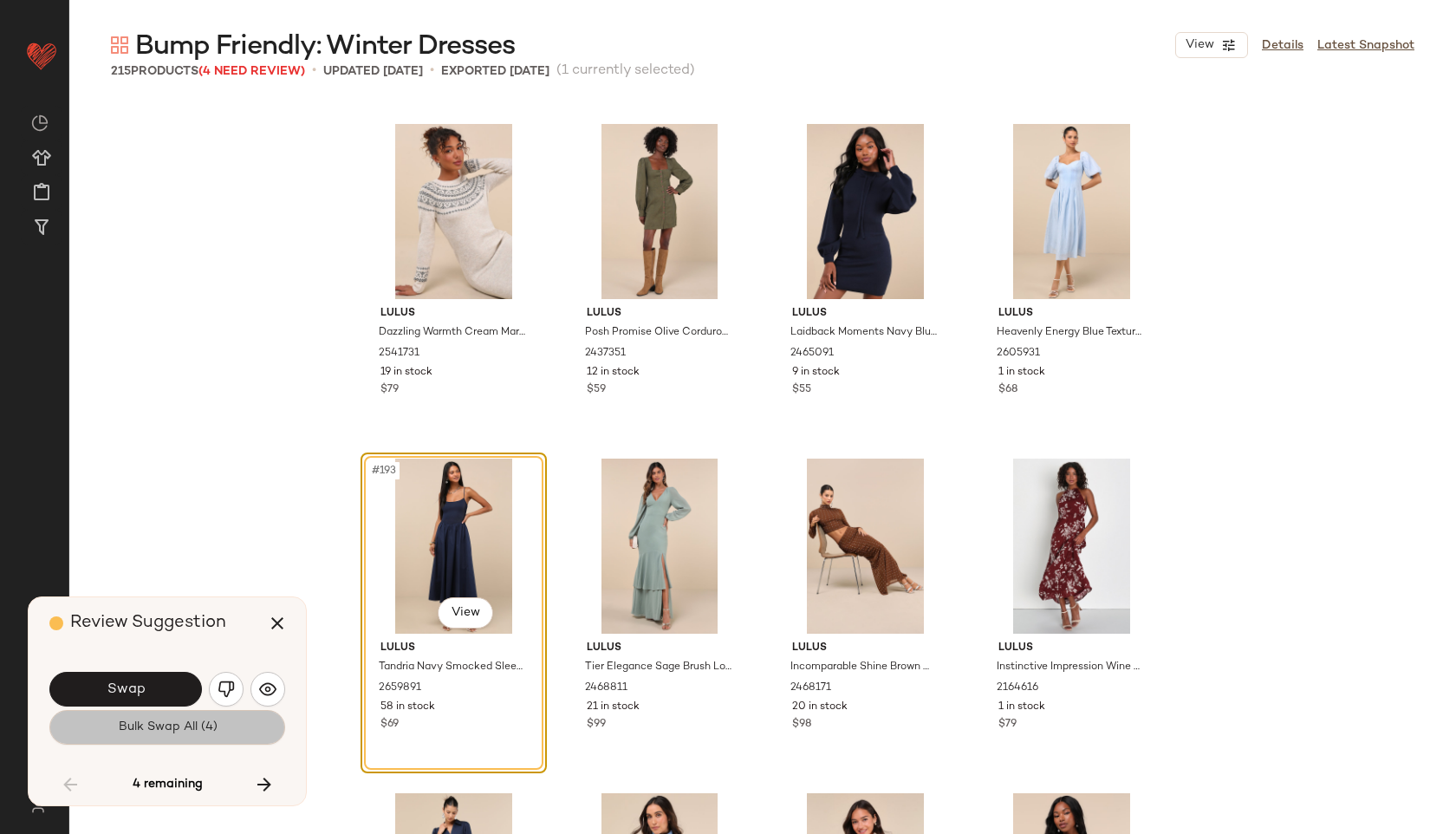
click at [229, 719] on button "Bulk Swap All (4)" at bounding box center [167, 727] width 236 height 35
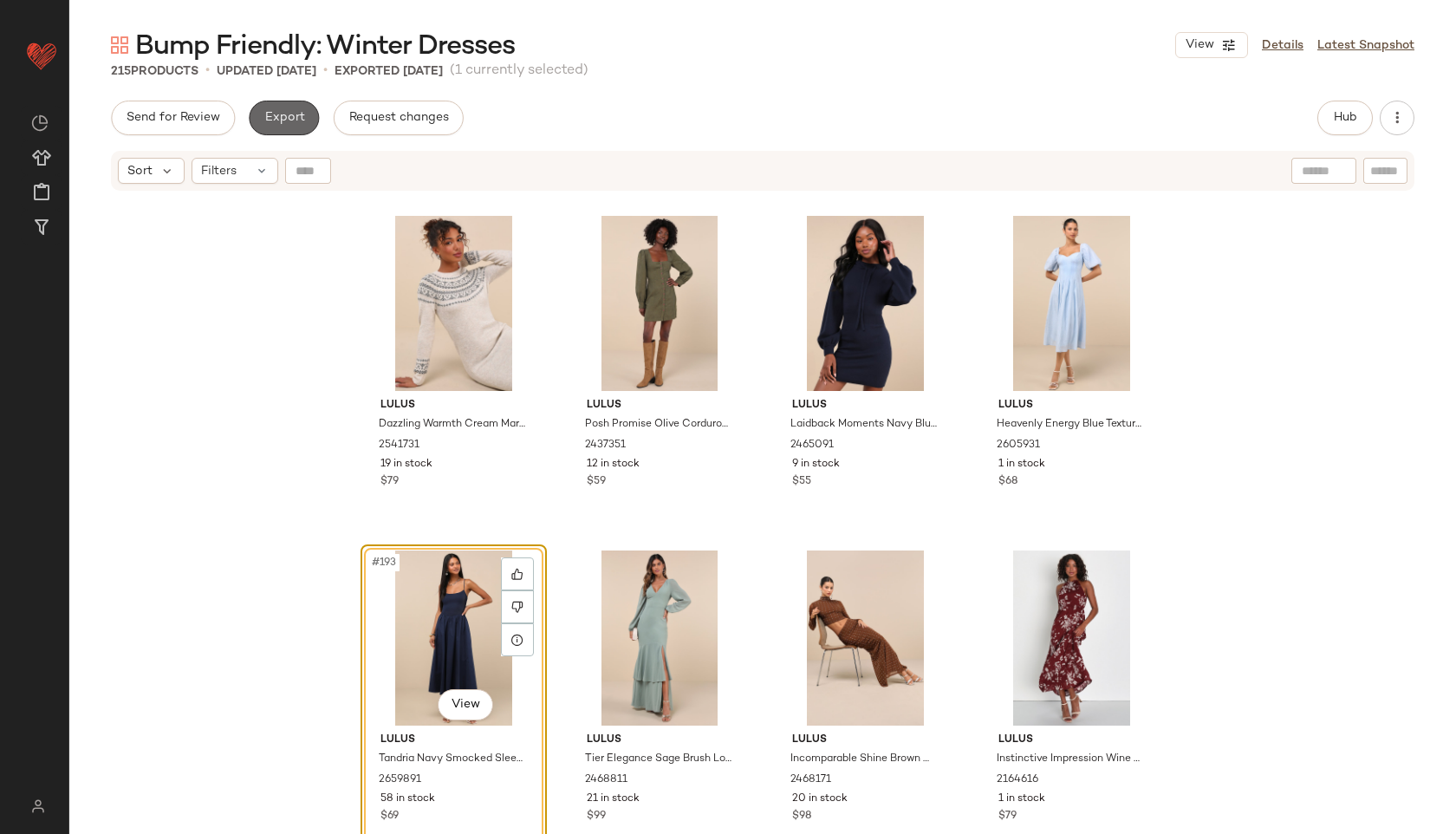
click at [298, 124] on span "Export" at bounding box center [284, 118] width 41 height 14
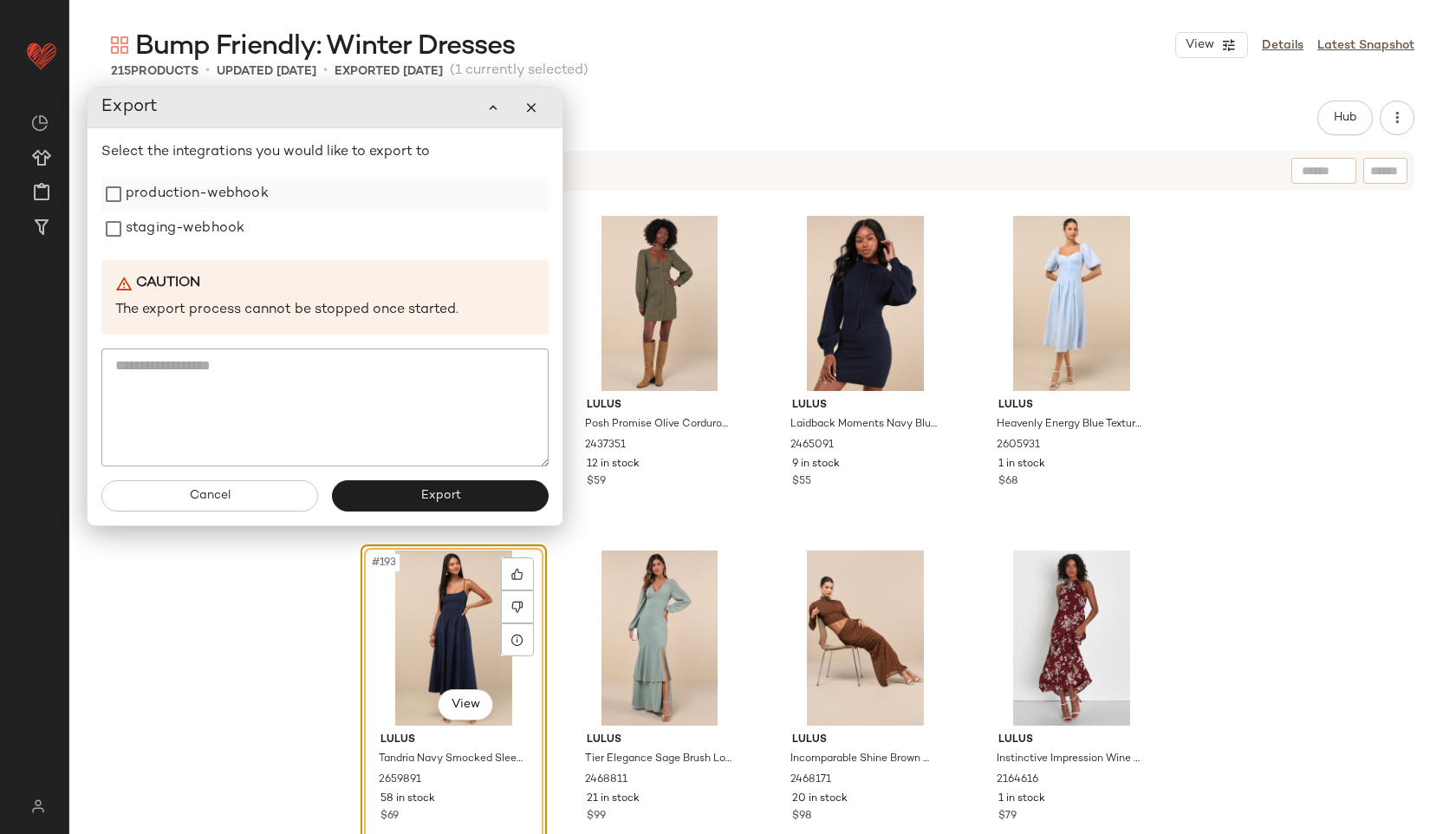
click at [246, 187] on label "production-webhook" at bounding box center [197, 194] width 143 height 35
click at [220, 230] on label "staging-webhook" at bounding box center [185, 229] width 119 height 35
click at [455, 521] on div "Cancel Export" at bounding box center [325, 495] width 475 height 59
click at [451, 499] on span "Export" at bounding box center [440, 495] width 41 height 14
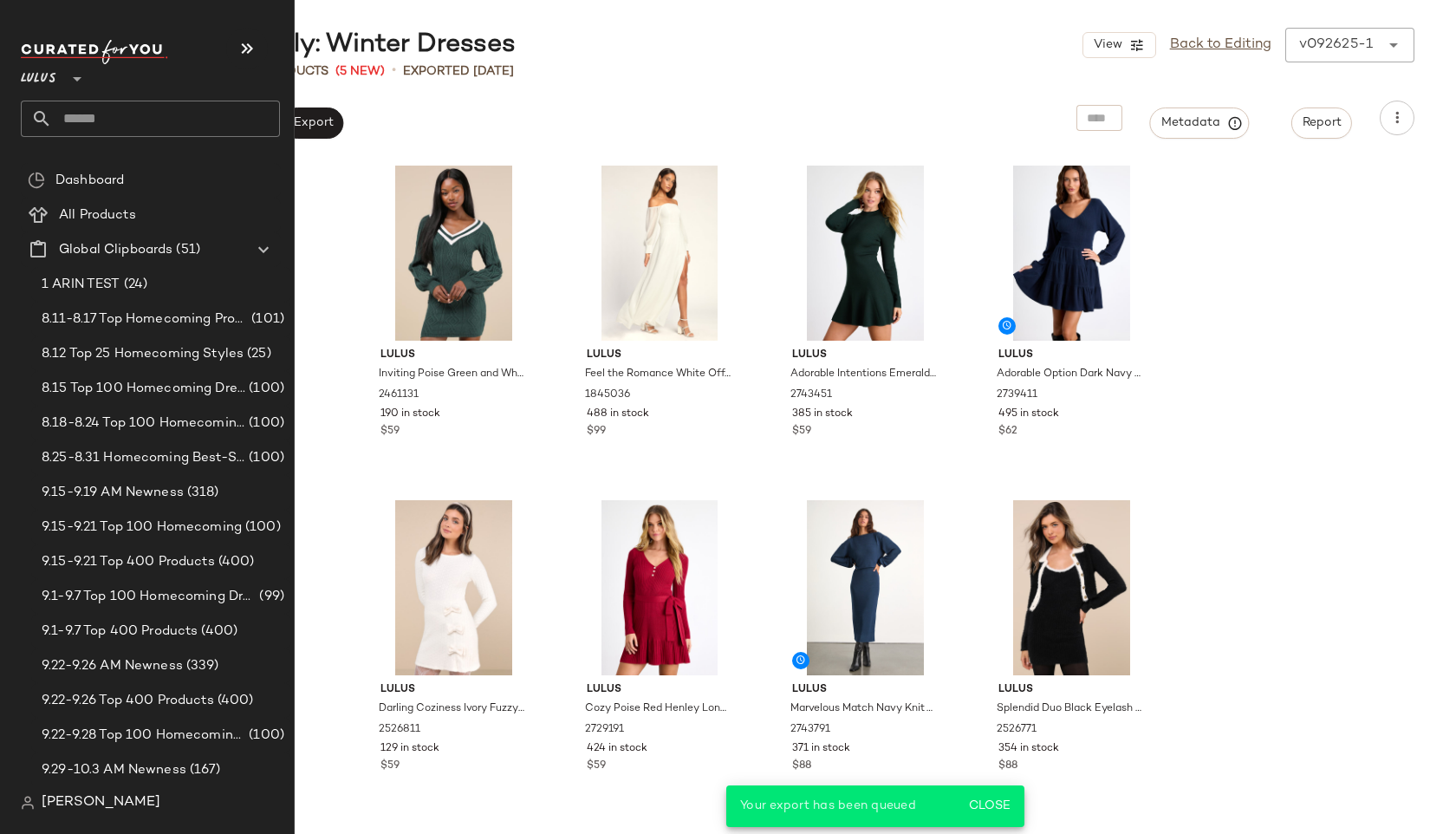
click at [79, 115] on input "text" at bounding box center [166, 119] width 228 height 36
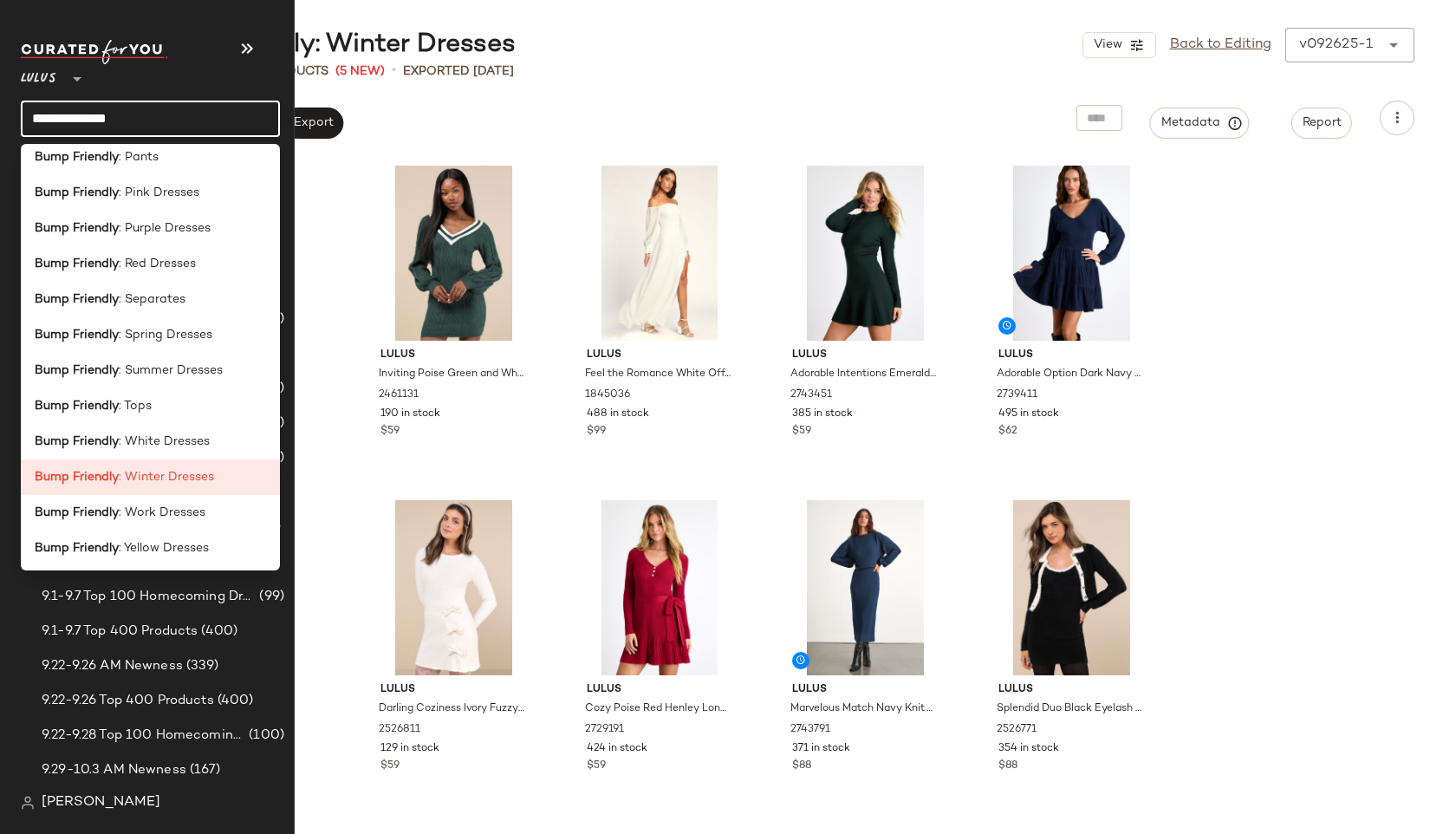
scroll to position [440, 0]
type input "**********"
click at [142, 500] on div "Bump Friendly : Work Dresses" at bounding box center [151, 509] width 259 height 36
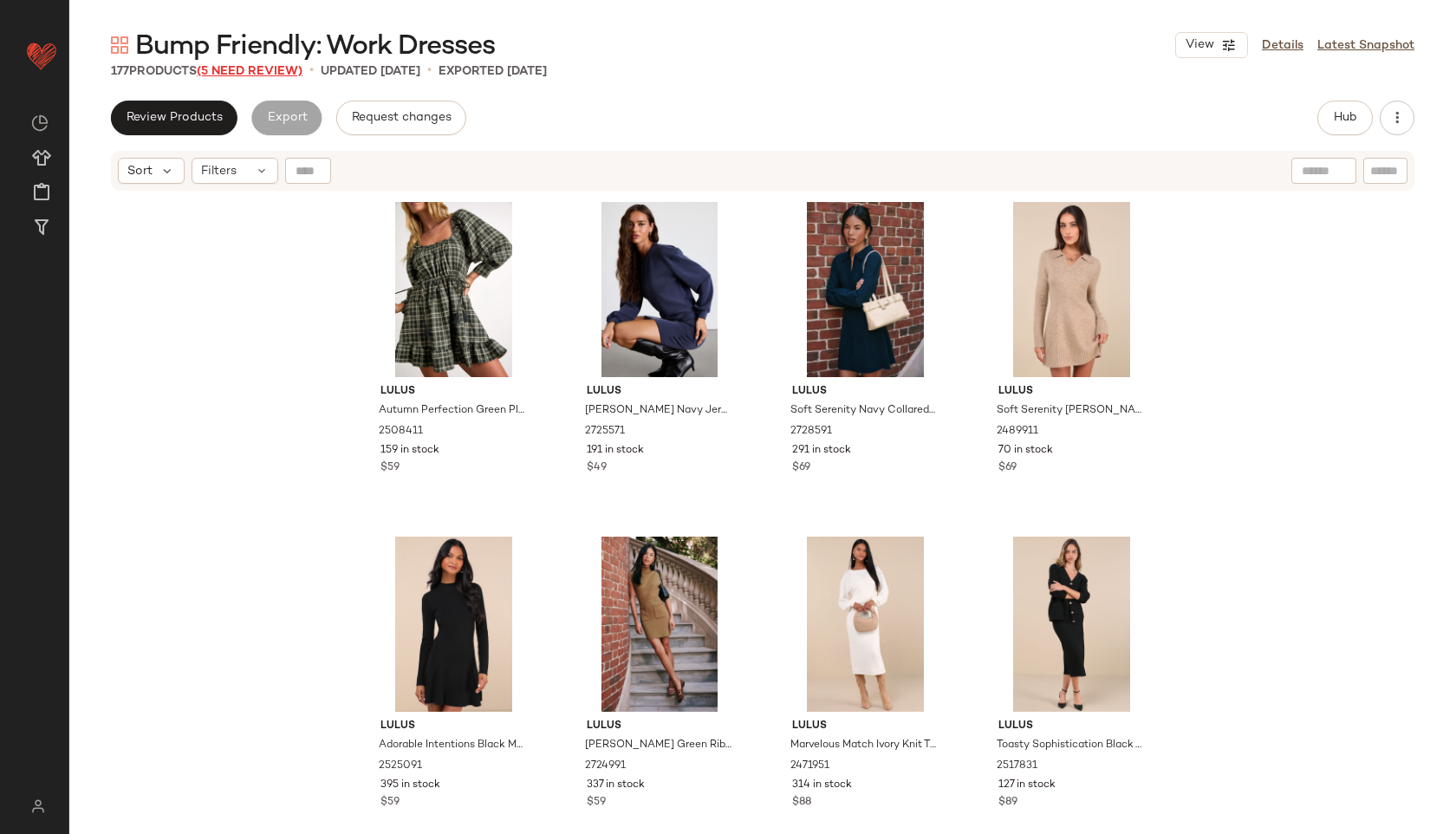
click at [284, 71] on span "(5 Need Review)" at bounding box center [250, 71] width 106 height 13
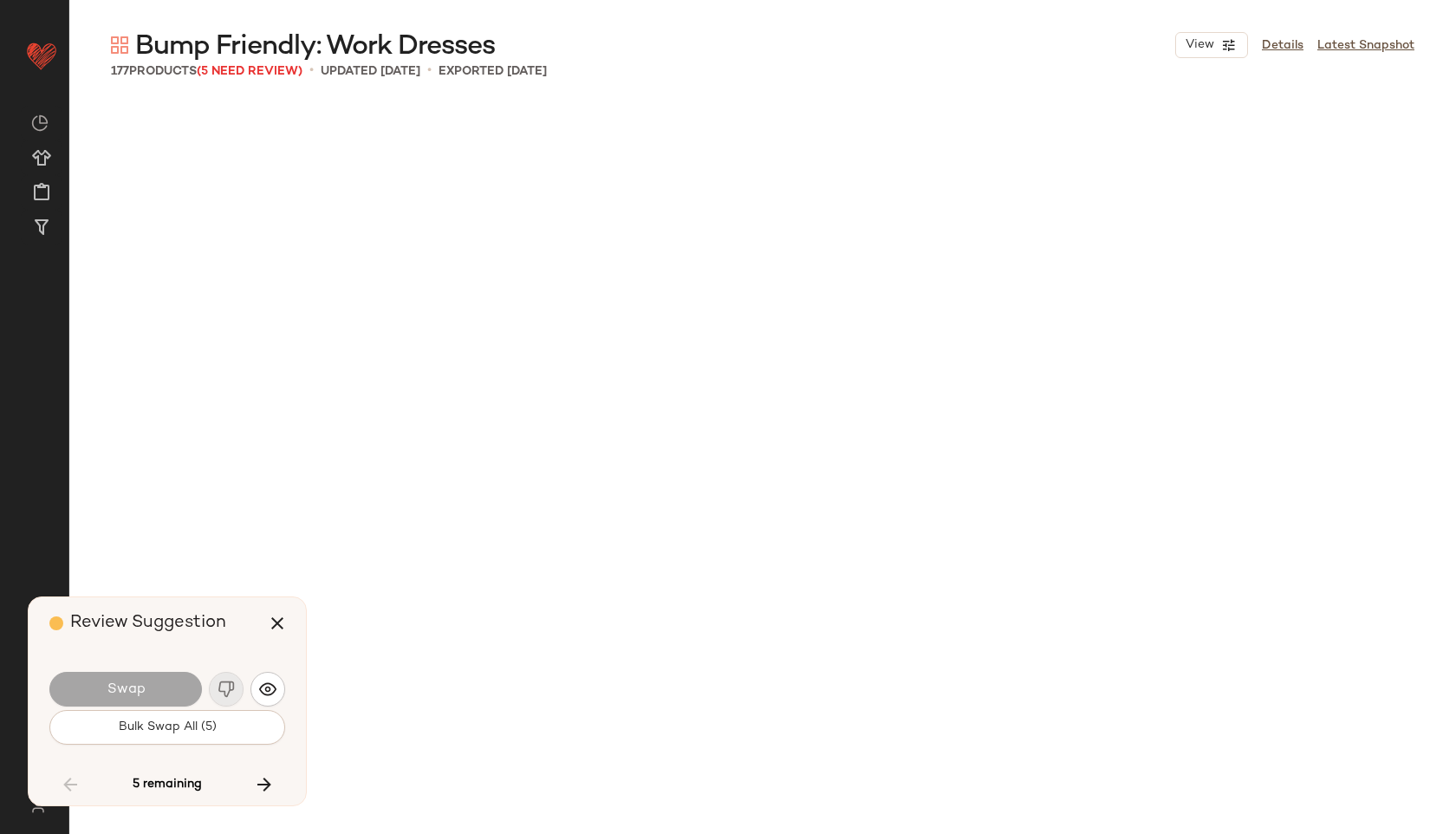
scroll to position [11372, 0]
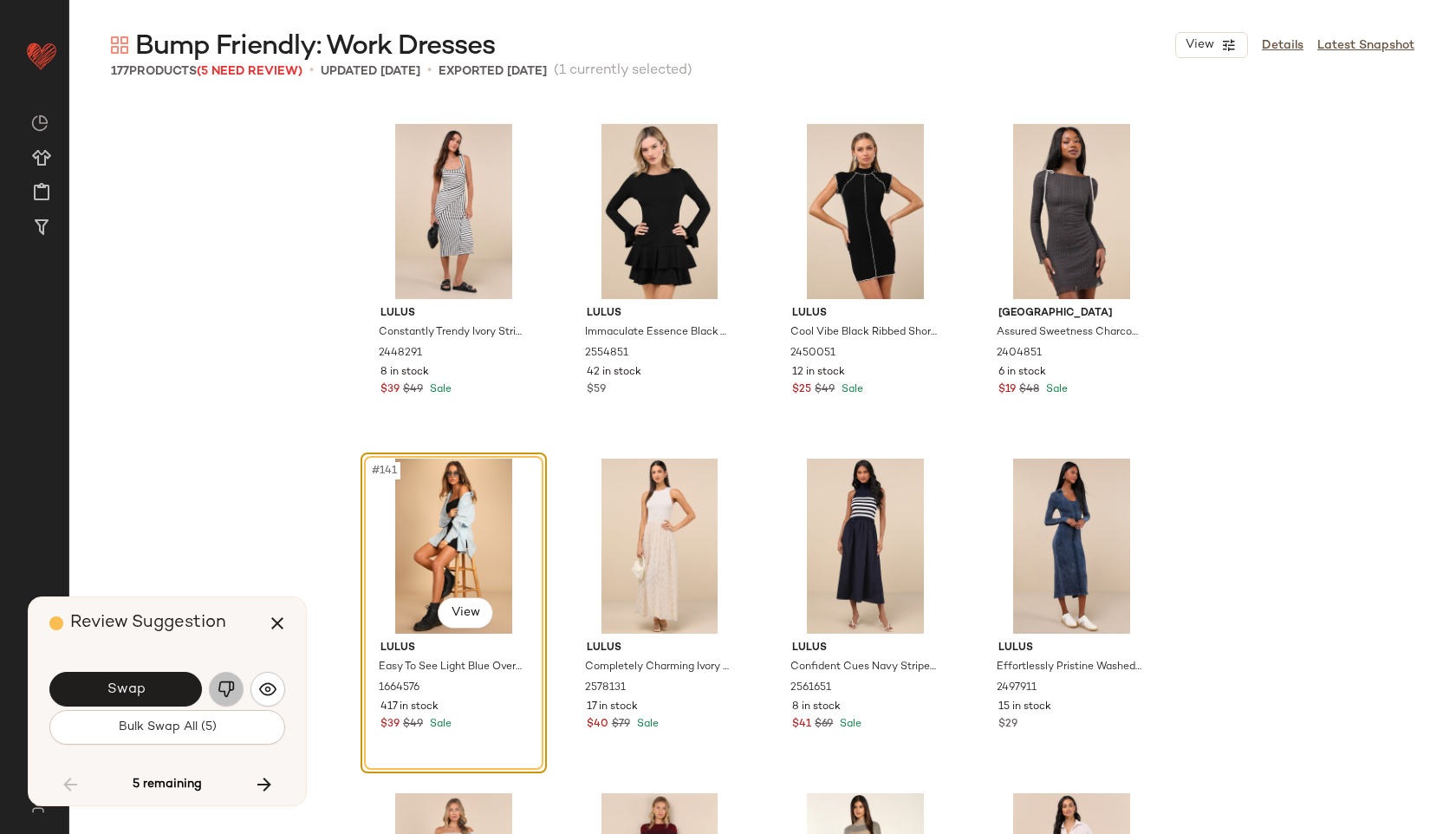
click at [226, 688] on img "button" at bounding box center [225, 688] width 17 height 17
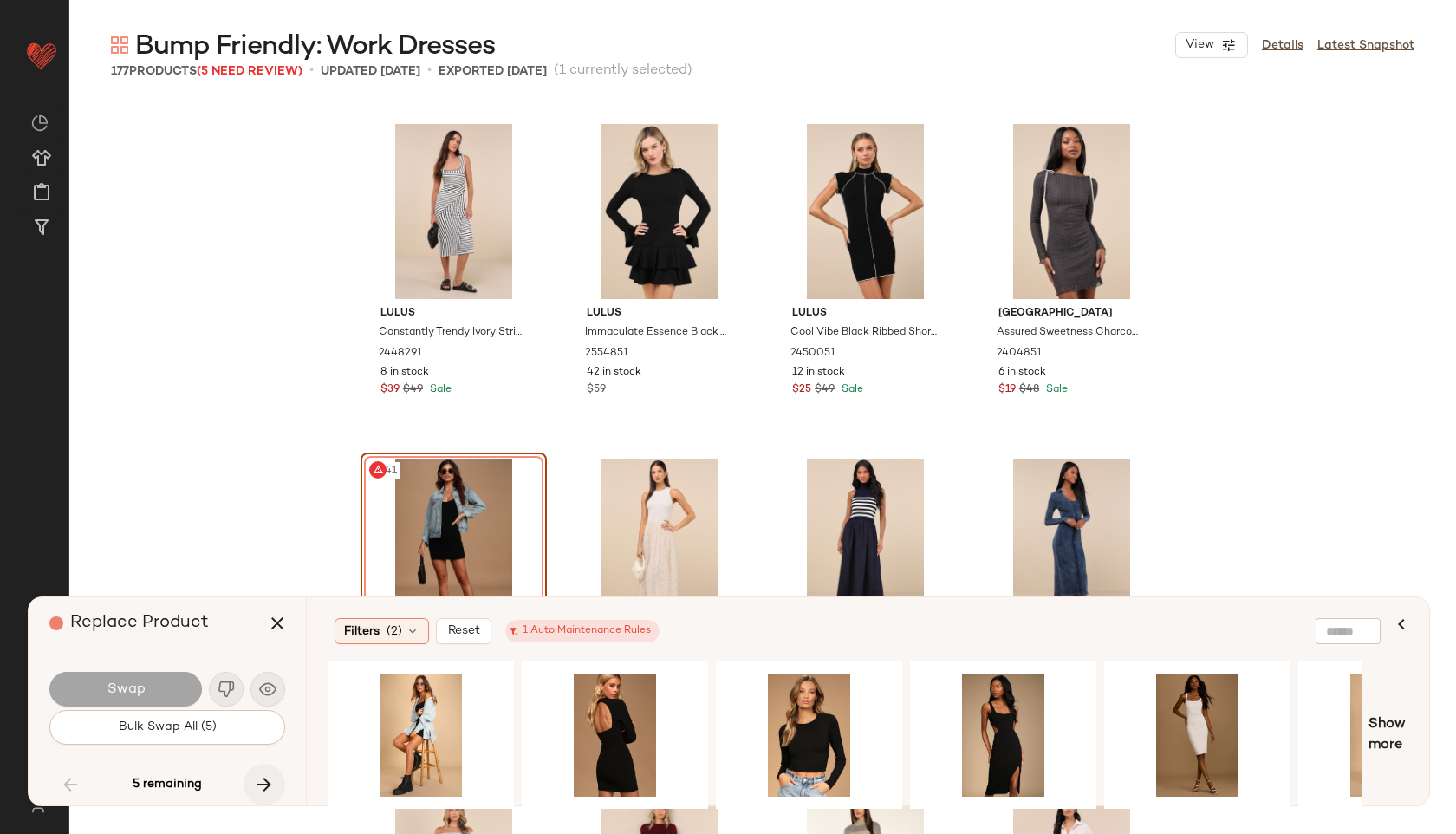
click at [267, 781] on icon "button" at bounding box center [264, 784] width 21 height 21
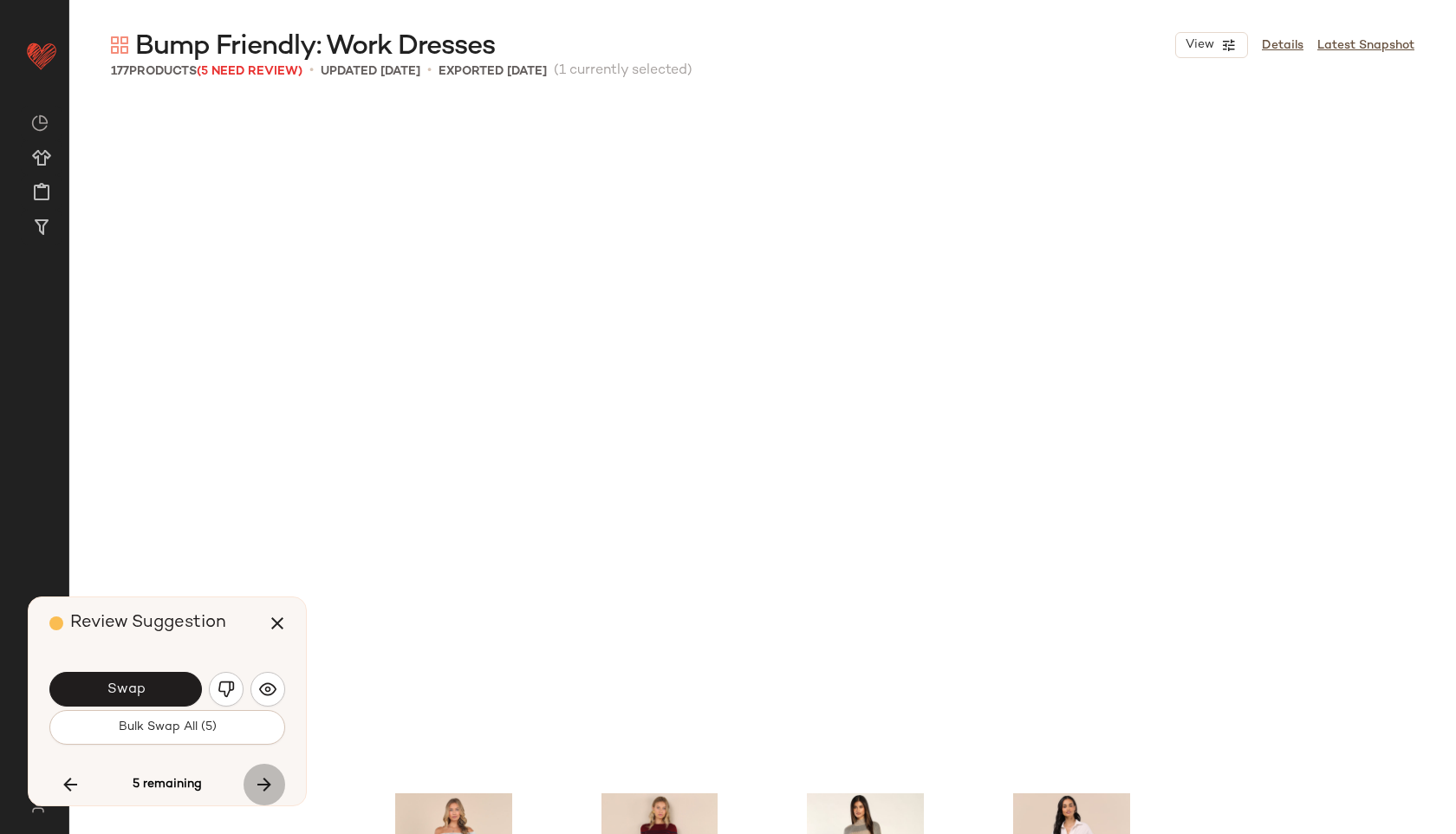
scroll to position [12041, 0]
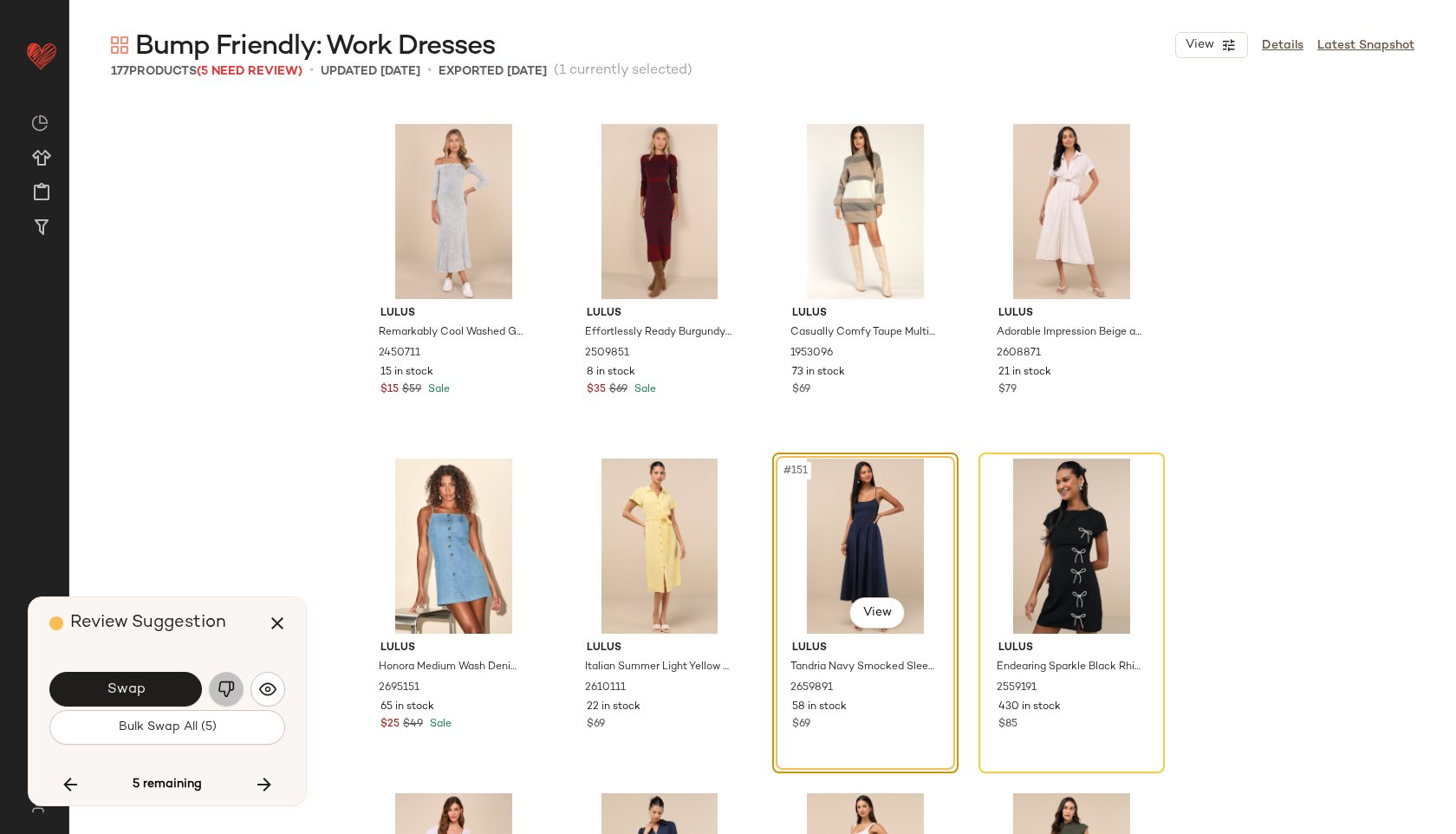
click at [220, 683] on img "button" at bounding box center [225, 688] width 17 height 17
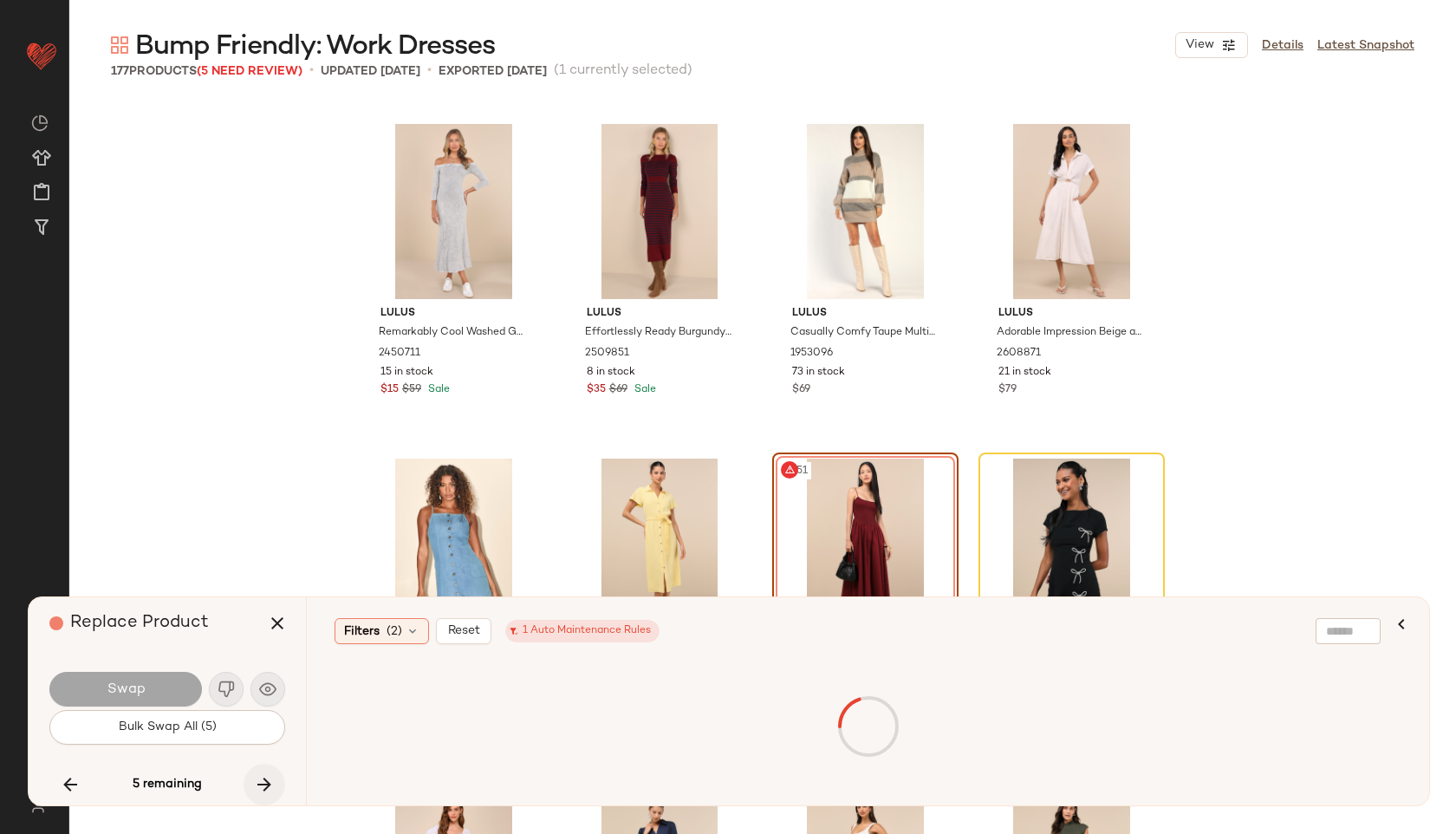
click at [271, 787] on icon "button" at bounding box center [264, 784] width 21 height 21
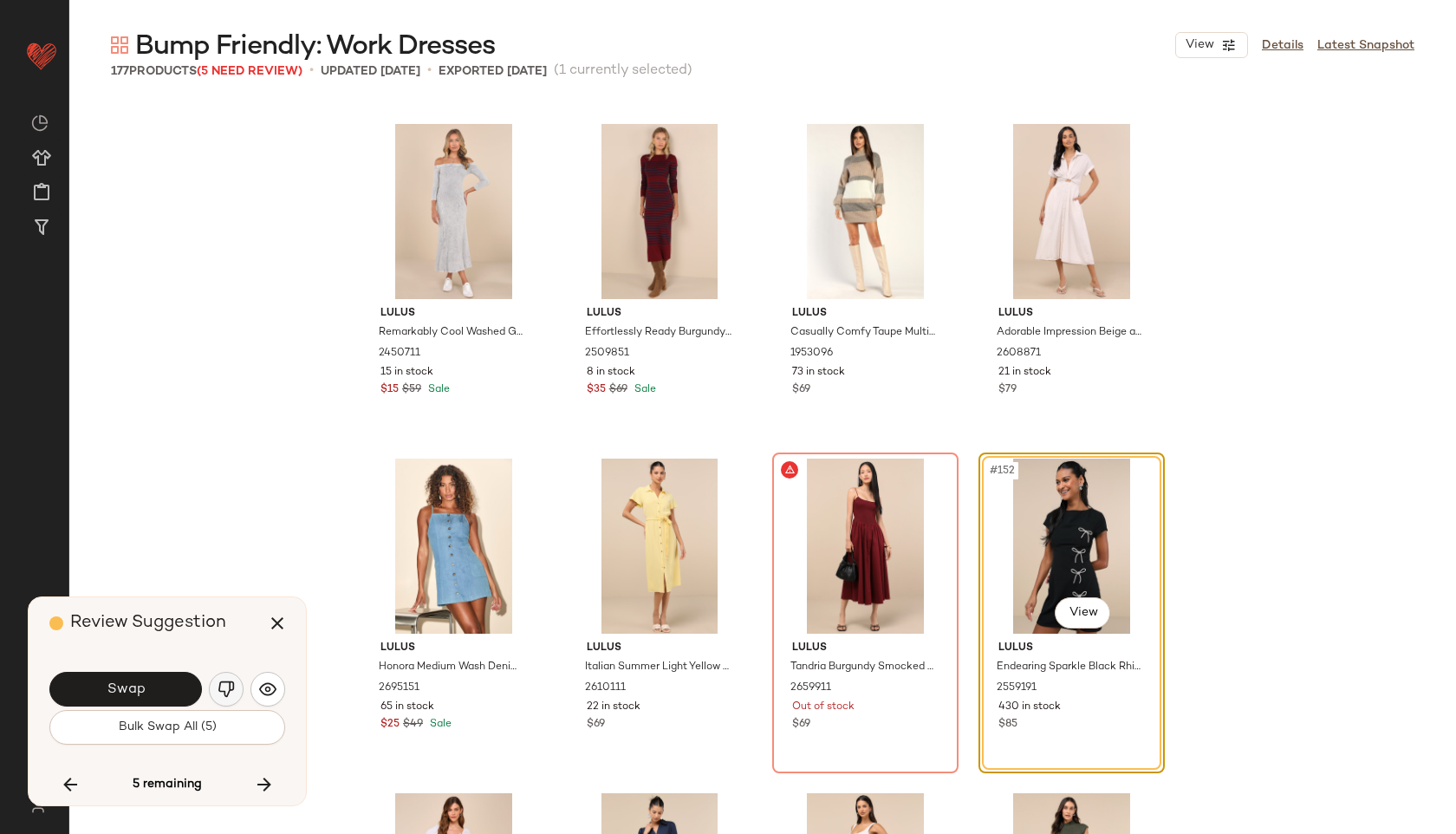
click at [236, 688] on button "button" at bounding box center [226, 689] width 35 height 35
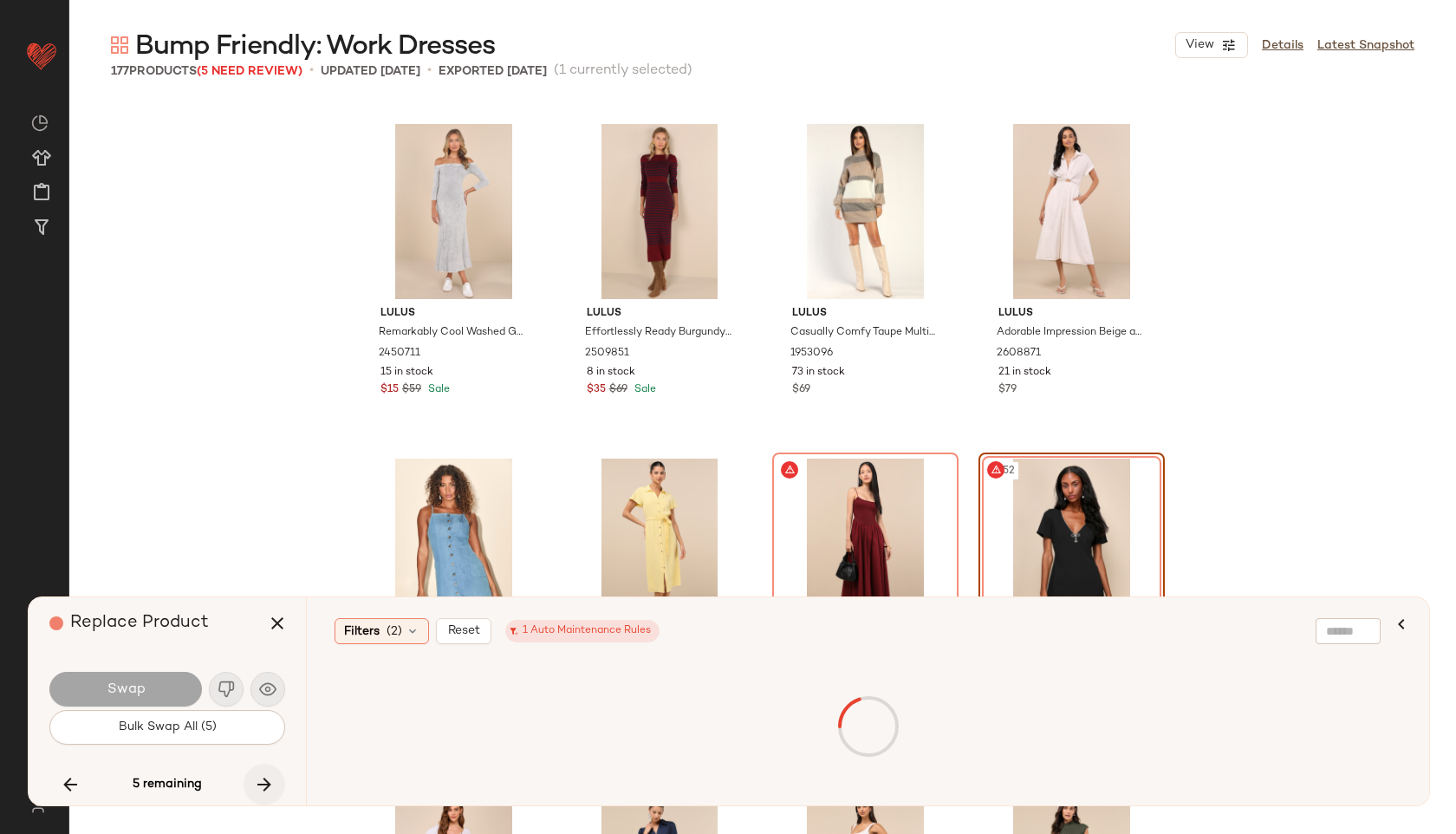
click at [265, 774] on icon "button" at bounding box center [264, 784] width 21 height 21
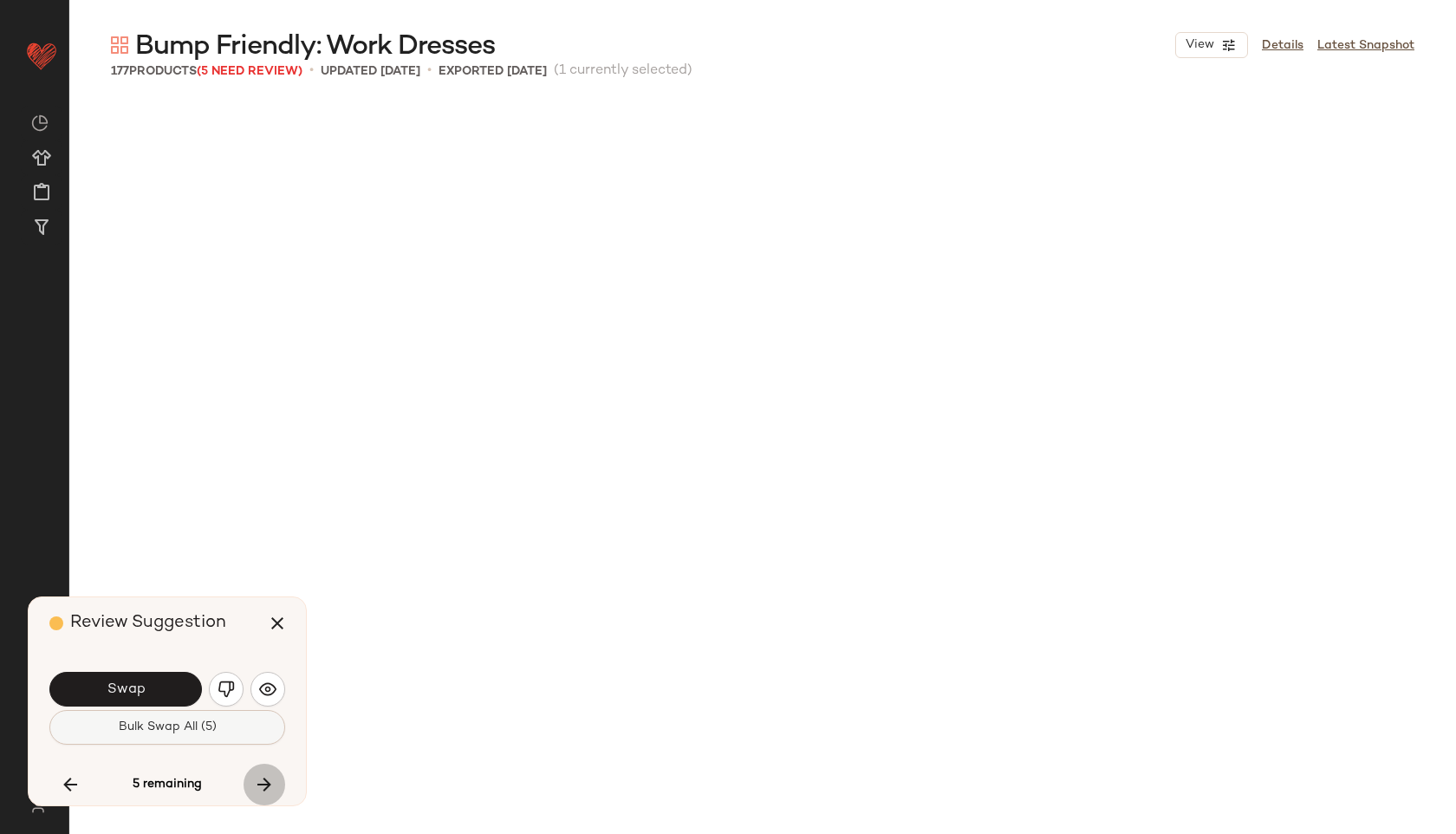
scroll to position [13044, 0]
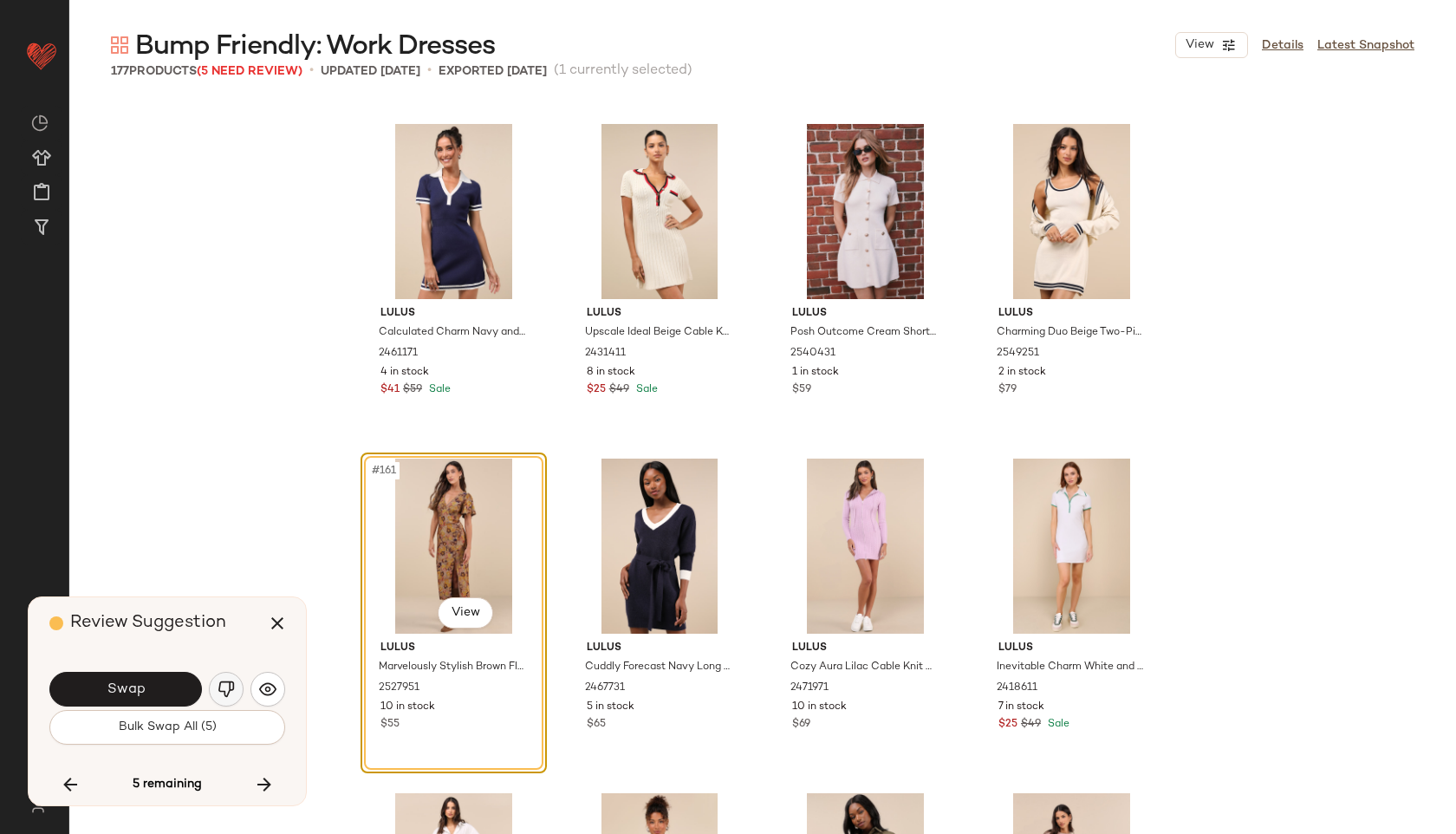
click at [226, 682] on img "button" at bounding box center [225, 688] width 17 height 17
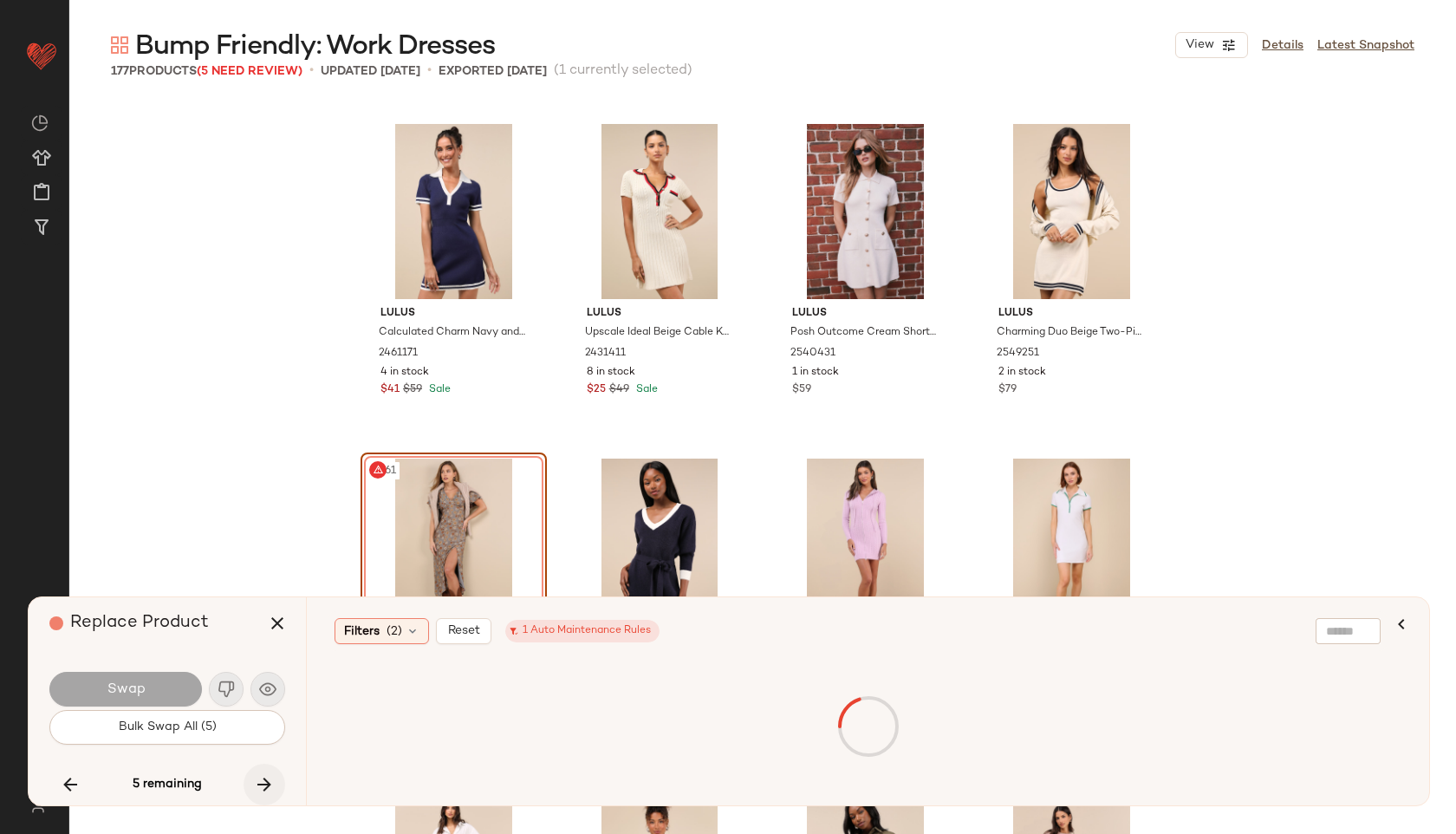
click at [267, 784] on icon "button" at bounding box center [264, 784] width 21 height 21
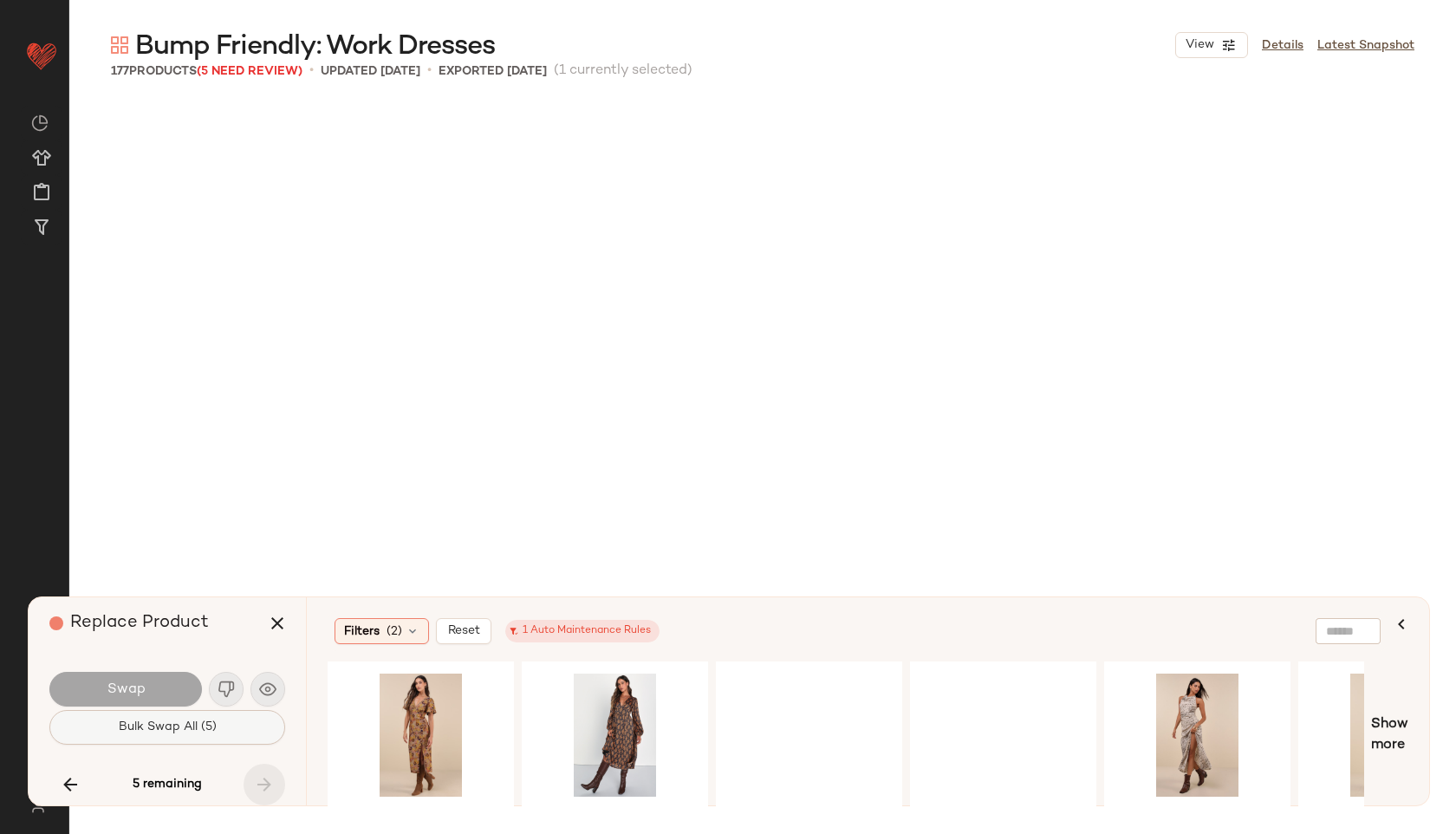
scroll to position [14048, 0]
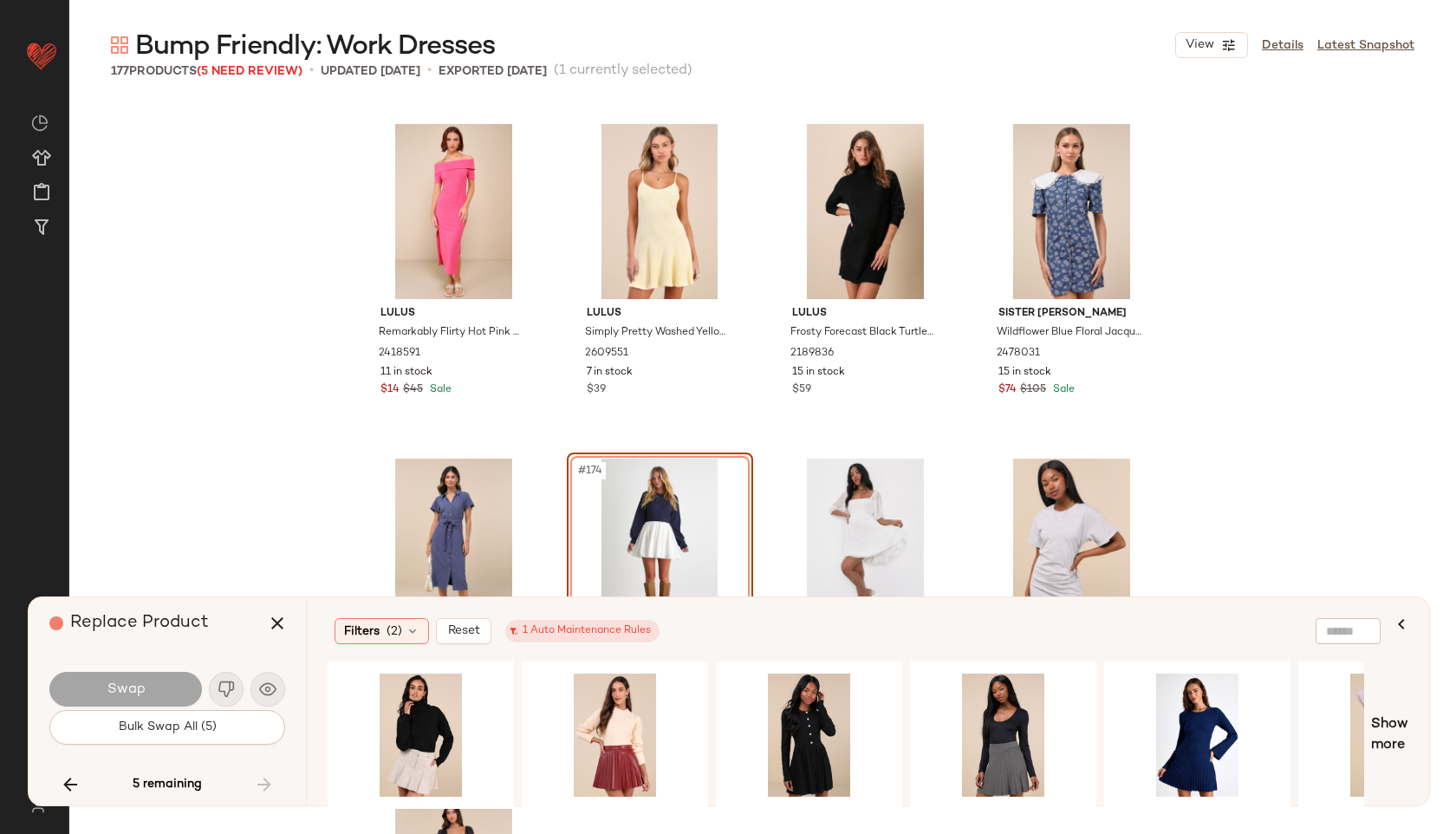
click at [229, 686] on div "Swap" at bounding box center [167, 689] width 236 height 42
click at [278, 619] on icon "button" at bounding box center [277, 622] width 21 height 21
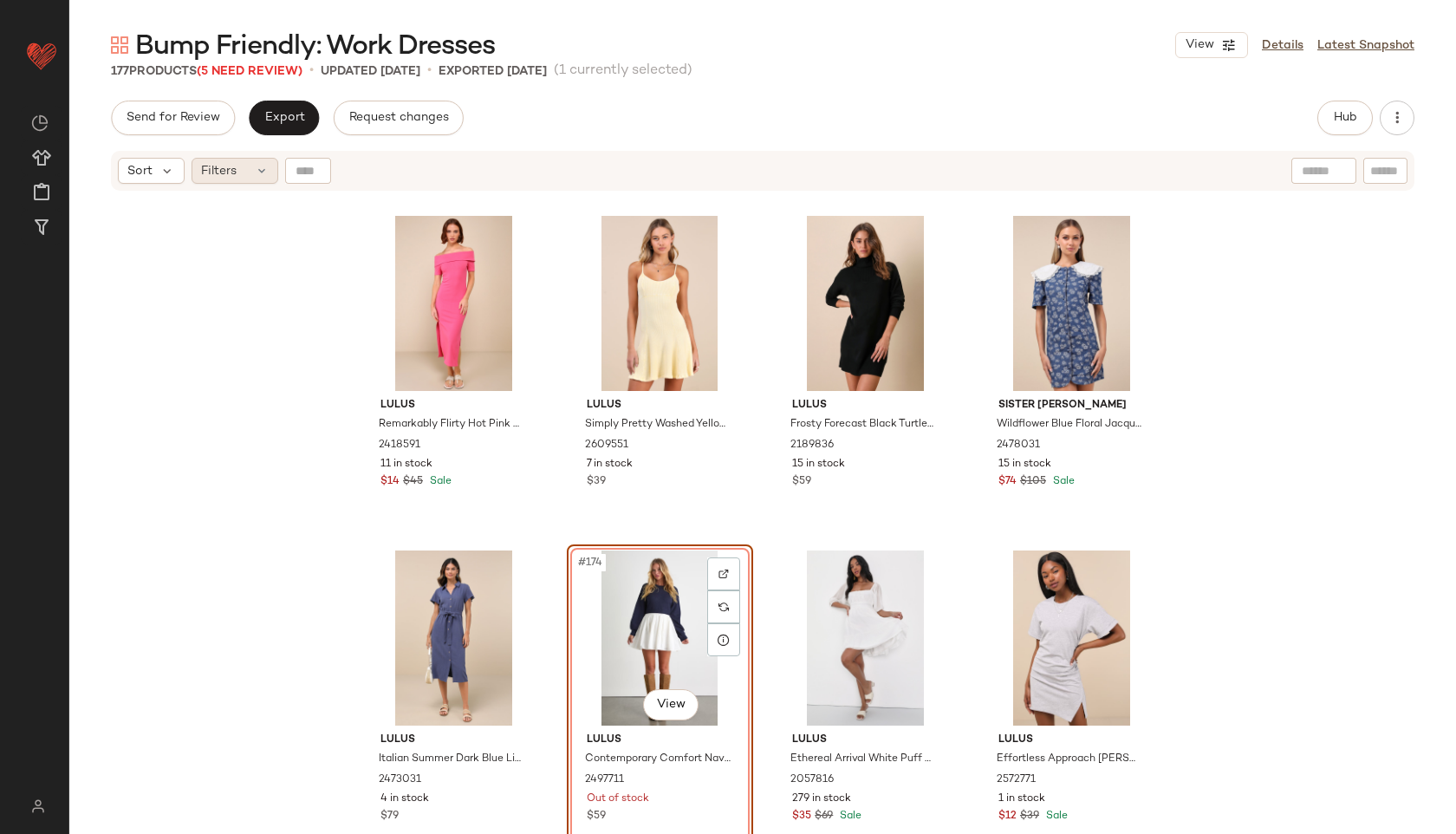
click at [225, 179] on span "Filters" at bounding box center [218, 172] width 36 height 18
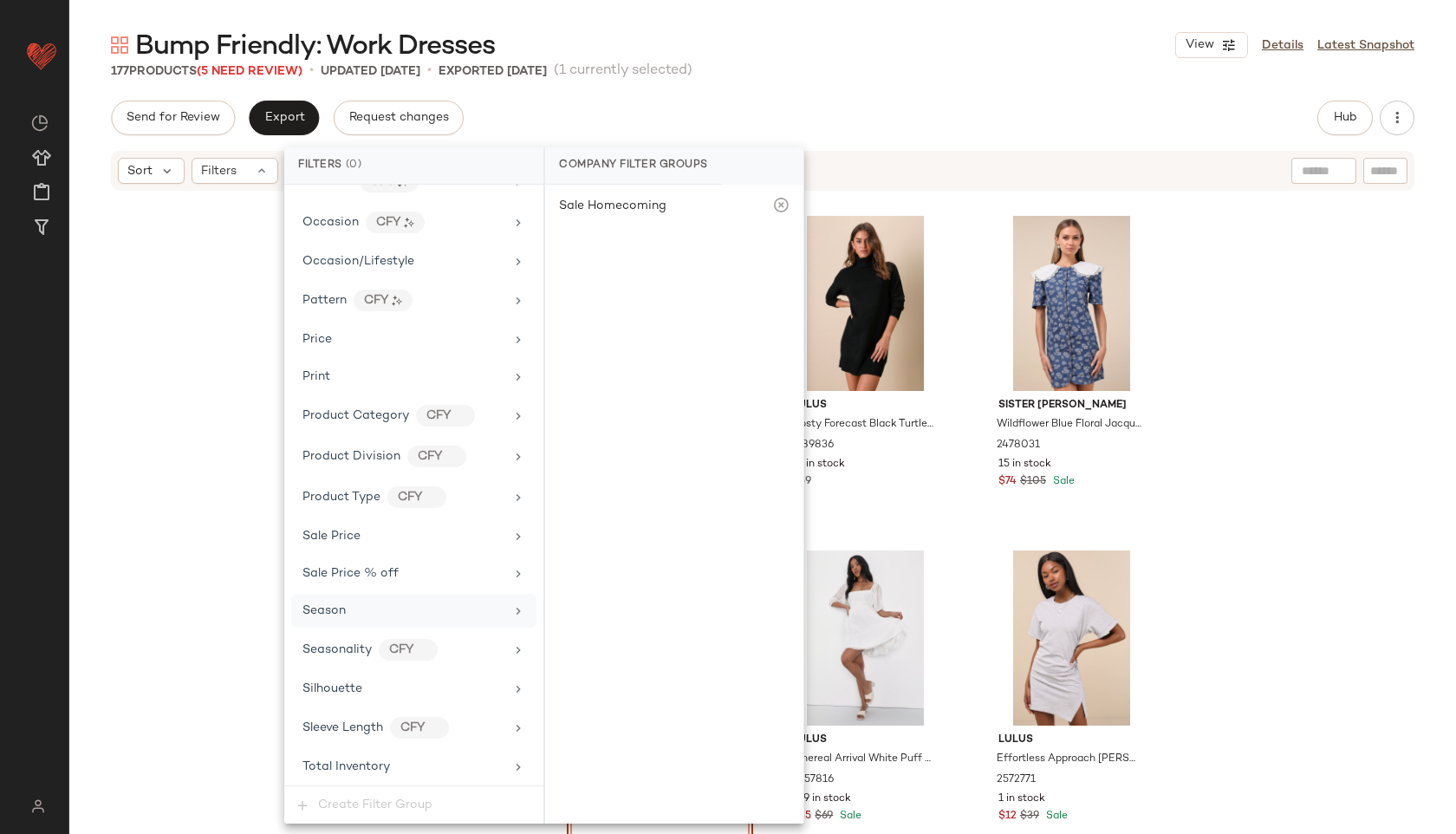
scroll to position [1027, 0]
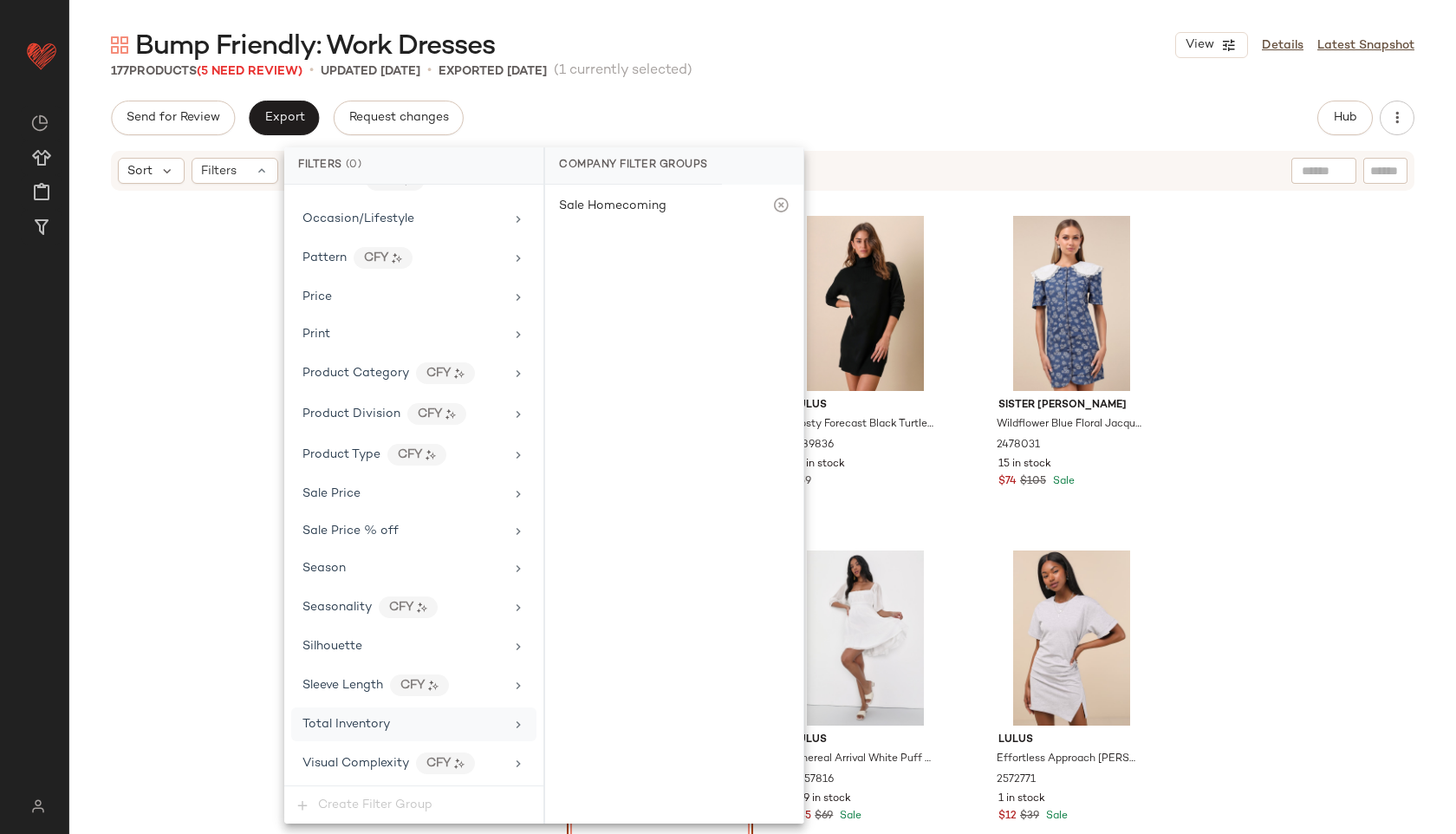
click at [371, 721] on span "Total Inventory" at bounding box center [346, 724] width 88 height 13
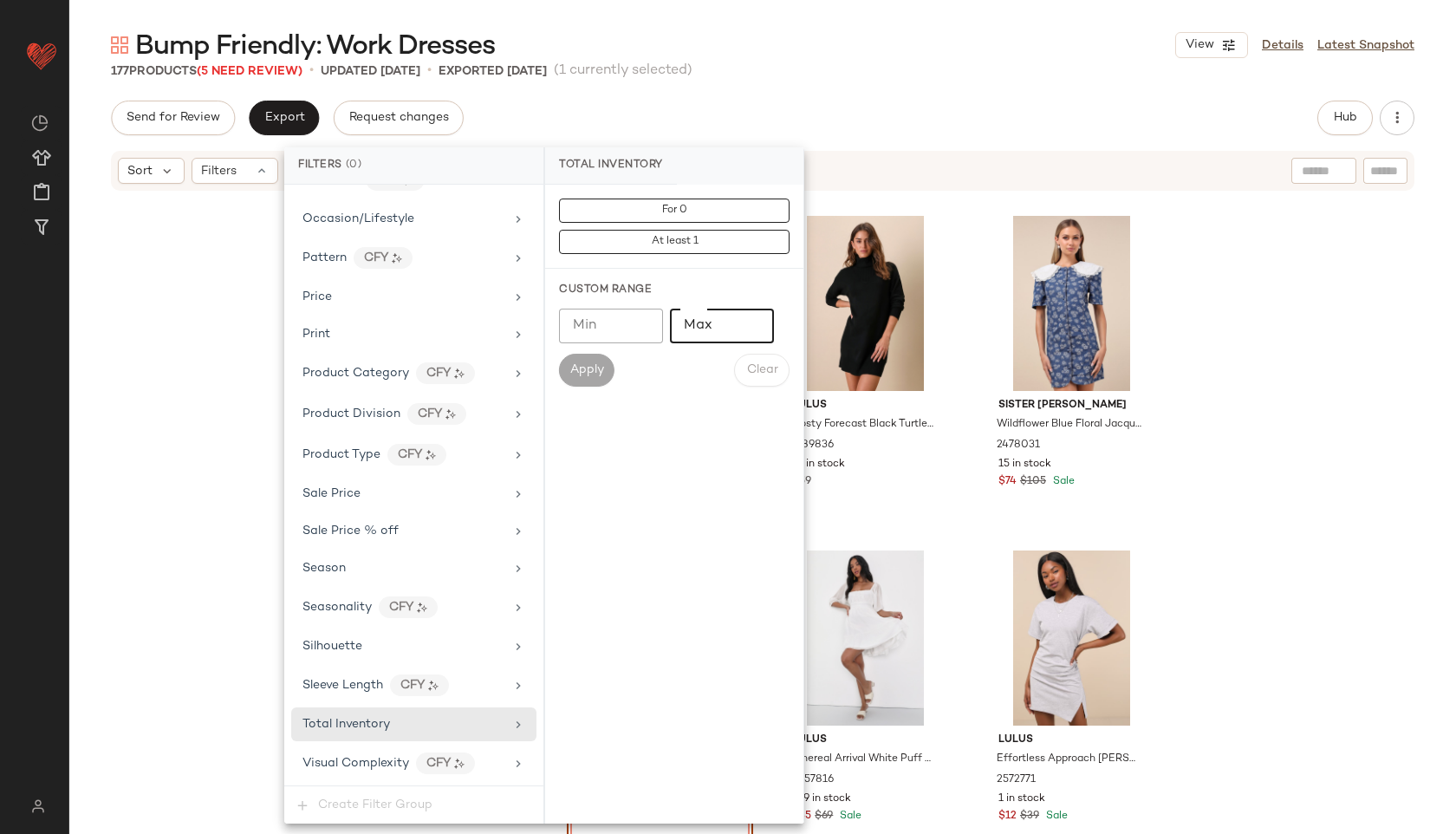
click at [726, 326] on input "Max" at bounding box center [722, 326] width 104 height 35
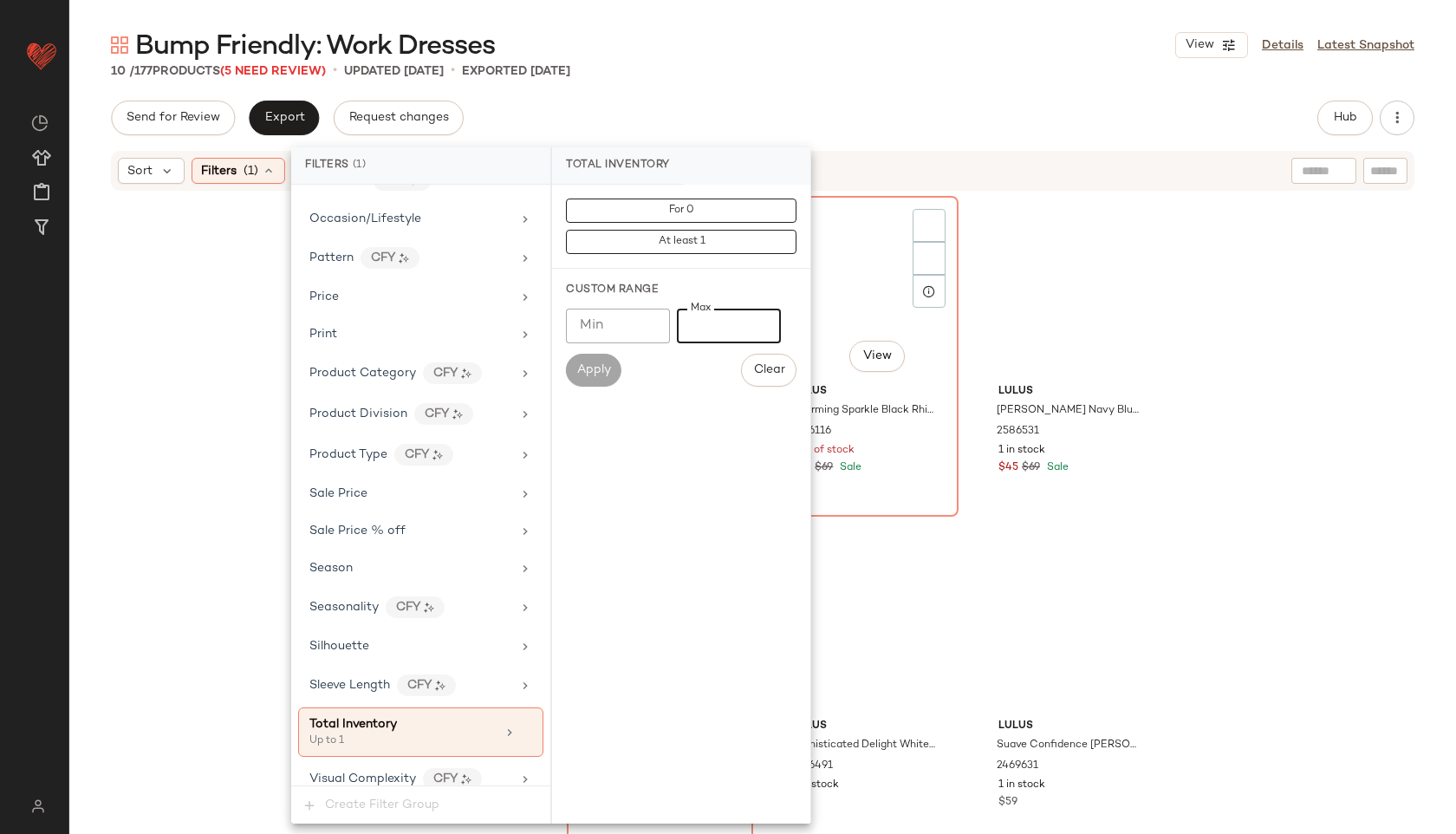
type input "*"
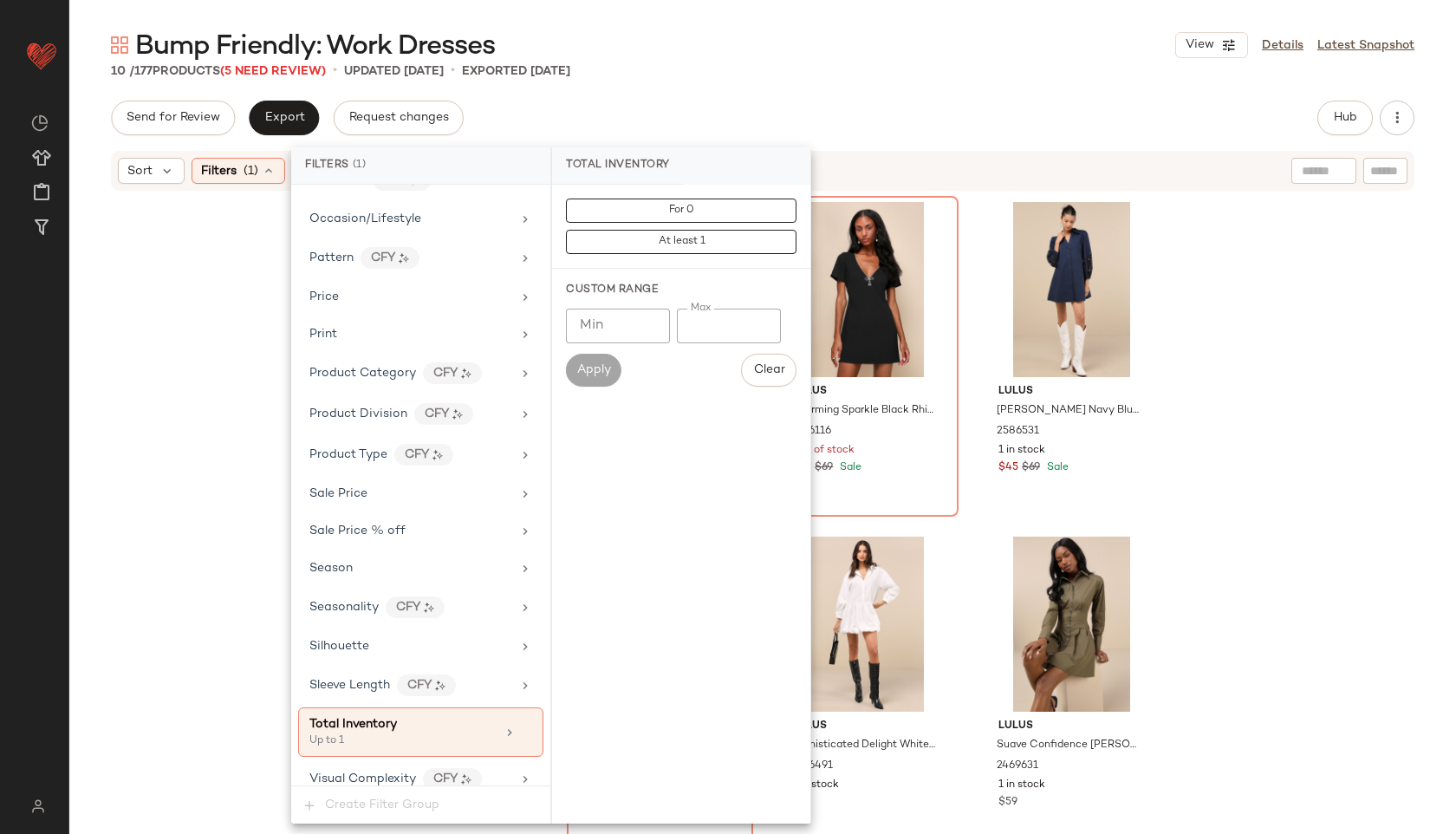
click at [885, 85] on div "Bump Friendly: Work Dresses View Details Latest Snapshot 10 / 177 Products (5 N…" at bounding box center [762, 430] width 1387 height 806
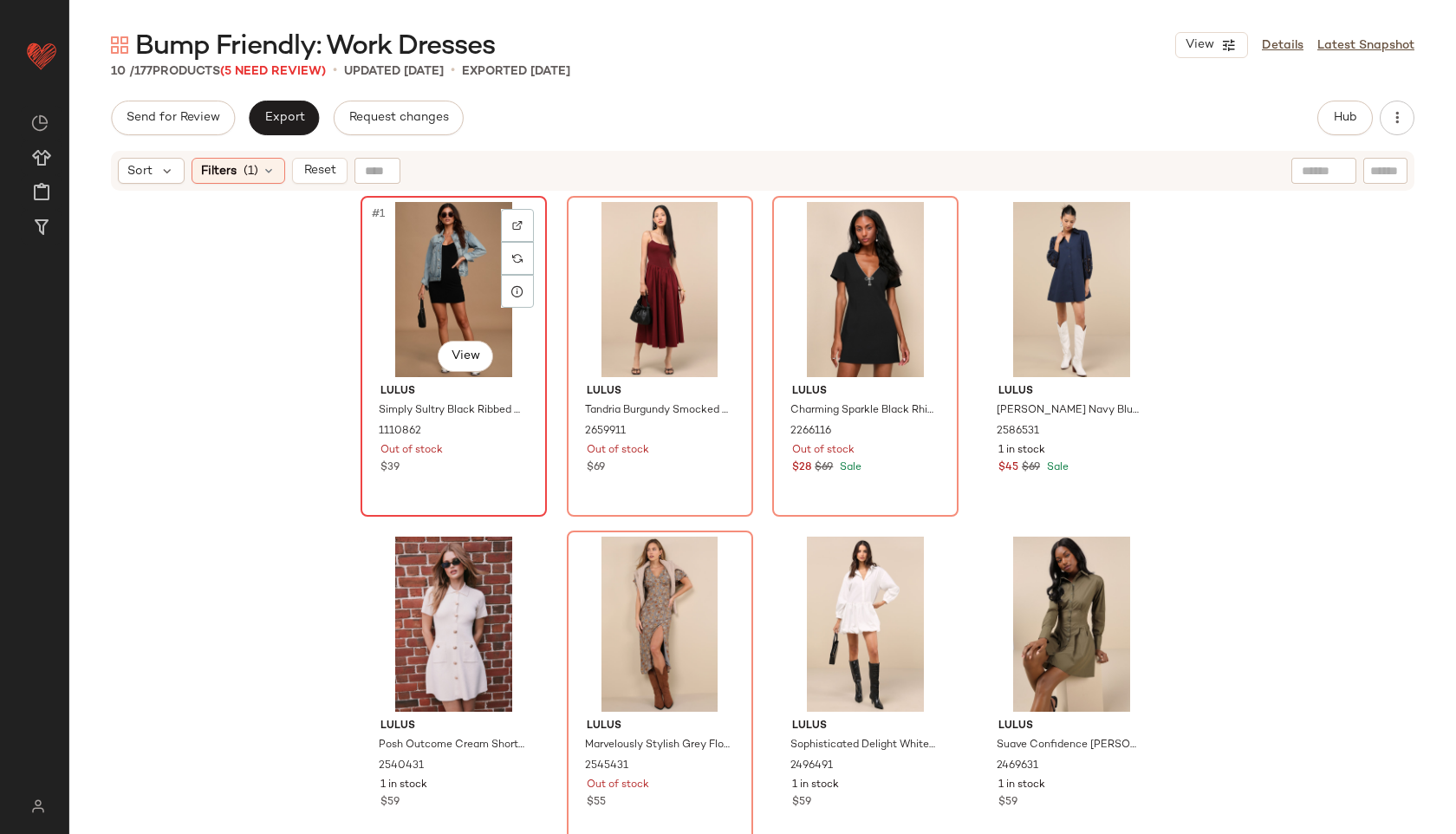
click at [421, 305] on div "#1 View" at bounding box center [454, 289] width 174 height 175
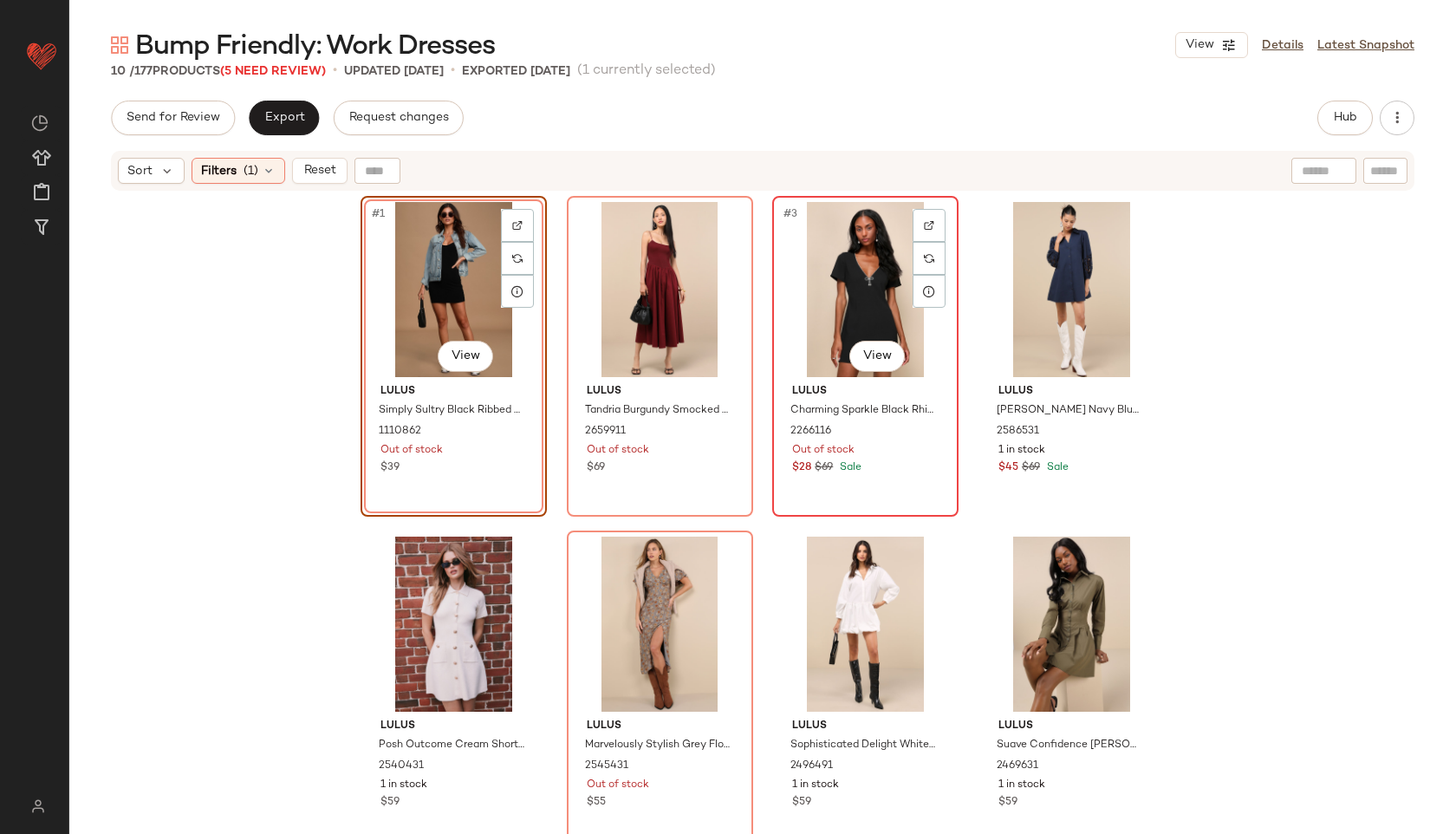
click at [791, 339] on div "#3 View" at bounding box center [865, 289] width 174 height 175
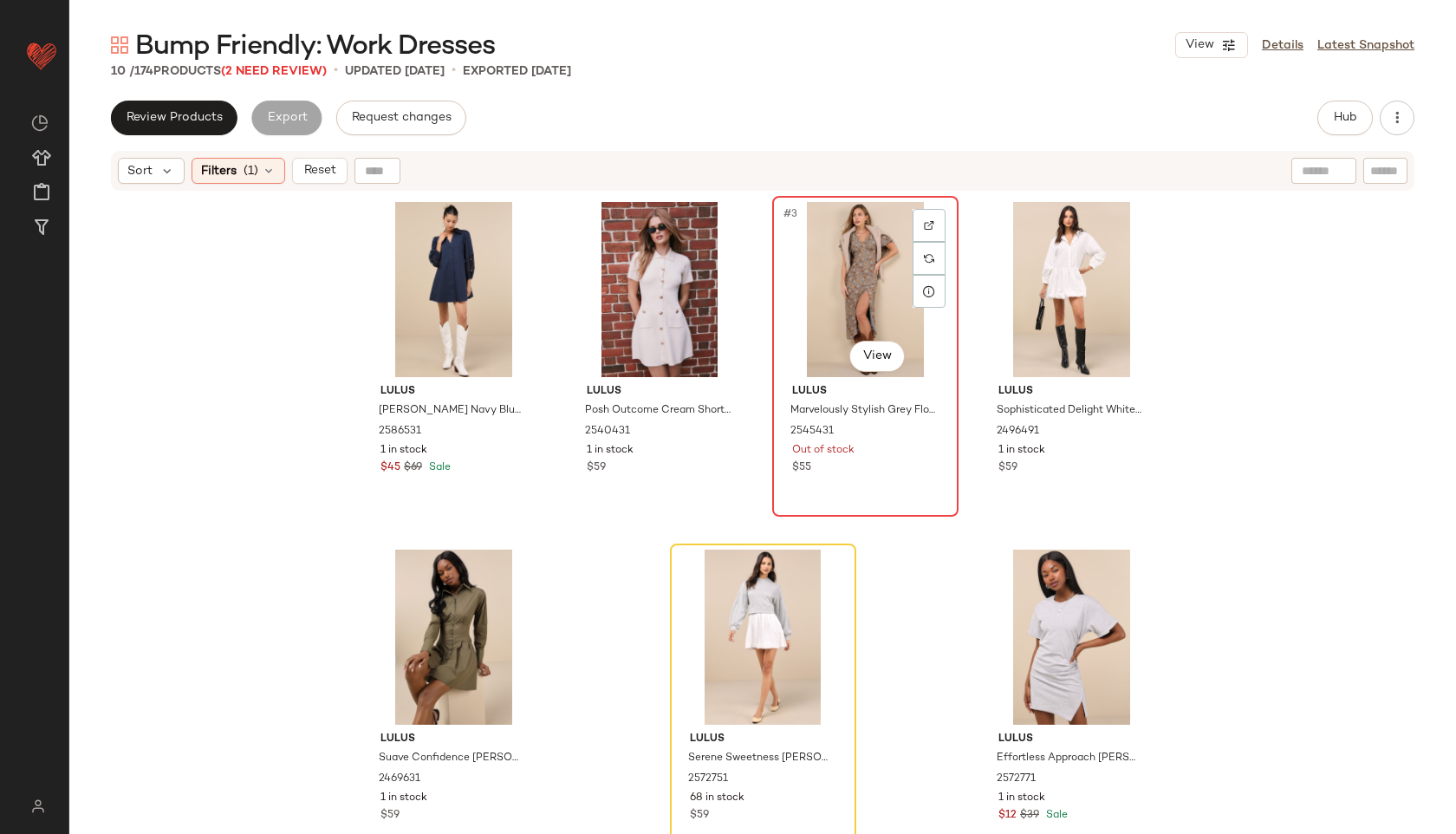
click at [828, 288] on div "#3 View" at bounding box center [865, 289] width 174 height 175
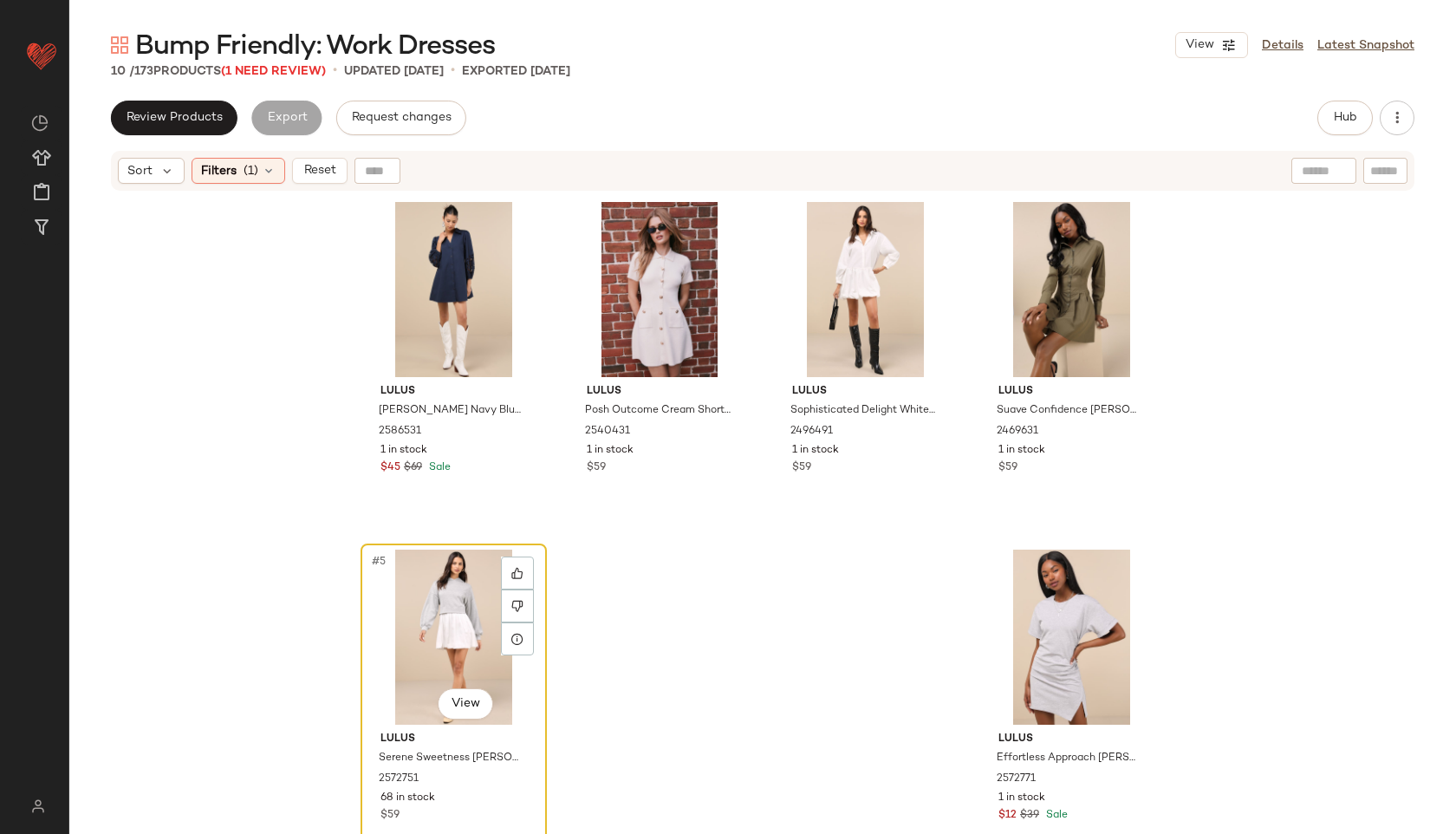
click at [396, 618] on div "#5 View" at bounding box center [454, 637] width 174 height 175
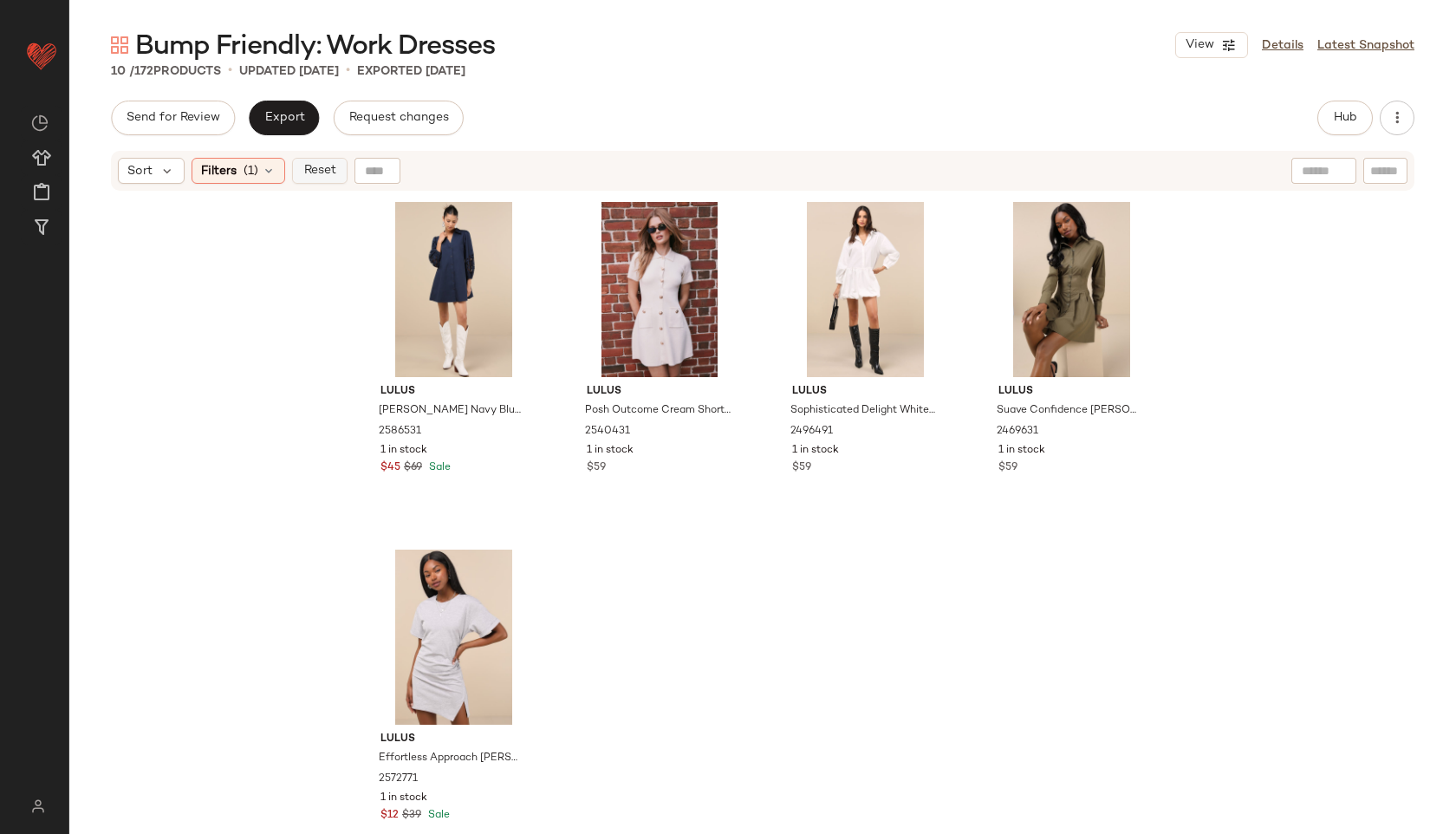
click at [315, 172] on span "Reset" at bounding box center [319, 170] width 33 height 14
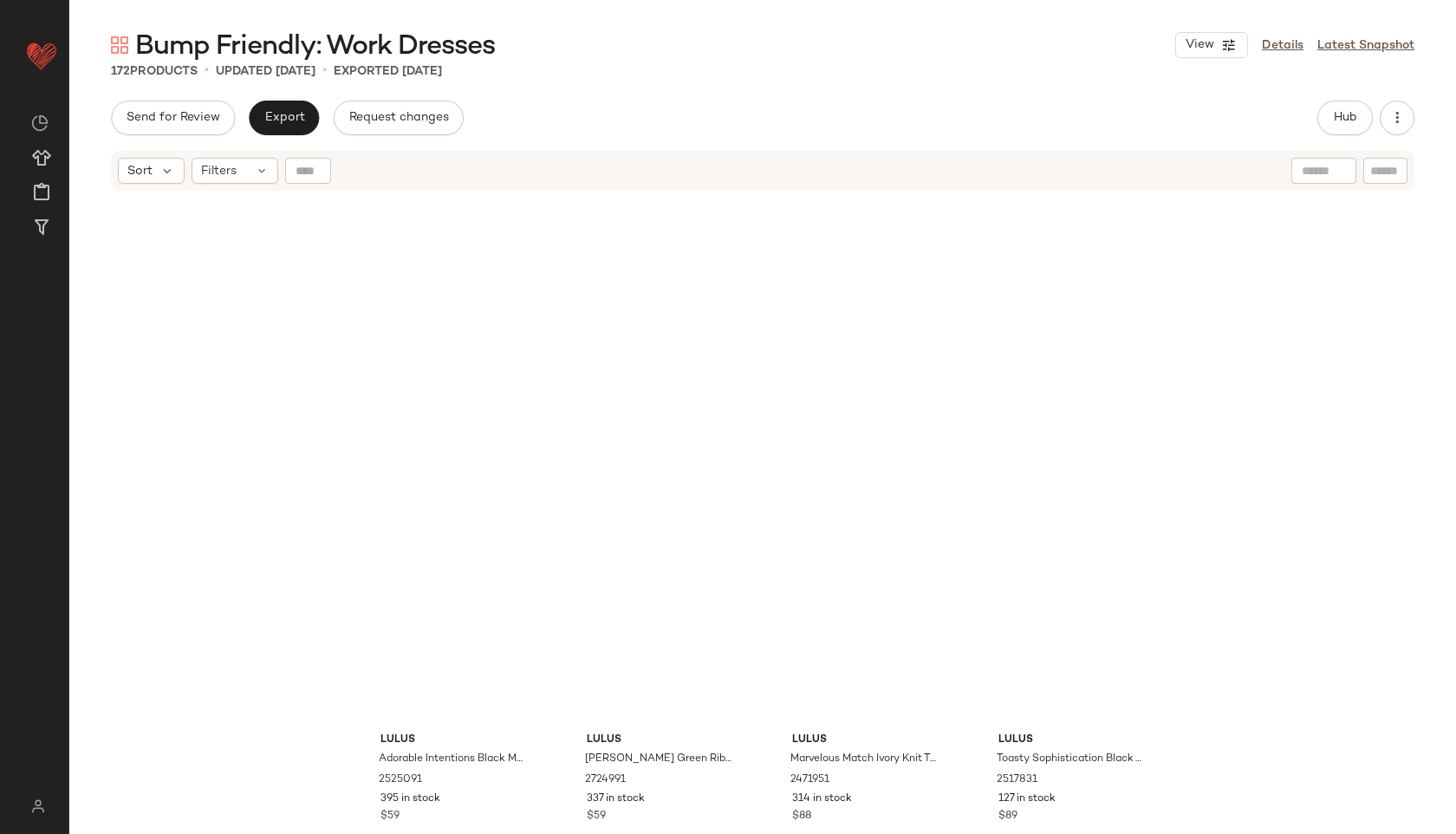
scroll to position [349, 0]
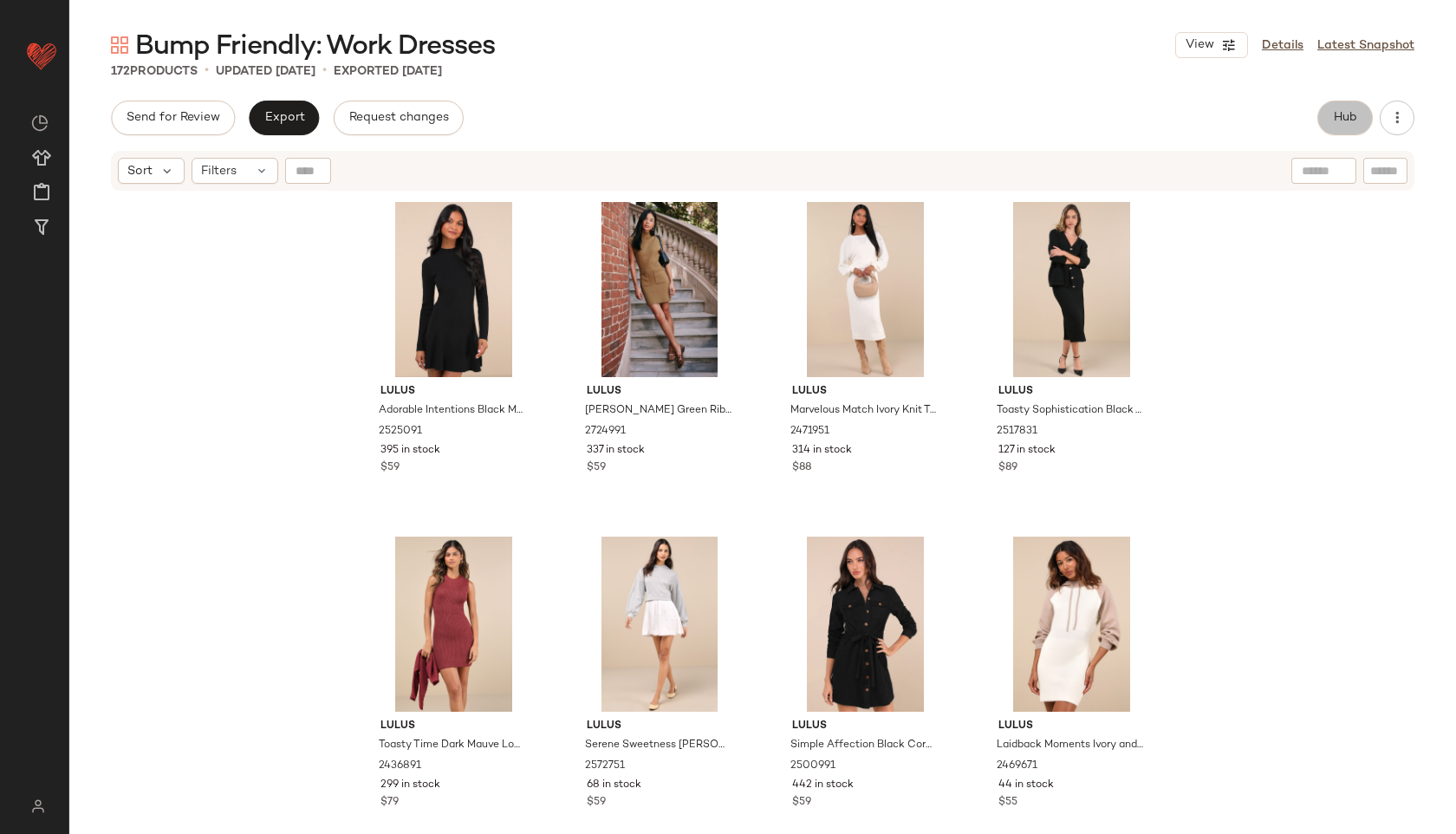
click at [1323, 120] on button "Hub" at bounding box center [1345, 118] width 56 height 35
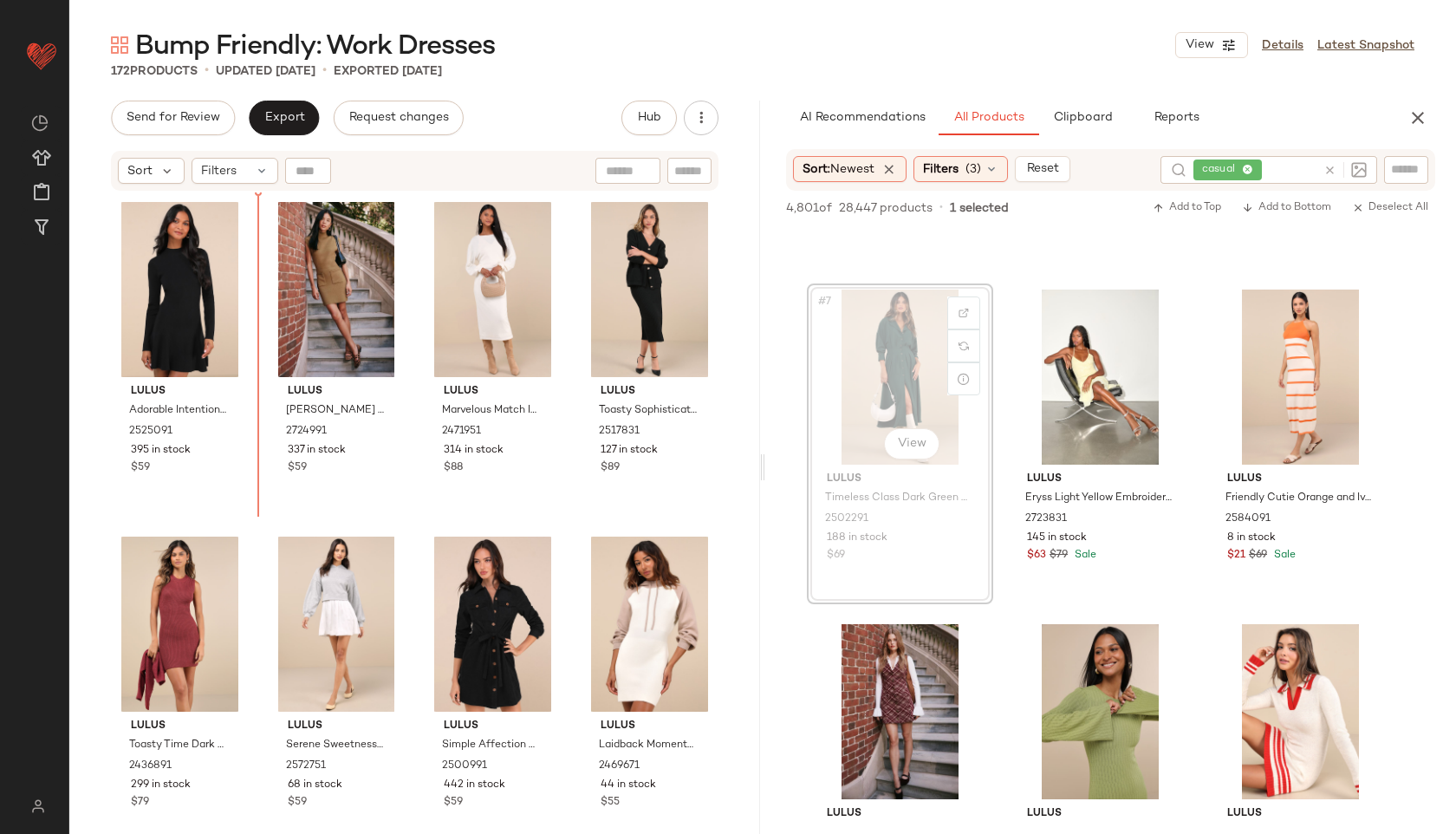
scroll to position [282, 0]
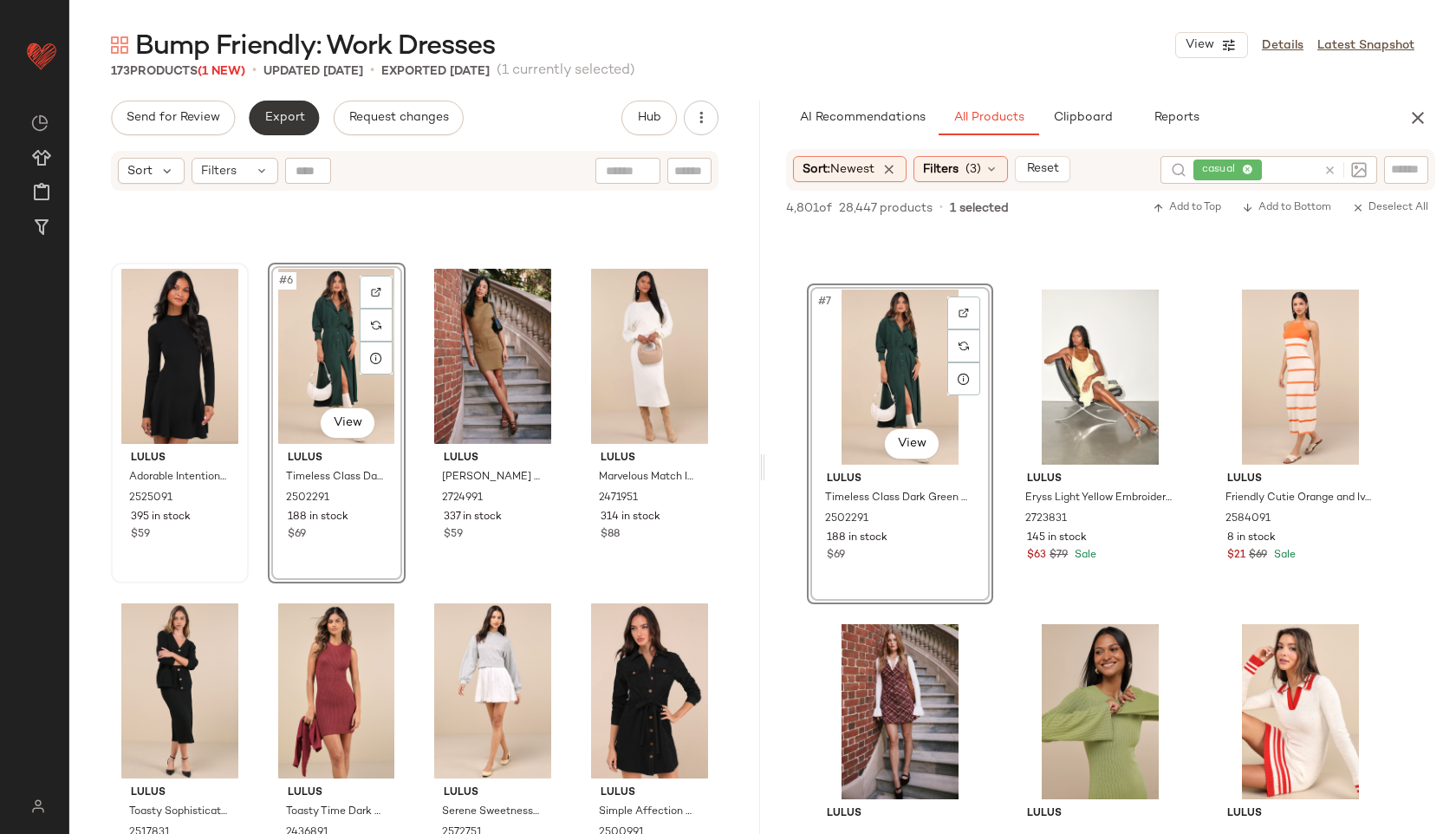
click at [280, 122] on span "Export" at bounding box center [284, 118] width 41 height 14
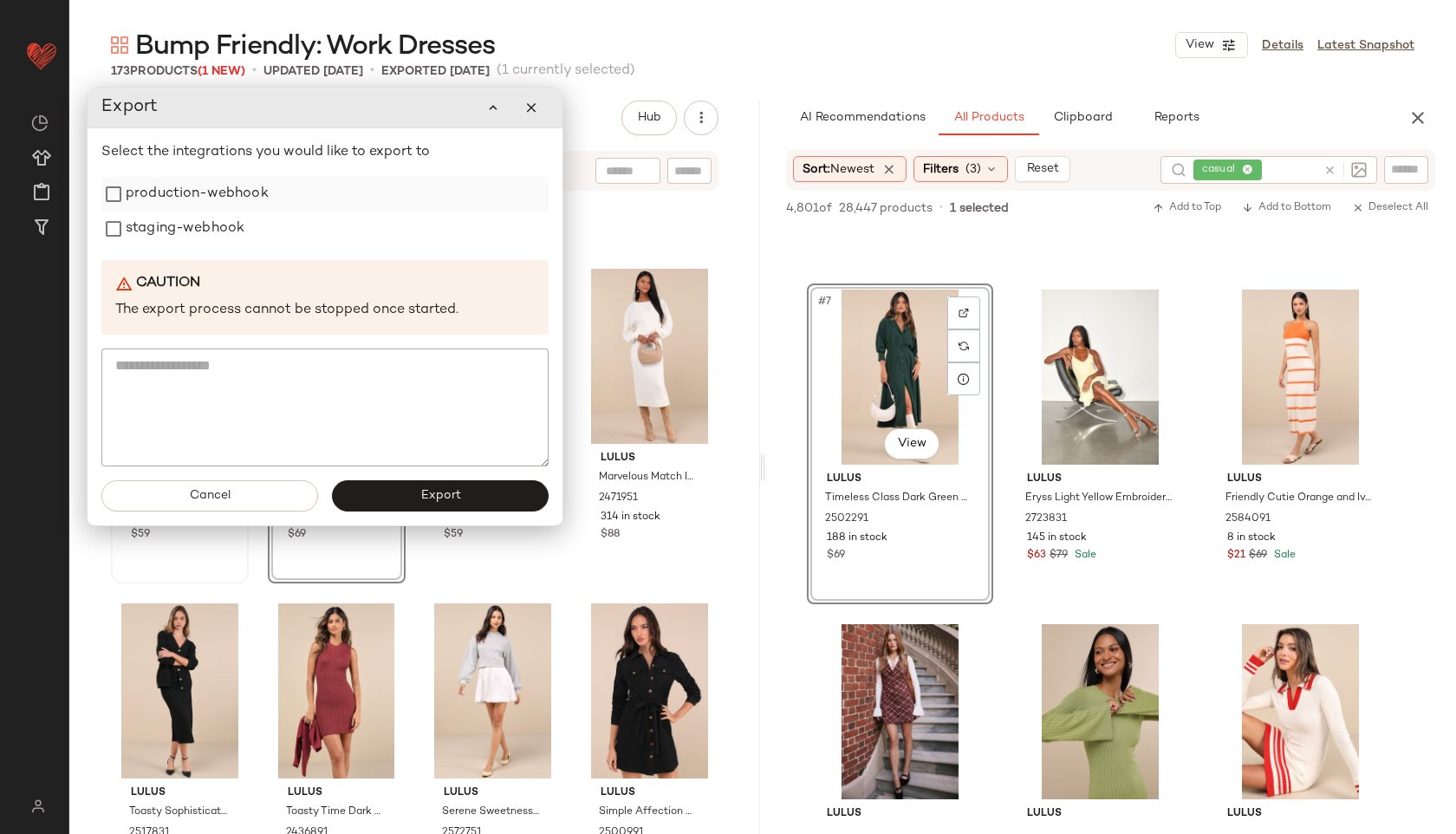
click at [215, 209] on label "production-webhook" at bounding box center [197, 194] width 143 height 35
click at [212, 231] on label "staging-webhook" at bounding box center [185, 229] width 119 height 35
click at [404, 488] on button "Export" at bounding box center [440, 495] width 216 height 31
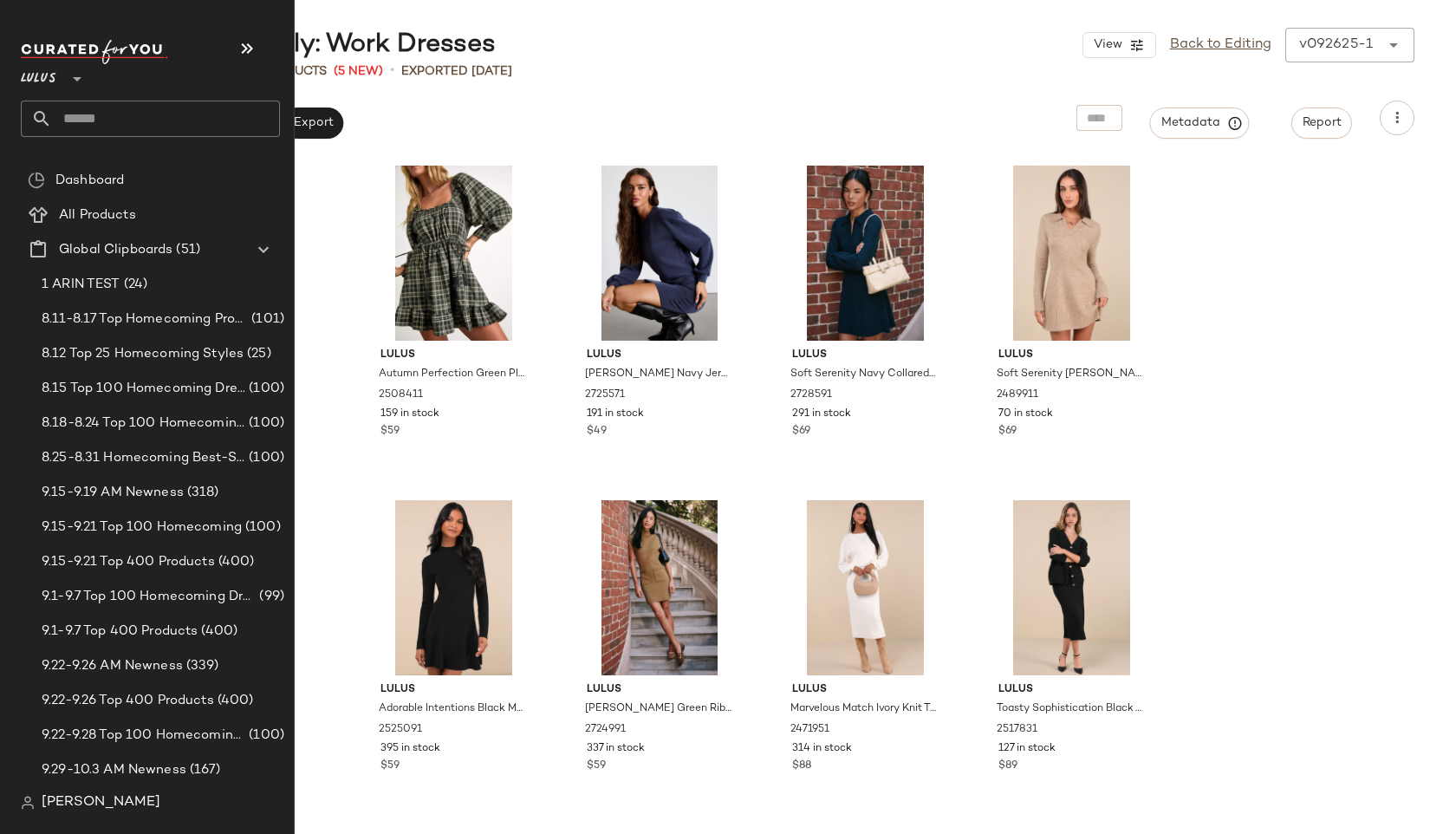
click at [98, 120] on input "text" at bounding box center [166, 119] width 228 height 36
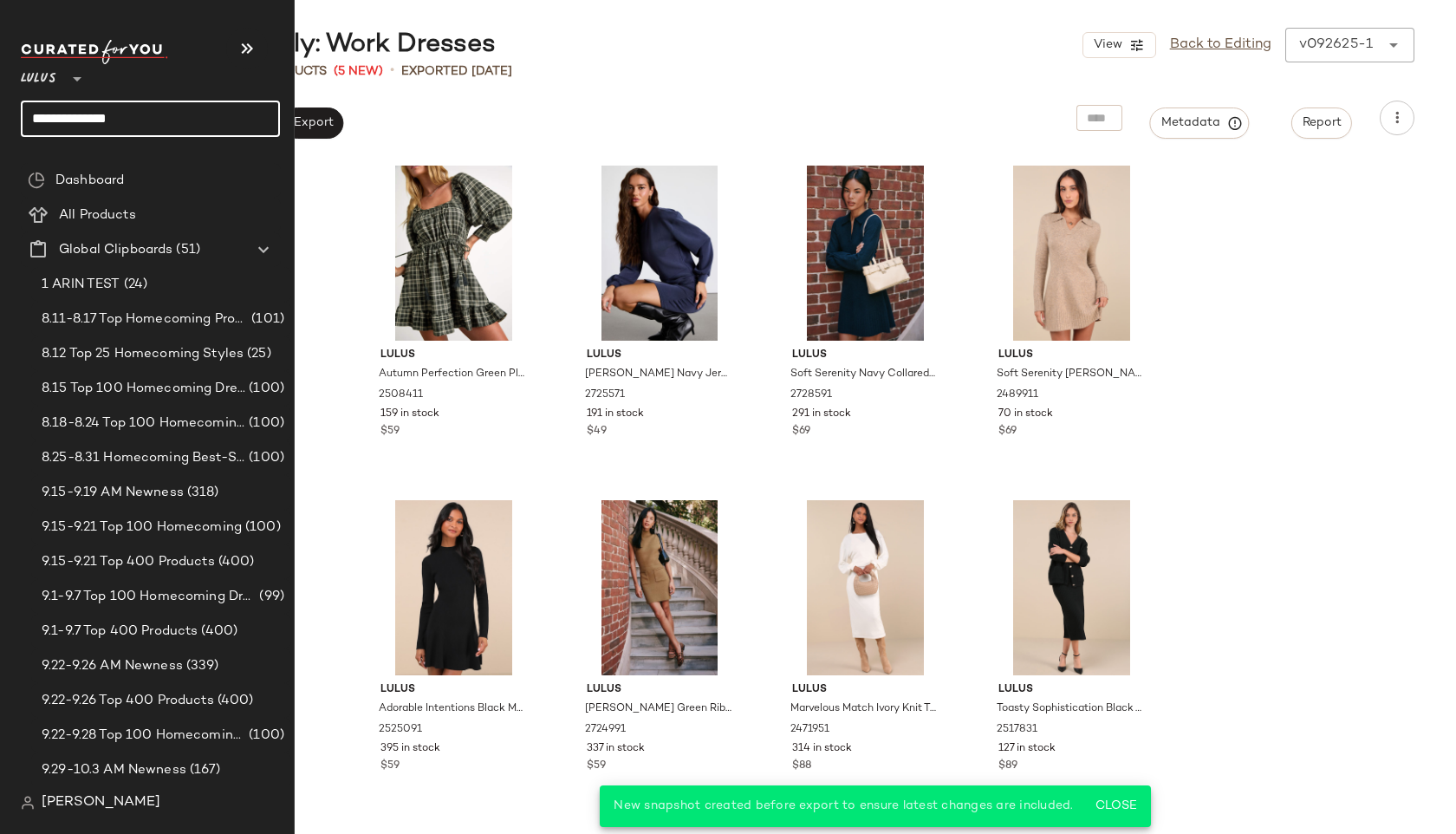
click at [72, 113] on input "**********" at bounding box center [151, 119] width 259 height 36
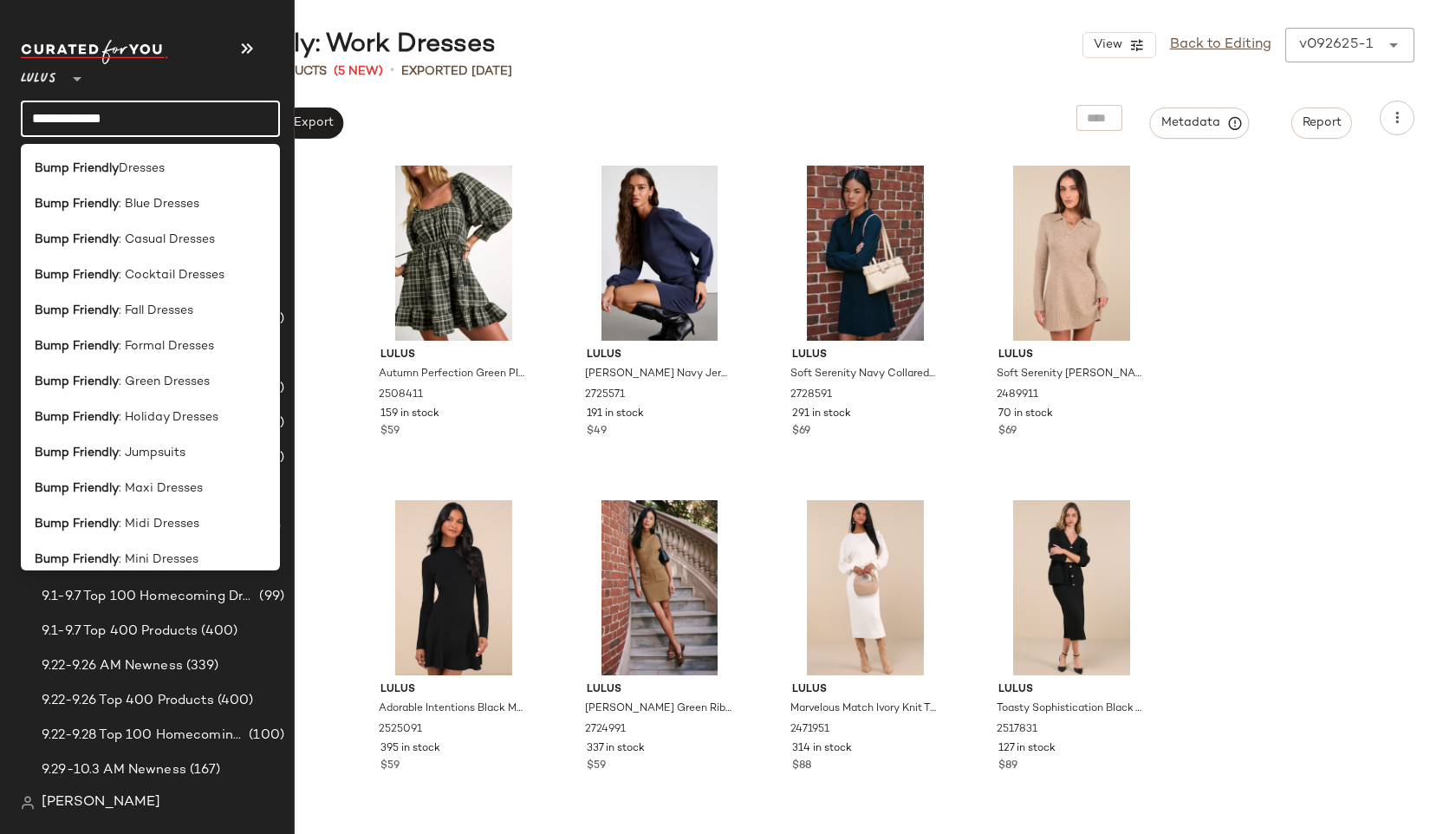
click at [158, 120] on input "**********" at bounding box center [151, 119] width 259 height 36
type input "**********"
click at [218, 340] on div "Bump Friendly : Formal Dresses" at bounding box center [151, 346] width 232 height 18
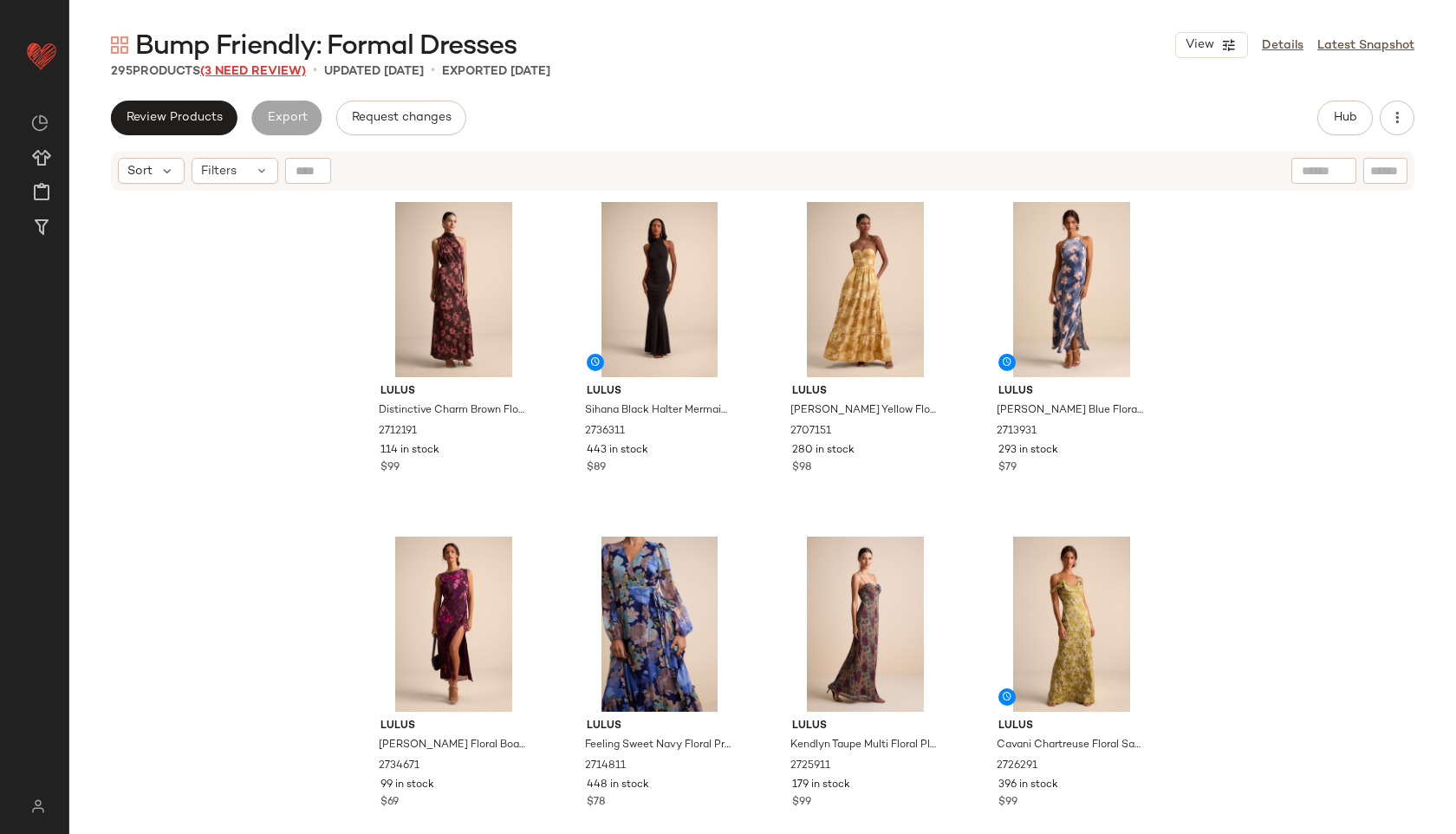
click at [240, 70] on span "(3 Need Review)" at bounding box center [253, 71] width 106 height 13
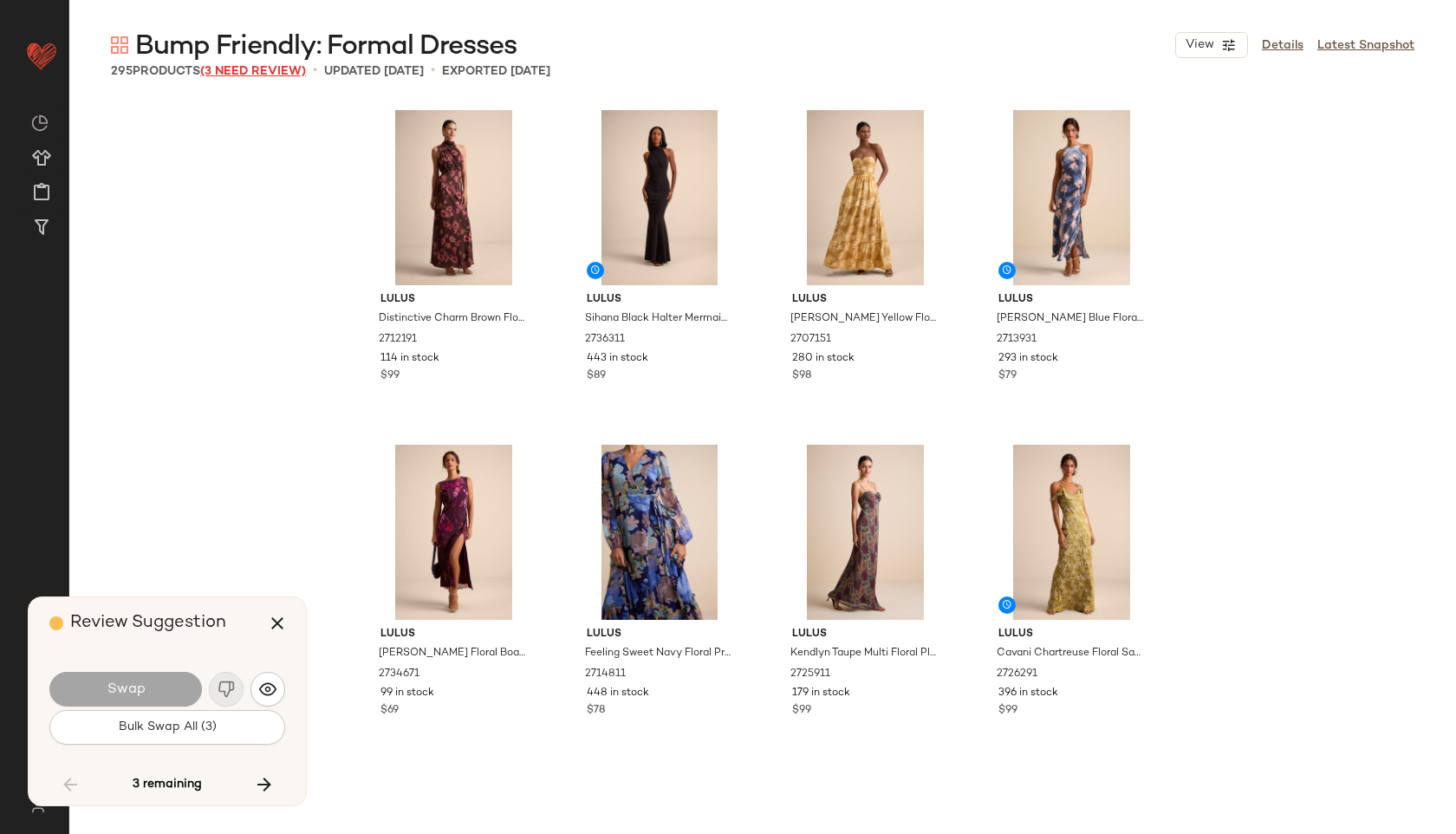
scroll to position [21406, 0]
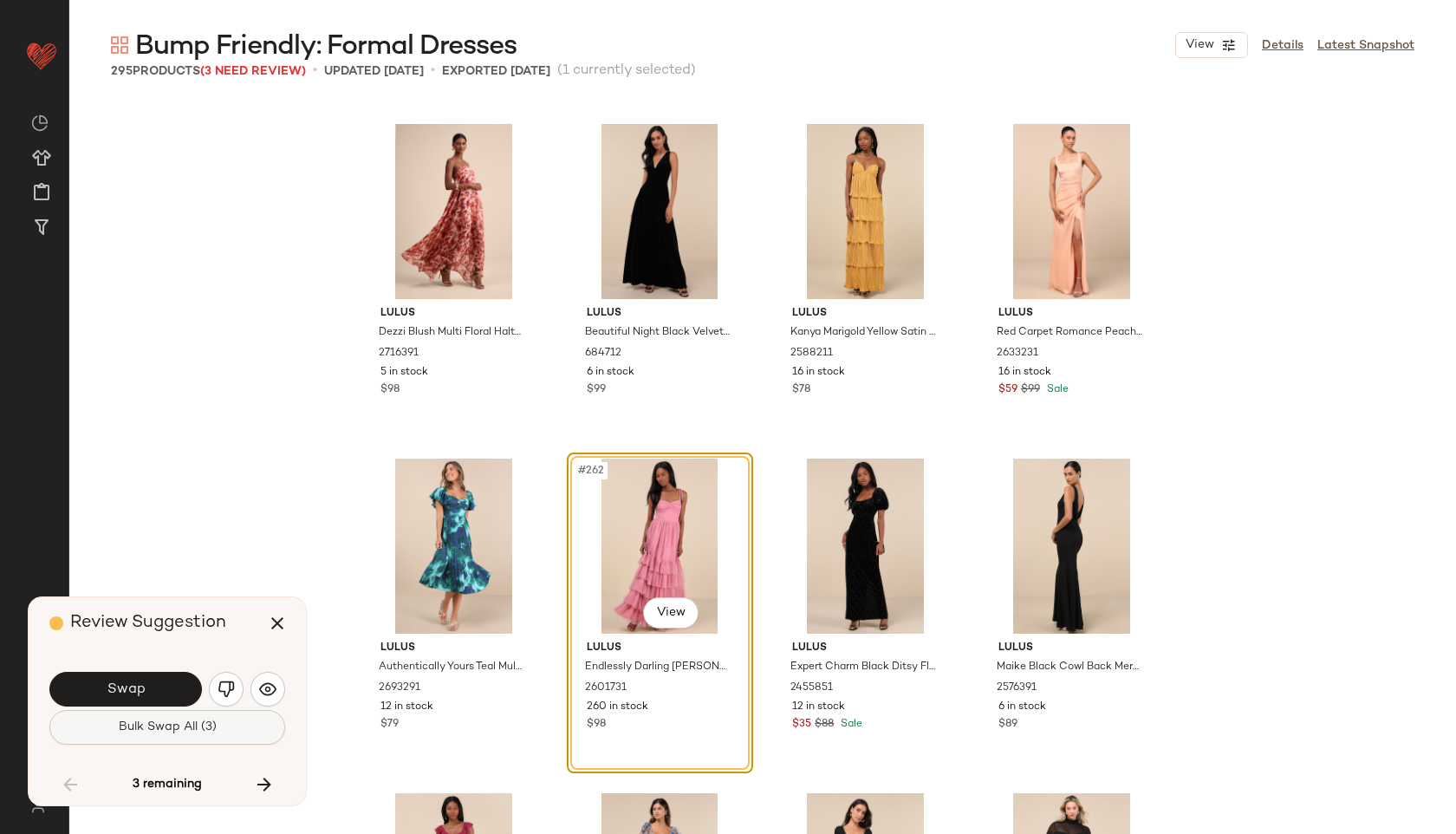
click at [193, 726] on span "Bulk Swap All (3)" at bounding box center [167, 726] width 99 height 14
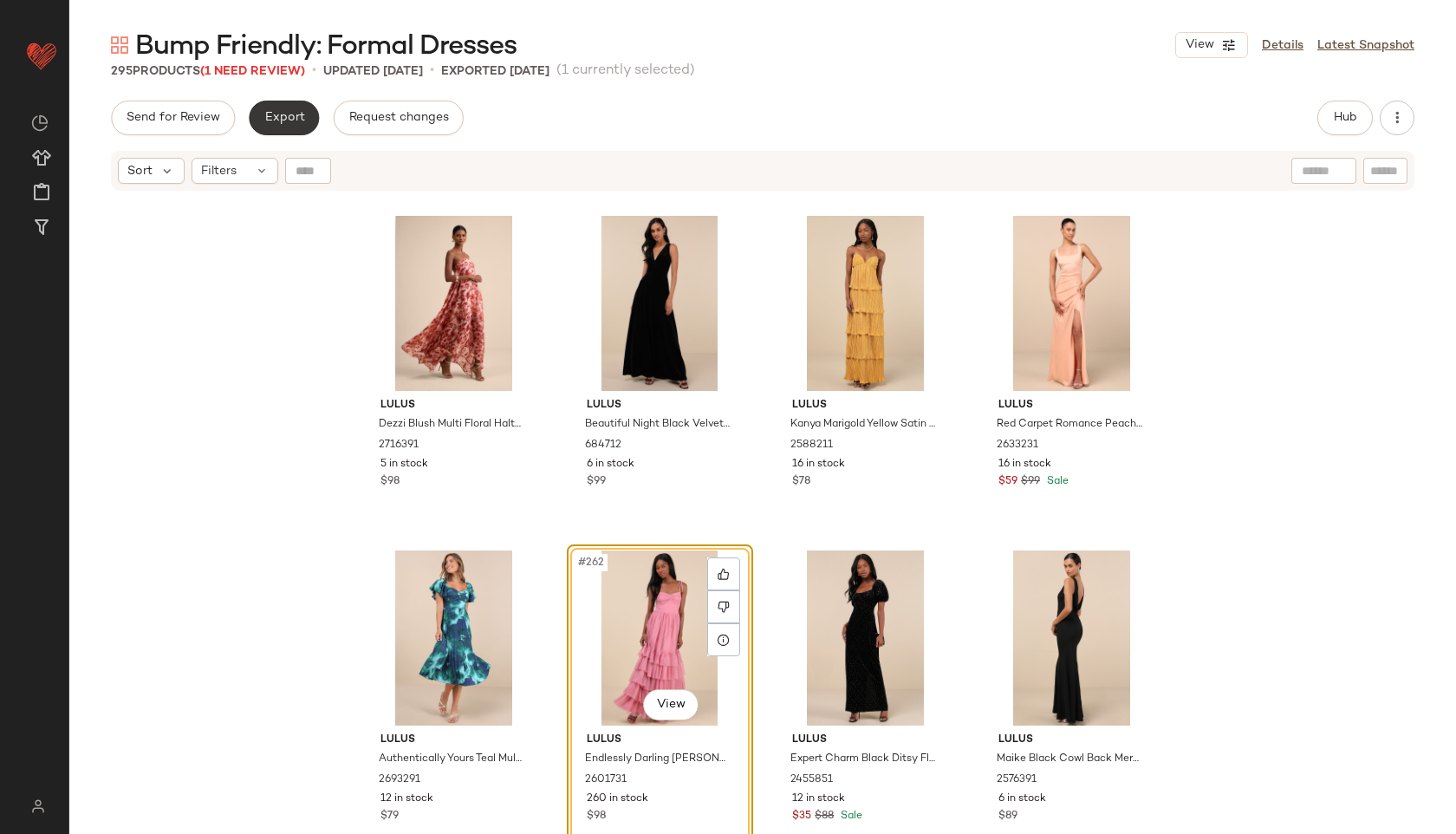
click at [267, 120] on span "Export" at bounding box center [284, 118] width 41 height 14
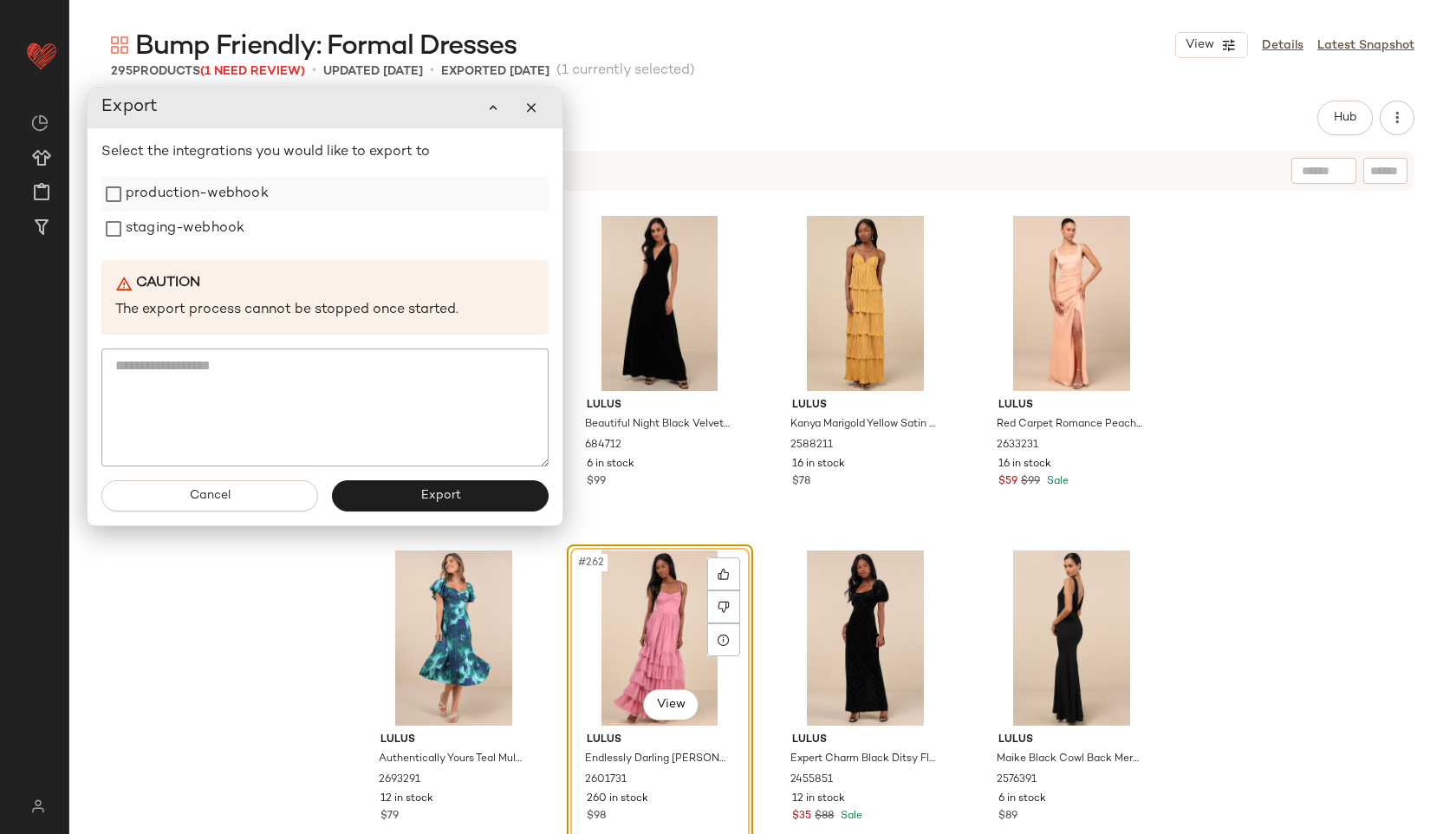
click at [227, 185] on label "production-webhook" at bounding box center [197, 194] width 143 height 35
click at [222, 221] on label "staging-webhook" at bounding box center [185, 229] width 119 height 35
click at [400, 493] on button "Export" at bounding box center [440, 495] width 216 height 31
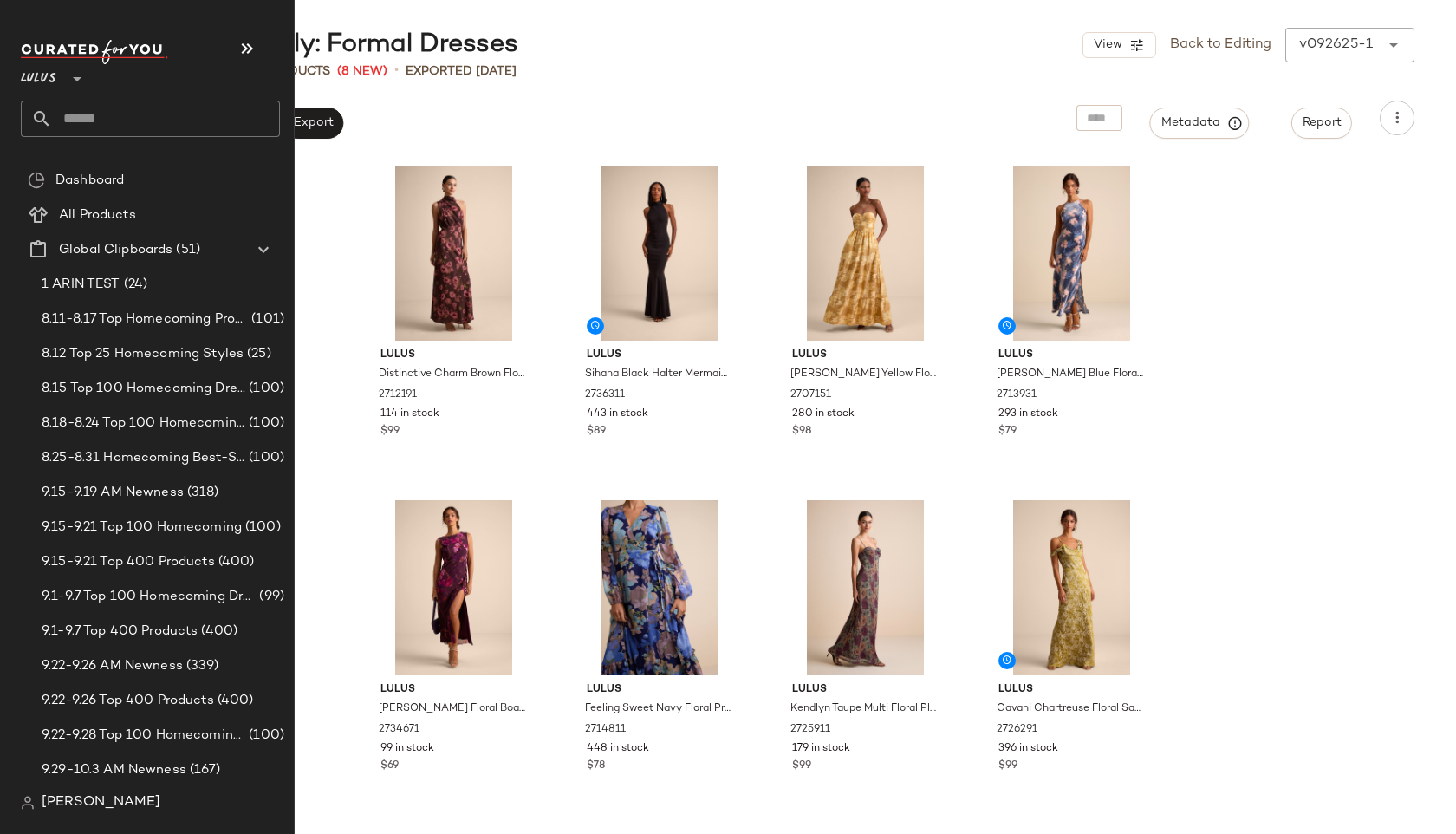
click at [76, 102] on input "text" at bounding box center [166, 119] width 228 height 36
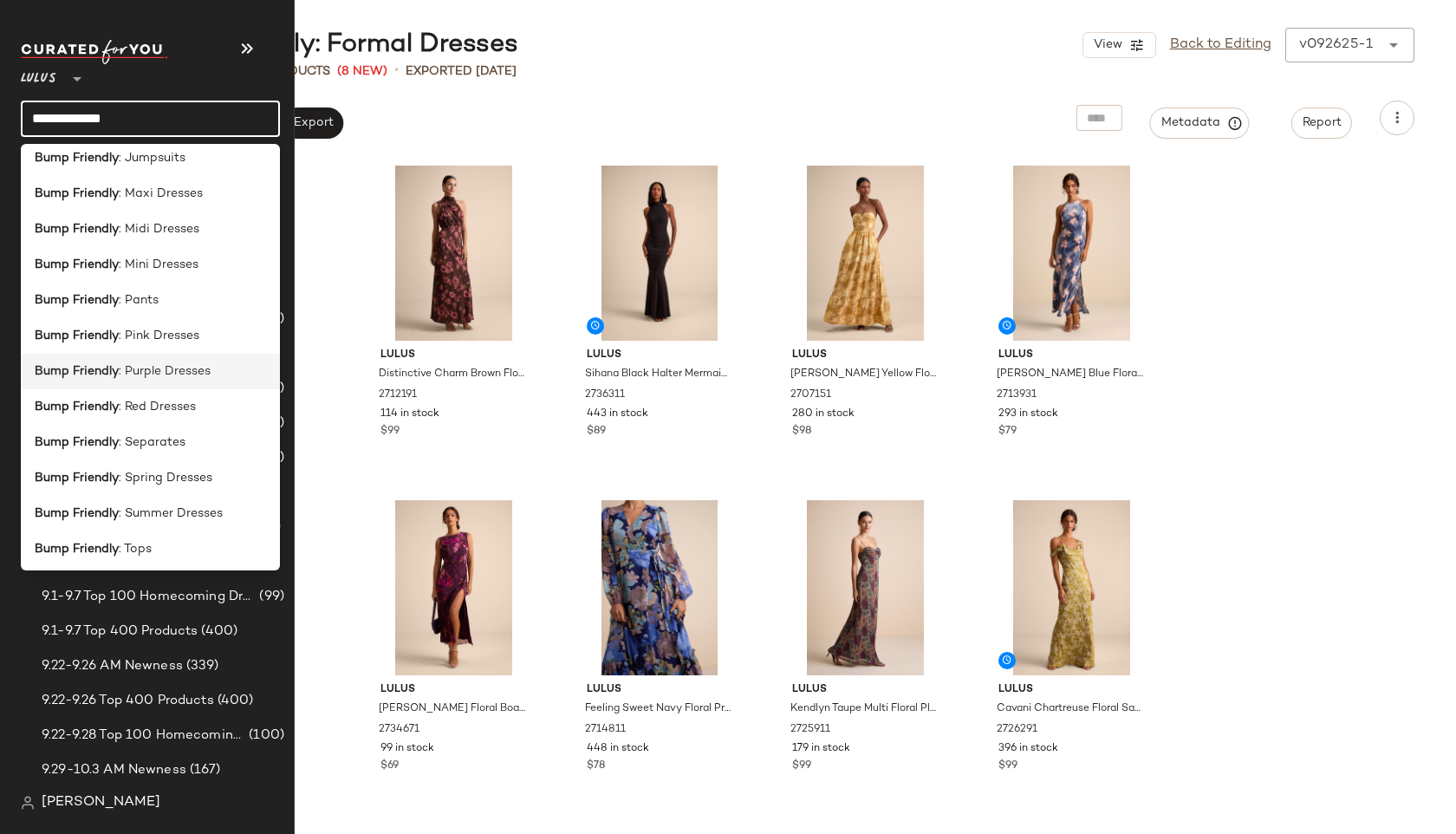
scroll to position [305, 0]
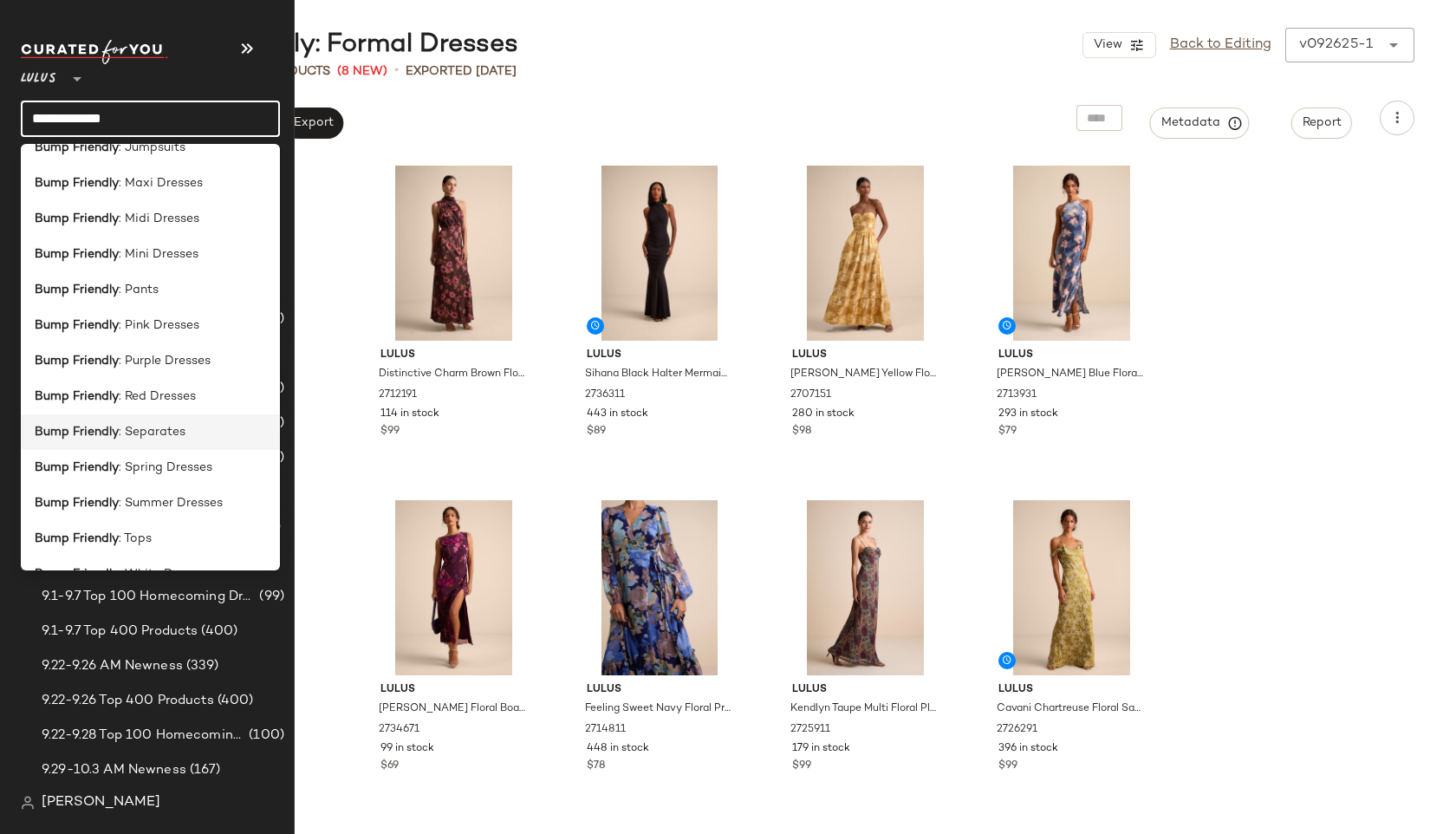
type input "**********"
click at [141, 426] on span ": Separates" at bounding box center [152, 432] width 67 height 18
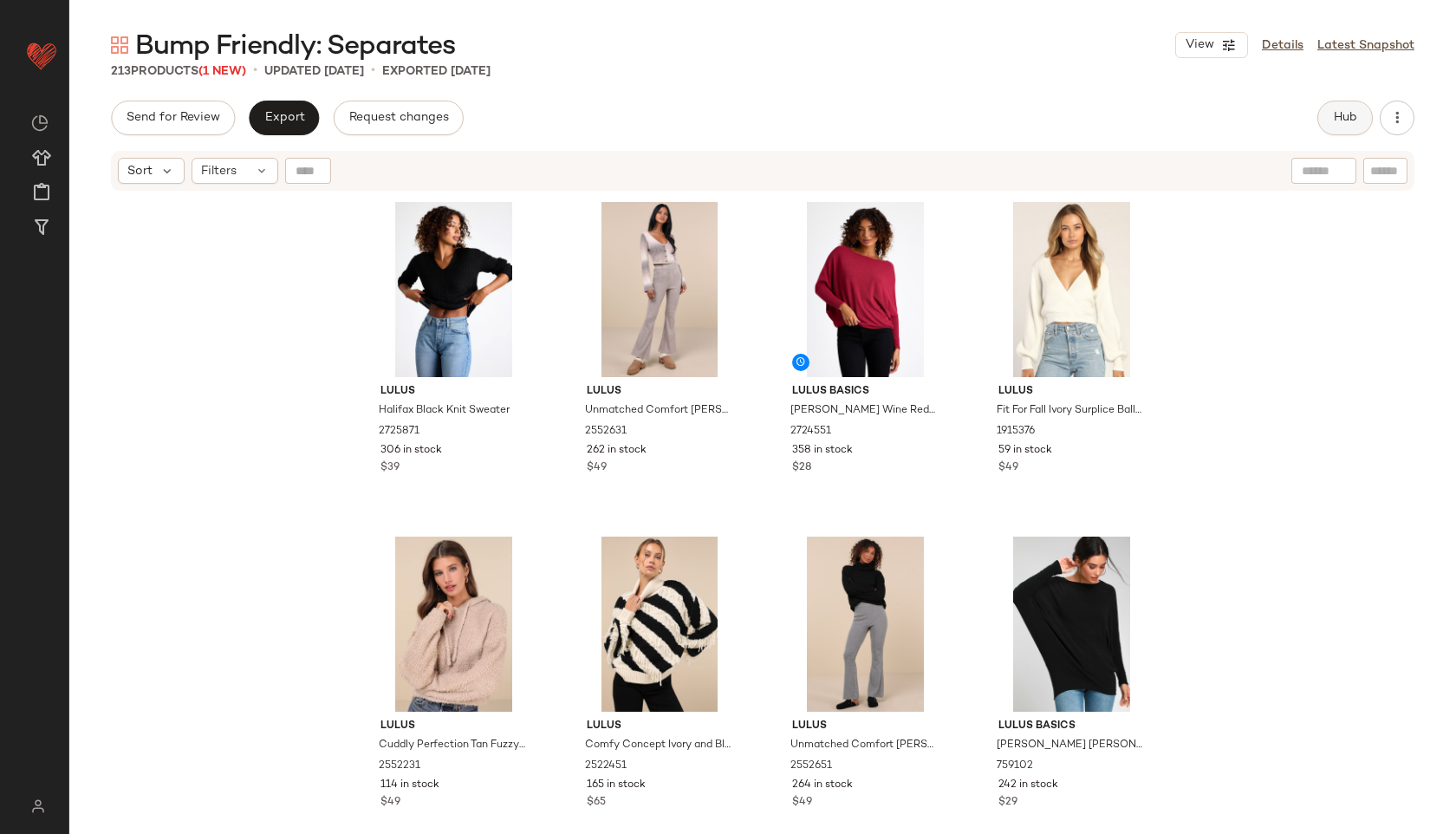
click at [1350, 126] on button "Hub" at bounding box center [1345, 118] width 56 height 35
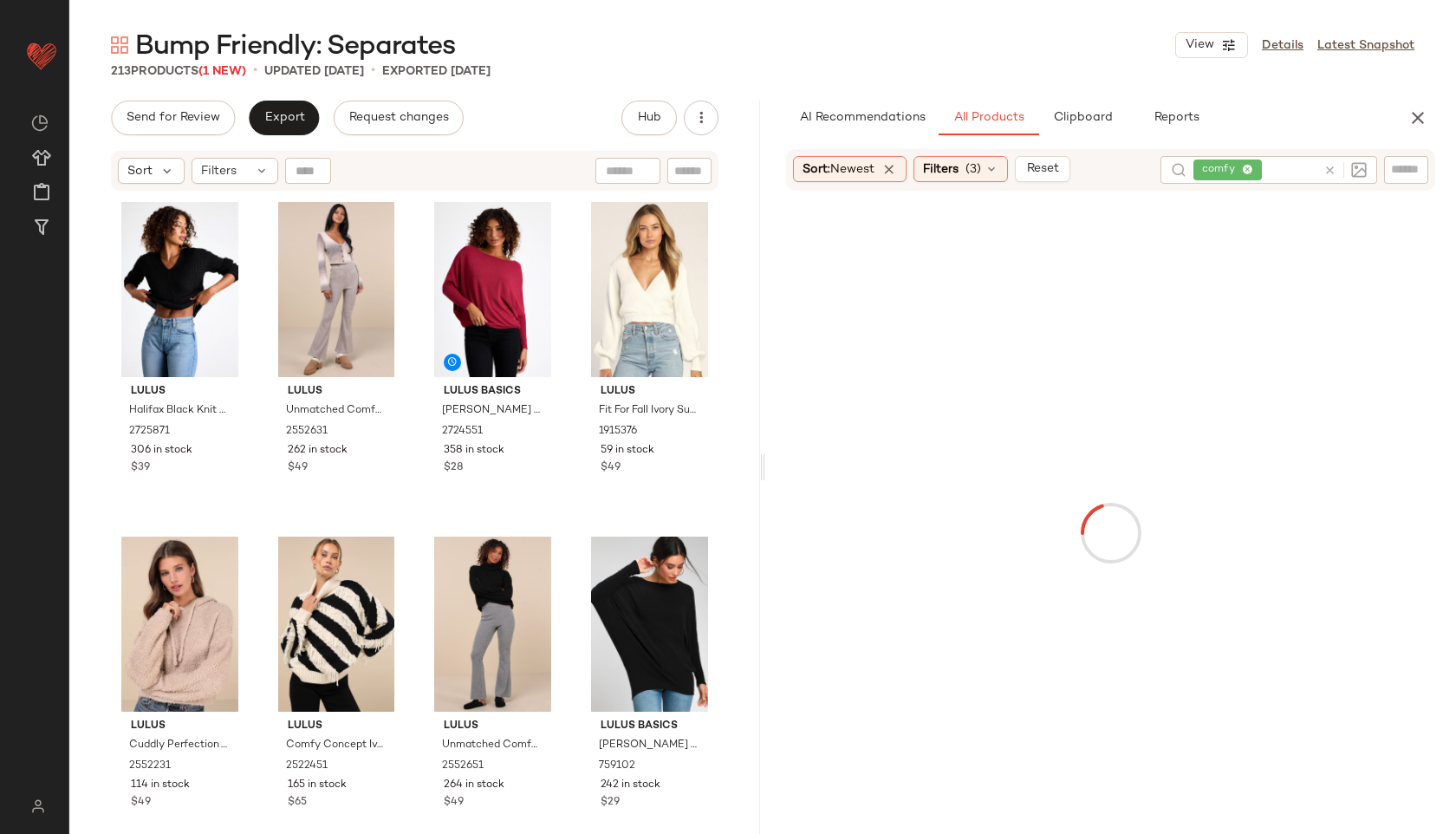
click at [745, 45] on div "Bump Friendly: Separates View Details Latest Snapshot" at bounding box center [762, 45] width 1387 height 35
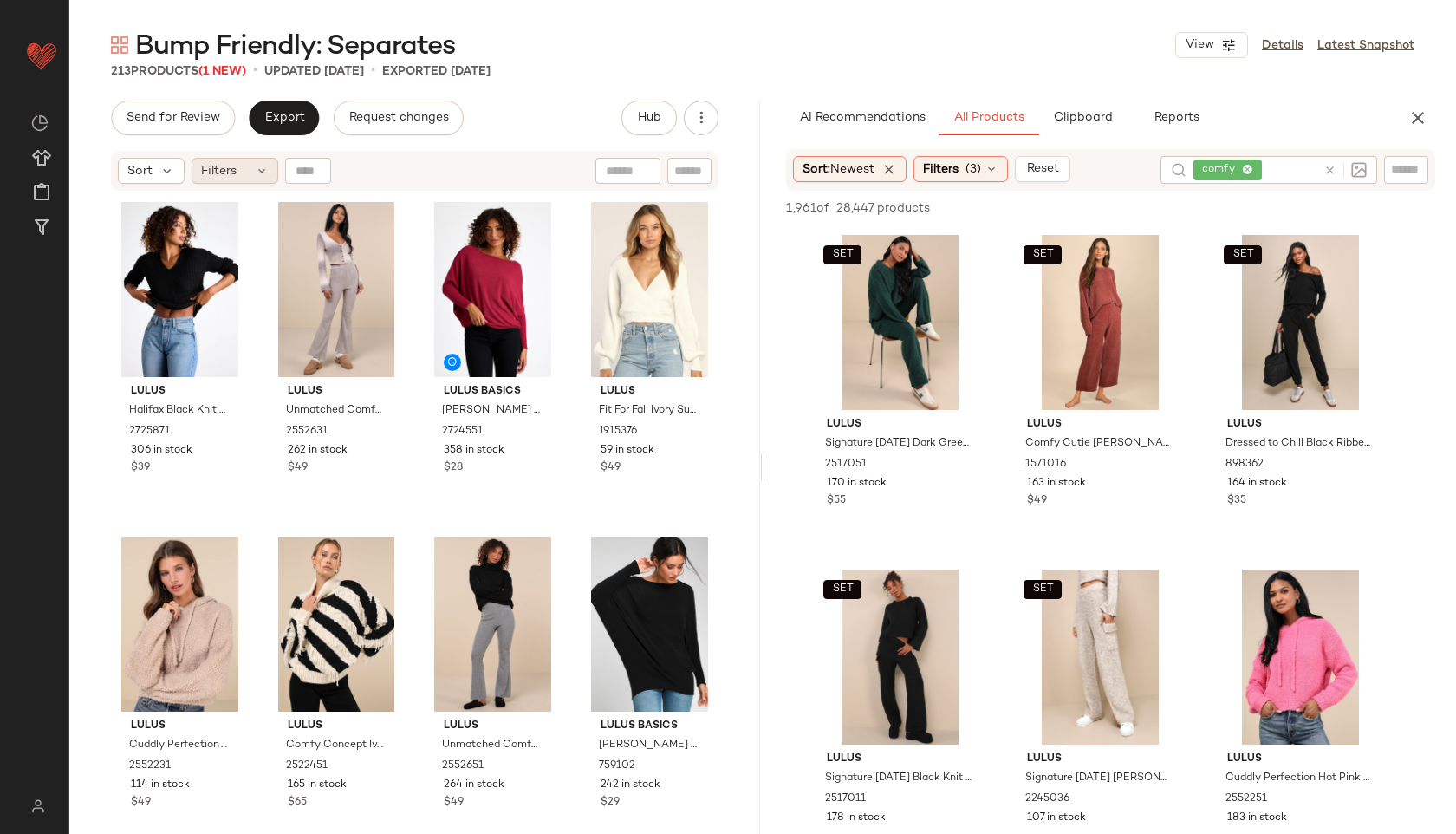
click at [226, 173] on span "Filters" at bounding box center [218, 172] width 36 height 18
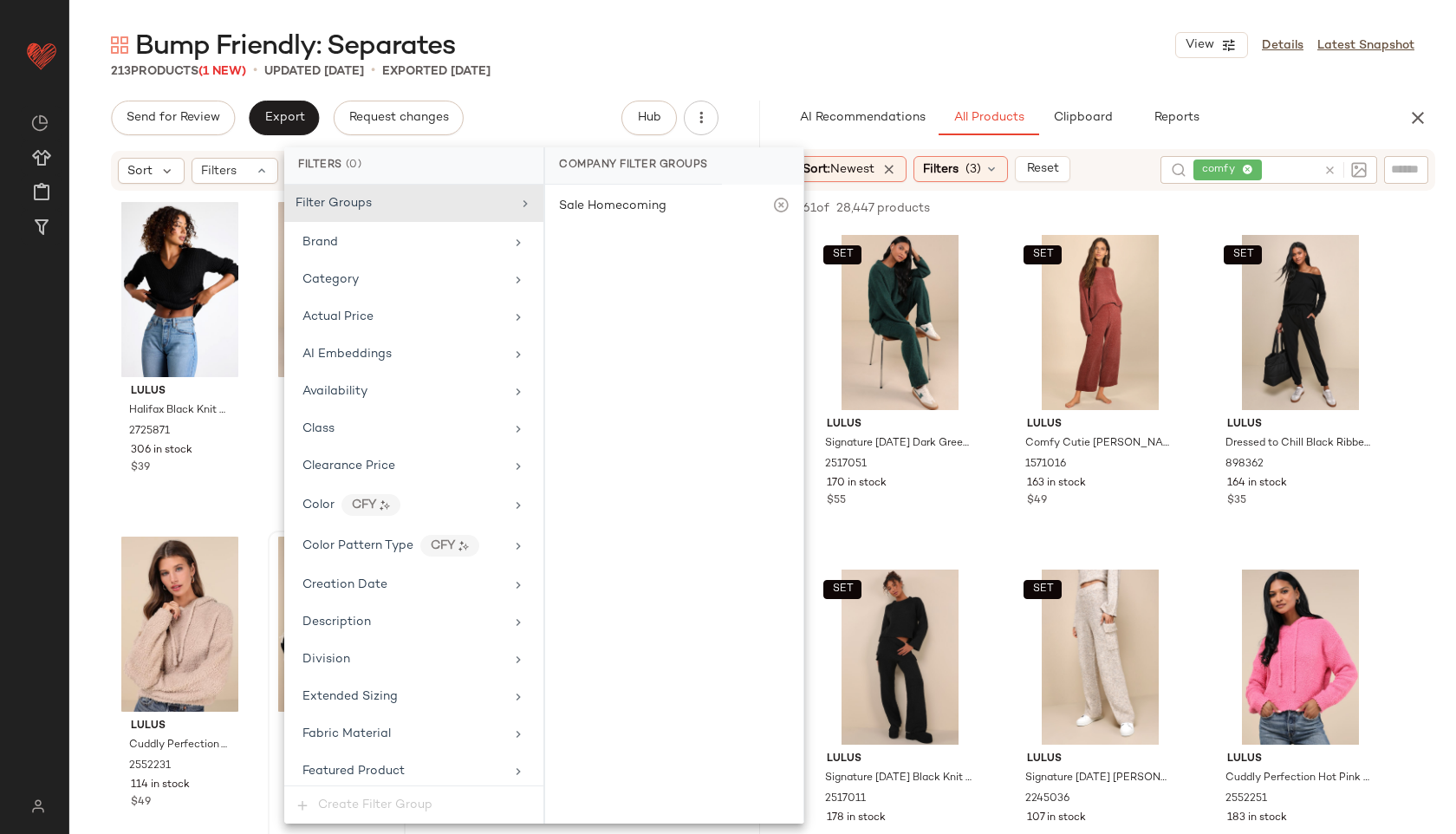
scroll to position [1068, 0]
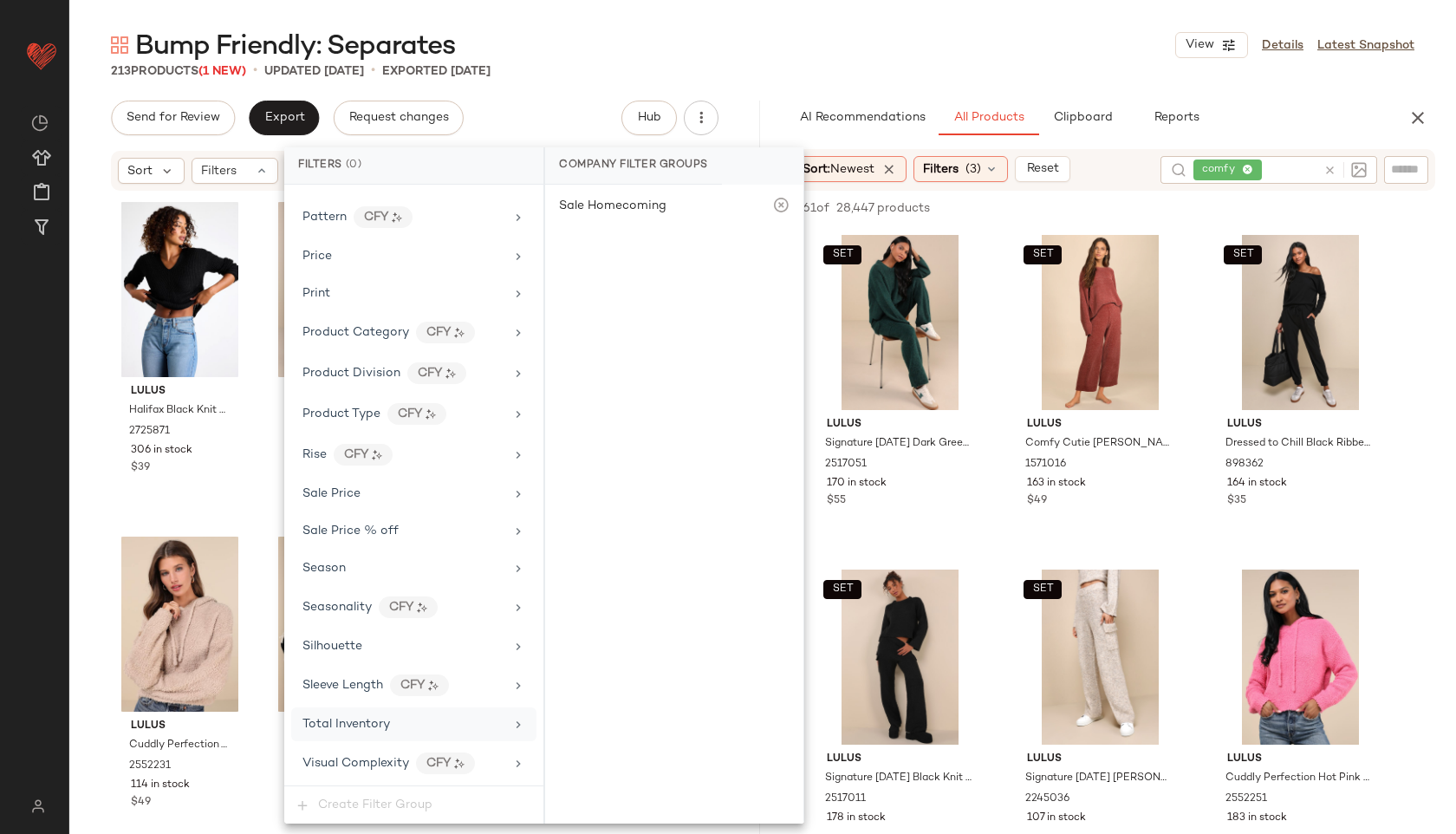
click at [365, 732] on div "Total Inventory" at bounding box center [346, 724] width 88 height 18
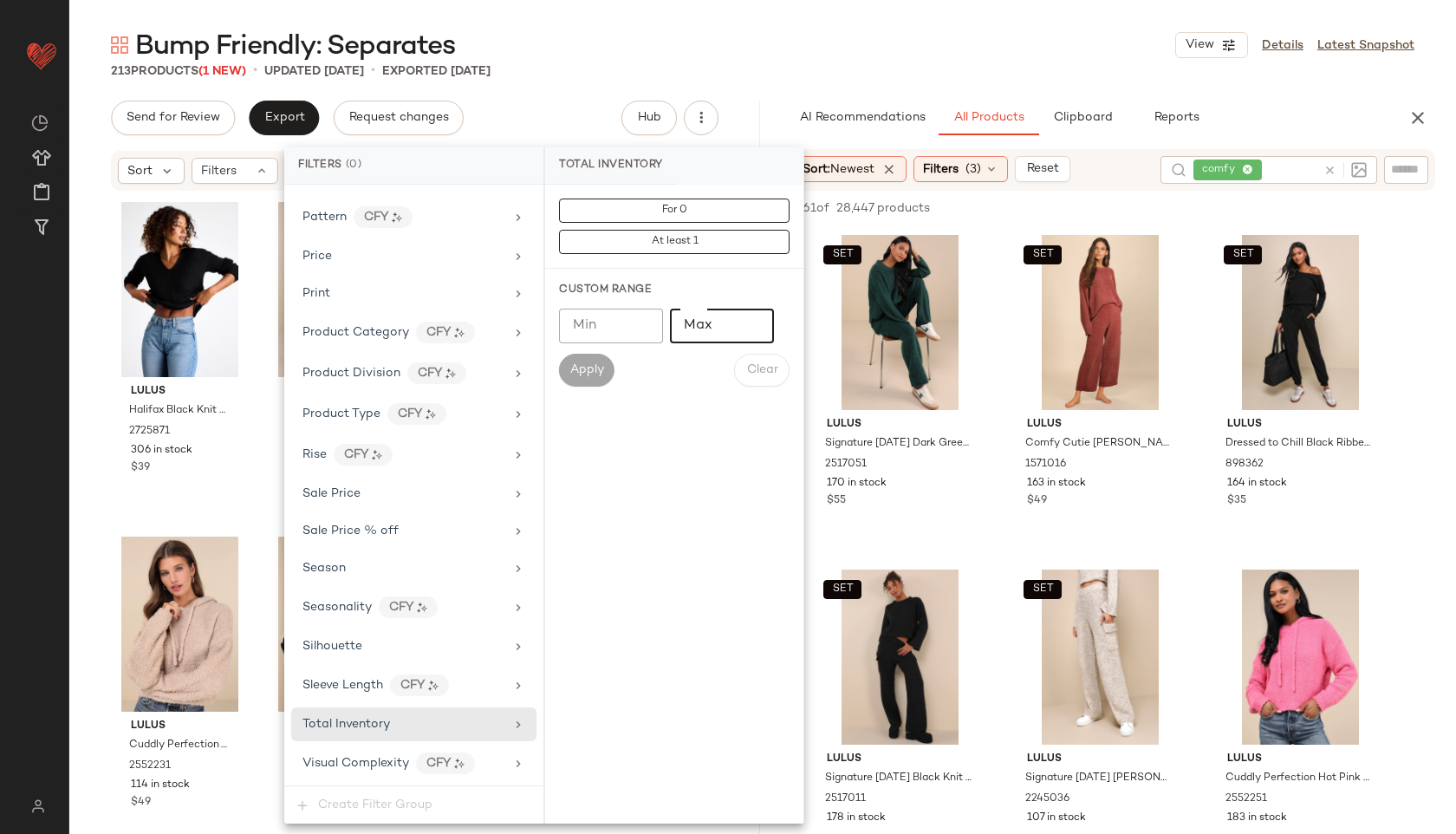
click at [730, 315] on input "Max" at bounding box center [722, 326] width 104 height 35
type input "**"
click at [593, 382] on button "Apply" at bounding box center [586, 370] width 56 height 33
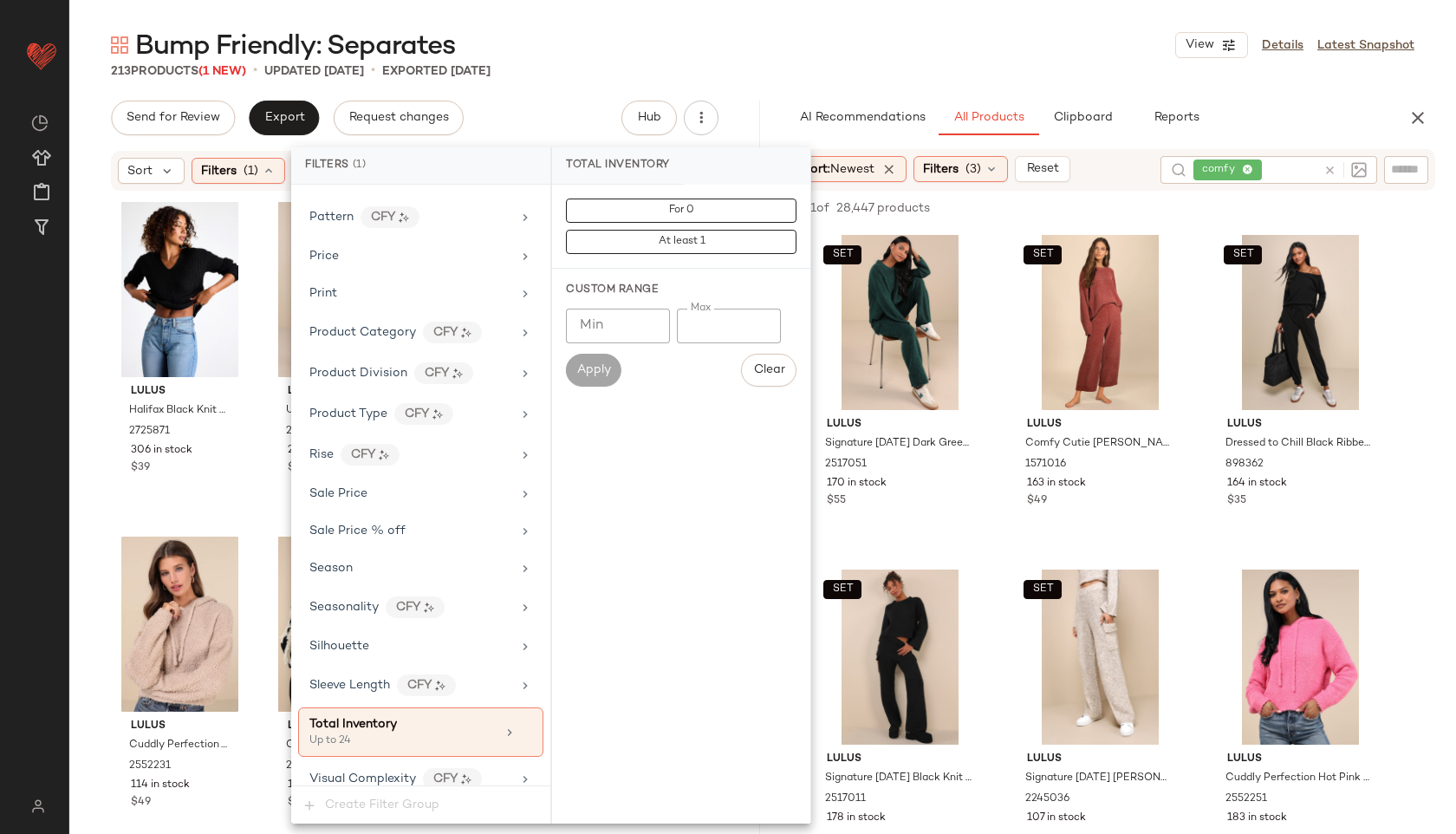
click at [767, 50] on div "Bump Friendly: Separates View Details Latest Snapshot" at bounding box center [762, 45] width 1387 height 35
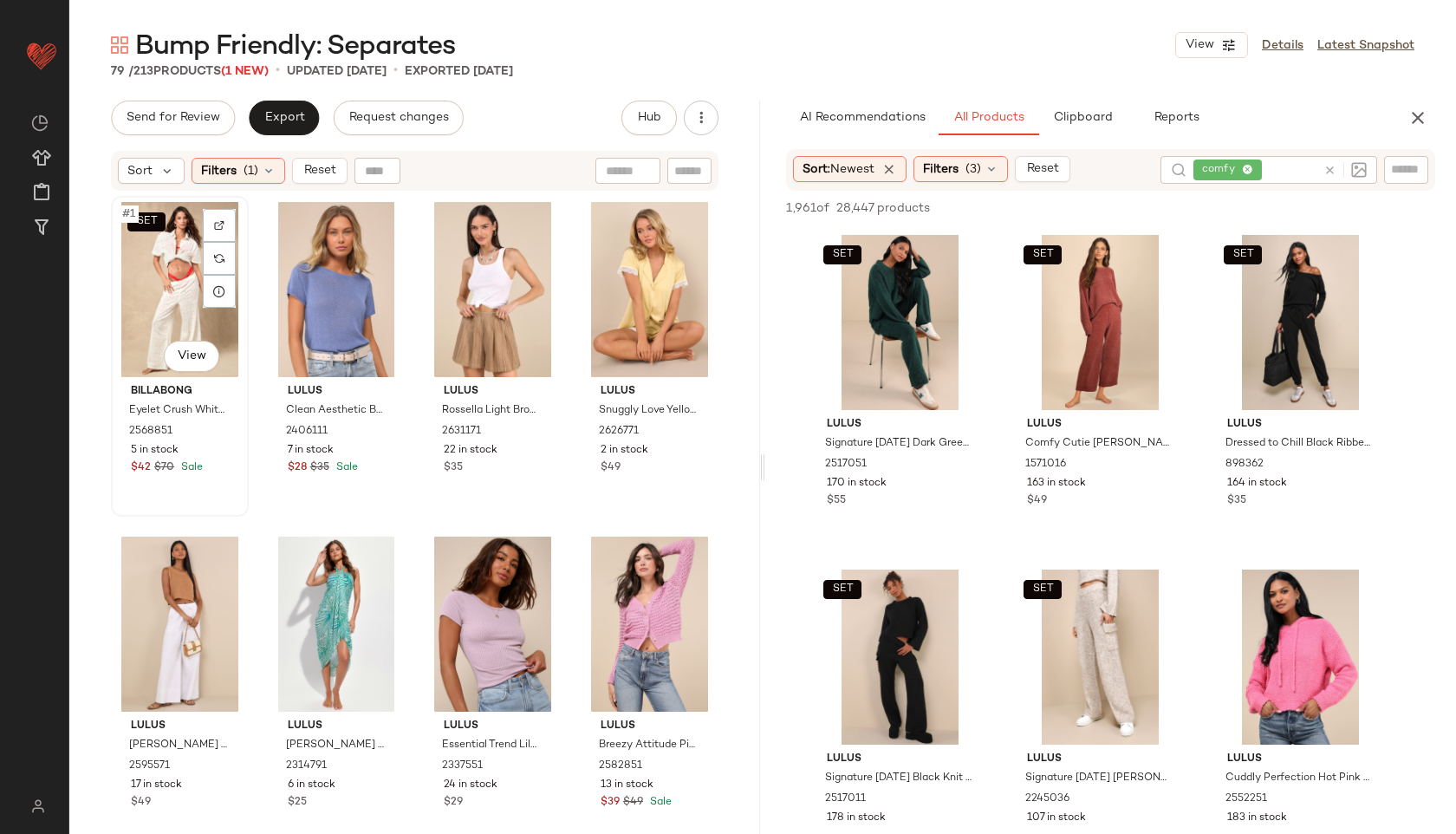
click at [178, 301] on div "SET #1 View" at bounding box center [180, 289] width 126 height 175
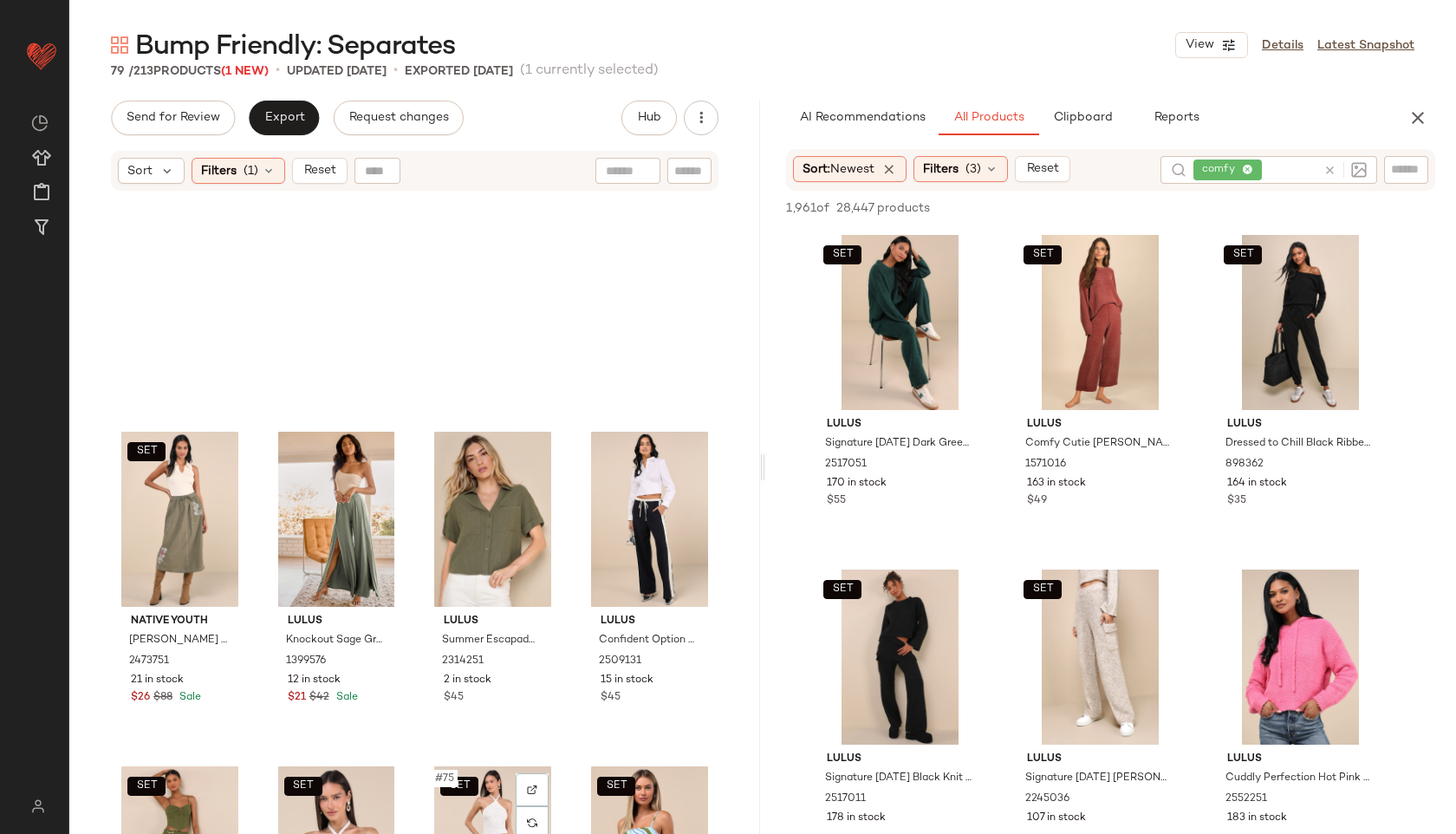
scroll to position [6009, 0]
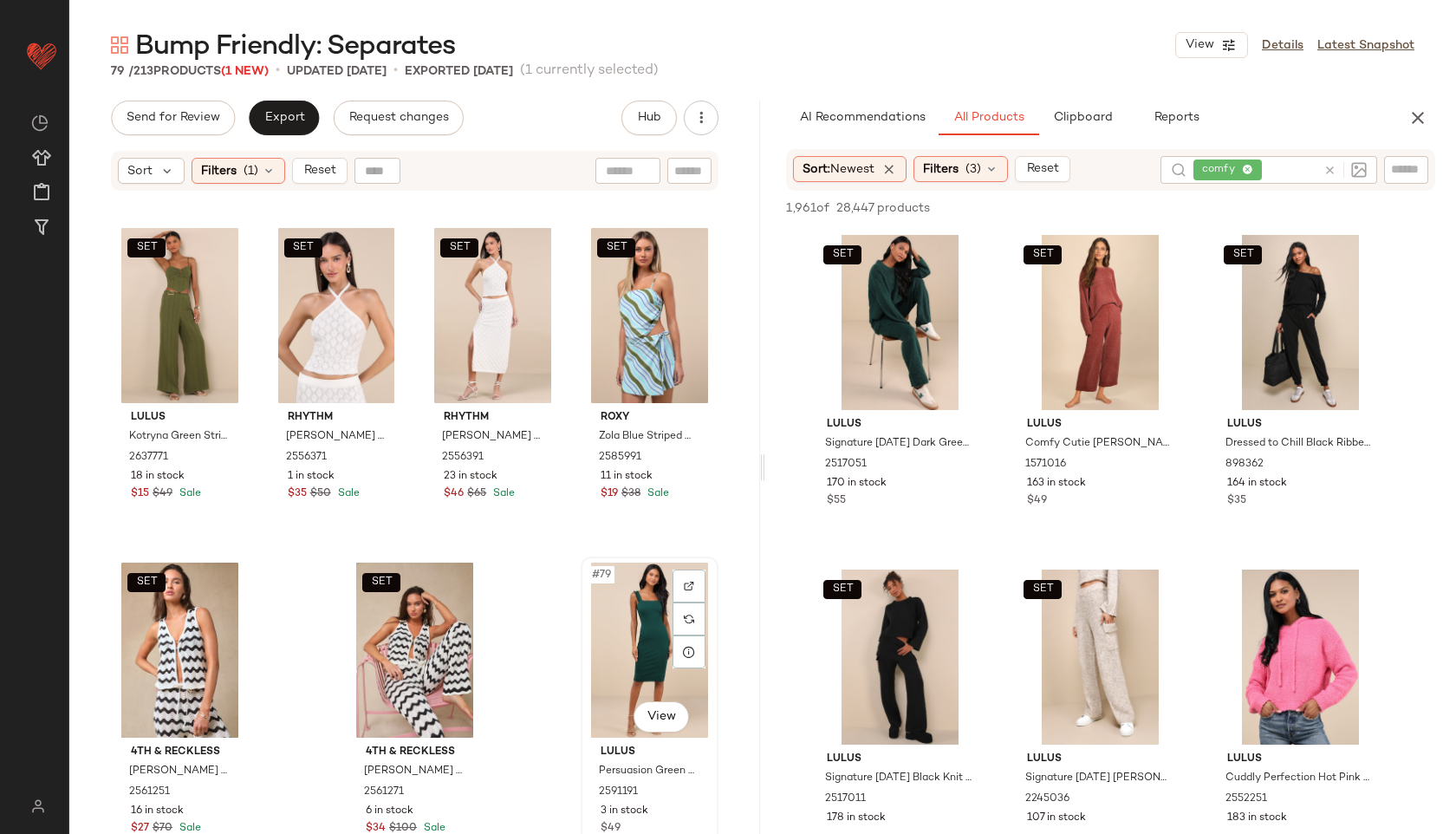
click at [595, 615] on div "#79 View" at bounding box center [650, 650] width 126 height 175
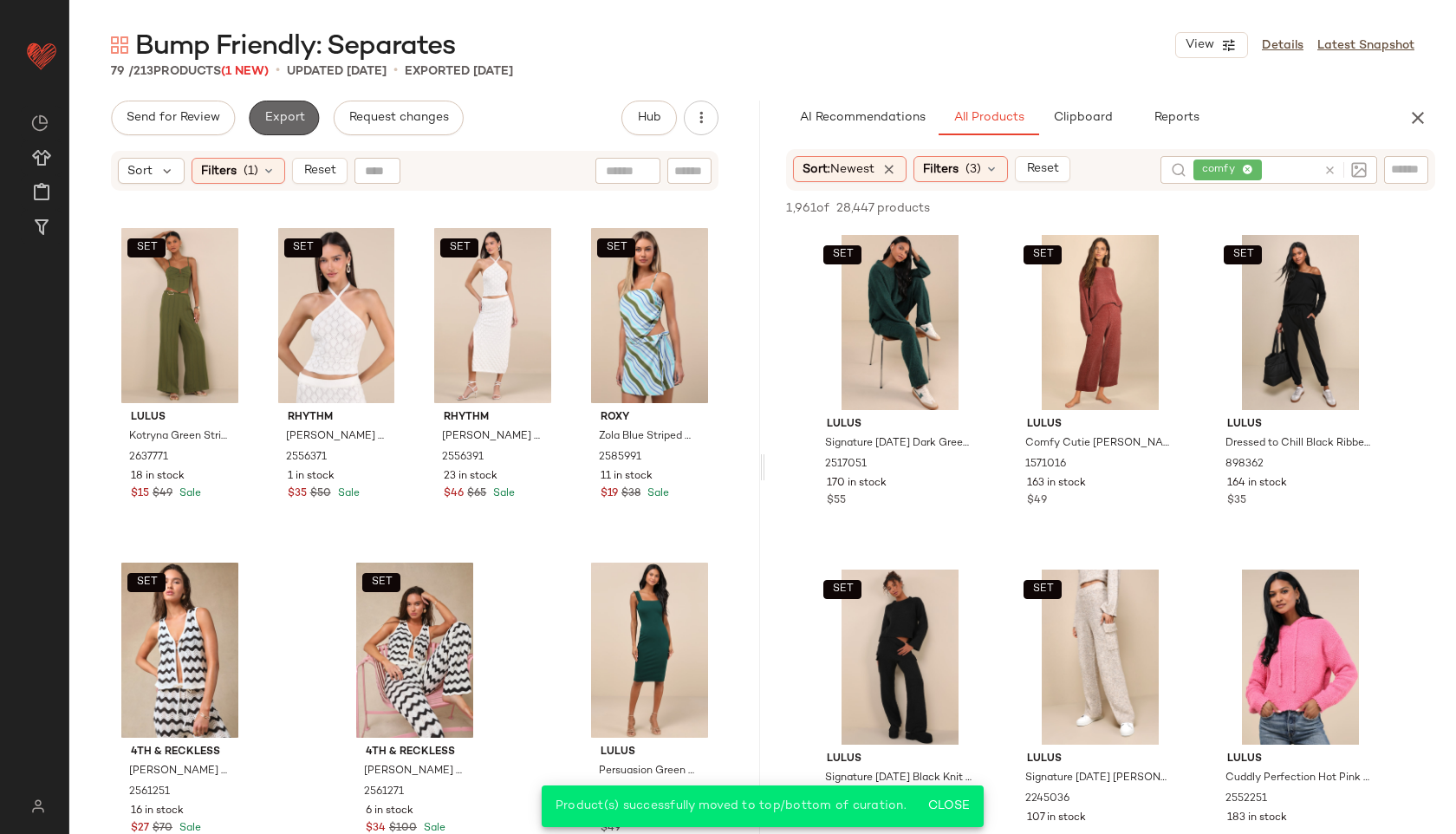
click at [279, 117] on span "Export" at bounding box center [284, 118] width 41 height 14
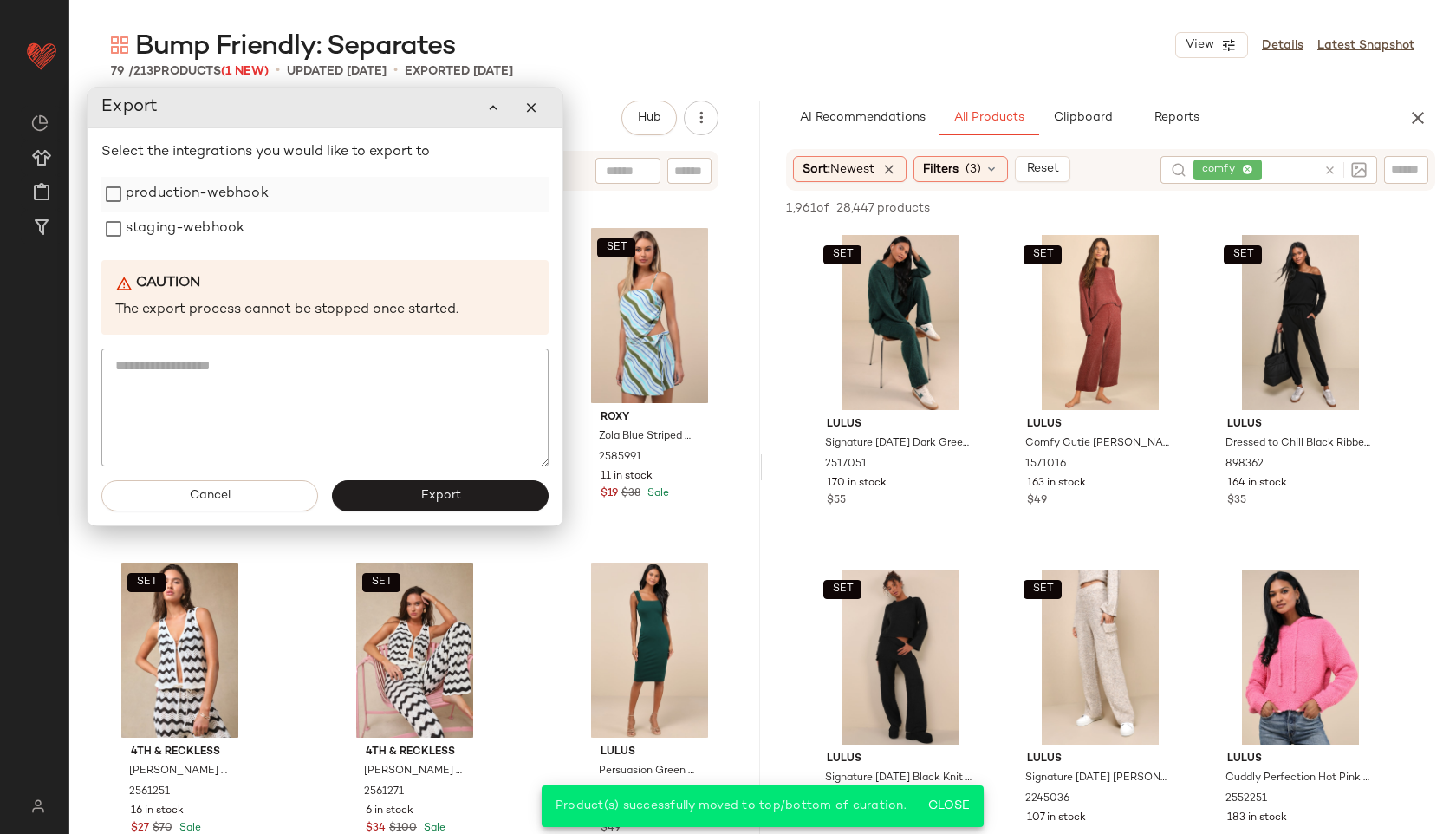
click at [180, 200] on label "production-webhook" at bounding box center [197, 194] width 143 height 35
click at [175, 219] on label "staging-webhook" at bounding box center [185, 229] width 119 height 35
click at [441, 497] on span "Export" at bounding box center [440, 495] width 41 height 14
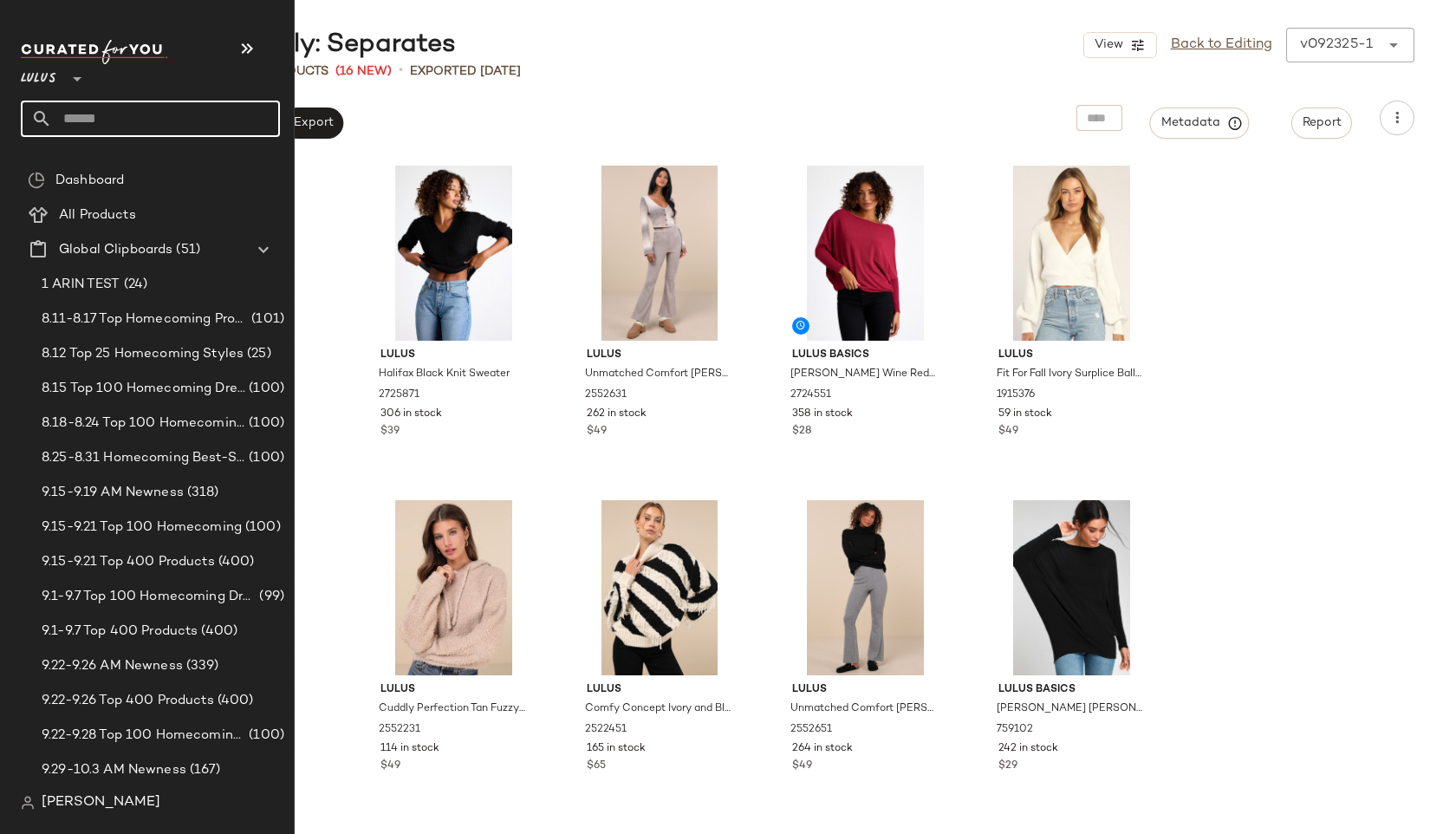
click at [89, 130] on input "text" at bounding box center [166, 119] width 228 height 36
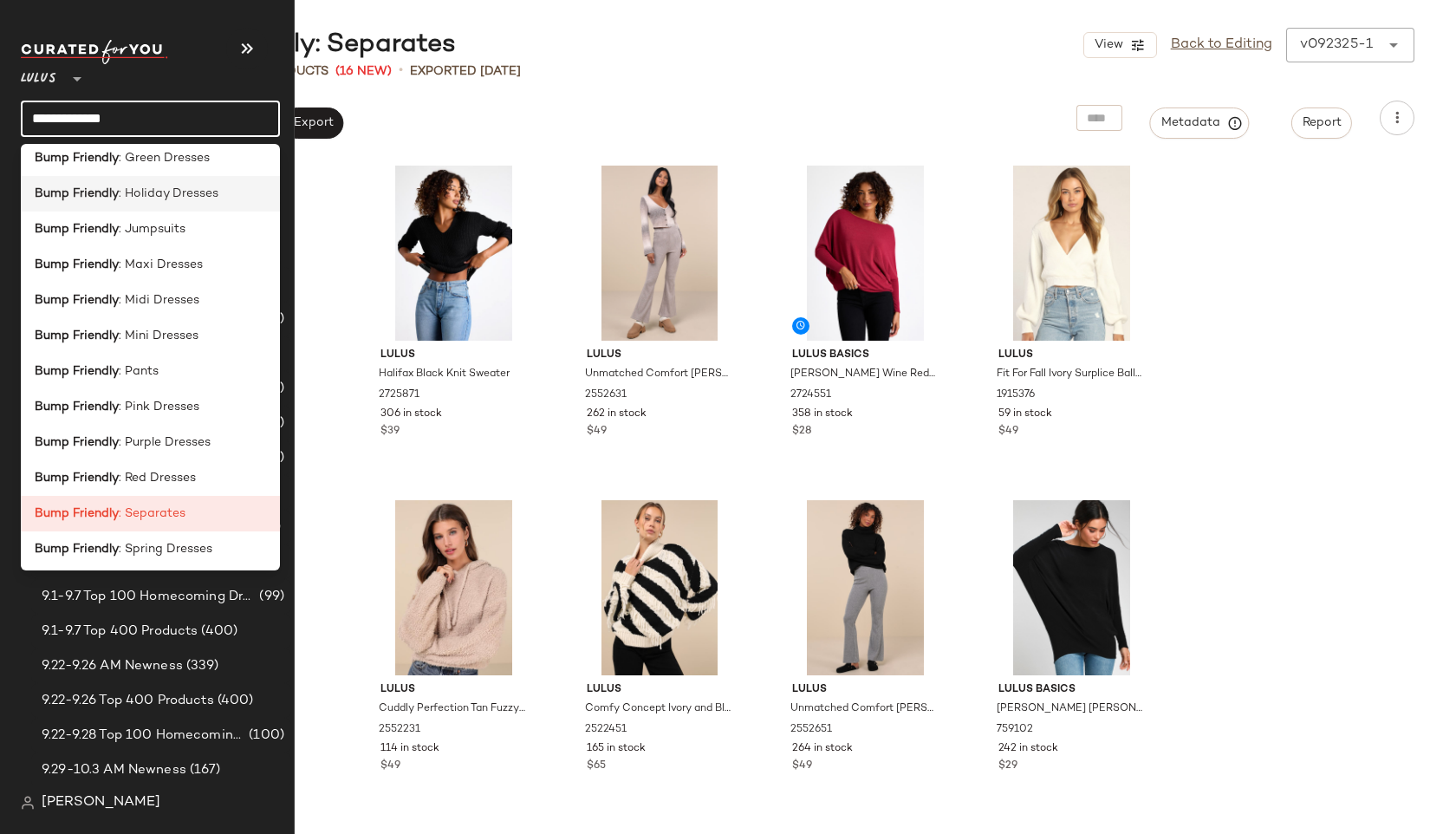
scroll to position [241, 0]
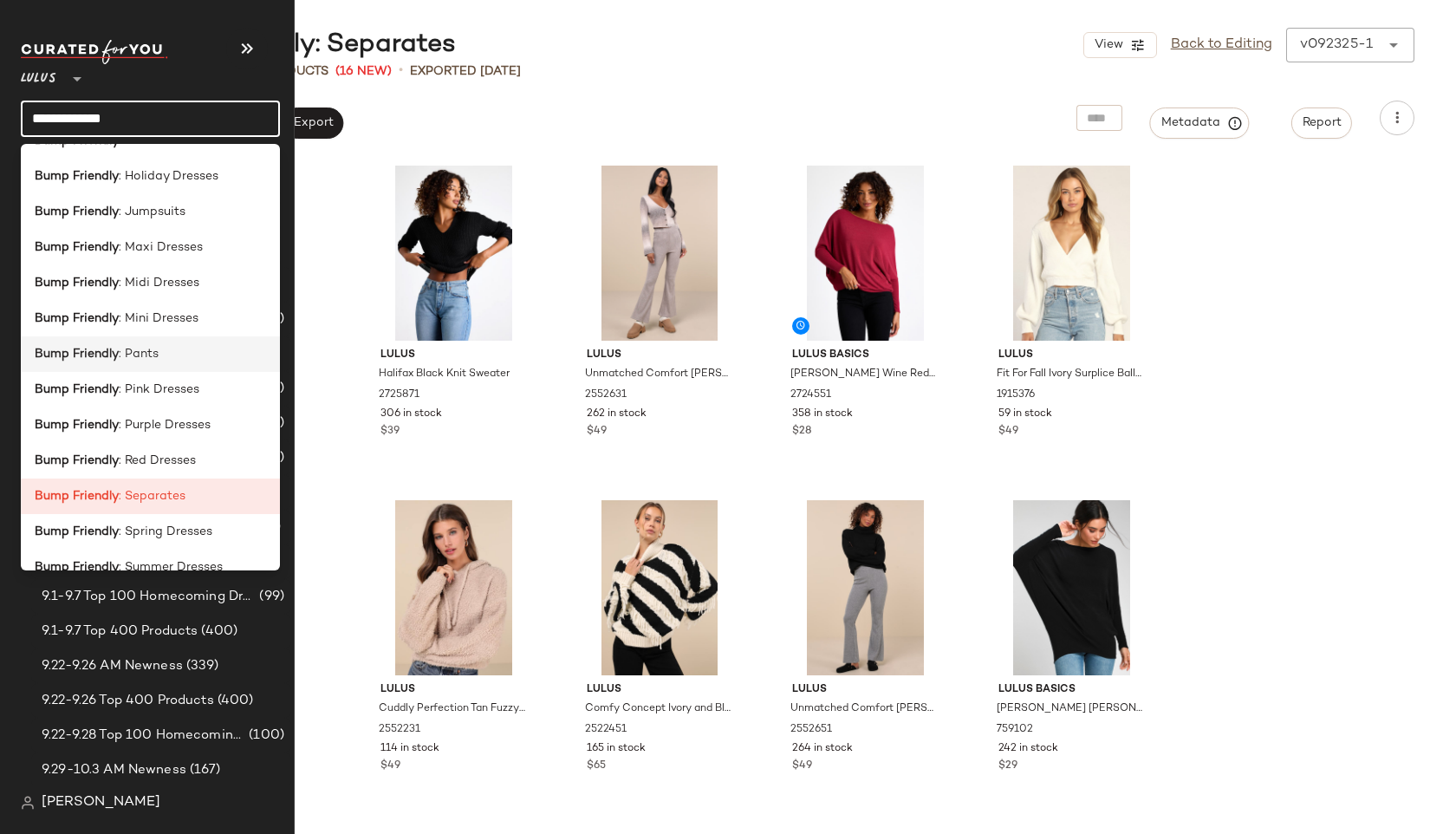
type input "**********"
click at [153, 369] on div "Bump Friendly : Pants" at bounding box center [151, 353] width 259 height 36
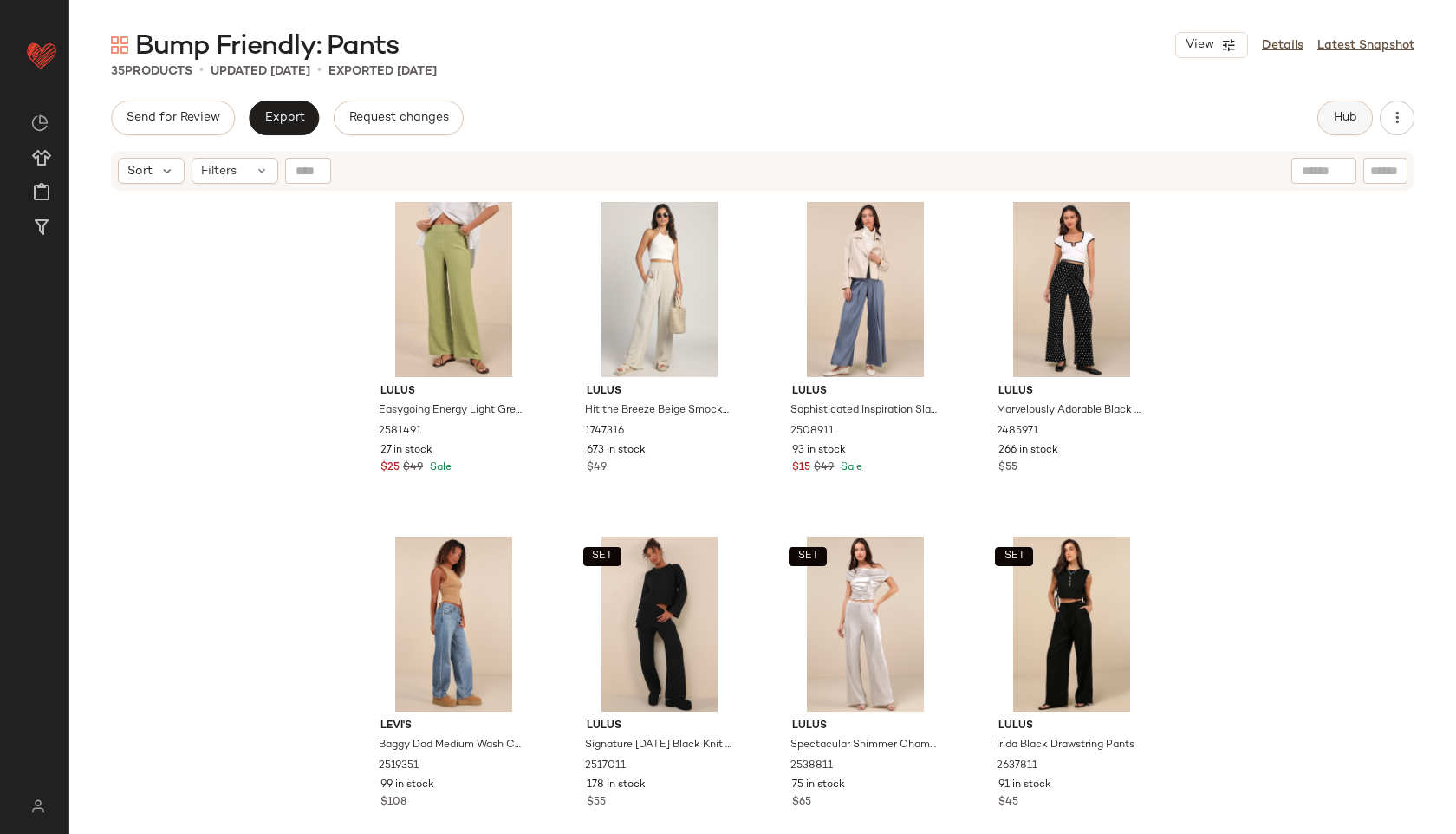
click at [1342, 124] on span "Hub" at bounding box center [1346, 118] width 25 height 14
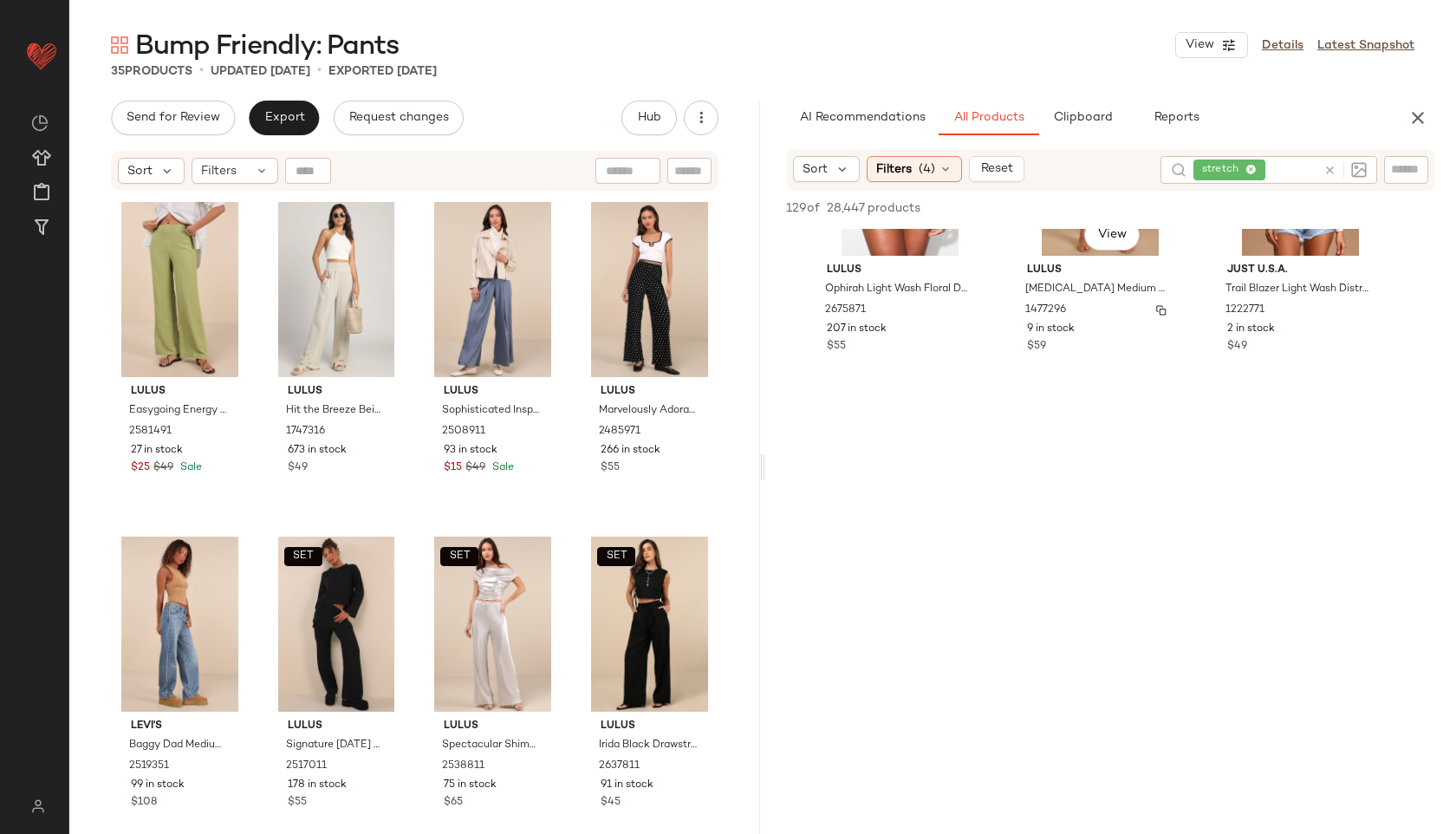
scroll to position [13873, 0]
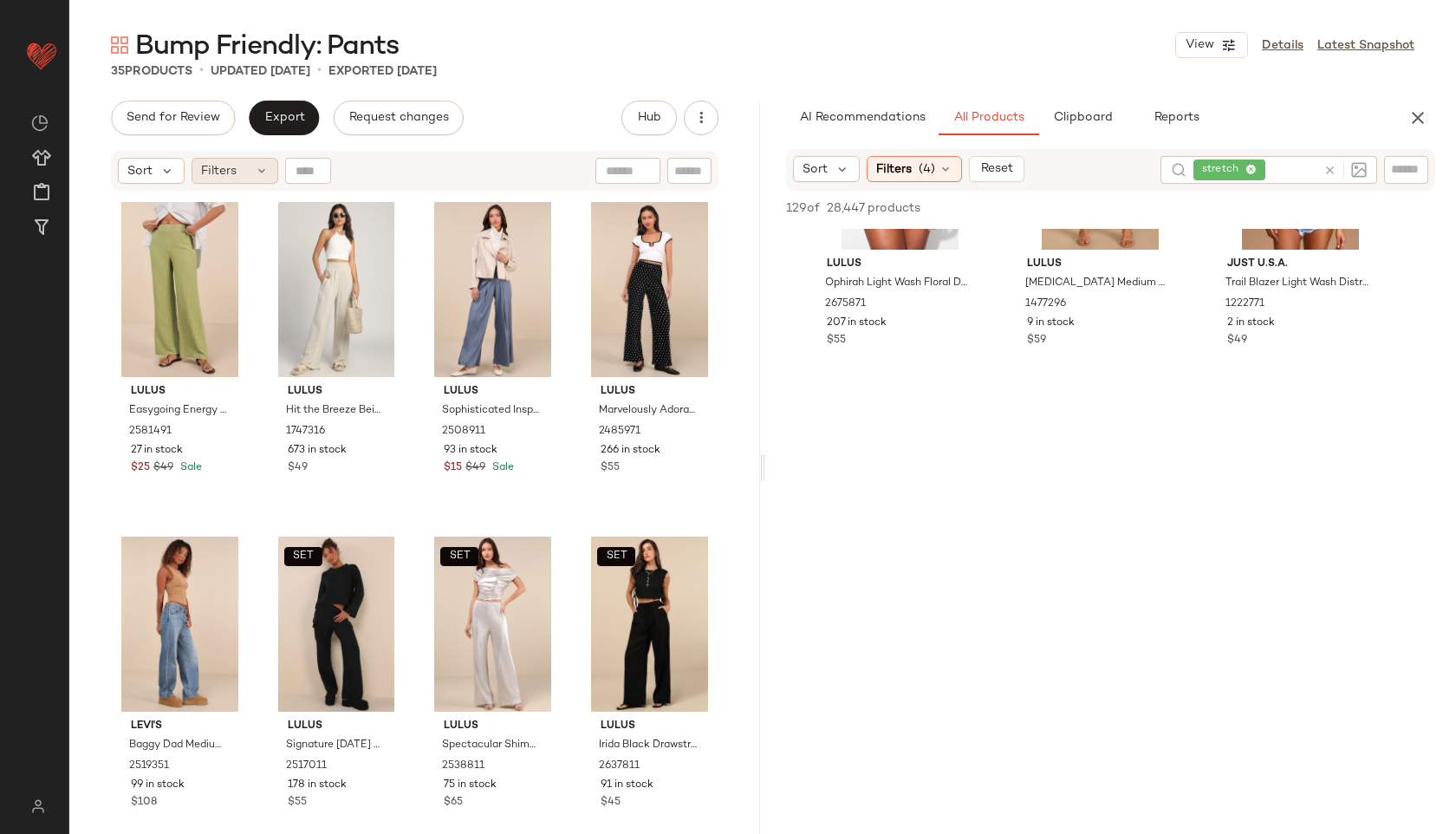
click at [238, 166] on div "Filters" at bounding box center [235, 171] width 87 height 26
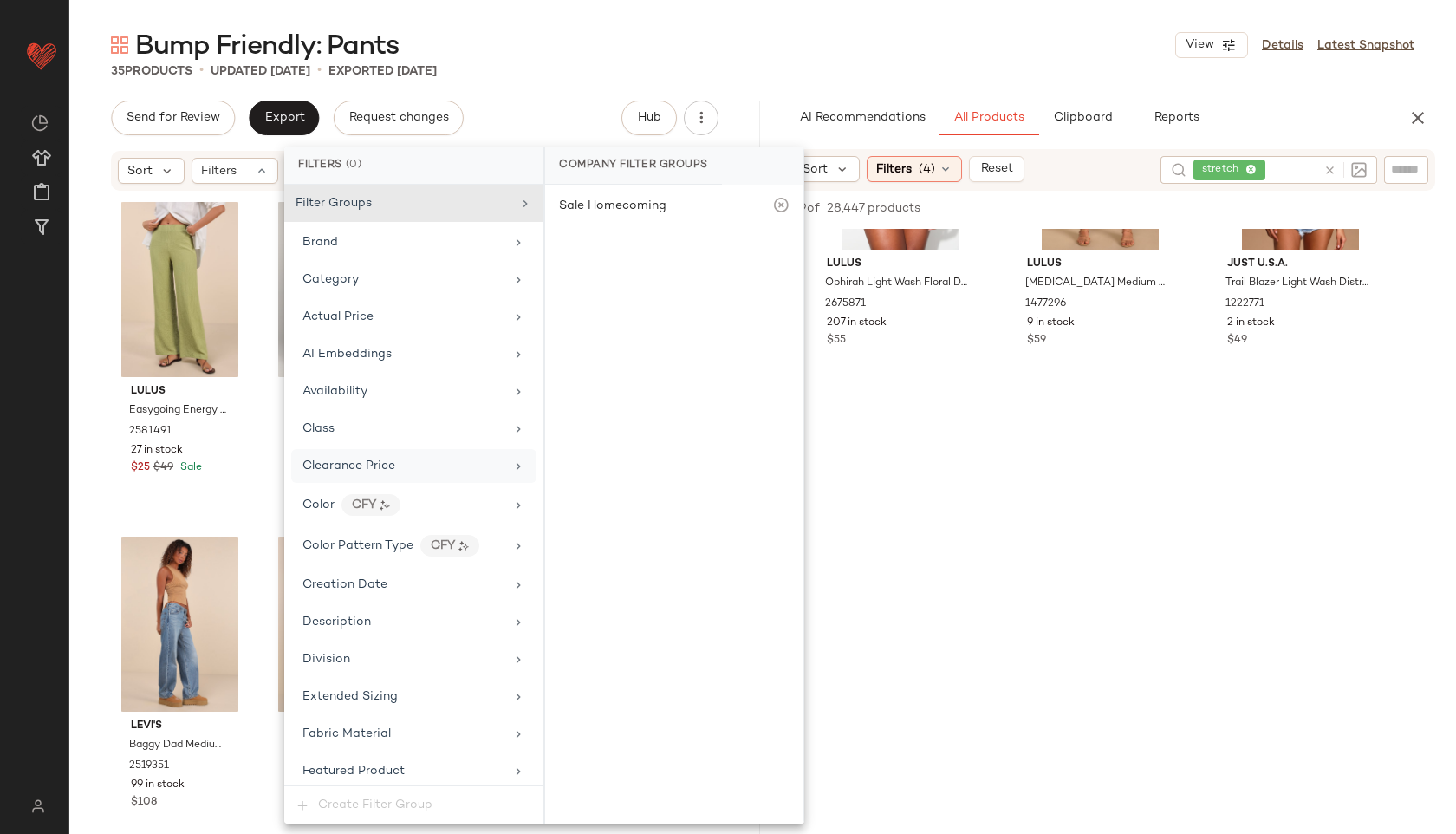
scroll to position [989, 0]
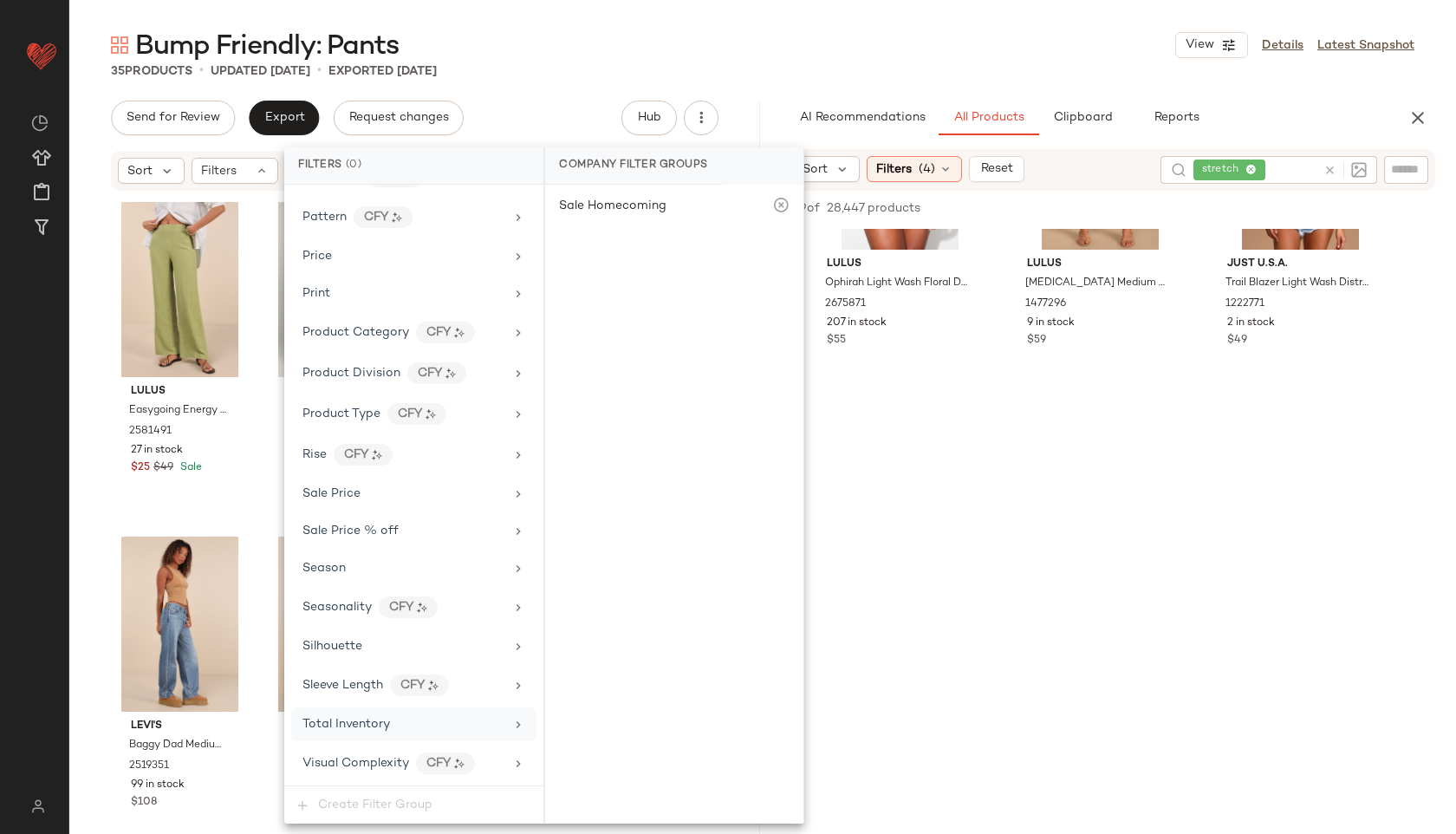
click at [372, 712] on div "Total Inventory" at bounding box center [414, 724] width 246 height 34
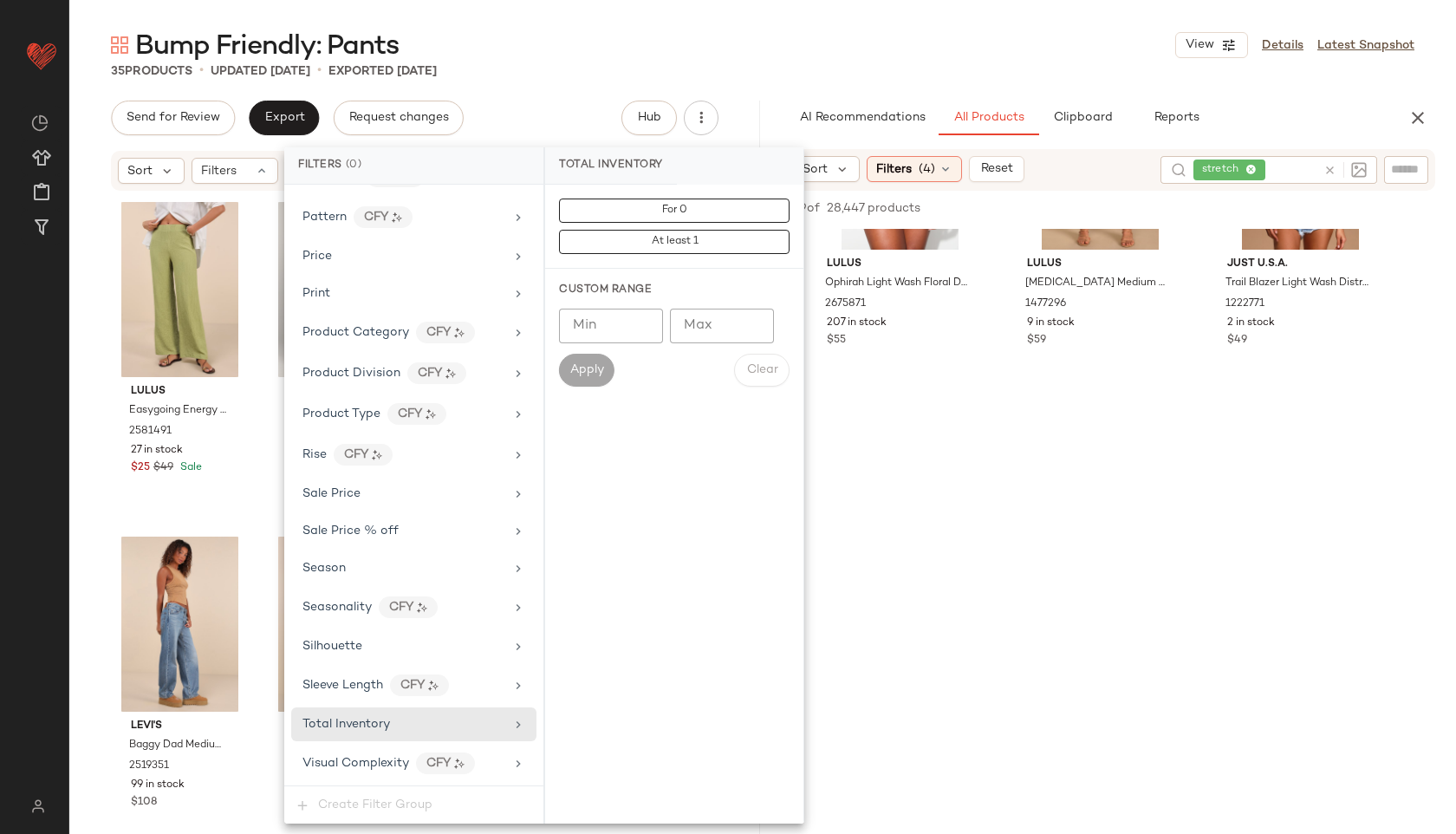
click at [718, 329] on input "Max" at bounding box center [722, 326] width 104 height 35
type input "**"
click at [604, 366] on button "Apply" at bounding box center [586, 370] width 56 height 33
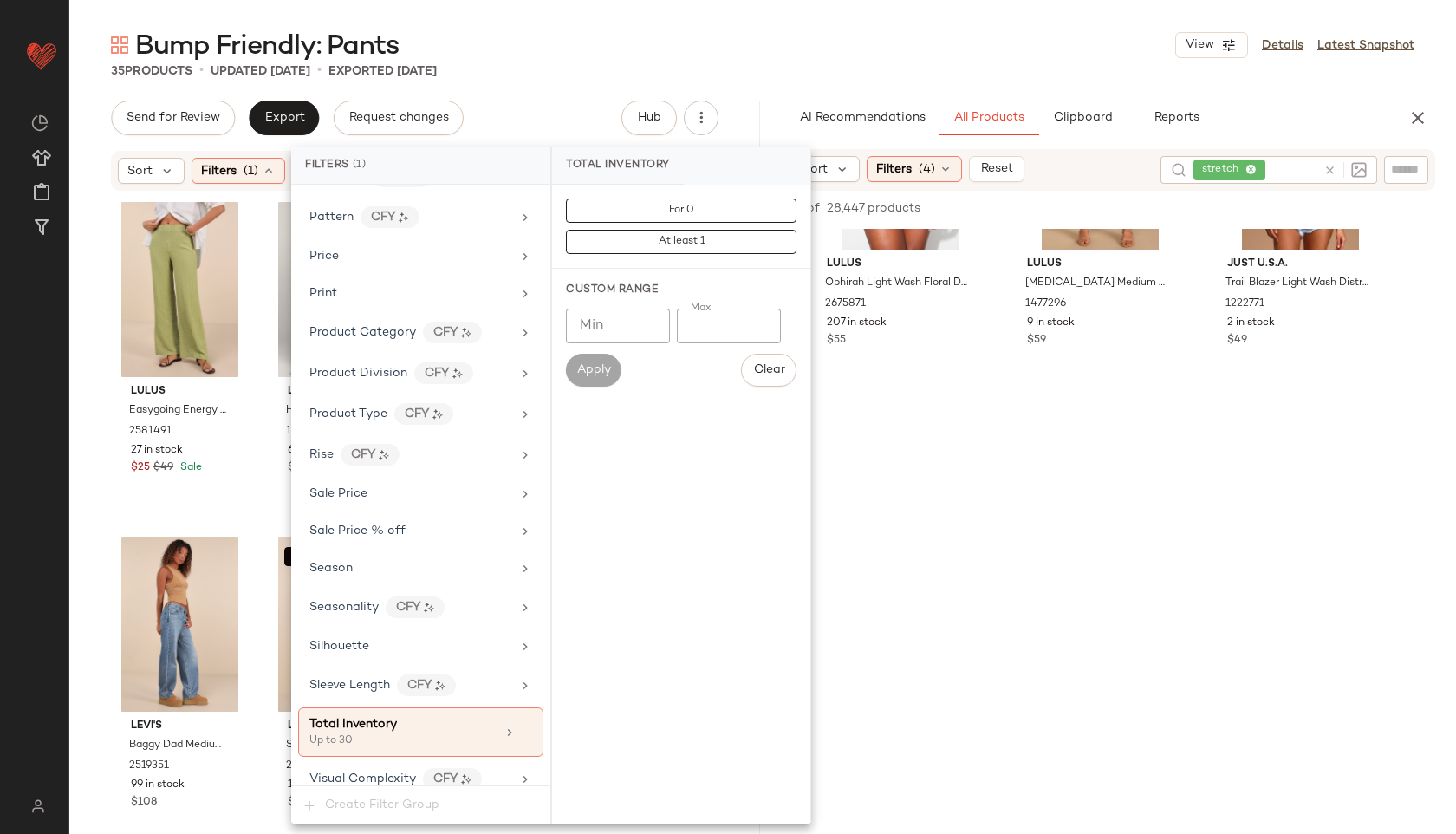
click at [800, 16] on main "Bump Friendly: Pants View Details Latest Snapshot 35 Products • updated Sep 26t…" at bounding box center [728, 417] width 1456 height 834
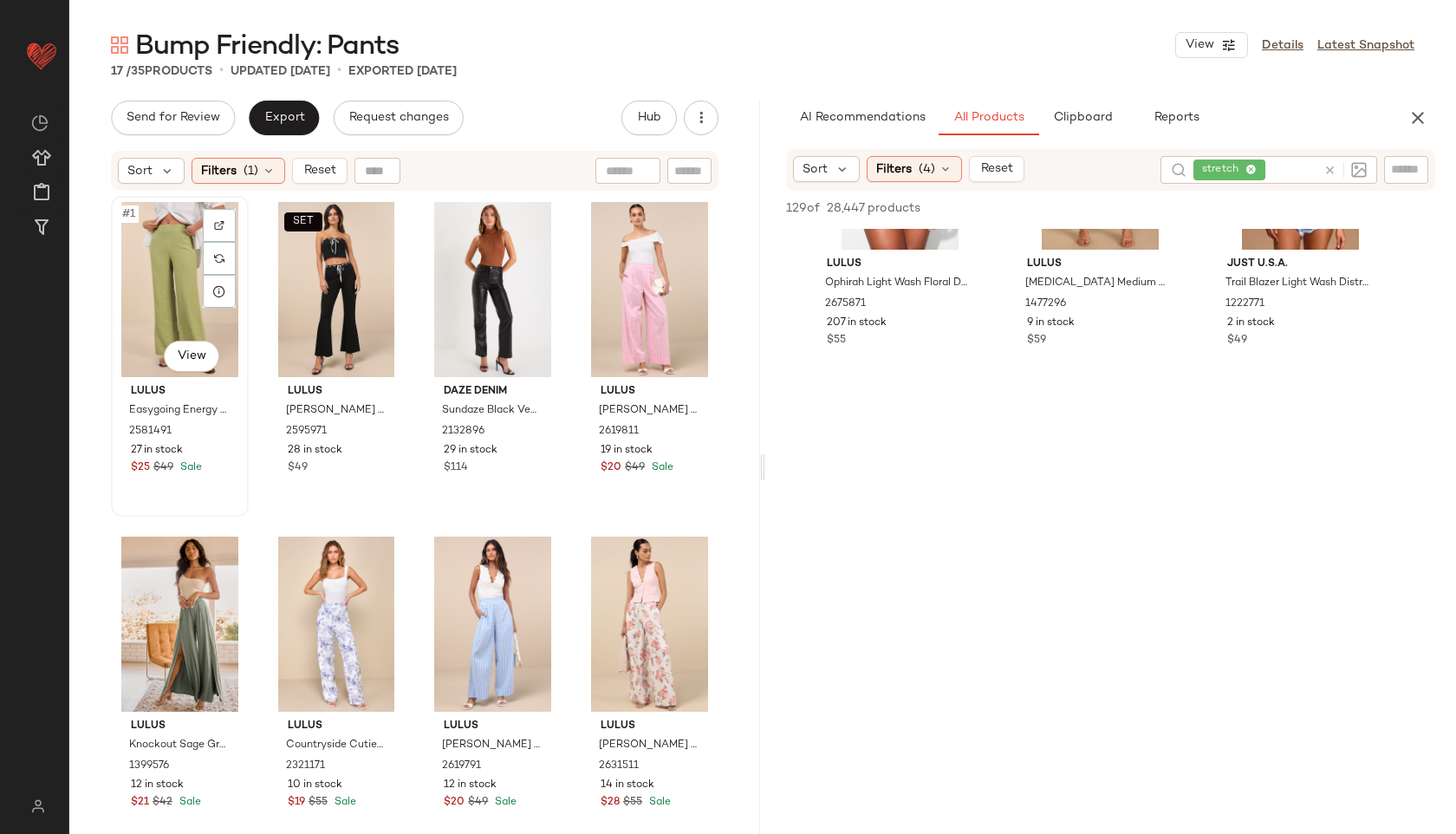
click at [163, 272] on div "#1 View" at bounding box center [180, 289] width 126 height 175
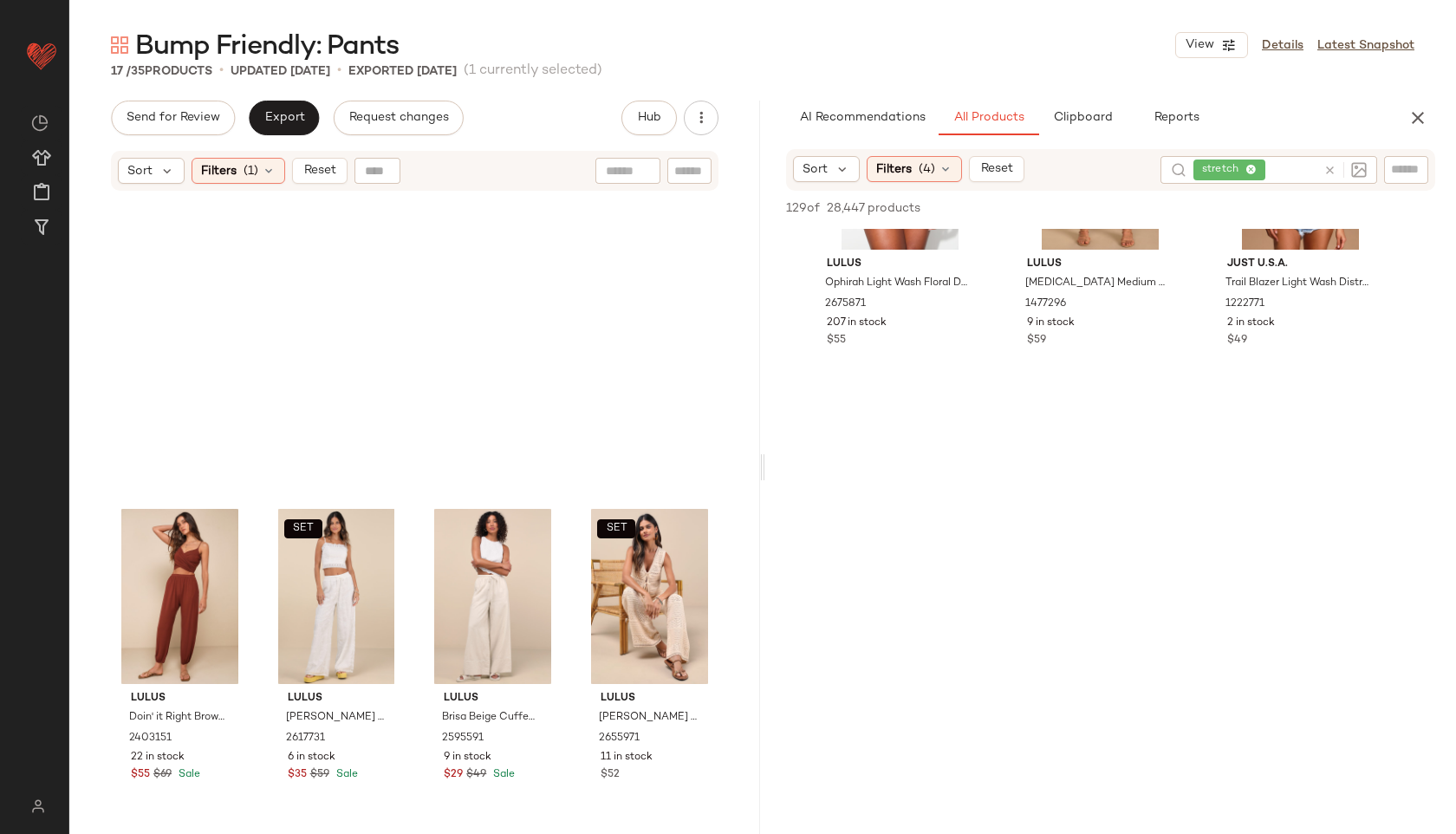
scroll to position [991, 0]
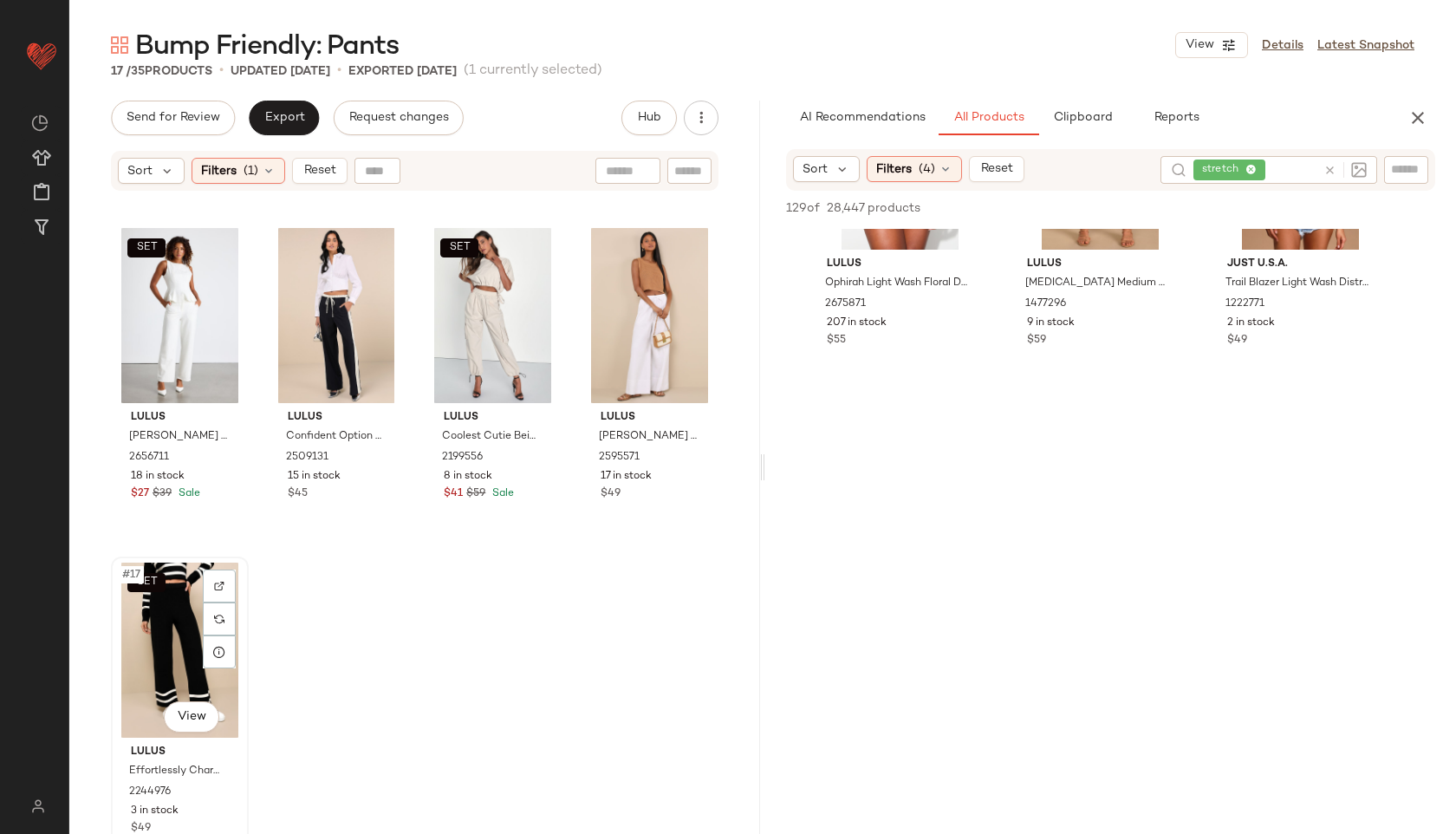
click at [125, 633] on div "SET #17 View" at bounding box center [180, 650] width 126 height 175
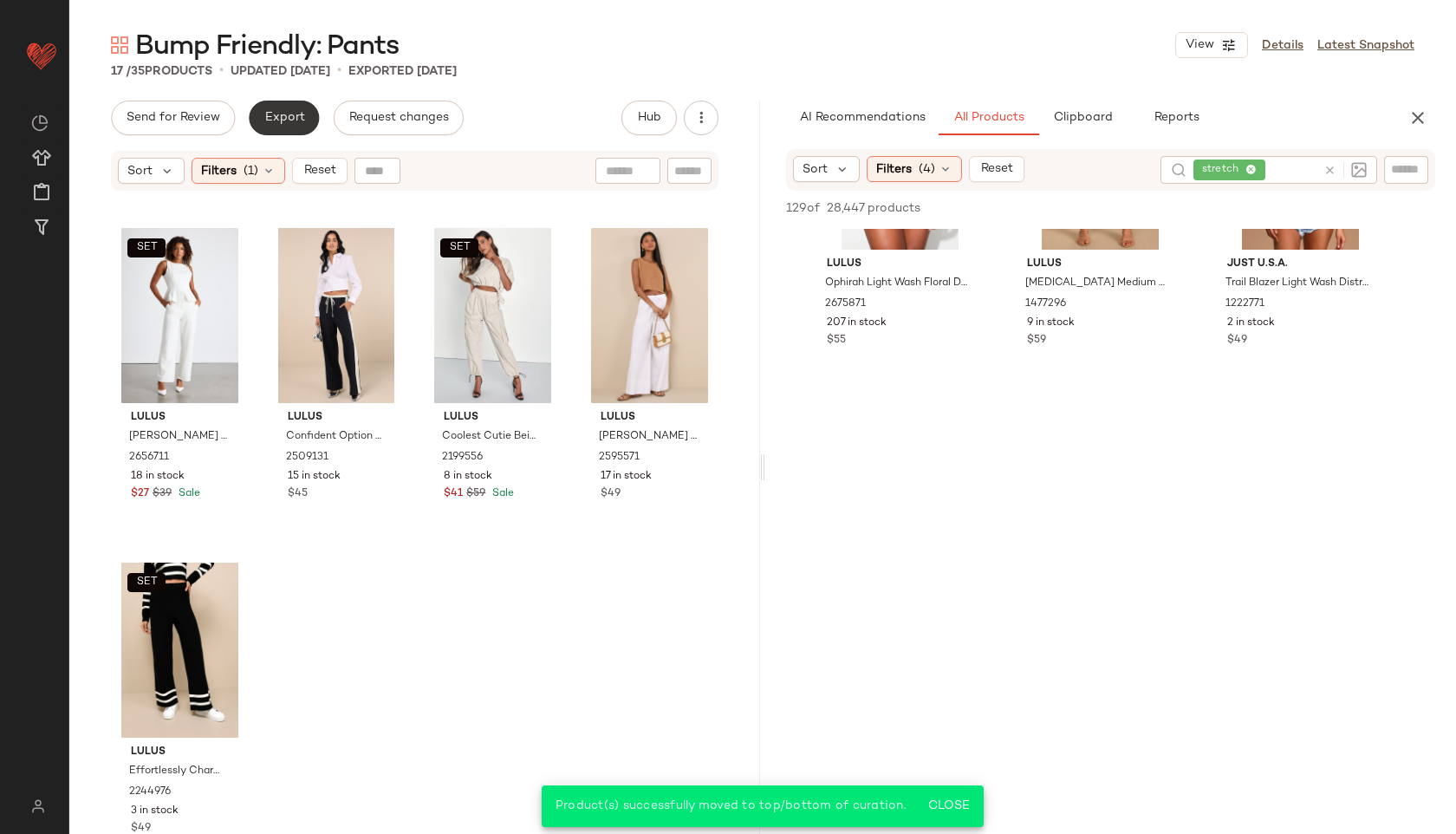
click at [274, 125] on button "Export" at bounding box center [284, 118] width 70 height 35
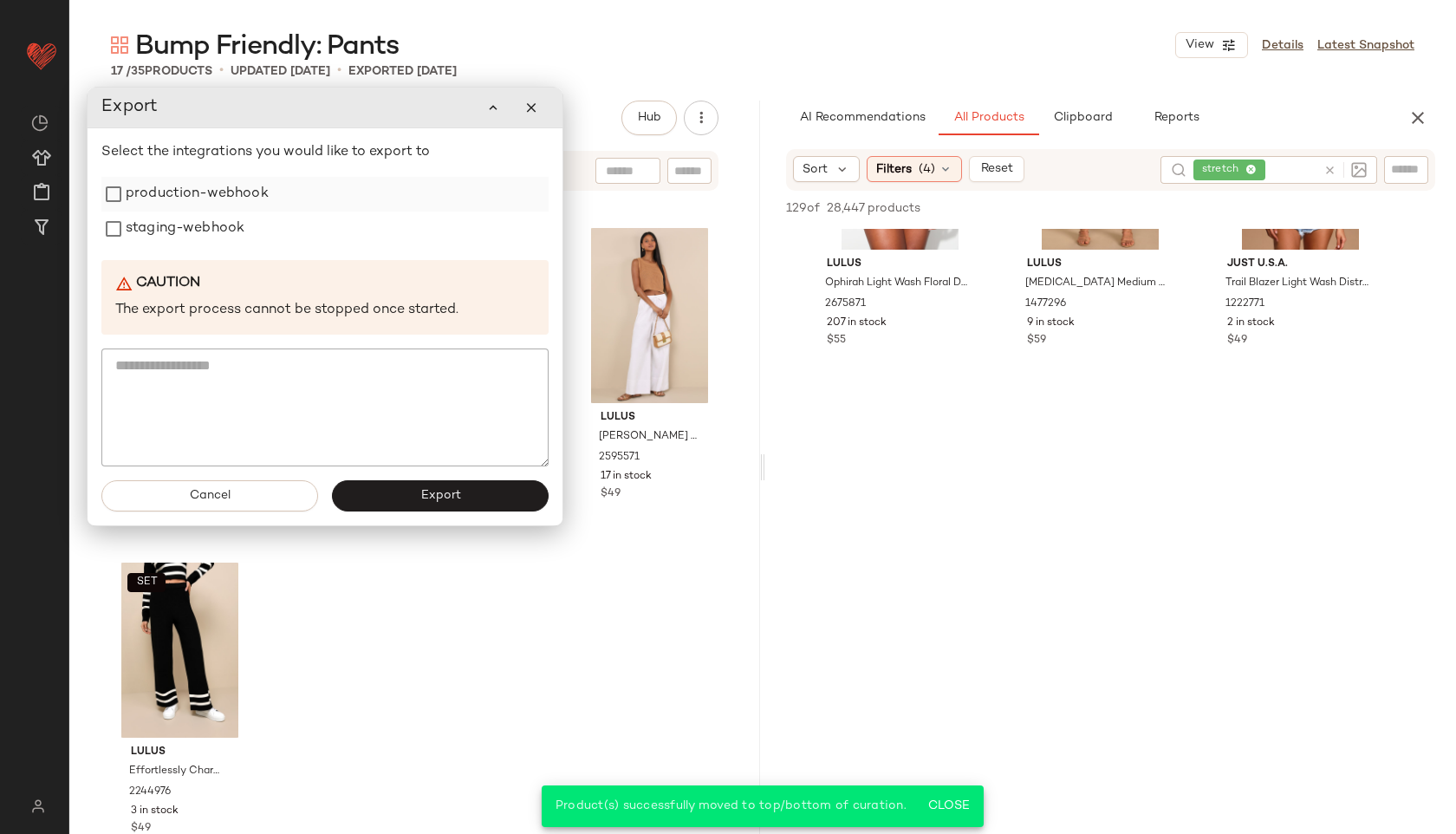
click at [238, 194] on label "production-webhook" at bounding box center [197, 194] width 143 height 35
click at [206, 234] on label "staging-webhook" at bounding box center [185, 229] width 119 height 35
click at [424, 489] on span "Export" at bounding box center [440, 495] width 41 height 14
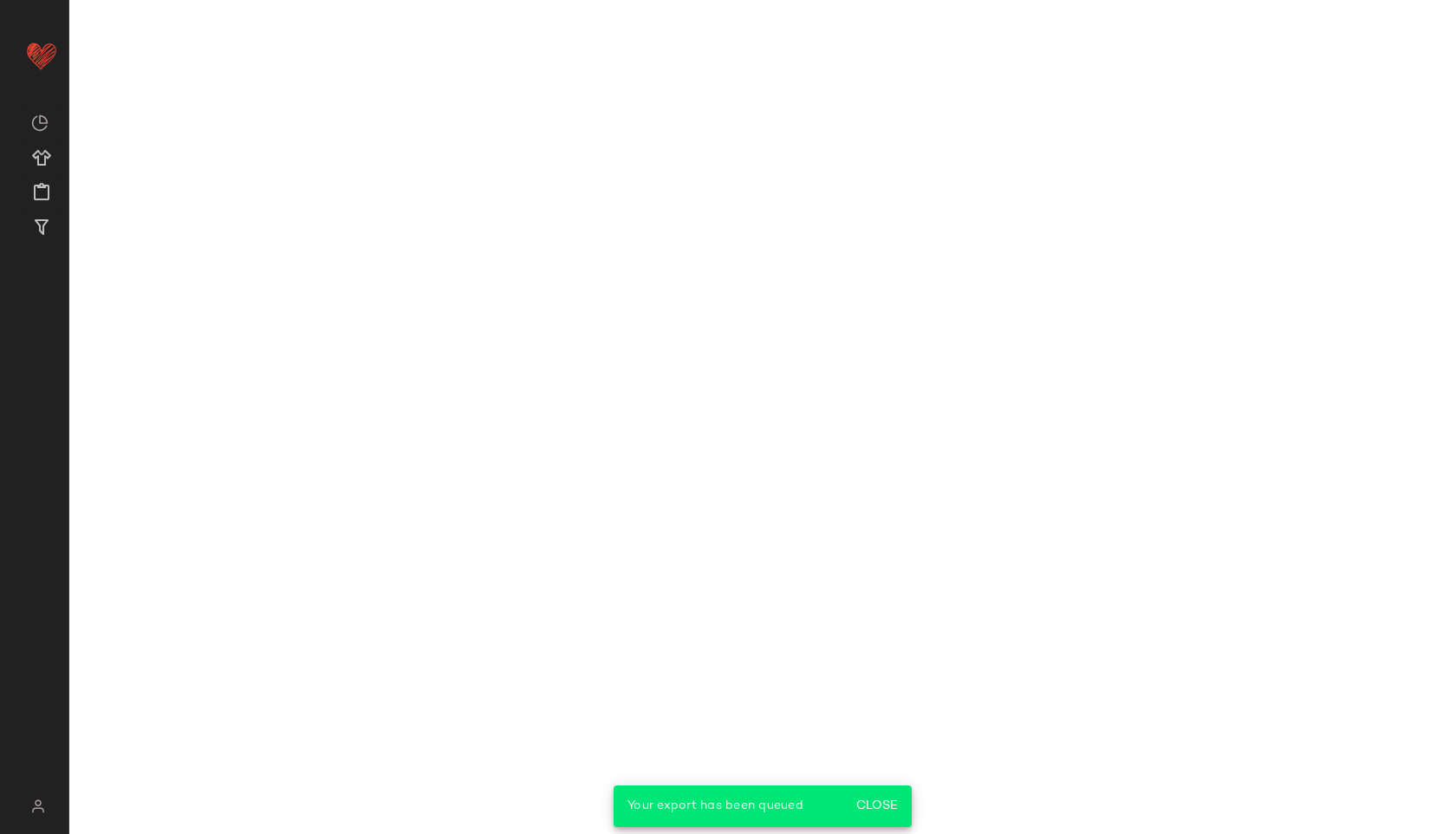
scroll to position [20563, 0]
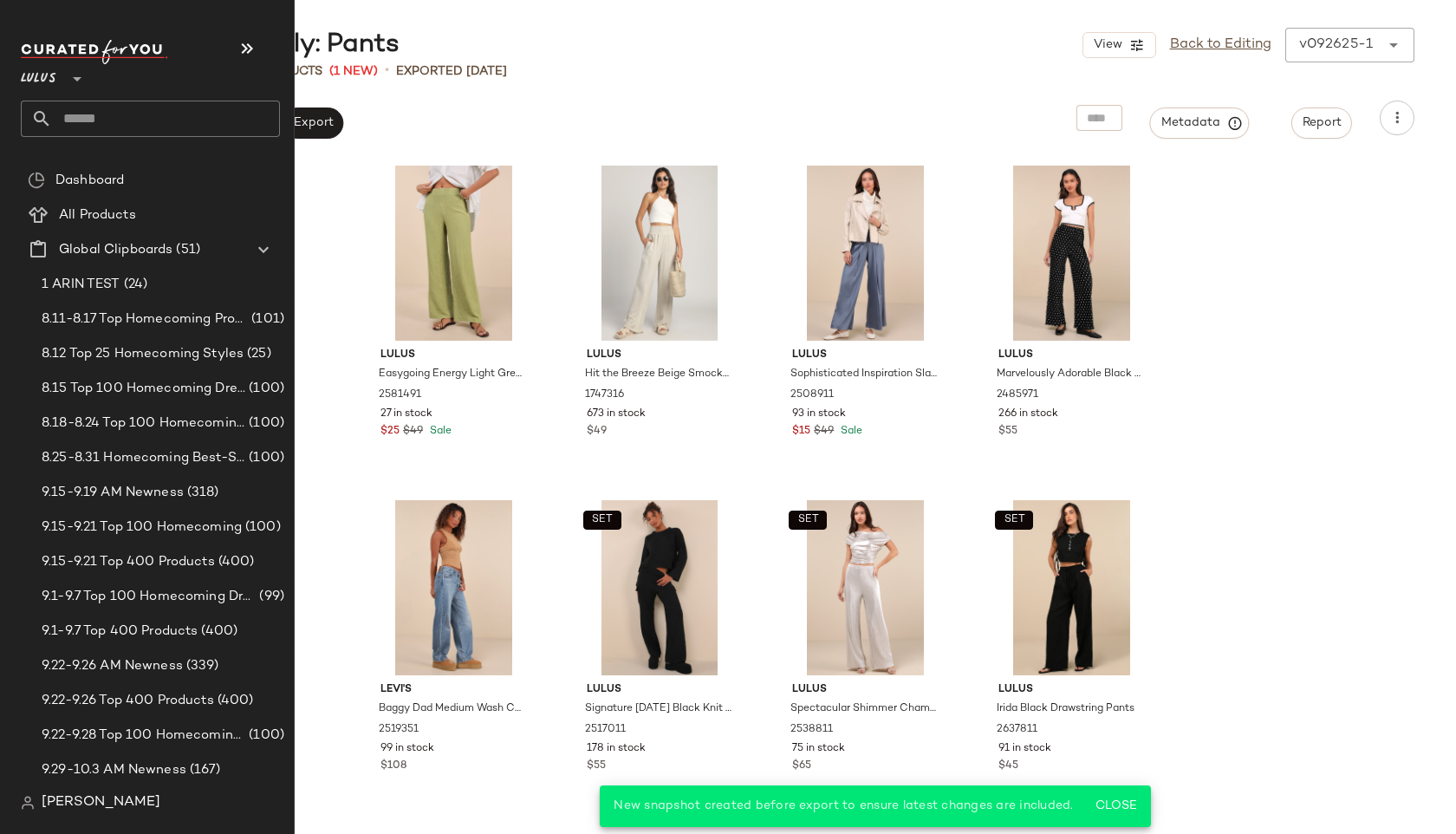
click at [108, 128] on input "text" at bounding box center [166, 119] width 228 height 36
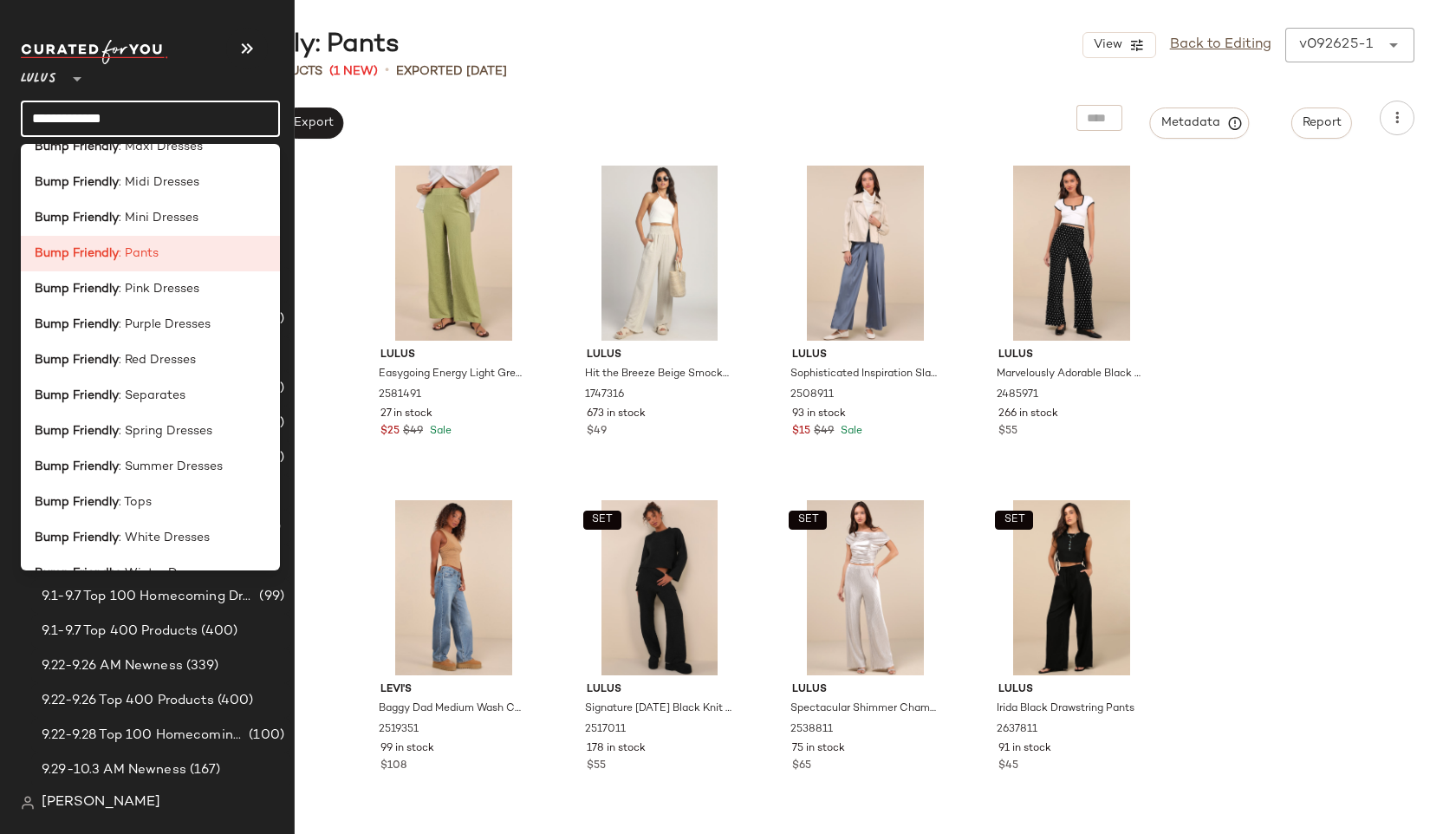
scroll to position [435, 0]
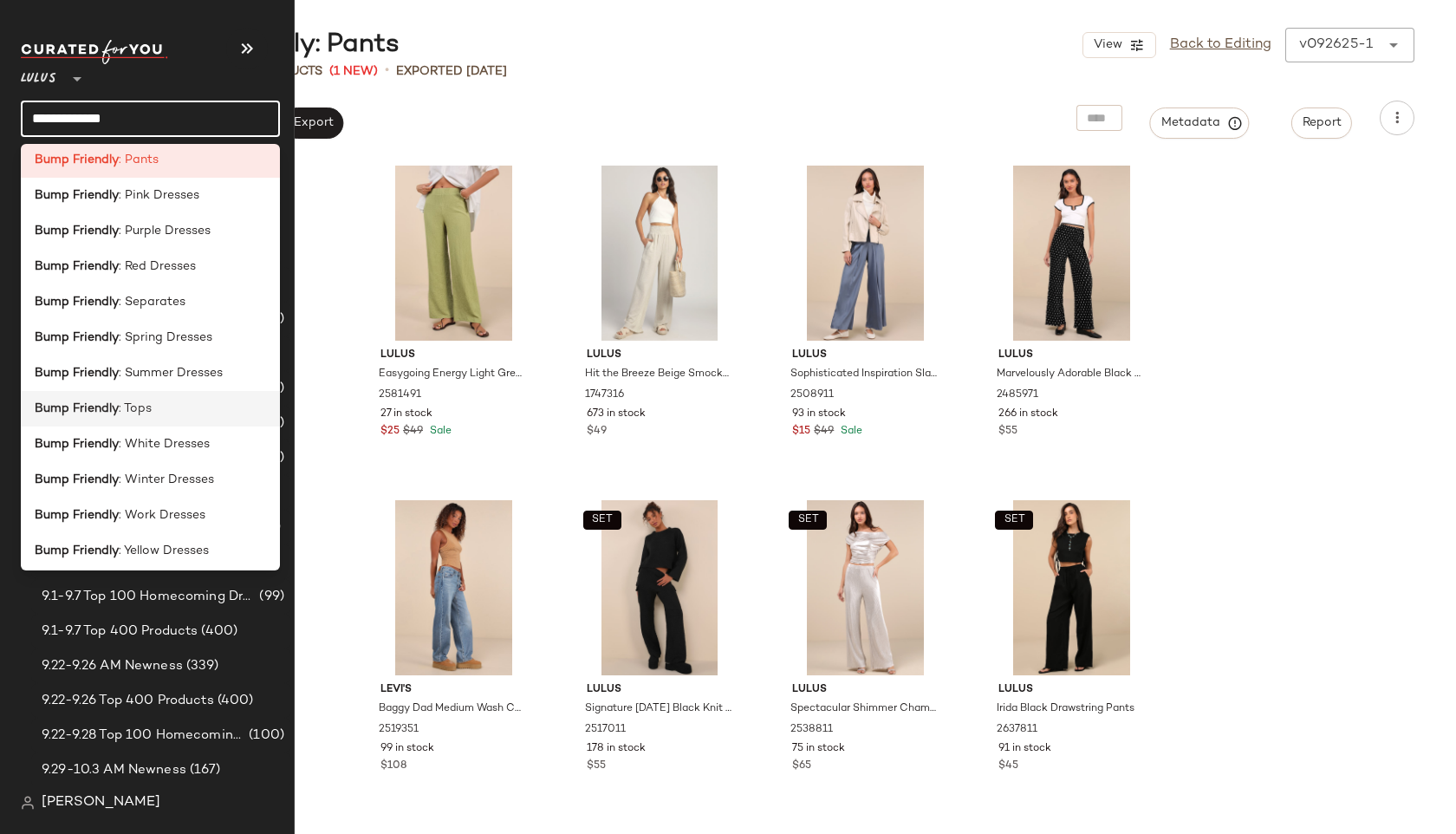
type input "**********"
click at [137, 409] on span ": Tops" at bounding box center [135, 409] width 33 height 18
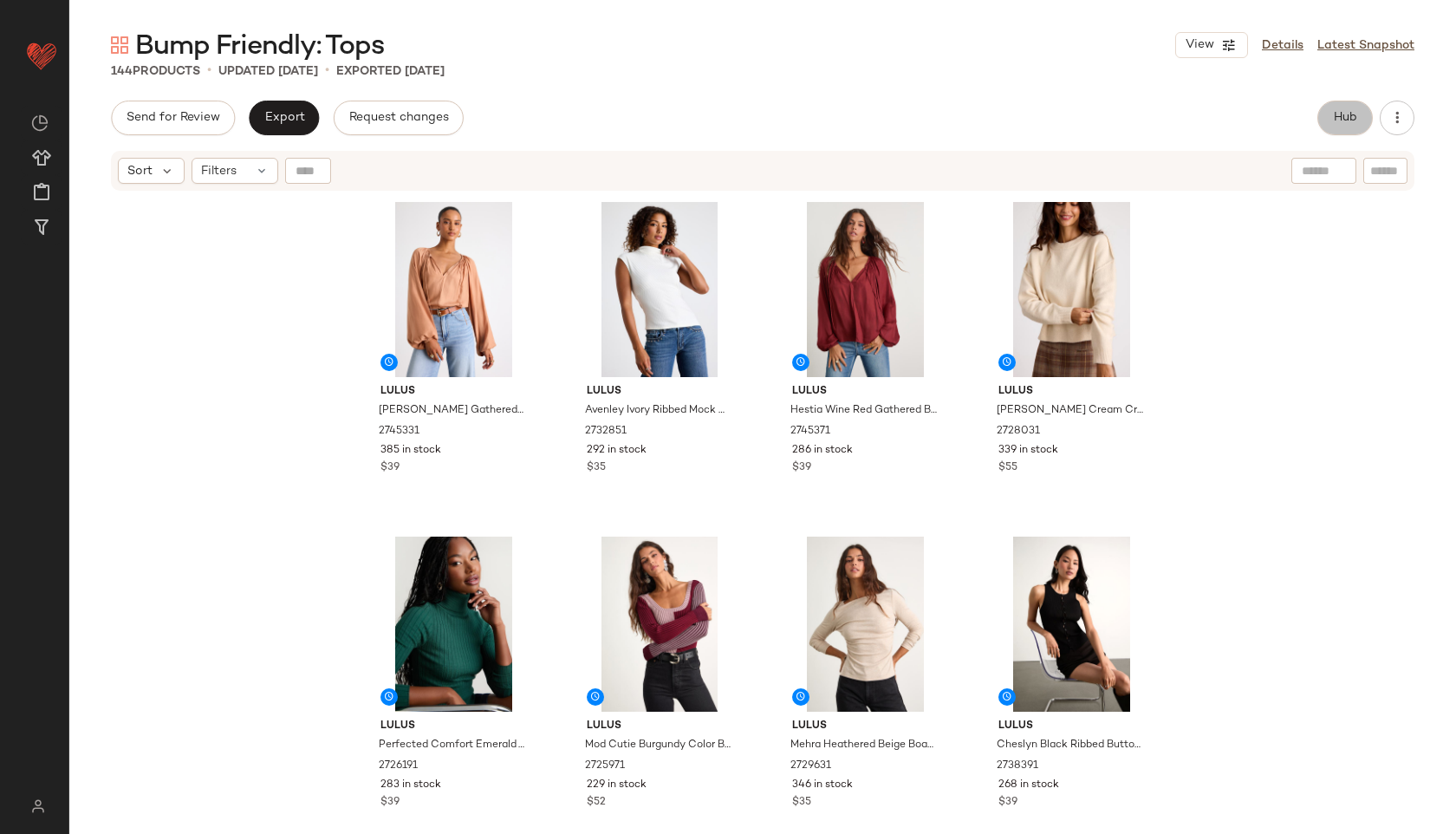
click at [1334, 118] on span "Hub" at bounding box center [1346, 118] width 25 height 14
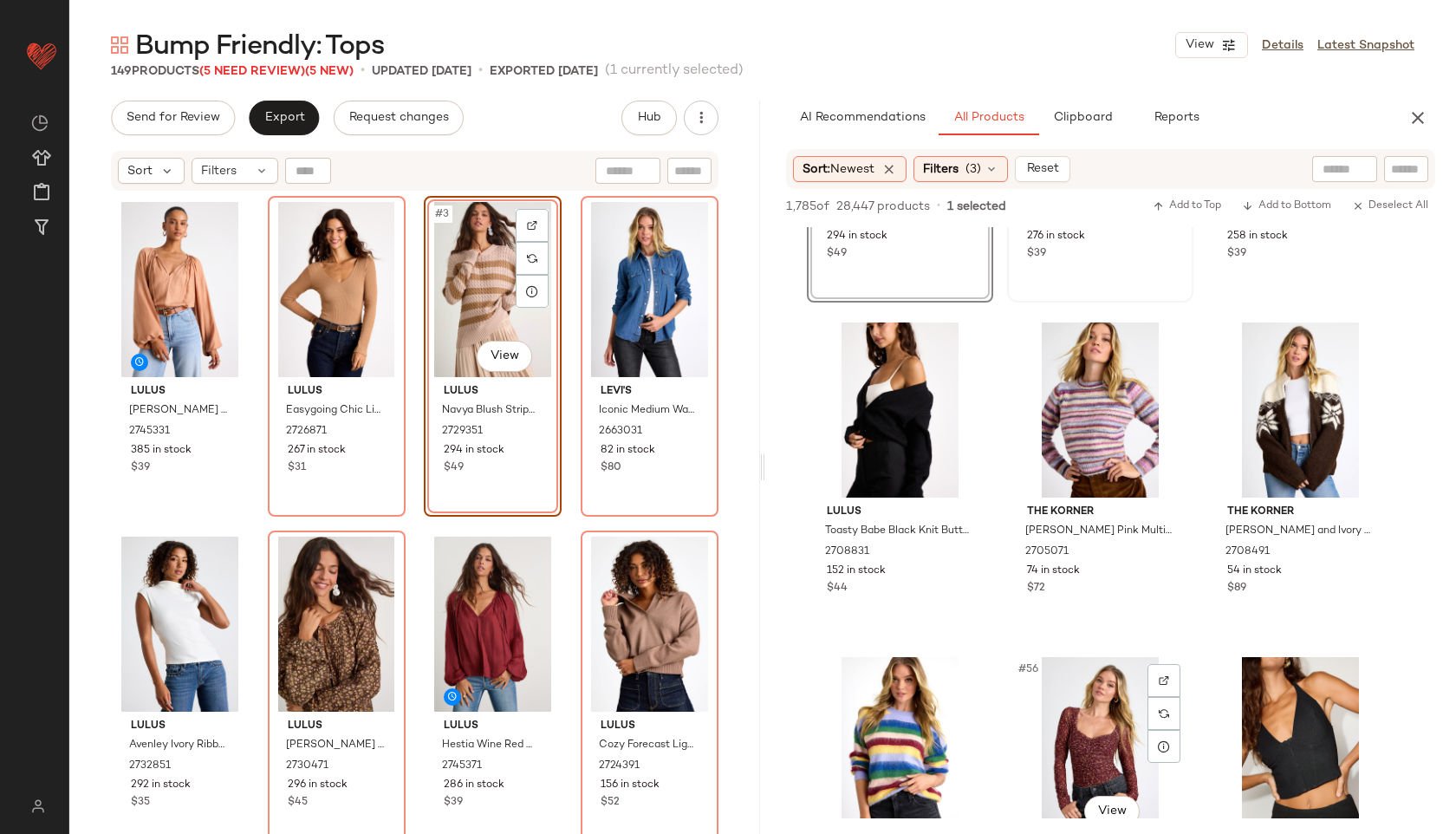
scroll to position [5604, 0]
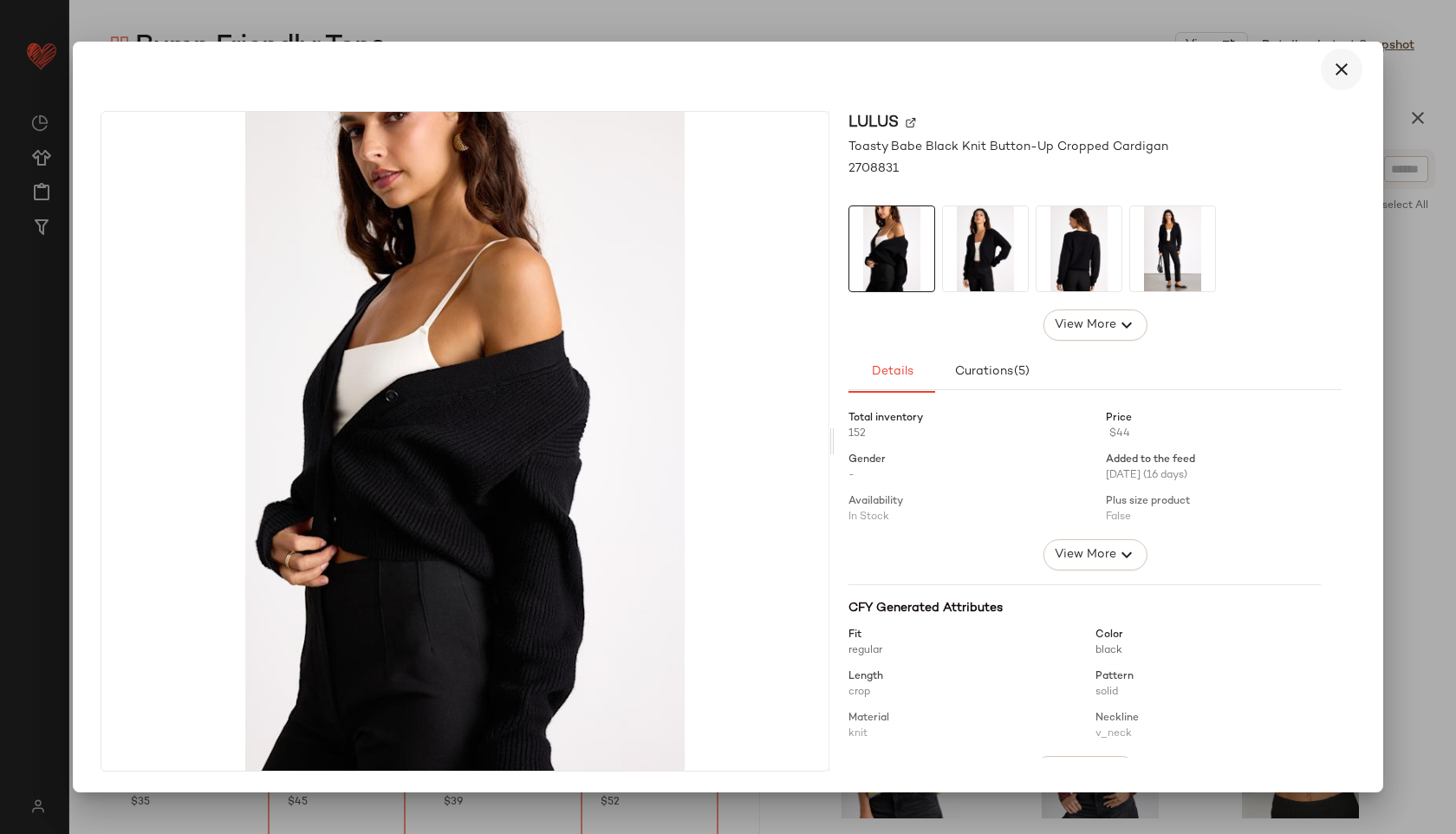
click at [1350, 60] on icon "button" at bounding box center [1342, 69] width 21 height 21
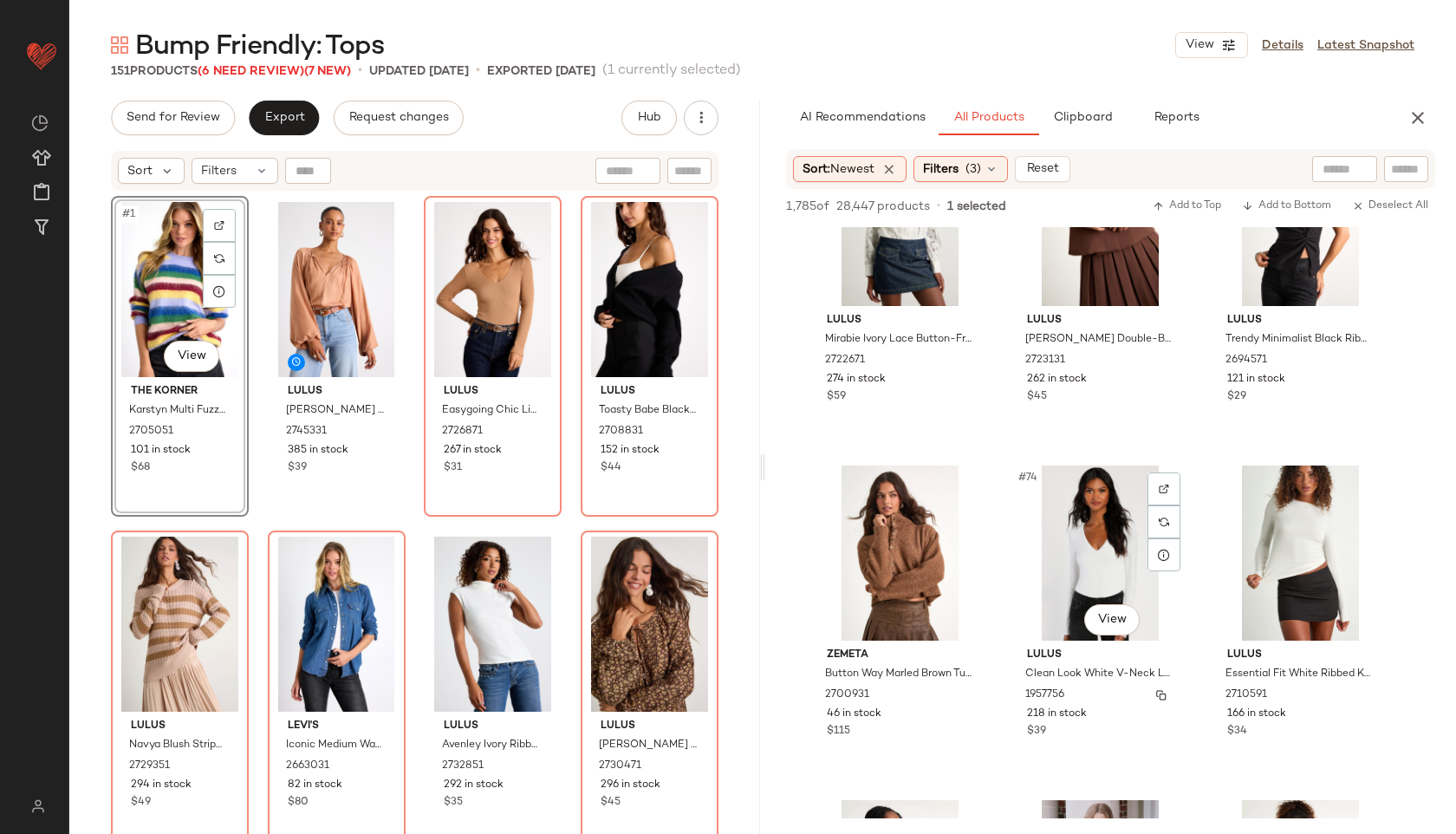
scroll to position [7797, 0]
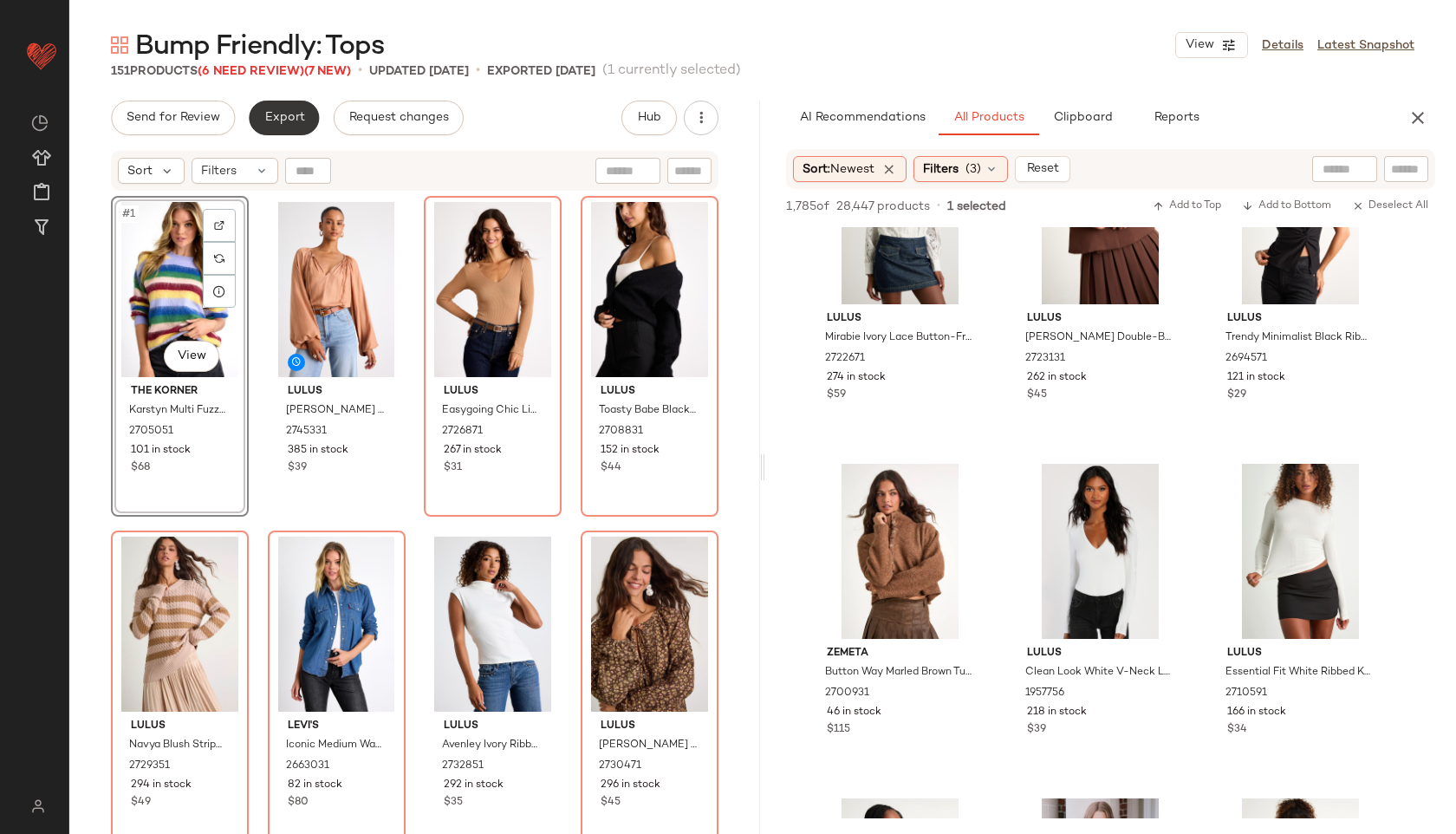
click at [276, 124] on span "Export" at bounding box center [284, 118] width 41 height 14
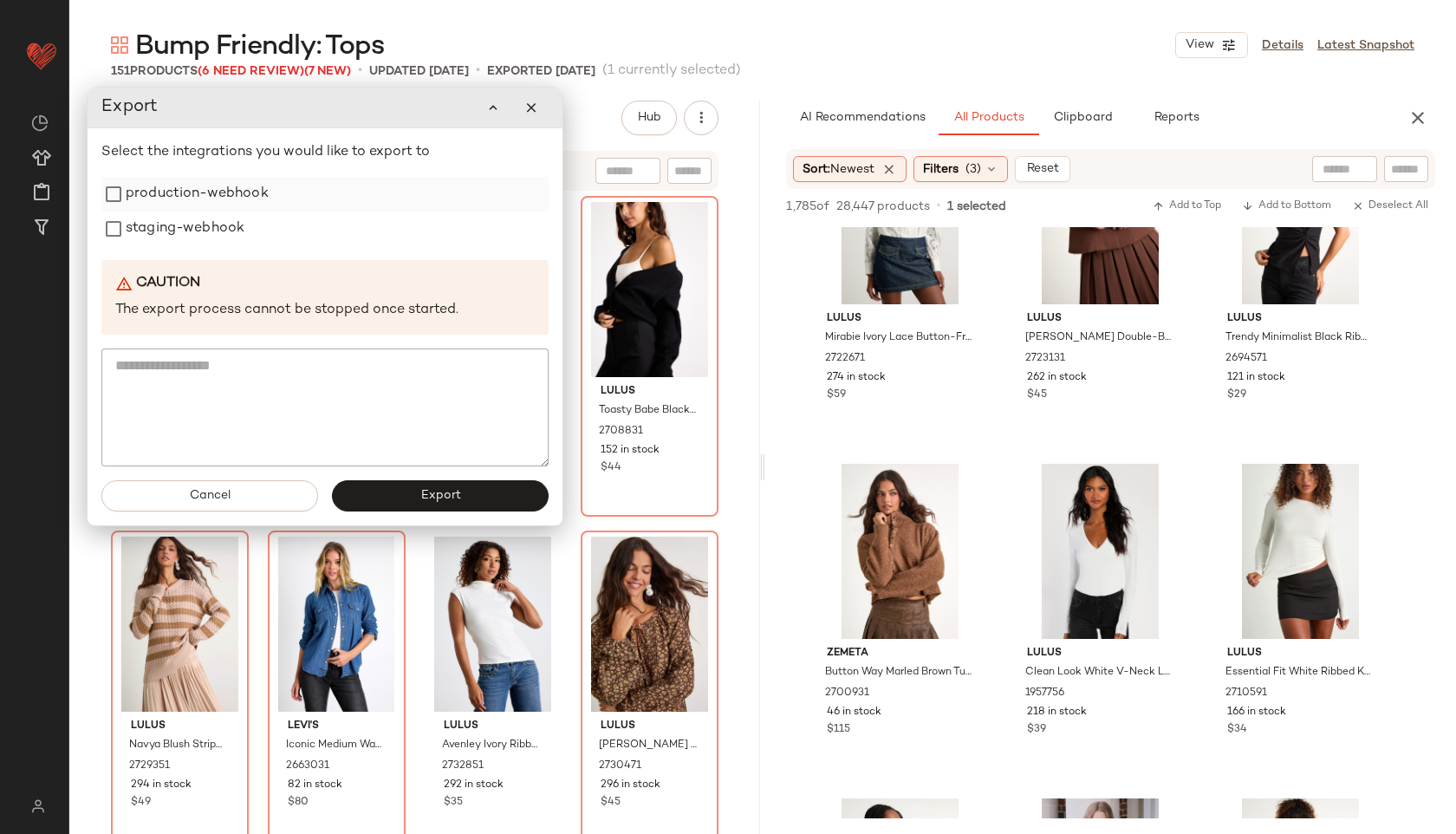
click at [261, 195] on label "production-webhook" at bounding box center [197, 194] width 143 height 35
click at [224, 221] on label "staging-webhook" at bounding box center [185, 229] width 119 height 35
click at [396, 502] on button "Export" at bounding box center [440, 495] width 216 height 31
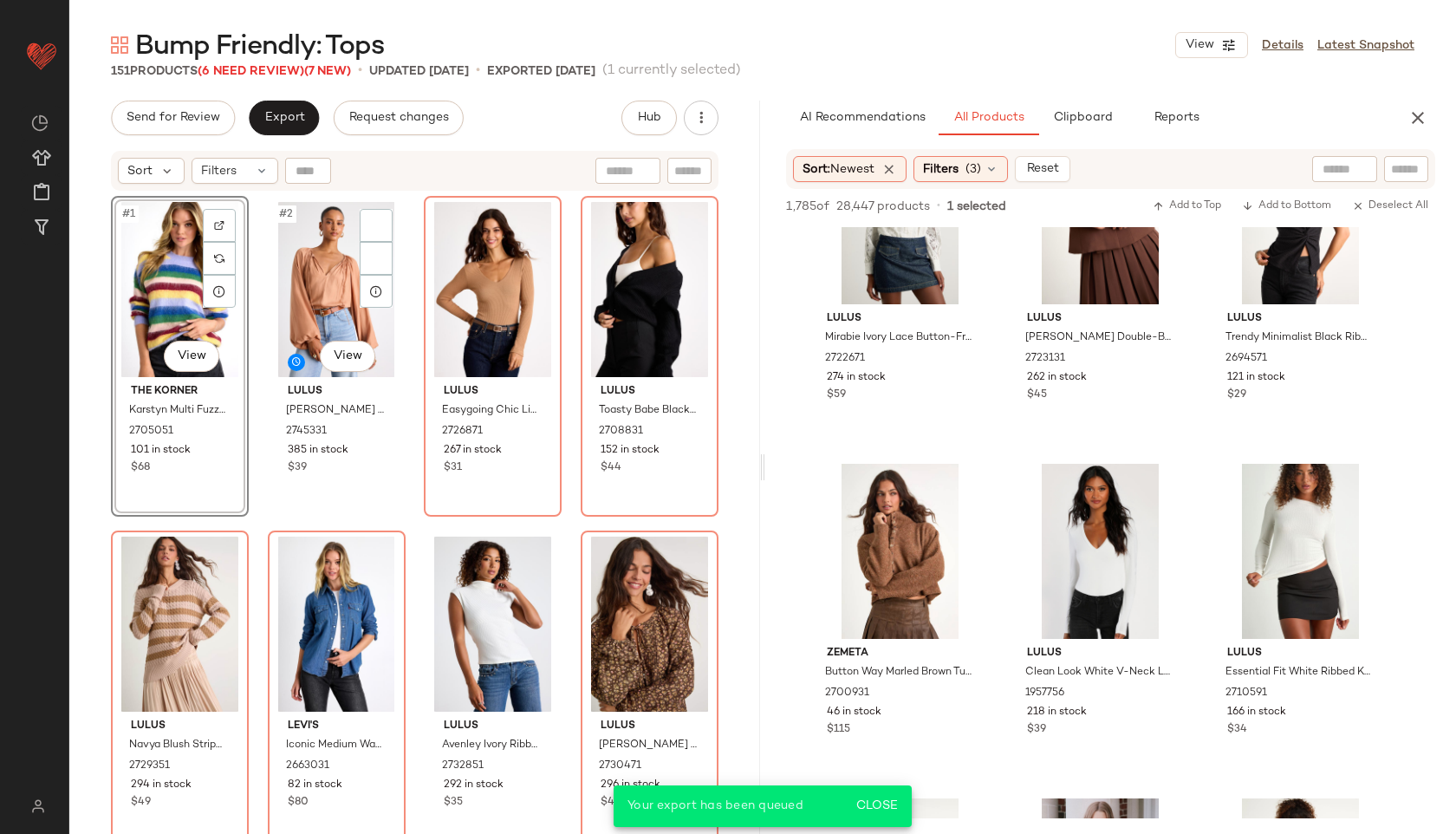
scroll to position [11476, 0]
